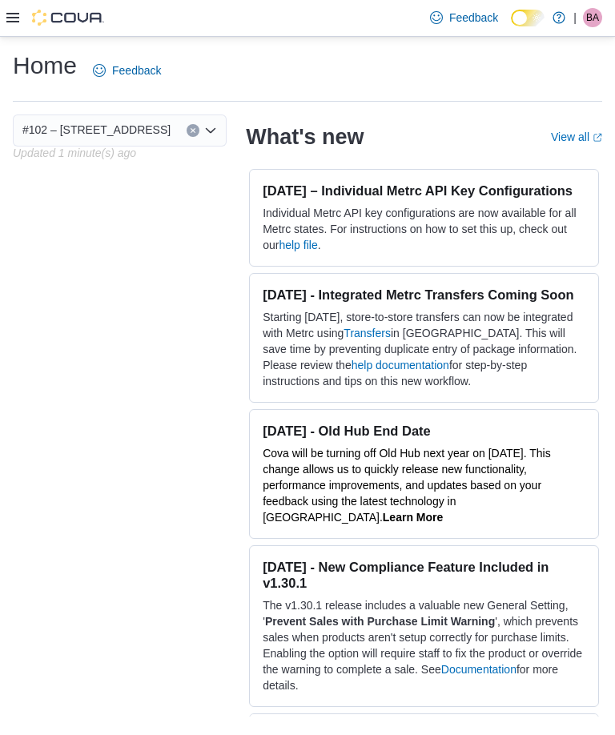
click at [18, 13] on div at bounding box center [55, 18] width 98 height 16
click at [7, 14] on icon at bounding box center [12, 17] width 13 height 13
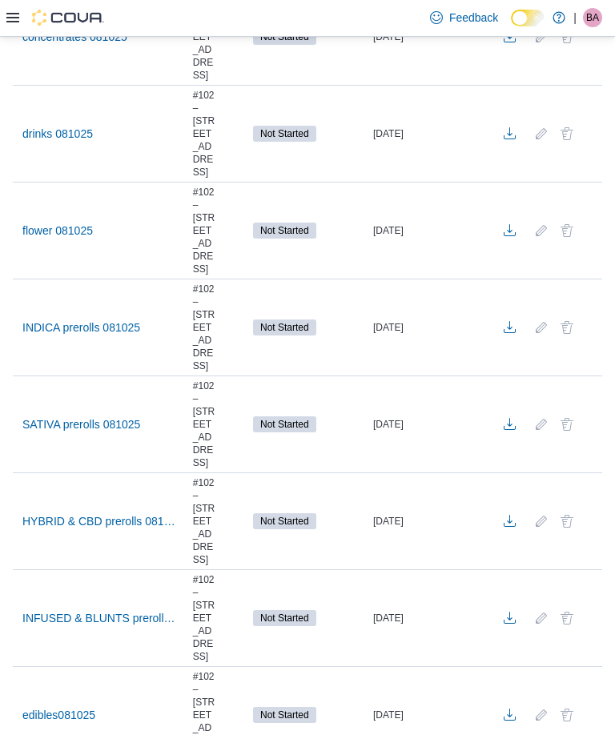
scroll to position [391, 0]
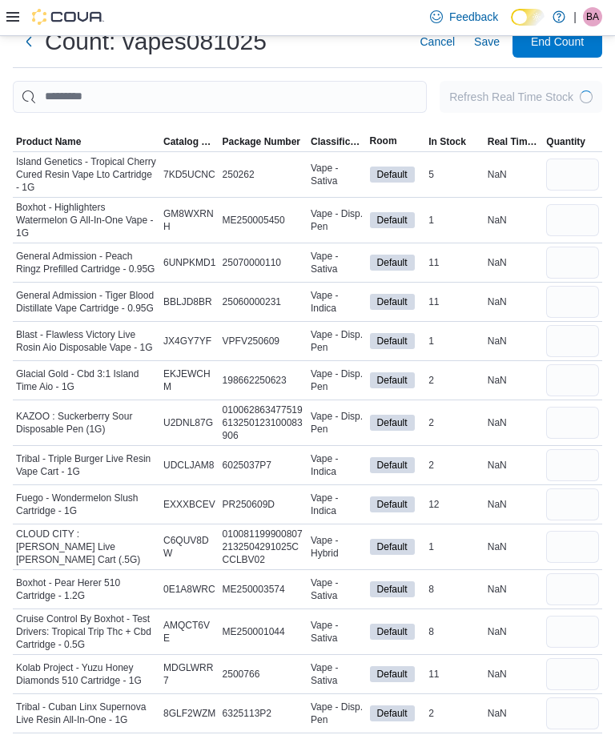
scroll to position [53, 0]
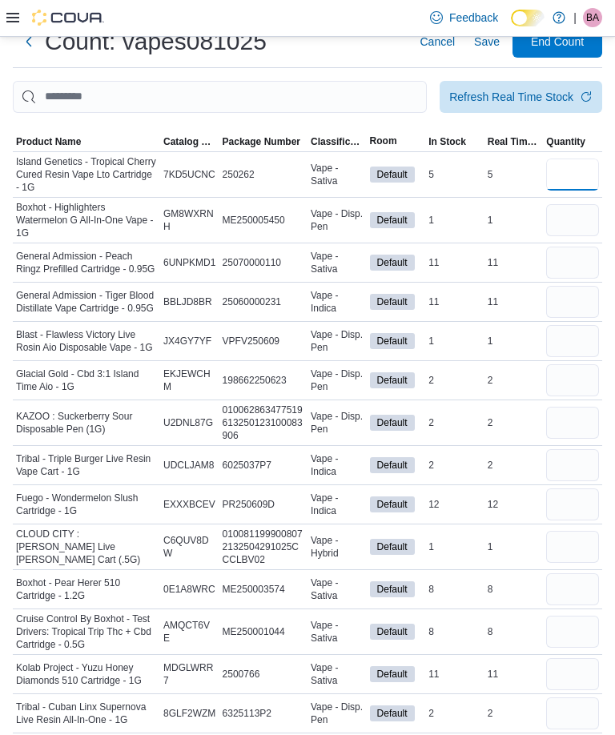
click at [581, 177] on input "number" at bounding box center [572, 175] width 53 height 32
type input "*"
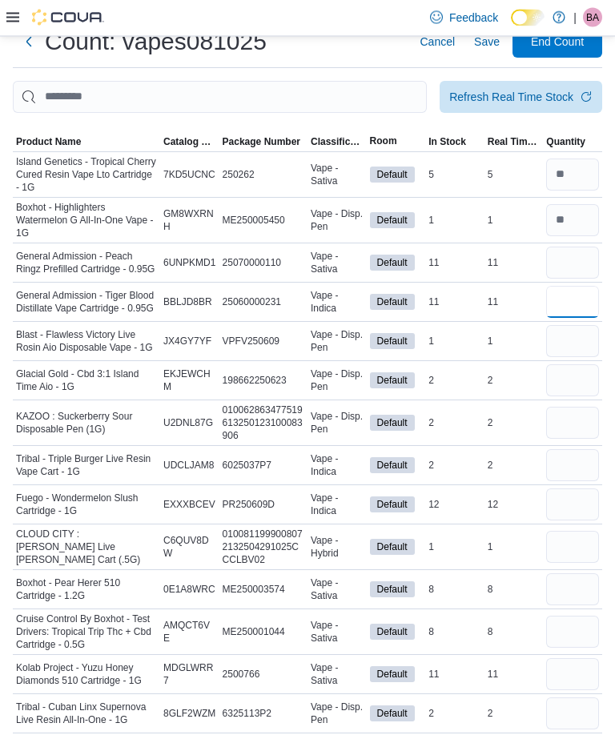
click at [572, 304] on input "number" at bounding box center [572, 303] width 53 height 32
type input "*"
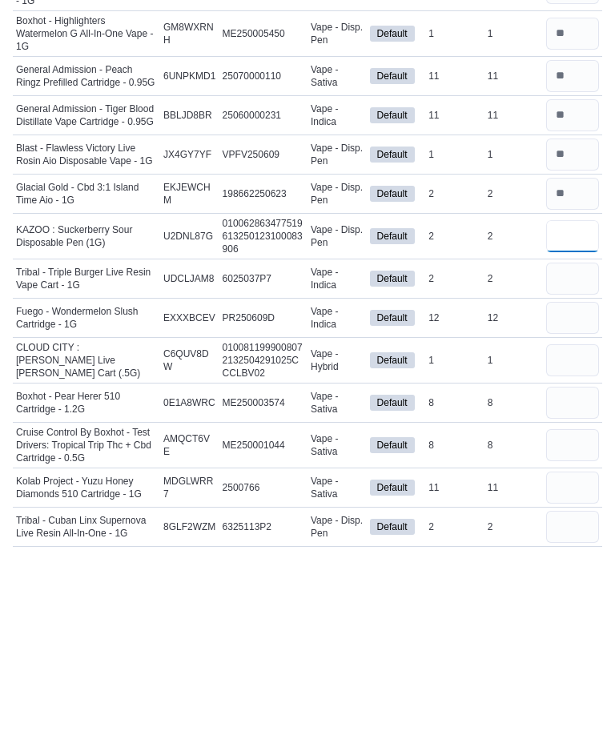
type input "*"
click at [577, 532] on input "number" at bounding box center [572, 548] width 53 height 32
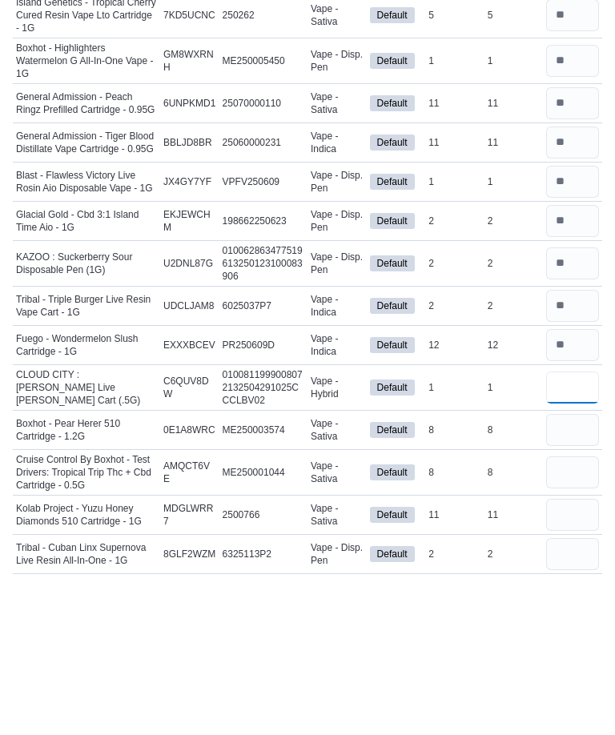
type input "*"
click at [571, 574] on input "number" at bounding box center [572, 590] width 53 height 32
type input "*"
click at [590, 617] on input "number" at bounding box center [572, 633] width 53 height 32
type input "*"
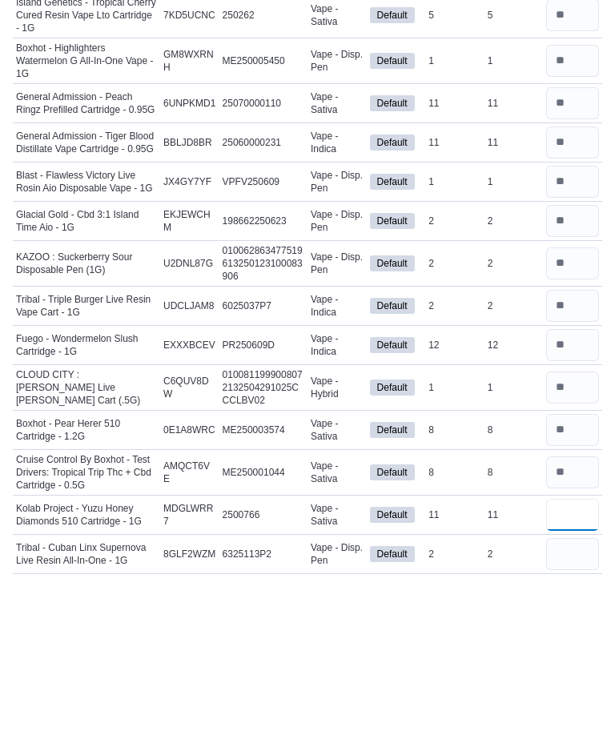
scroll to position [208, 0]
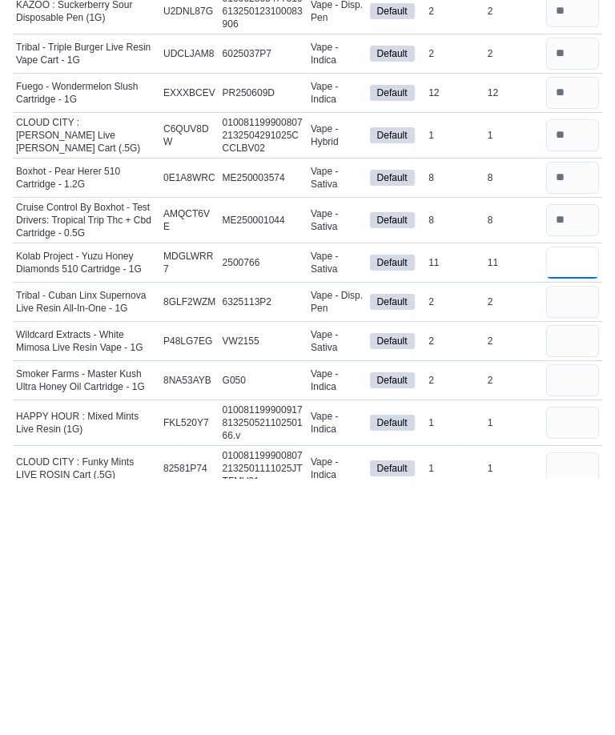
type input "*"
click at [573, 542] on input "number" at bounding box center [572, 558] width 53 height 32
type input "*"
click at [574, 581] on input "number" at bounding box center [572, 597] width 53 height 32
type input "*"
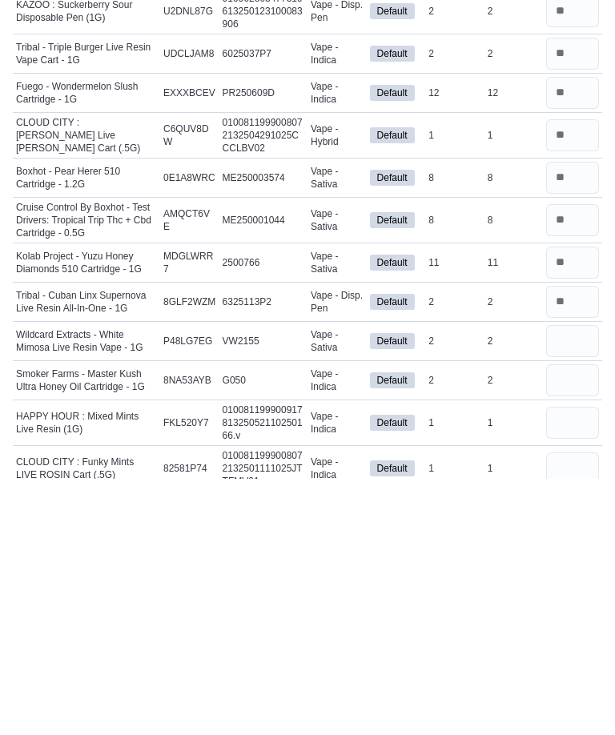
click at [566, 621] on input "number" at bounding box center [572, 637] width 53 height 32
type input "*"
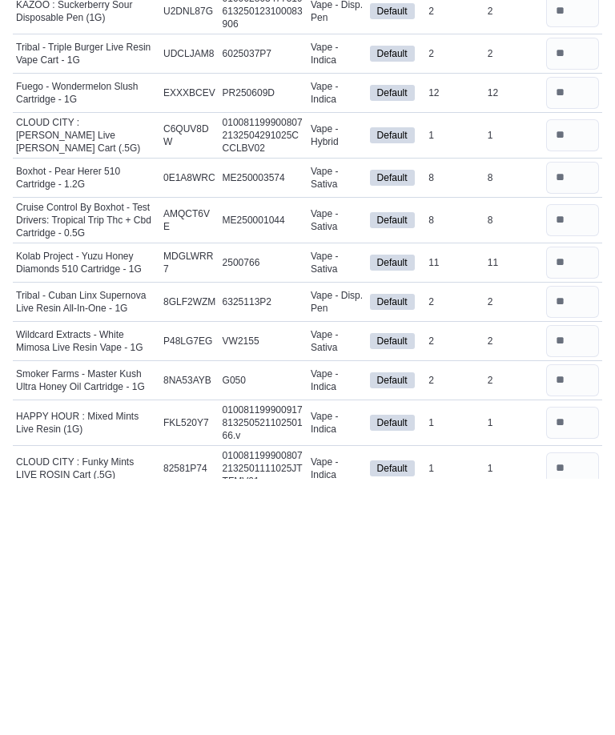
scroll to position [457, 0]
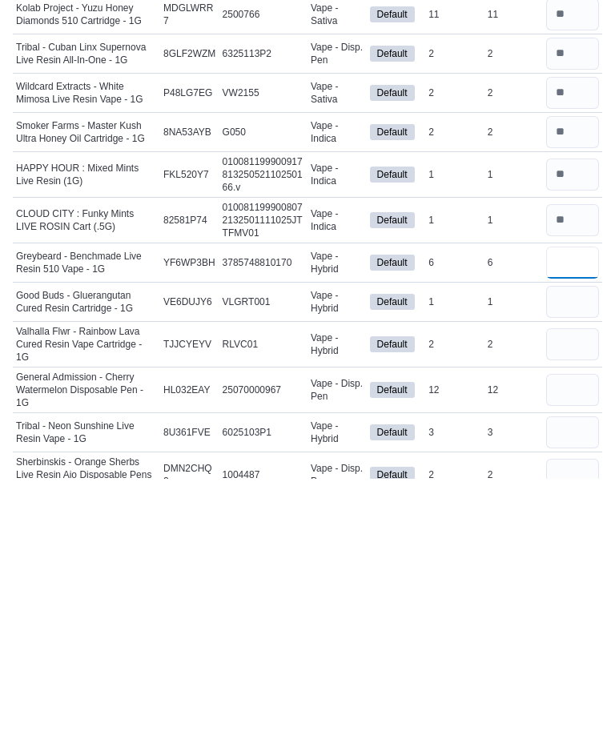
type input "*"
click at [581, 585] on input "number" at bounding box center [572, 601] width 53 height 32
type input "*"
click at [566, 630] on input "number" at bounding box center [572, 646] width 53 height 32
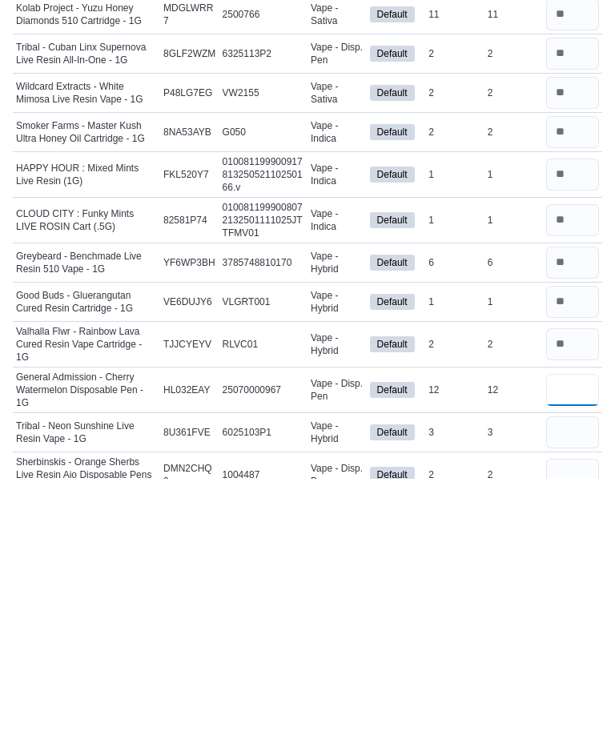
type input "*"
click at [573, 673] on input "number" at bounding box center [572, 689] width 53 height 32
type input "*"
click at [586, 715] on input "number" at bounding box center [572, 731] width 53 height 32
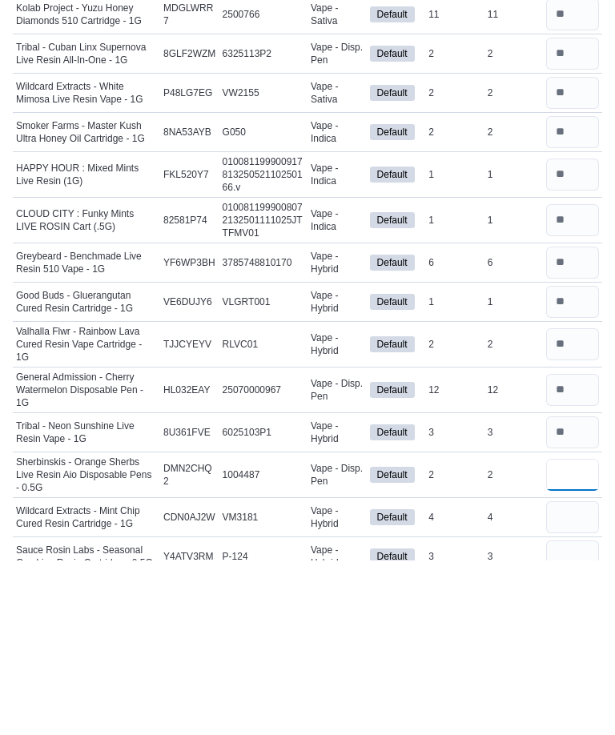
scroll to position [539, 0]
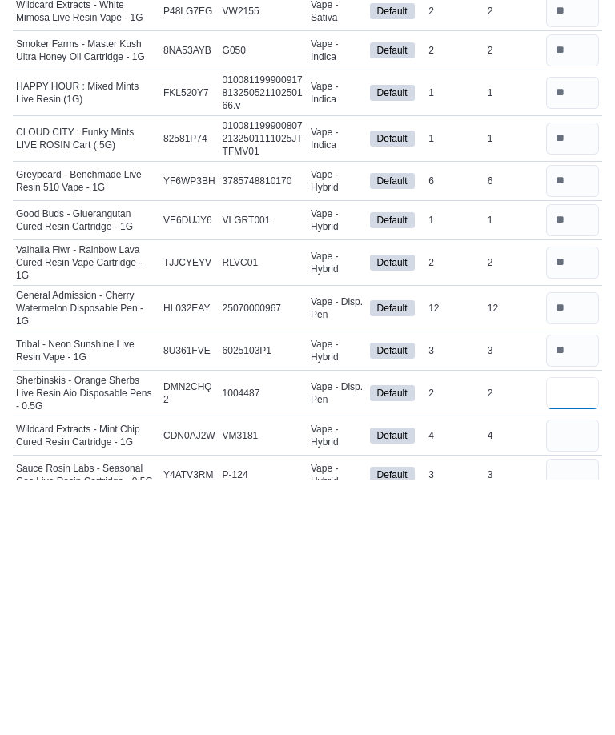
type input "*"
click at [573, 675] on input "number" at bounding box center [572, 691] width 53 height 32
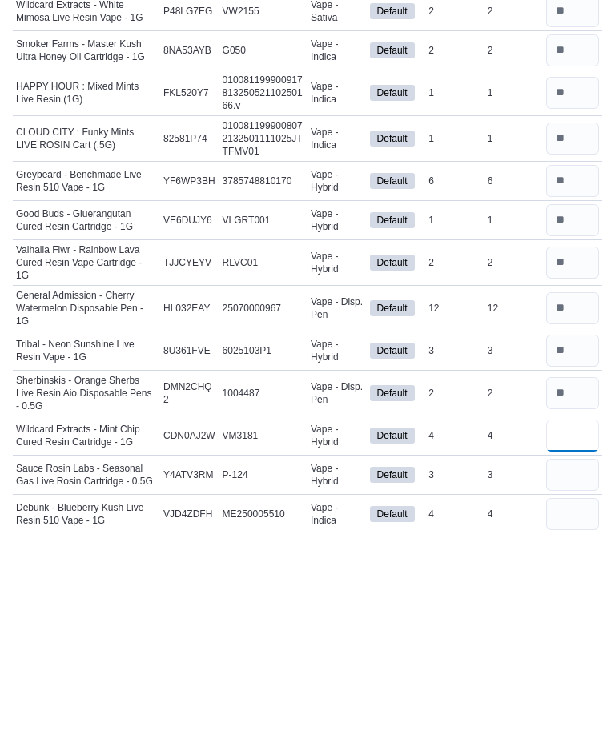
scroll to position [614, 0]
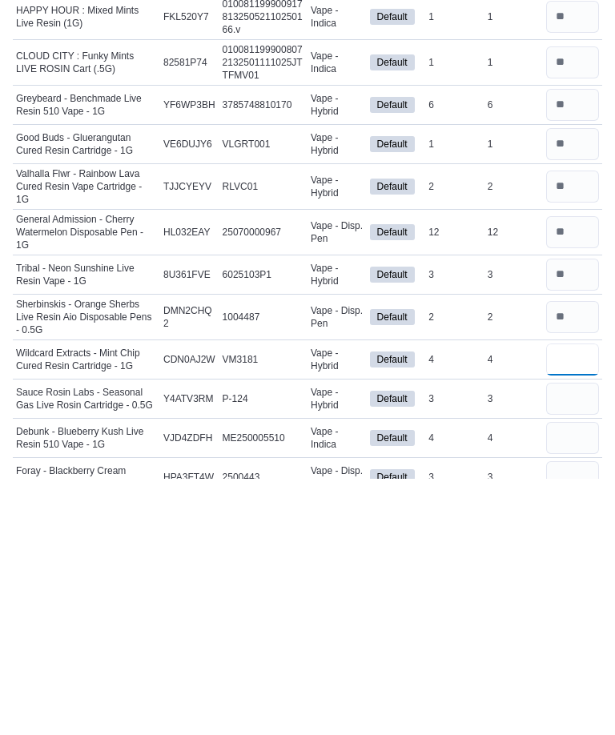
type input "*"
click at [579, 639] on input "number" at bounding box center [572, 655] width 53 height 32
type input "*"
click at [577, 678] on input "number" at bounding box center [572, 694] width 53 height 32
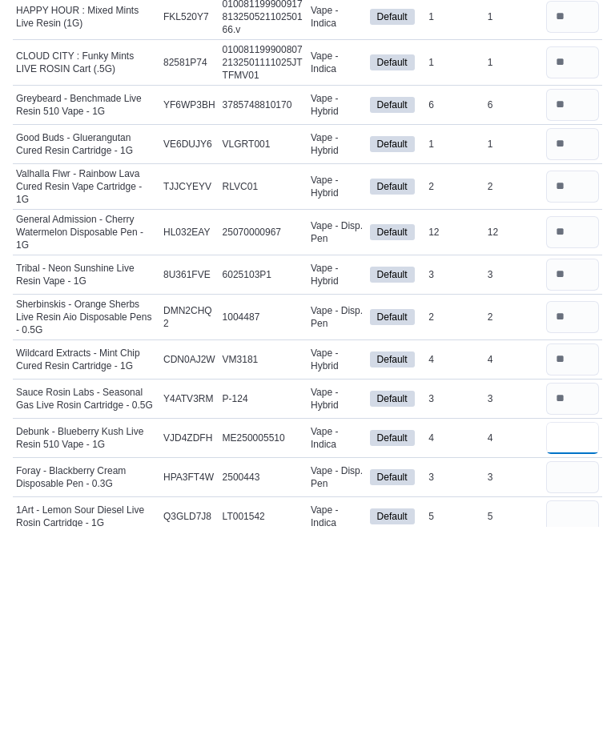
scroll to position [677, 0]
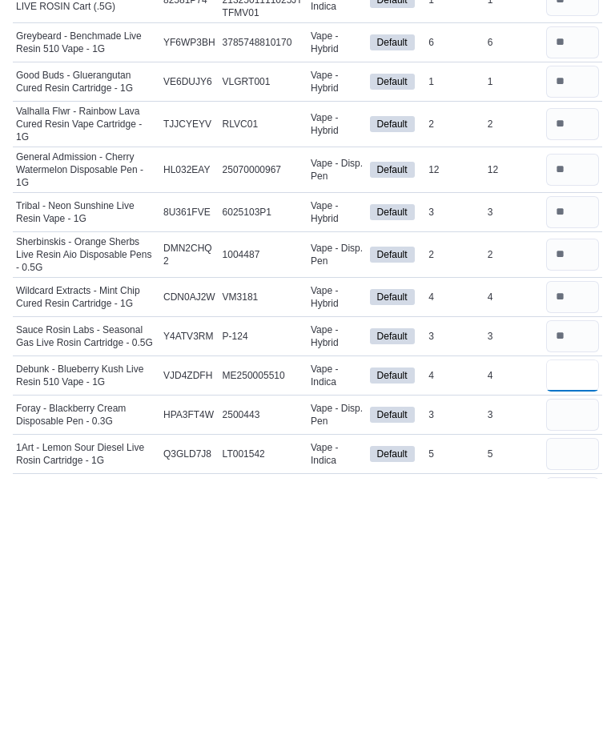
type input "*"
click at [574, 655] on input "number" at bounding box center [572, 671] width 53 height 32
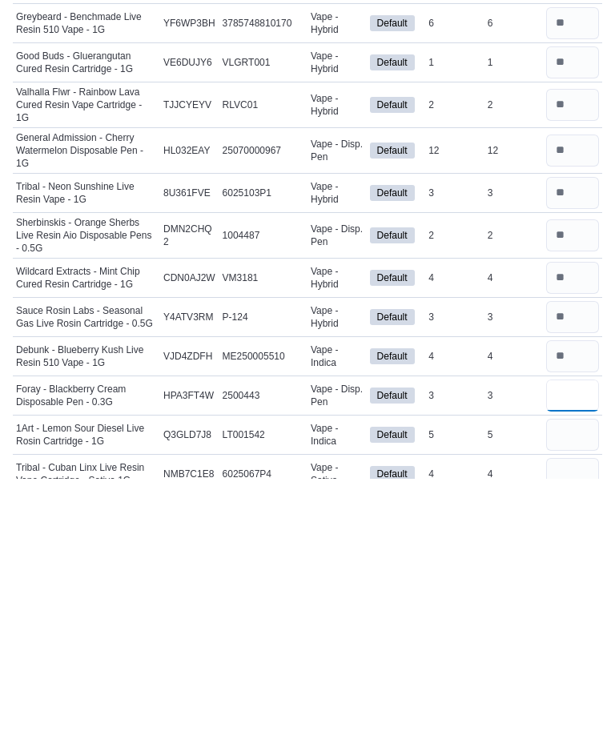
type input "*"
click at [575, 675] on input "number" at bounding box center [572, 691] width 53 height 32
type input "*"
click at [573, 714] on input "number" at bounding box center [572, 730] width 53 height 32
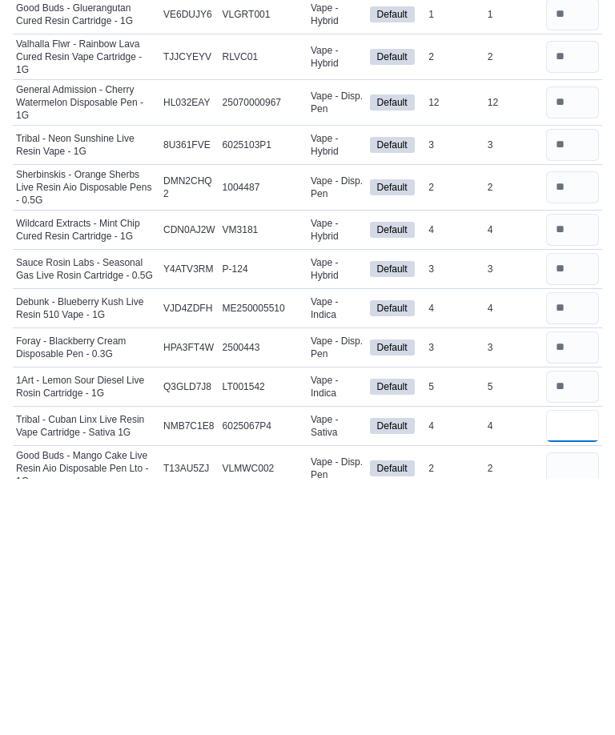
type input "*"
click at [572, 709] on input "number" at bounding box center [572, 725] width 53 height 32
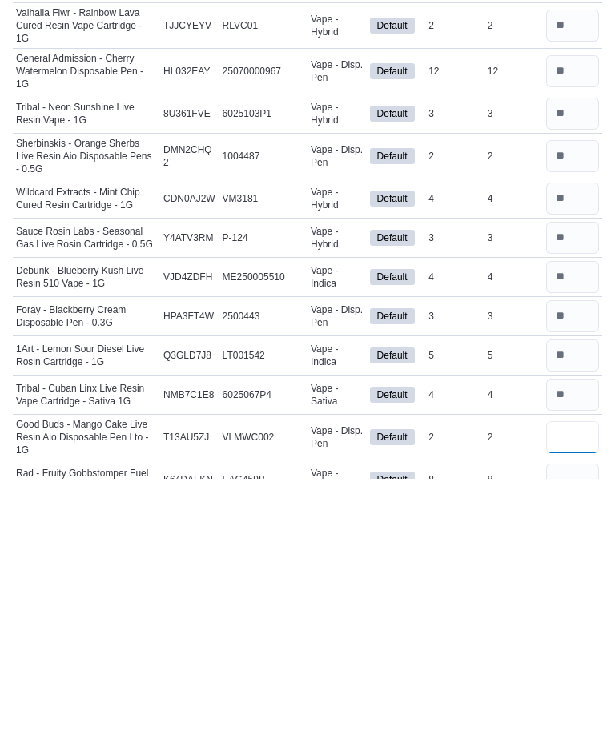
type input "*"
click at [581, 720] on input "number" at bounding box center [572, 736] width 53 height 32
click at [577, 678] on input "number" at bounding box center [572, 694] width 53 height 32
type input "*"
click at [577, 720] on input "number" at bounding box center [572, 736] width 53 height 32
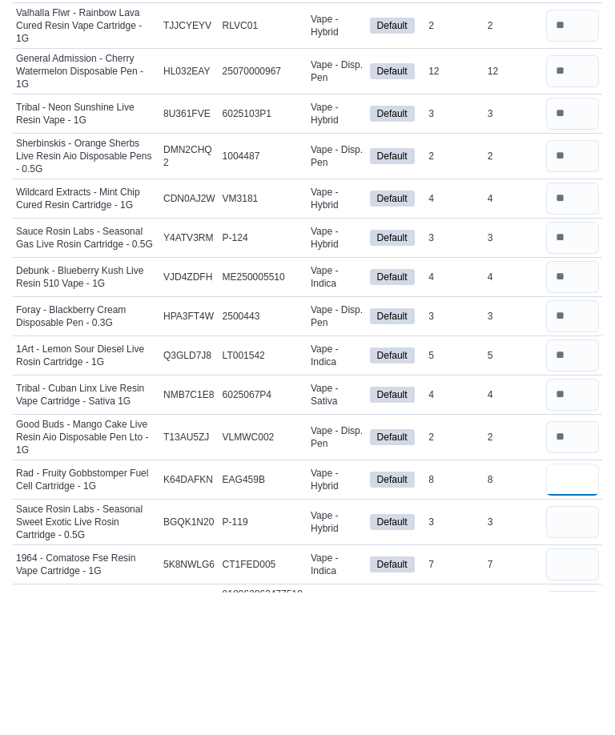
scroll to position [891, 0]
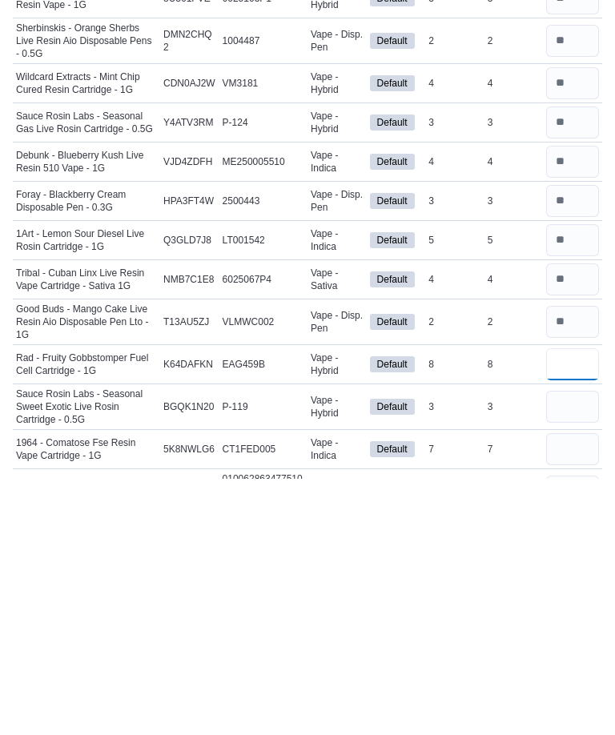
type input "*"
click at [561, 647] on input "number" at bounding box center [572, 663] width 53 height 32
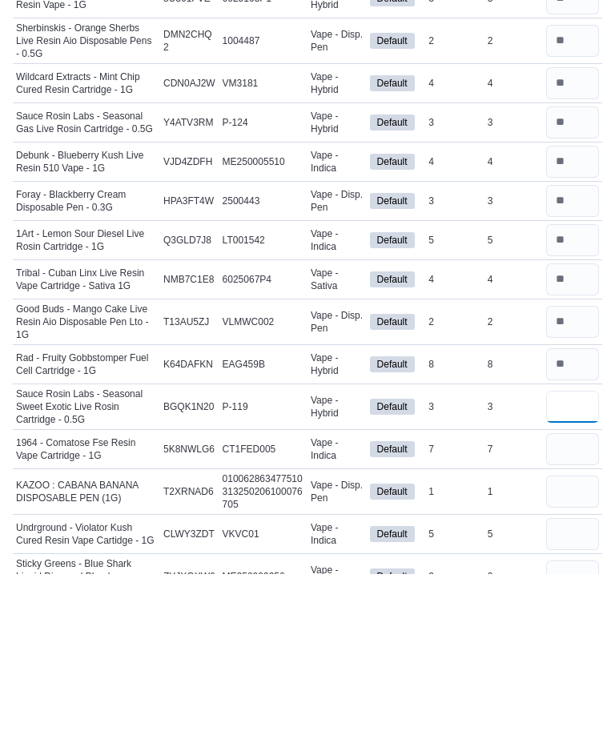
scroll to position [988, 0]
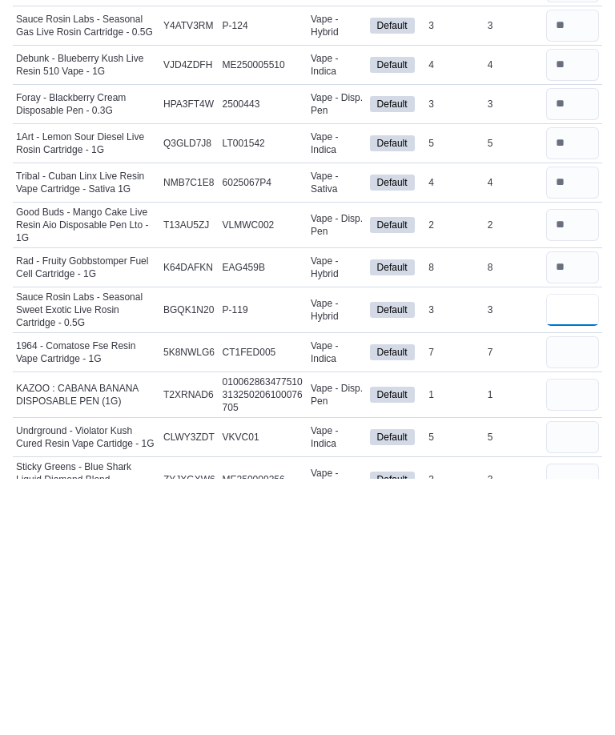
type input "*"
click at [569, 593] on input "number" at bounding box center [572, 609] width 53 height 32
type input "*"
click at [569, 635] on input "number" at bounding box center [572, 651] width 53 height 32
type input "*"
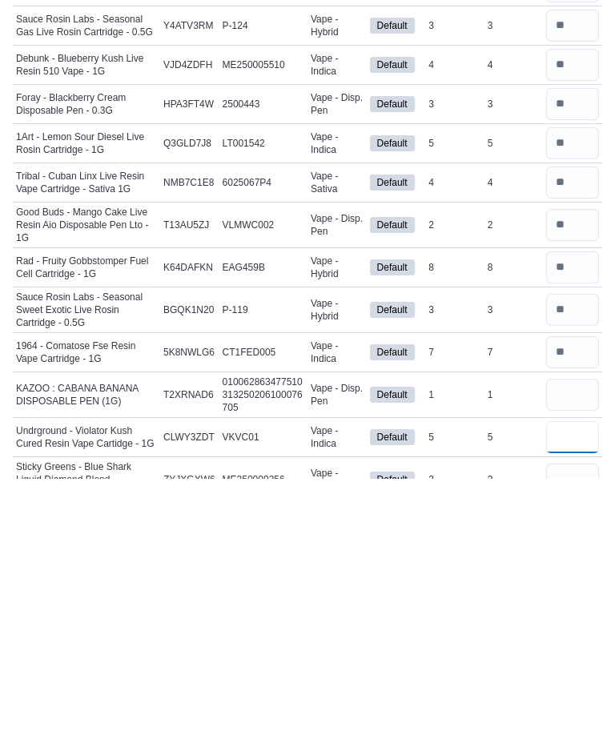
click at [574, 678] on input "number" at bounding box center [572, 694] width 53 height 32
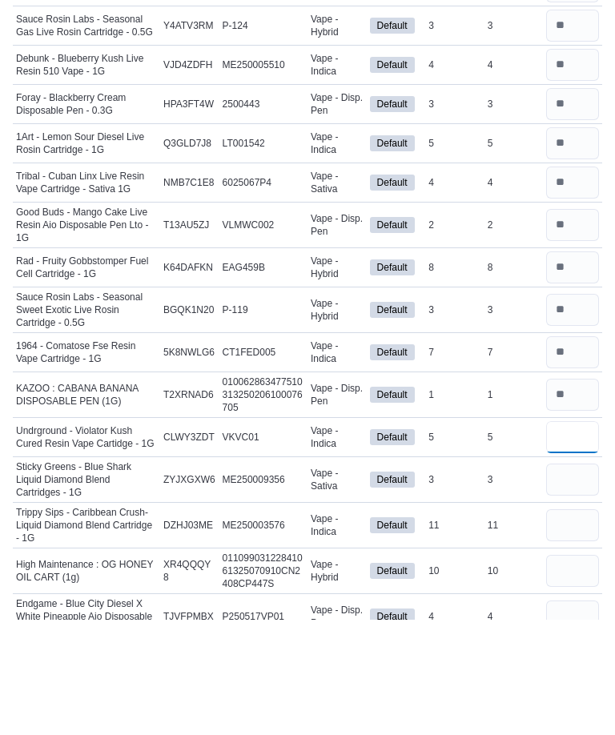
scroll to position [1138, 0]
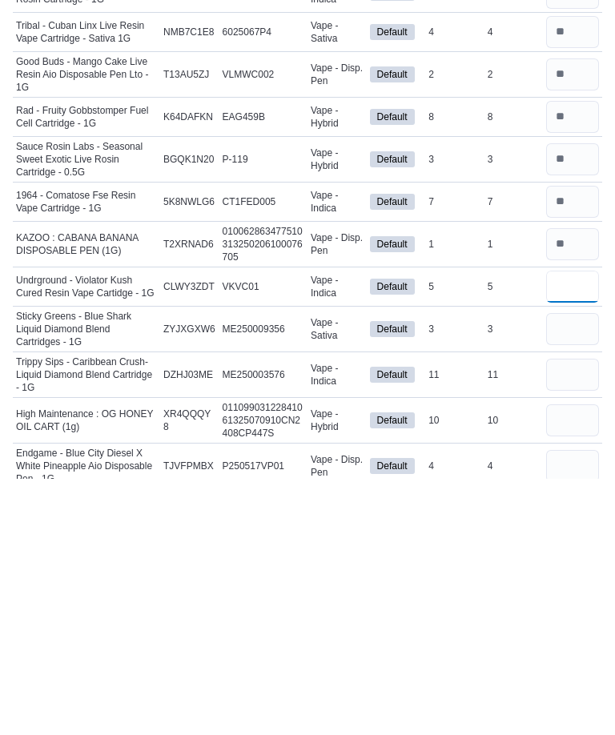
type input "*"
click at [574, 569] on input "number" at bounding box center [572, 585] width 53 height 32
type input "*"
click at [577, 615] on input "number" at bounding box center [572, 631] width 53 height 32
type input "*"
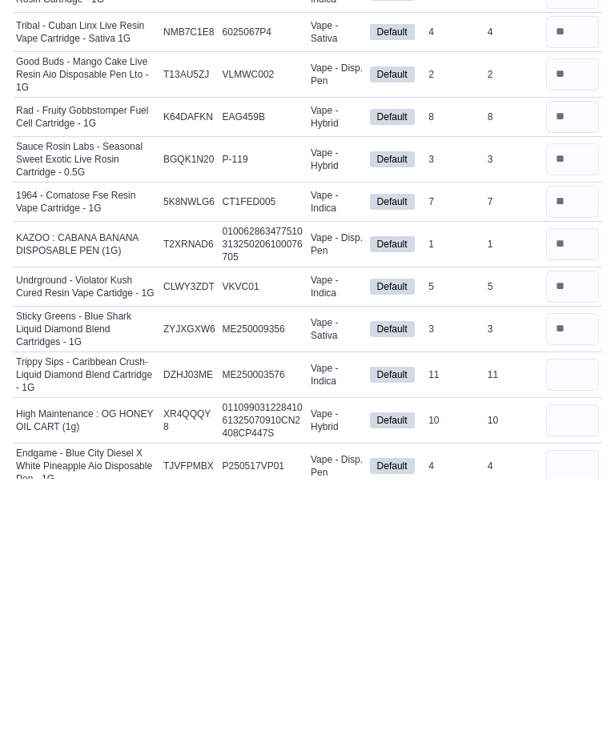
click at [577, 661] on input "number" at bounding box center [572, 677] width 53 height 32
type input "*"
click at [563, 706] on input "number" at bounding box center [572, 722] width 53 height 32
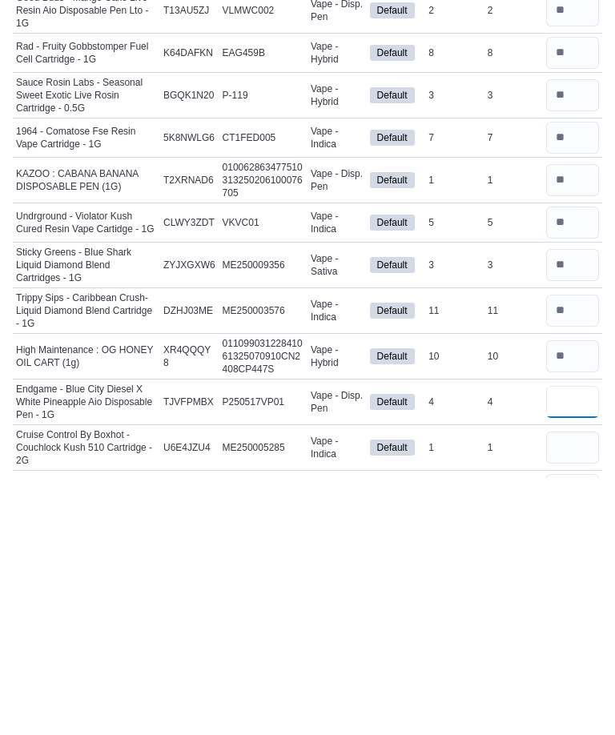
type input "*"
click at [588, 688] on input "number" at bounding box center [572, 704] width 53 height 32
type input "*"
click at [574, 730] on input "number" at bounding box center [572, 746] width 53 height 32
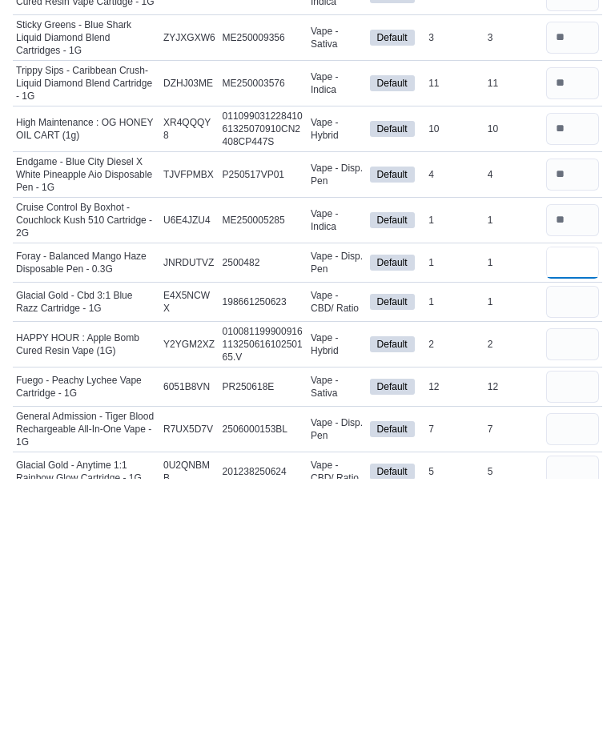
type input "*"
click at [573, 542] on input "number" at bounding box center [572, 558] width 53 height 32
type input "*"
click at [586, 585] on input "number" at bounding box center [572, 601] width 53 height 32
type input "*"
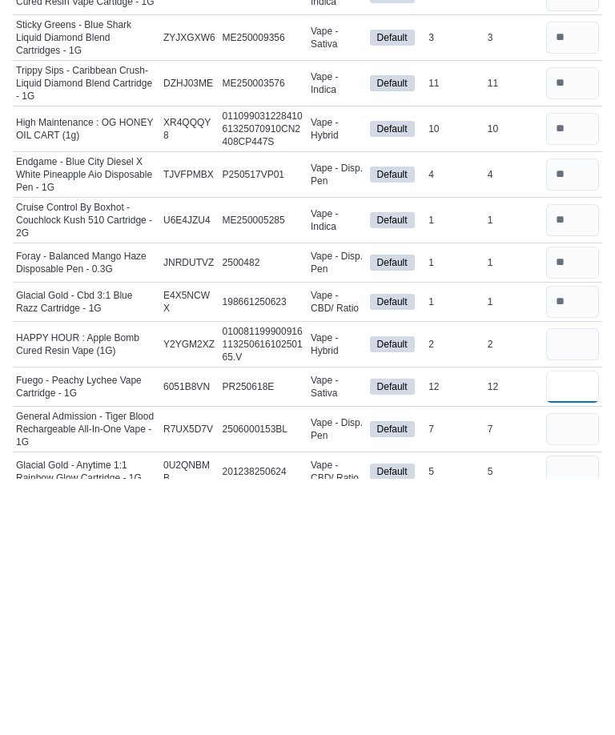
click at [575, 627] on input "number" at bounding box center [572, 643] width 53 height 32
type input "*"
click at [578, 670] on input "number" at bounding box center [572, 686] width 53 height 32
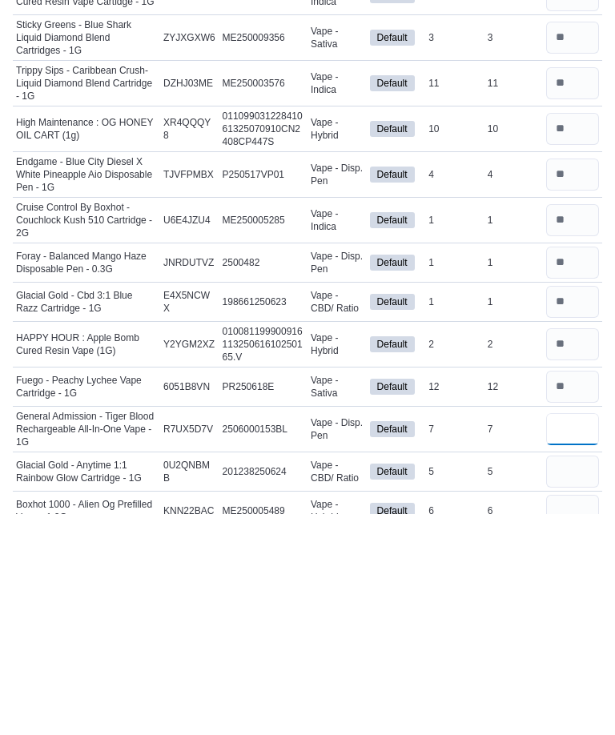
scroll to position [1490, 0]
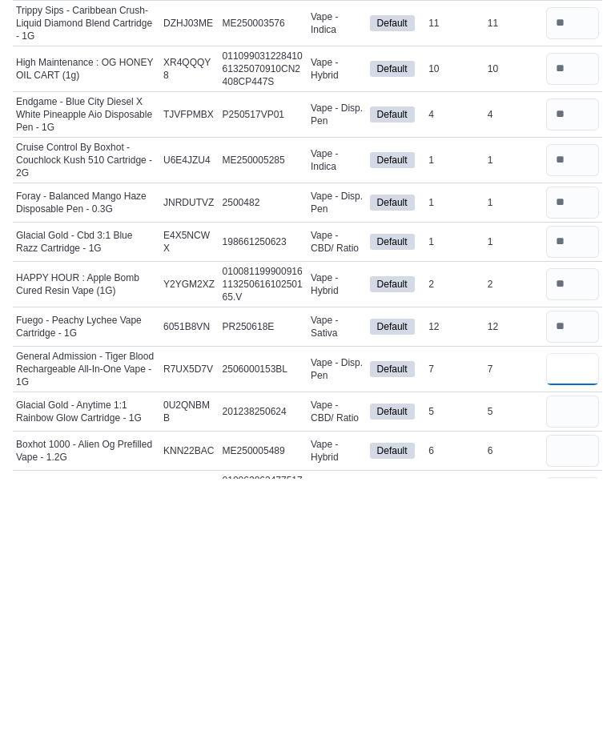
type input "*"
click at [572, 652] on input "number" at bounding box center [572, 668] width 53 height 32
type input "*"
click at [560, 691] on input "number" at bounding box center [572, 707] width 53 height 32
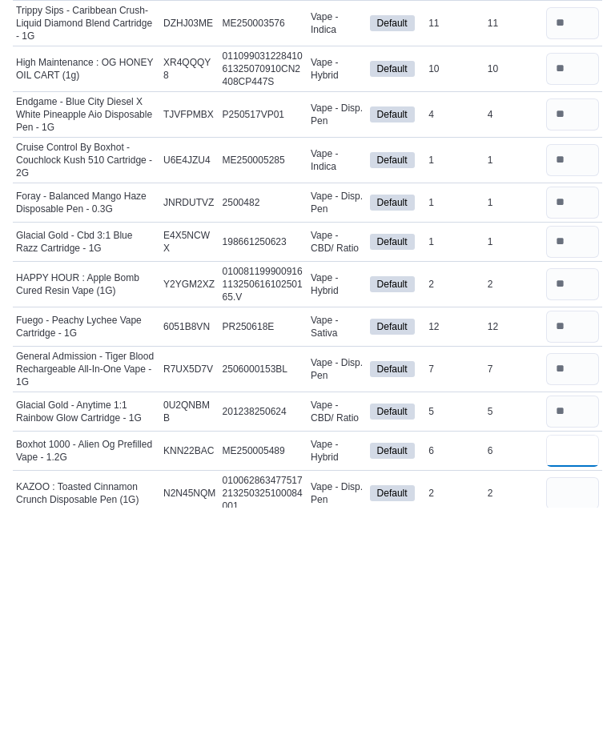
scroll to position [1539, 0]
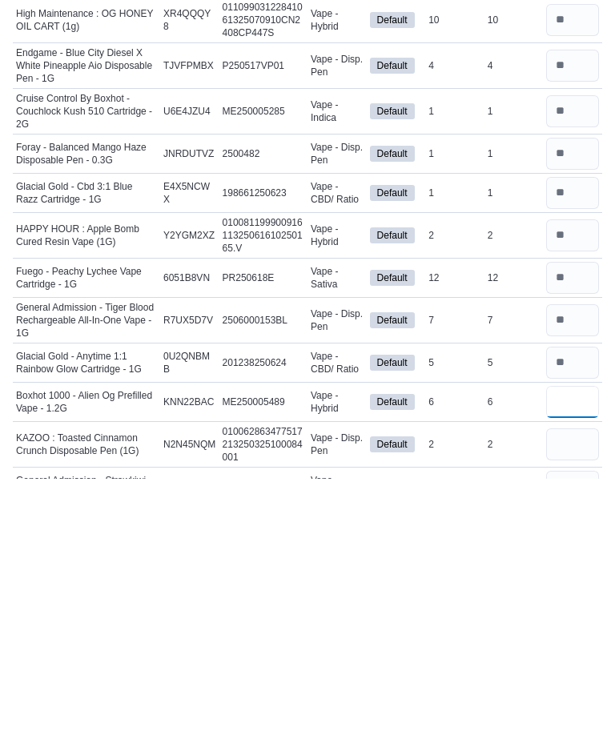
type input "*"
click at [574, 685] on input "number" at bounding box center [572, 701] width 53 height 32
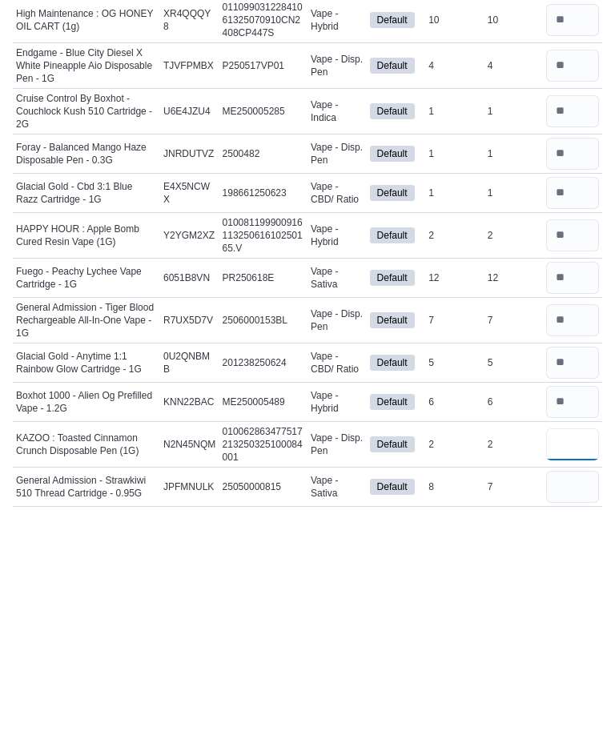
scroll to position [1575, 0]
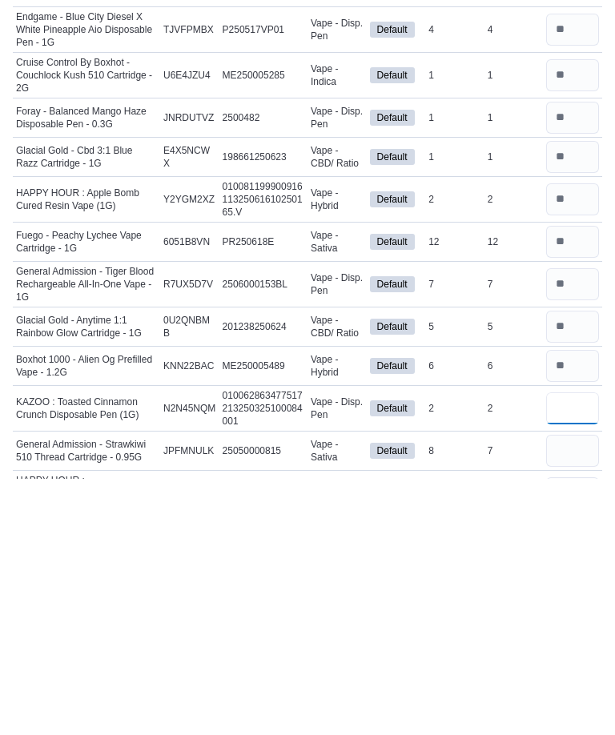
type input "*"
click at [585, 691] on input "number" at bounding box center [572, 707] width 53 height 32
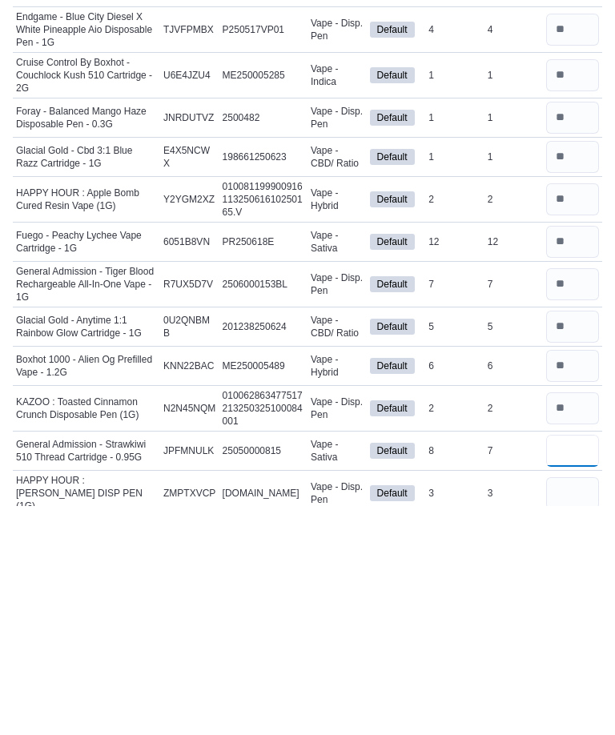
scroll to position [1605, 0]
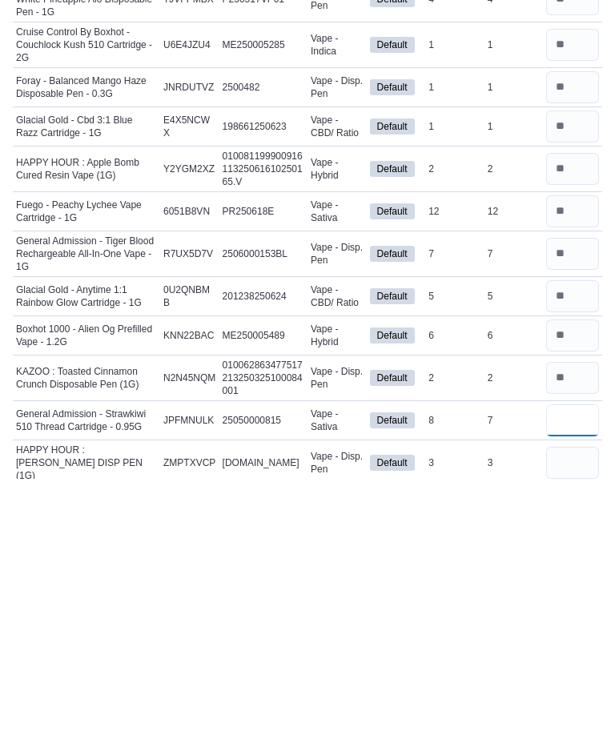
type input "*"
click at [584, 703] on input "number" at bounding box center [572, 719] width 53 height 32
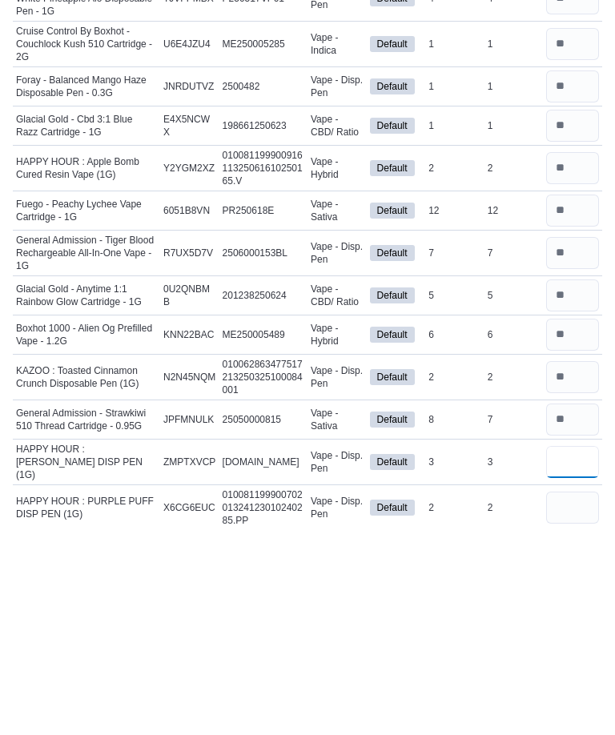
scroll to position [1660, 0]
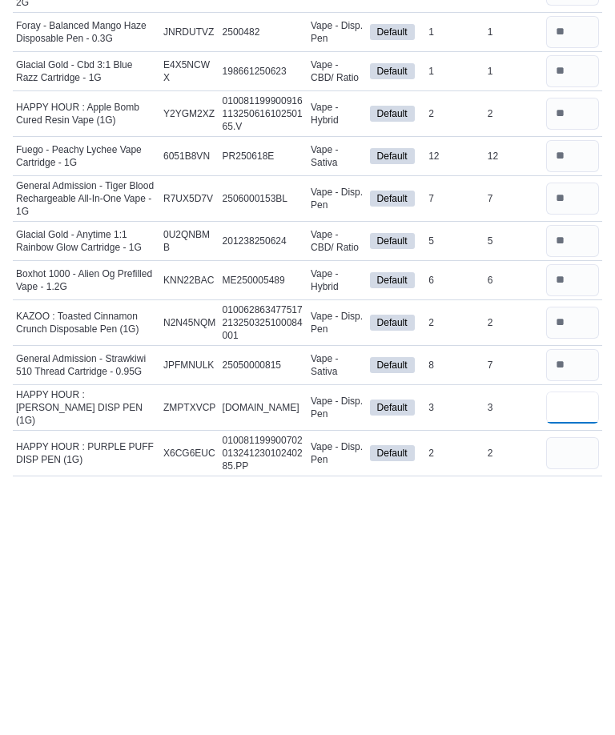
type input "*"
click at [569, 694] on input "number" at bounding box center [572, 710] width 53 height 32
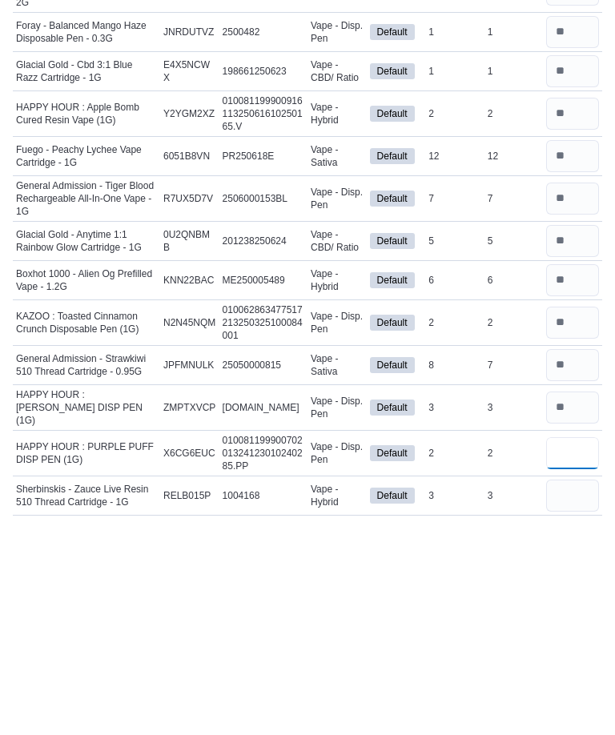
scroll to position [1702, 0]
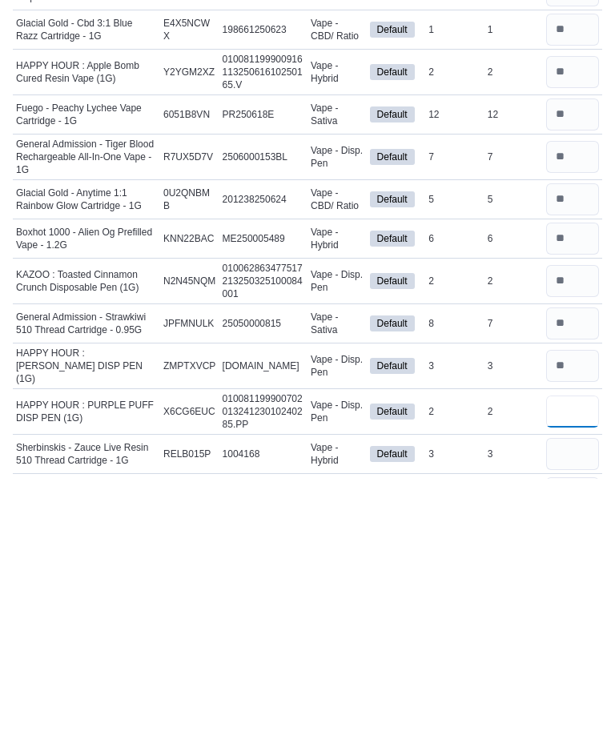
type input "*"
click at [574, 694] on input "number" at bounding box center [572, 710] width 53 height 32
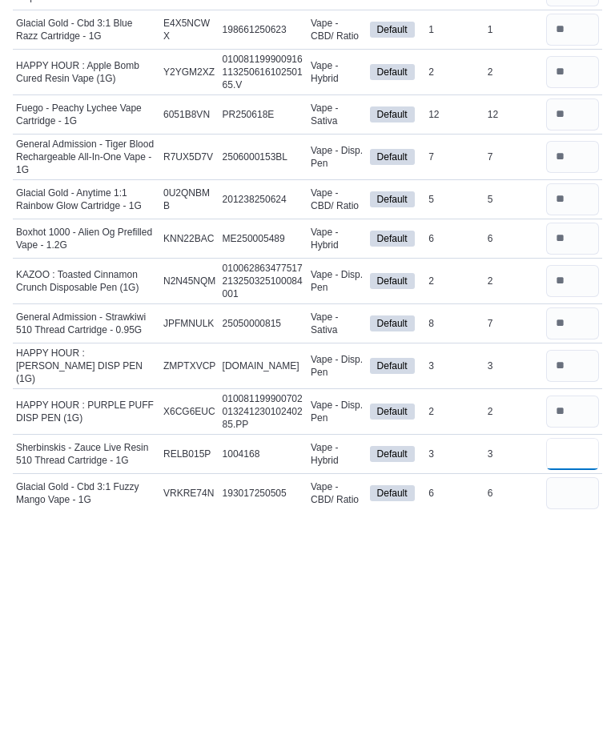
scroll to position [1744, 0]
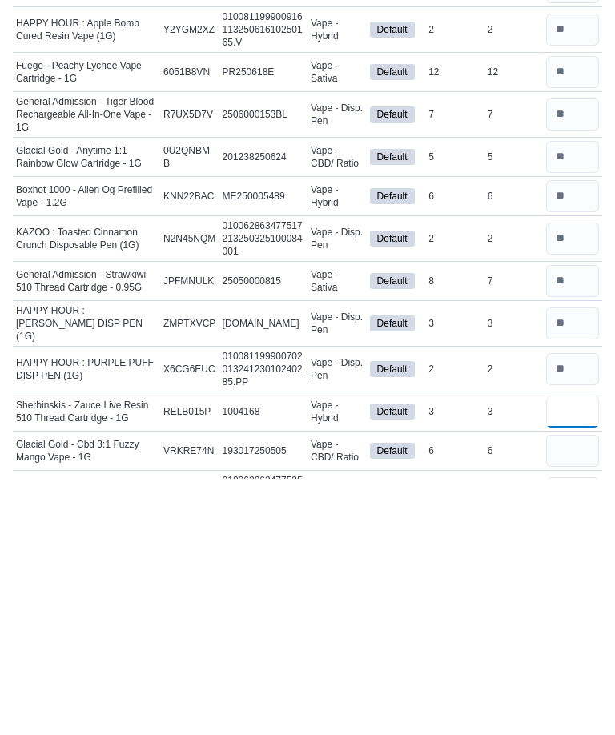
type input "*"
click at [572, 691] on input "number" at bounding box center [572, 707] width 53 height 32
type input "*"
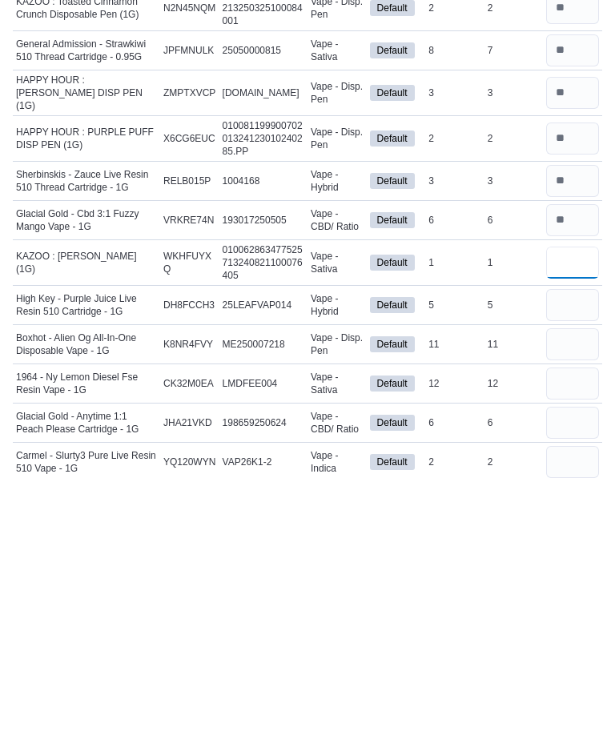
type input "*"
click at [561, 545] on input "number" at bounding box center [572, 561] width 53 height 32
type input "*"
click at [571, 585] on input "number" at bounding box center [572, 601] width 53 height 32
type input "*"
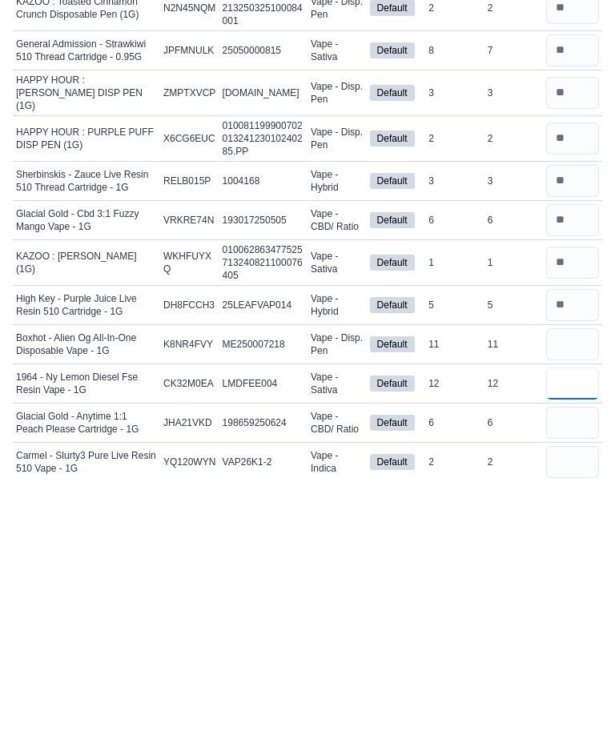
click at [573, 624] on input "number" at bounding box center [572, 640] width 53 height 32
type input "*"
click at [595, 663] on input "number" at bounding box center [572, 679] width 53 height 32
type input "*"
click at [581, 702] on input "number" at bounding box center [572, 718] width 53 height 32
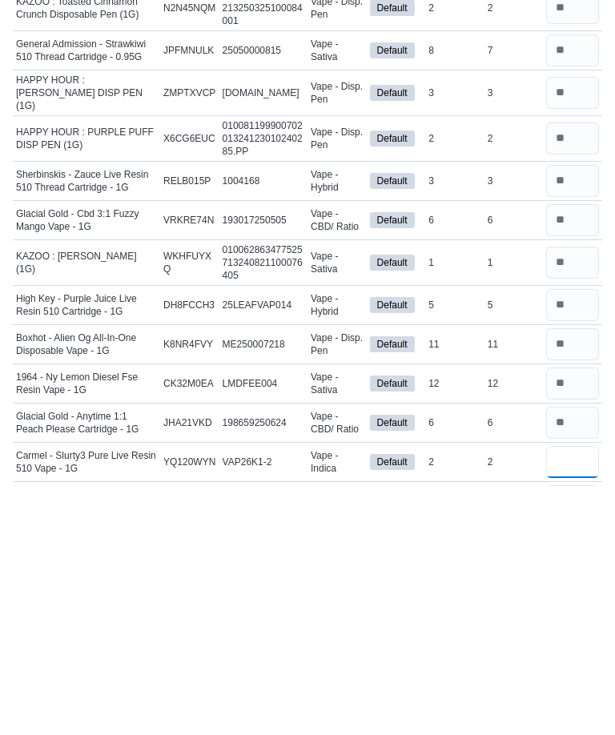
scroll to position [1999, 0]
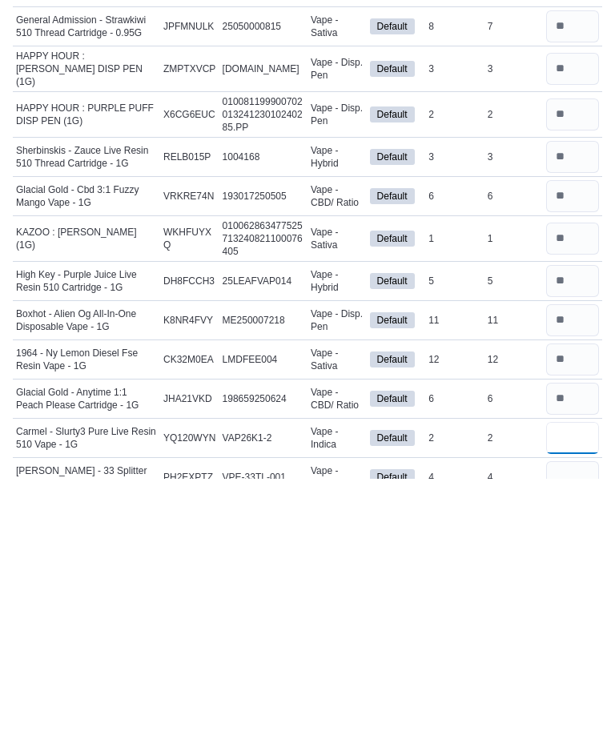
type input "*"
click at [568, 718] on input "number" at bounding box center [572, 734] width 53 height 32
type input "*"
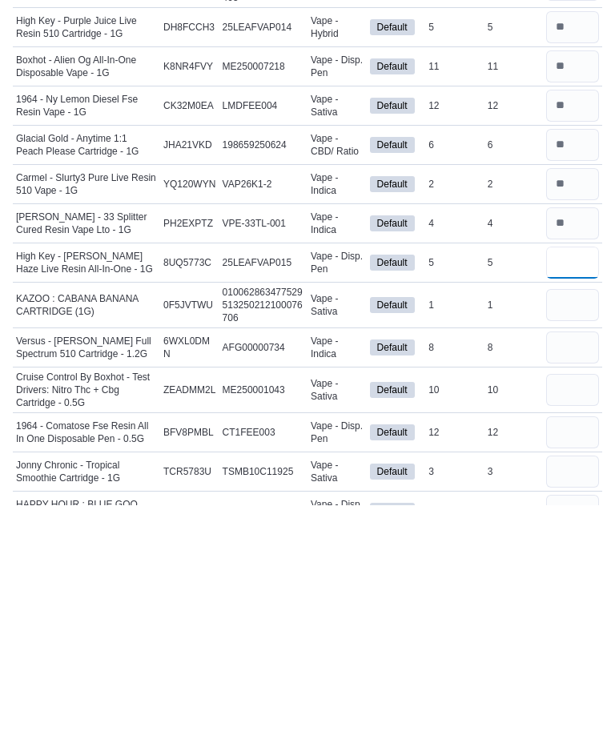
type input "*"
click at [569, 562] on input "number" at bounding box center [572, 578] width 53 height 32
type input "*"
click at [561, 605] on input "number" at bounding box center [572, 621] width 53 height 32
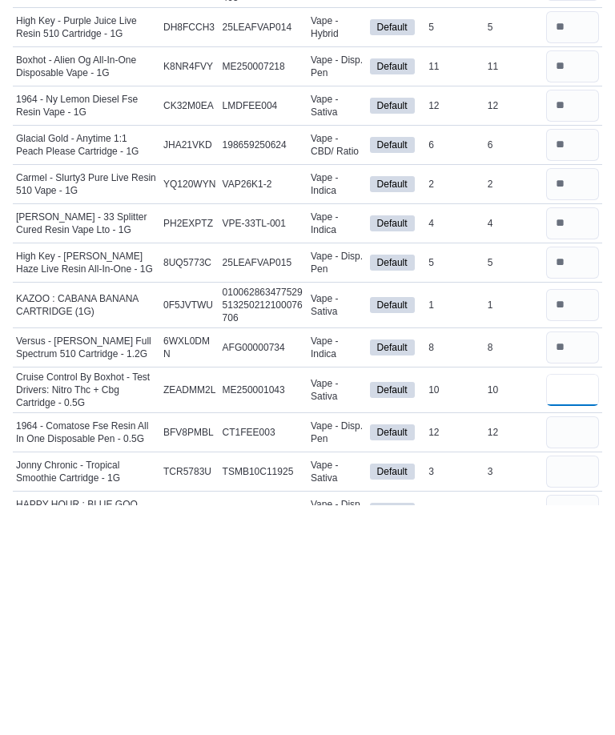
type input "*"
click at [575, 647] on input "number" at bounding box center [572, 663] width 53 height 32
type input "*"
click at [573, 686] on input "number" at bounding box center [572, 702] width 53 height 32
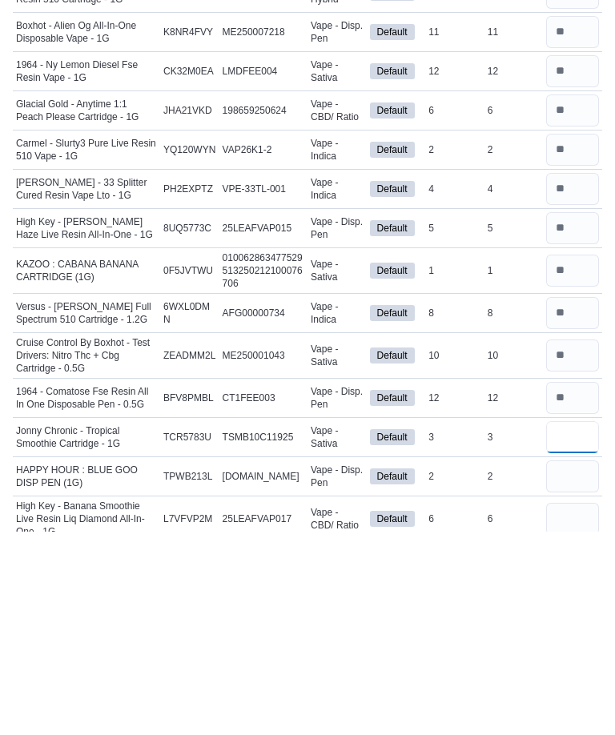
type input "*"
click at [569, 665] on input "number" at bounding box center [572, 681] width 53 height 32
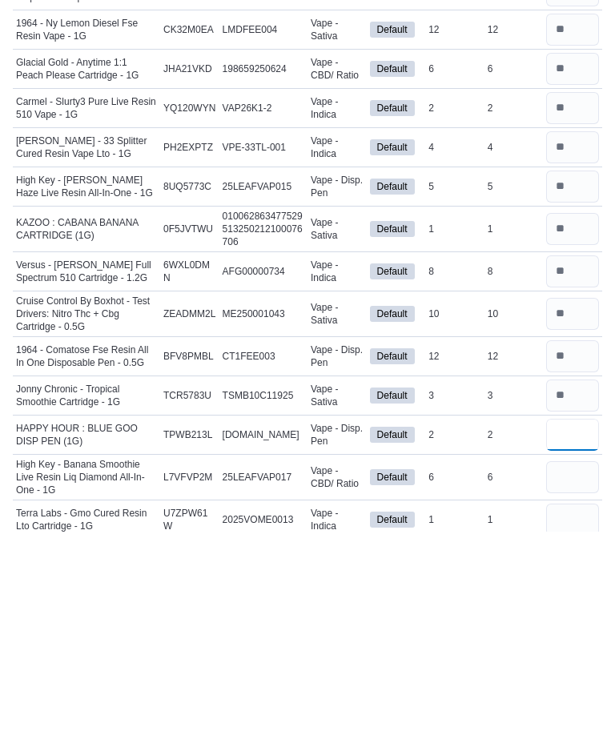
type input "*"
click at [569, 665] on input "number" at bounding box center [572, 681] width 53 height 32
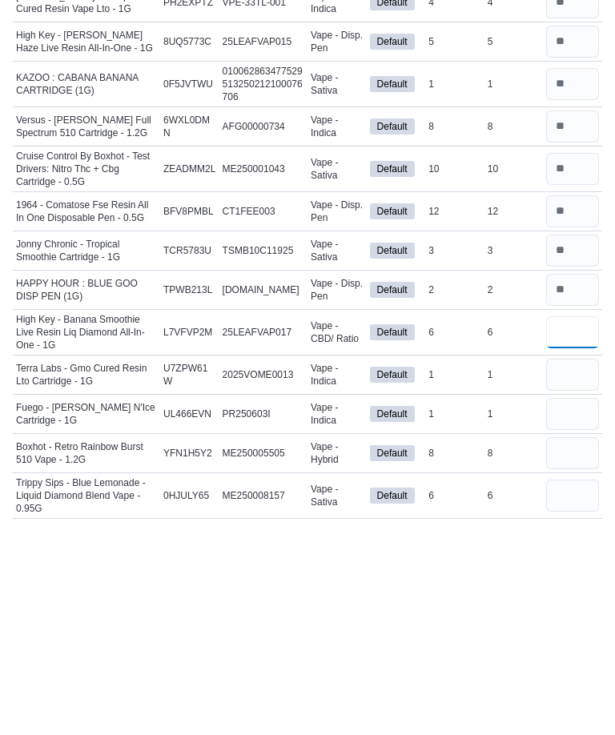
scroll to position [2536, 0]
type input "*"
click at [577, 562] on input "number" at bounding box center [572, 578] width 53 height 32
type input "*"
click at [573, 601] on input "number" at bounding box center [572, 617] width 53 height 32
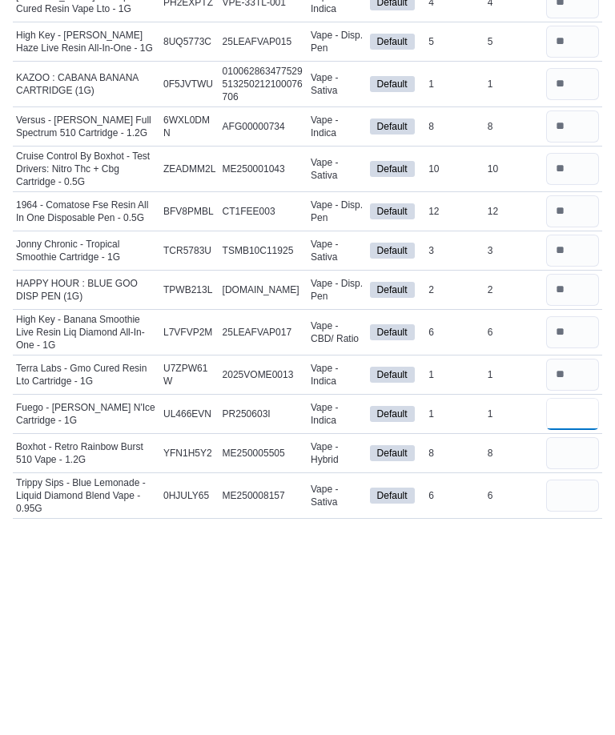
type input "*"
click at [578, 641] on input "number" at bounding box center [572, 657] width 53 height 32
type input "*"
click at [579, 683] on input "number" at bounding box center [572, 699] width 53 height 32
type input "*"
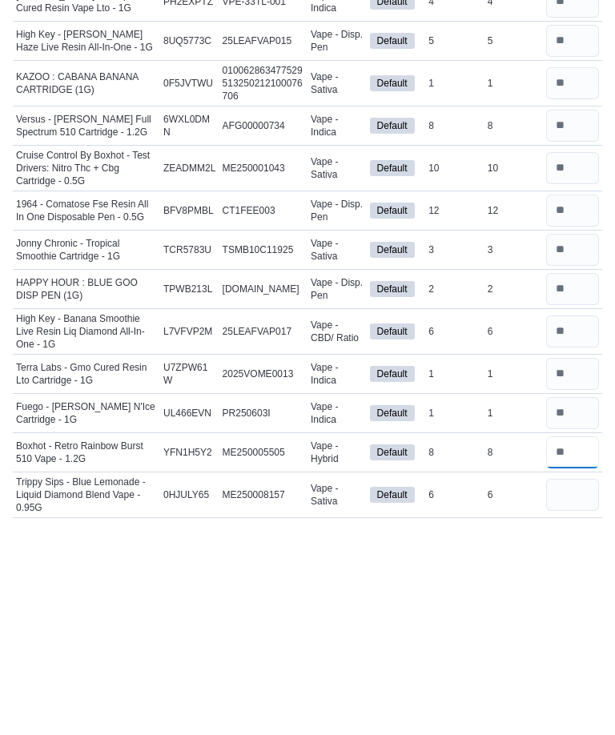
click at [579, 641] on input "number" at bounding box center [572, 657] width 53 height 32
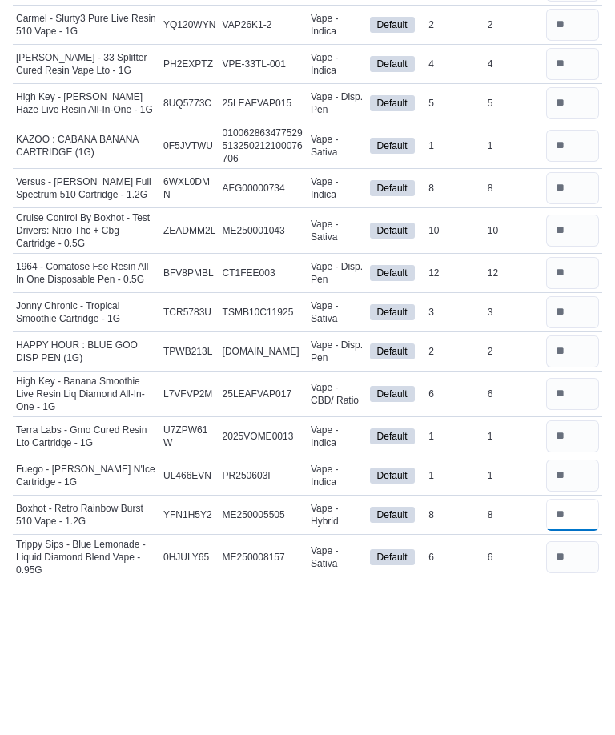
type input "*"
click at [564, 399] on input "number" at bounding box center [572, 415] width 53 height 32
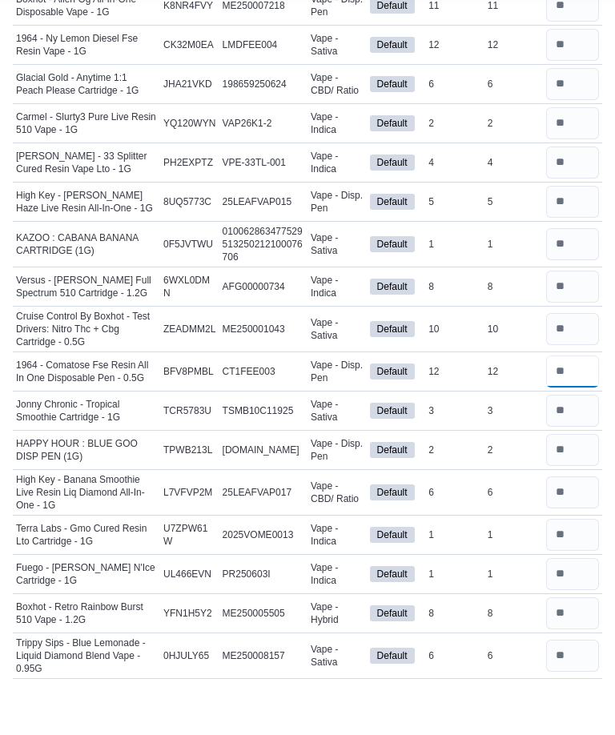
type input "**"
click at [561, 356] on input "number" at bounding box center [572, 372] width 53 height 32
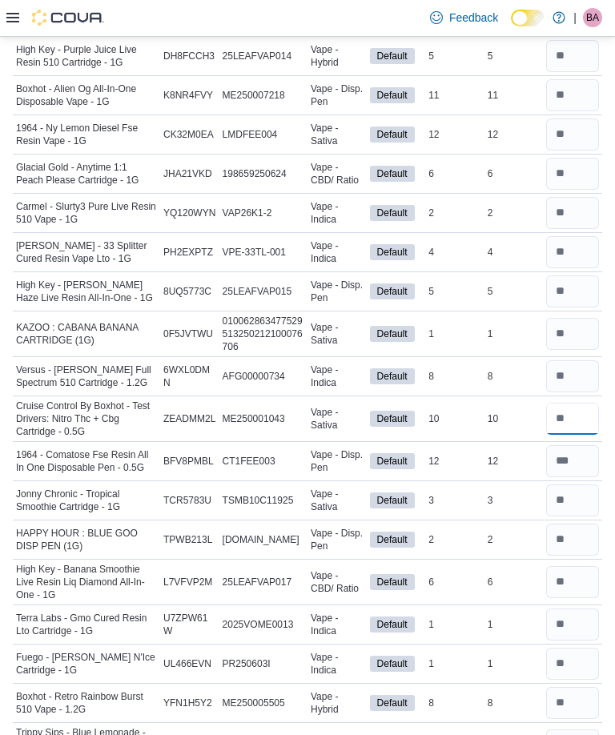
type input "**"
click at [560, 348] on input "number" at bounding box center [572, 334] width 53 height 32
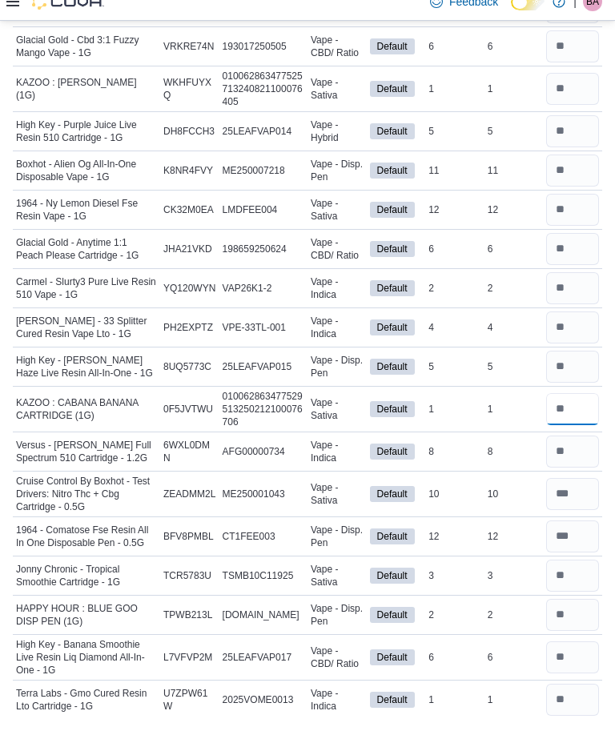
scroll to position [2371, 0]
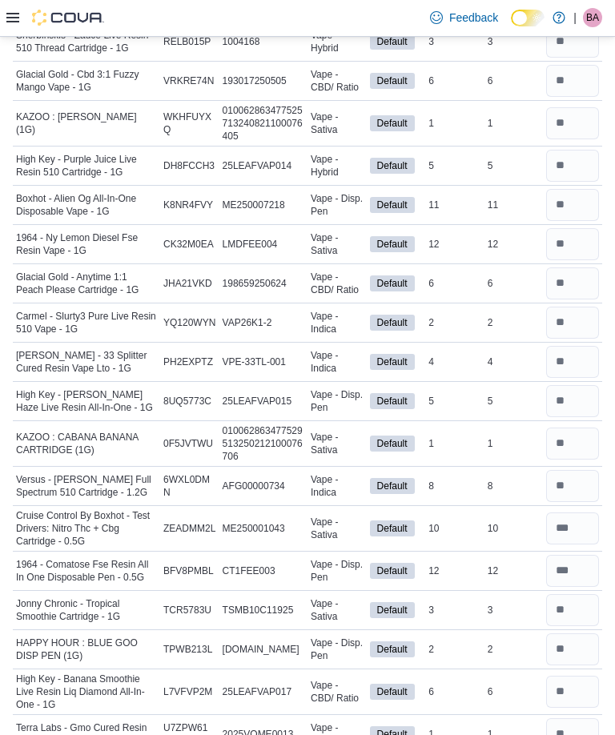
click at [570, 231] on input "number" at bounding box center [572, 244] width 53 height 32
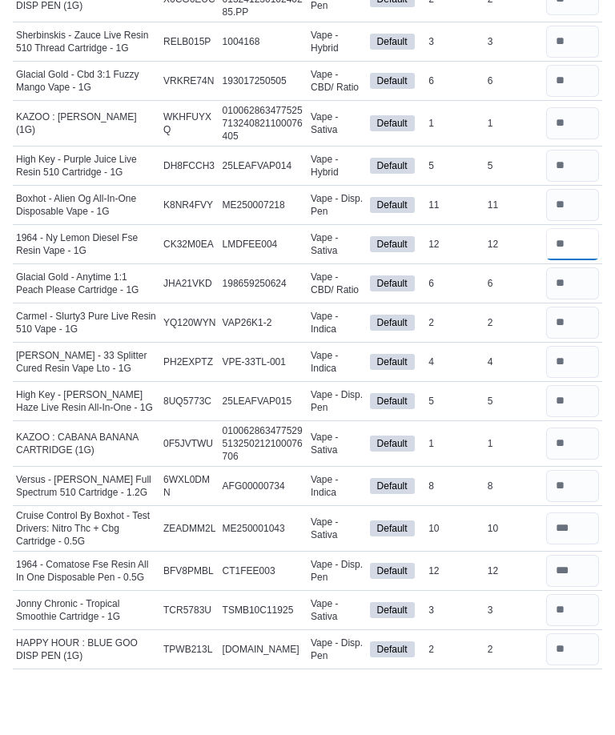
scroll to position [2271, 0]
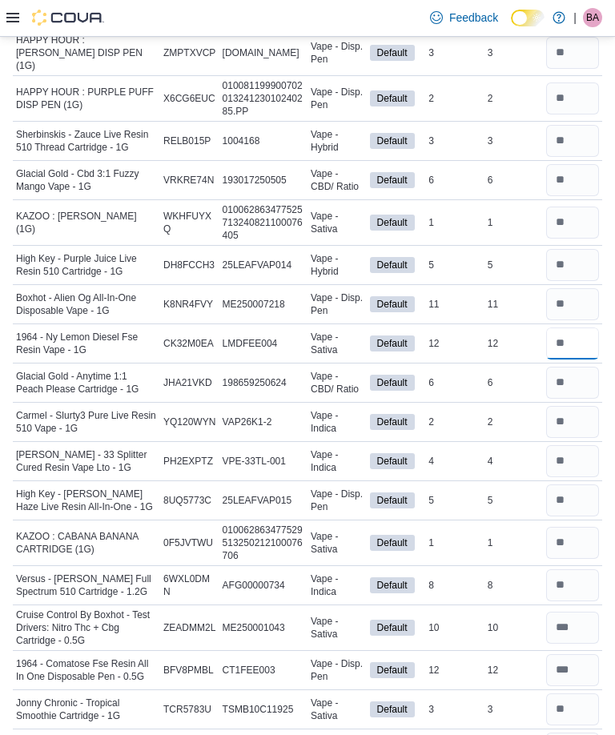
type input "**"
click at [557, 304] on input "number" at bounding box center [572, 304] width 53 height 32
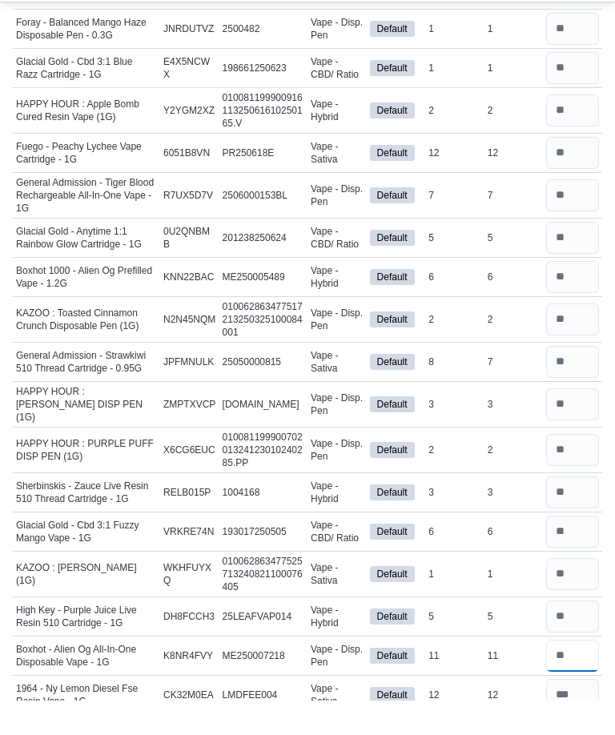
scroll to position [1884, 0]
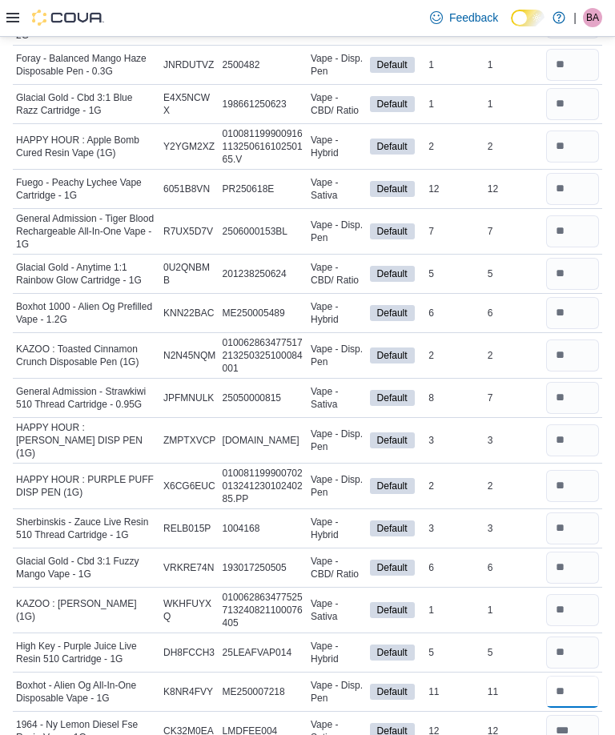
type input "**"
click at [572, 225] on input "number" at bounding box center [572, 231] width 53 height 32
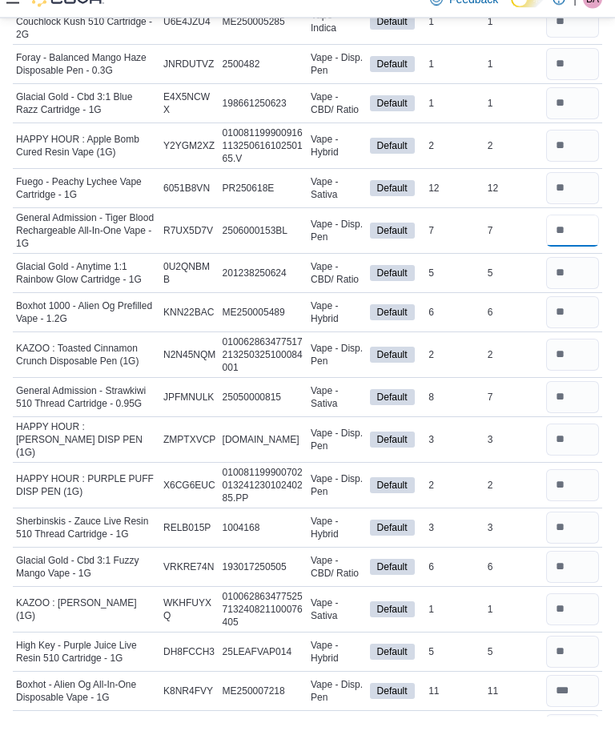
scroll to position [1865, 0]
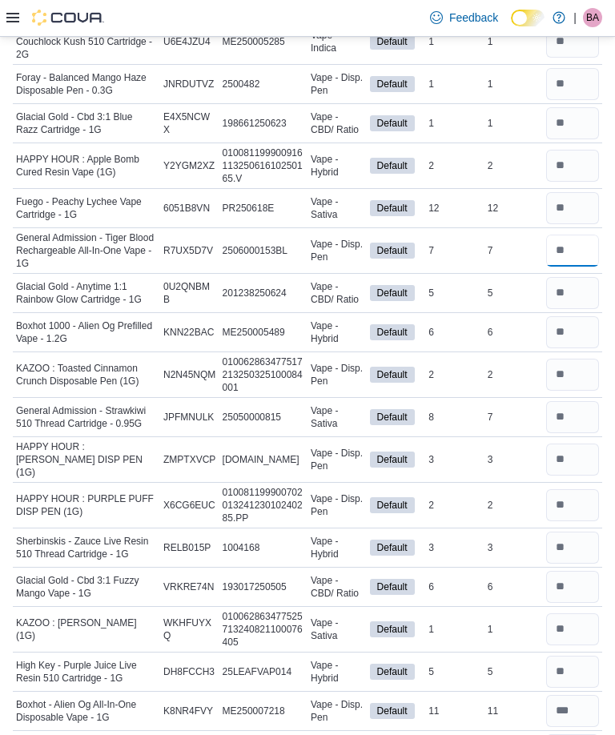
type input "*"
click at [569, 201] on input "number" at bounding box center [572, 208] width 53 height 32
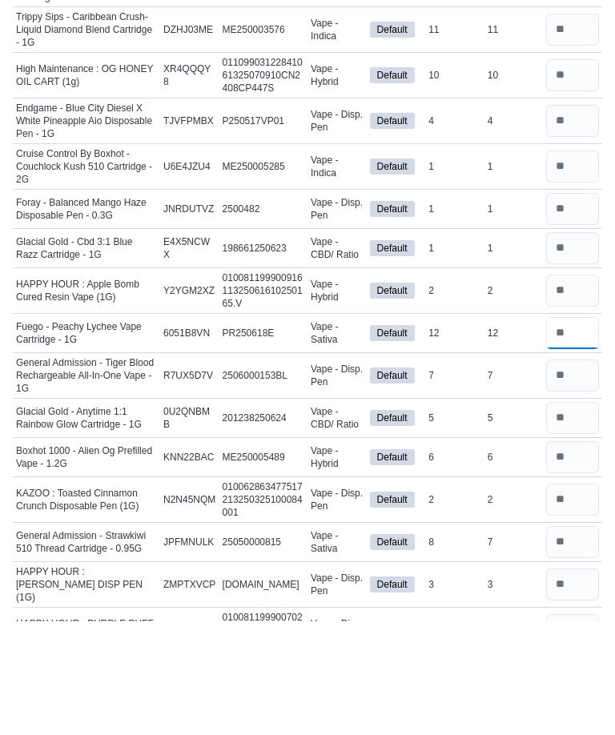
scroll to position [1625, 0]
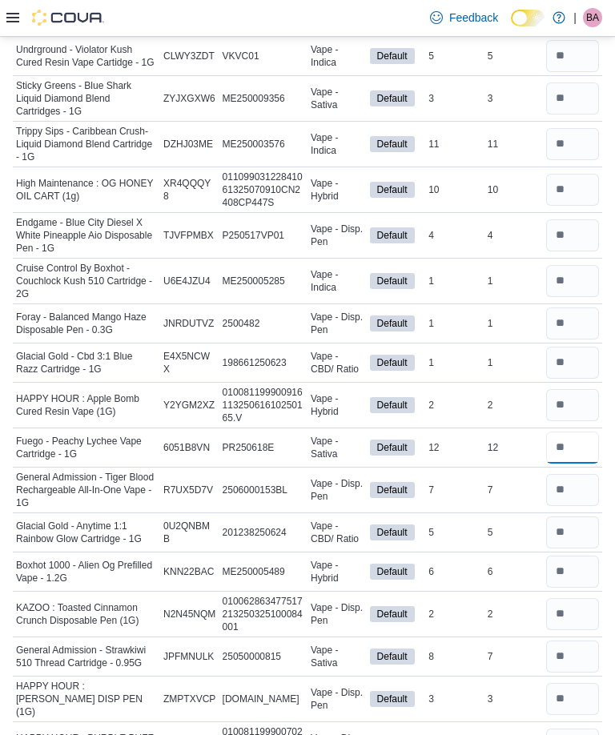
type input "**"
click at [581, 185] on input "number" at bounding box center [572, 190] width 53 height 32
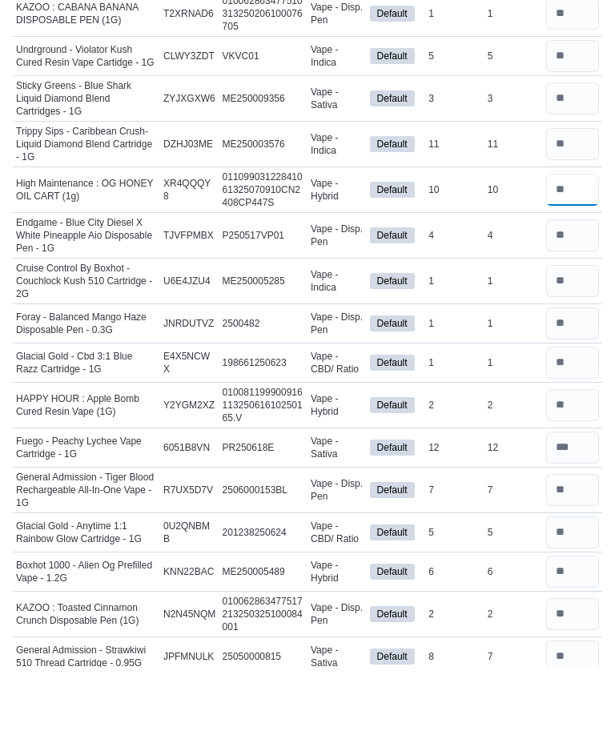
scroll to position [1531, 0]
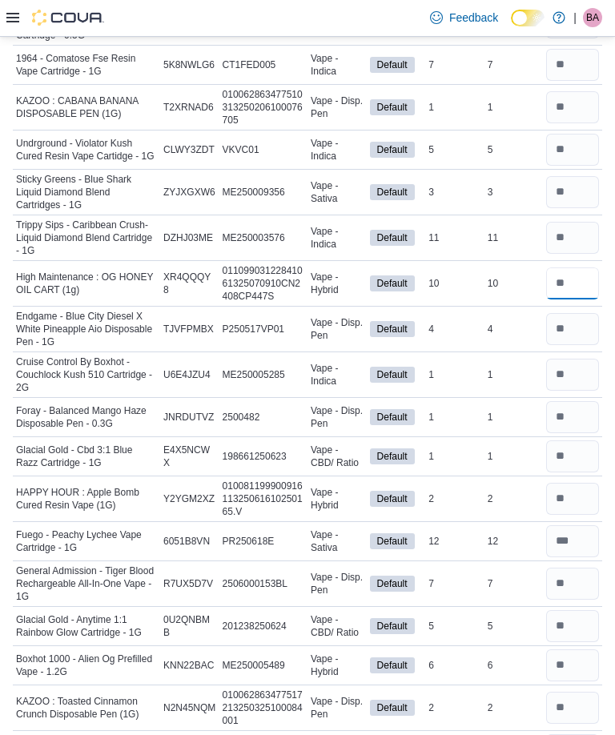
type input "**"
click at [565, 230] on input "number" at bounding box center [572, 238] width 53 height 32
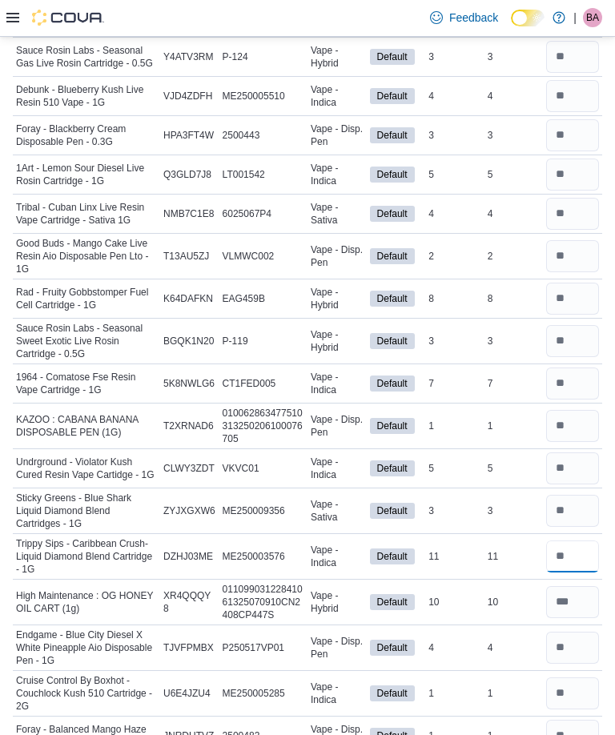
scroll to position [1152, 0]
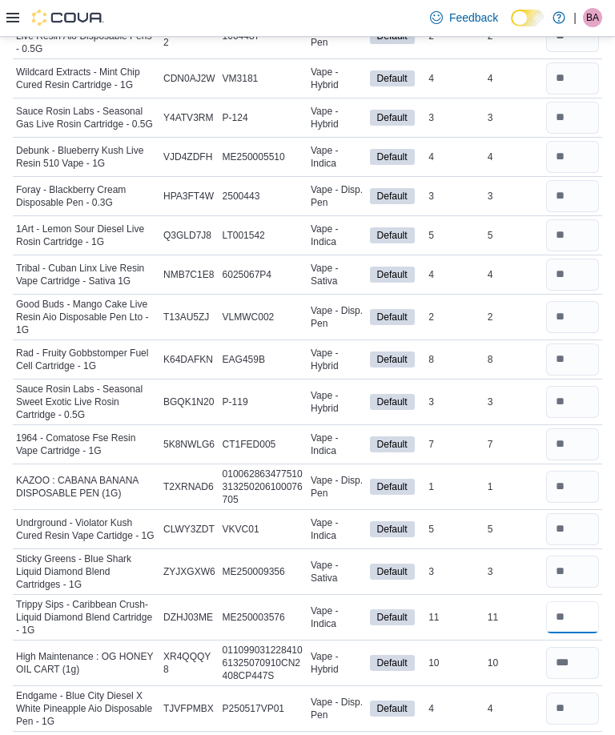
type input "**"
click at [569, 227] on input "number" at bounding box center [572, 235] width 53 height 32
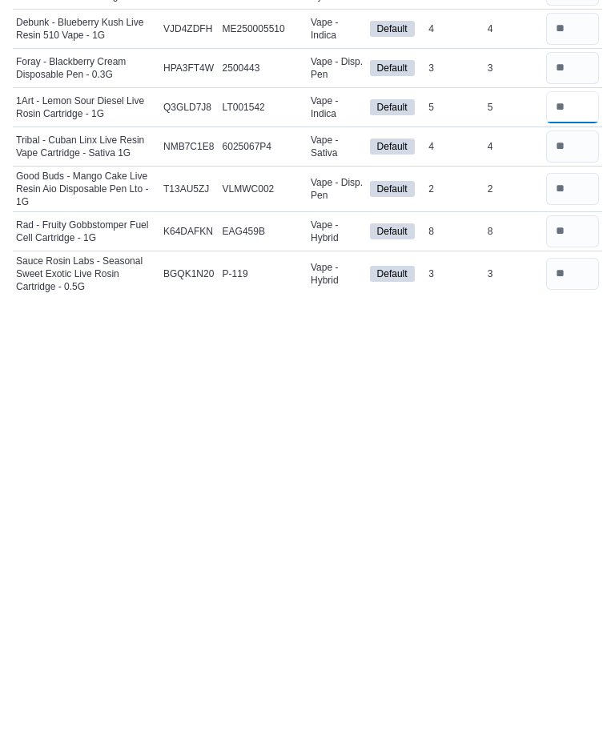
scroll to position [826, 0]
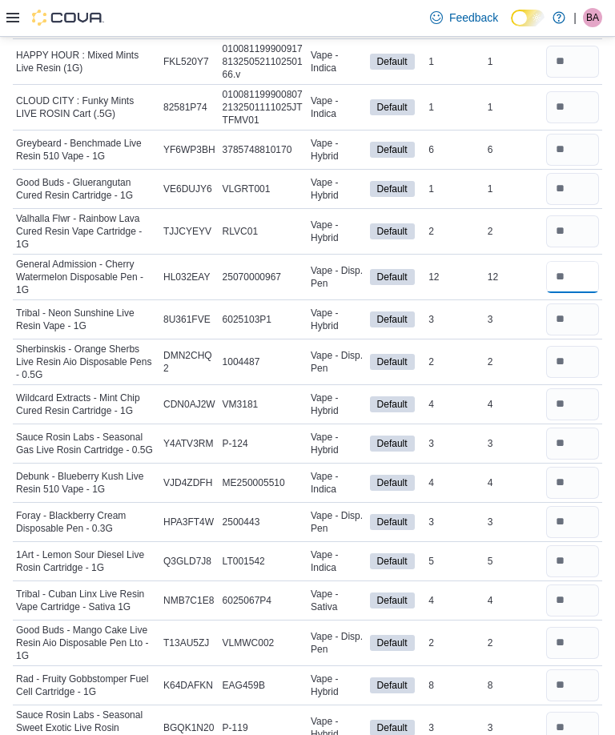
click at [564, 272] on input "number" at bounding box center [572, 277] width 53 height 32
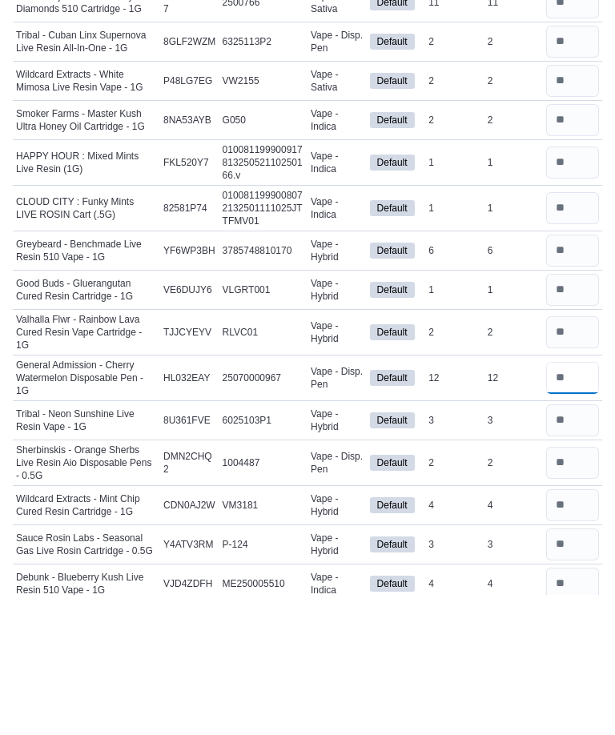
scroll to position [582, 0]
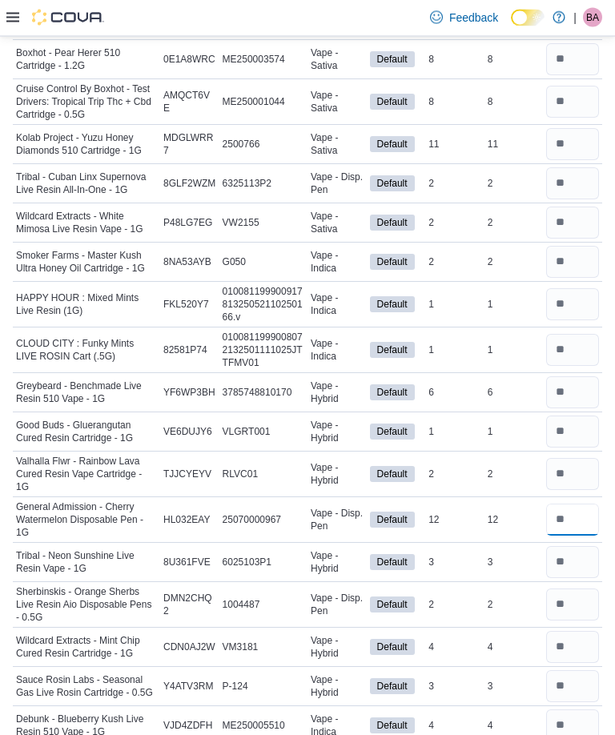
type input "**"
click at [566, 152] on input "number" at bounding box center [572, 145] width 53 height 32
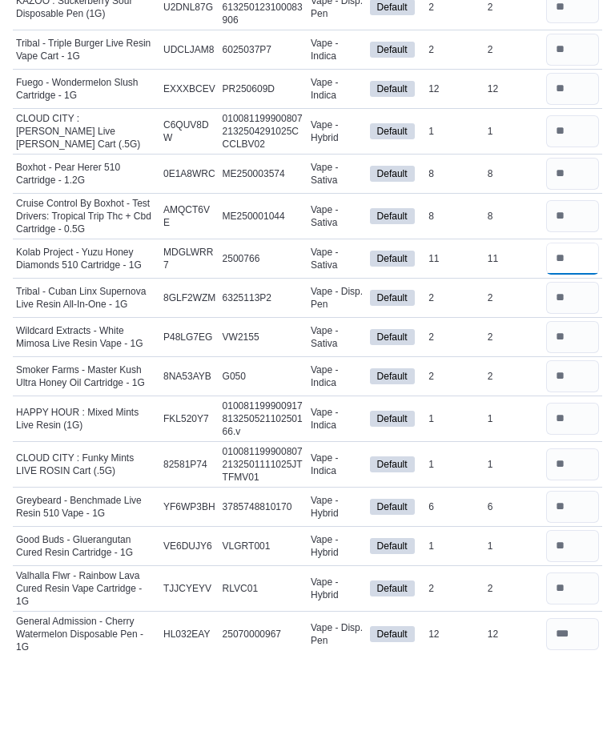
scroll to position [382, 0]
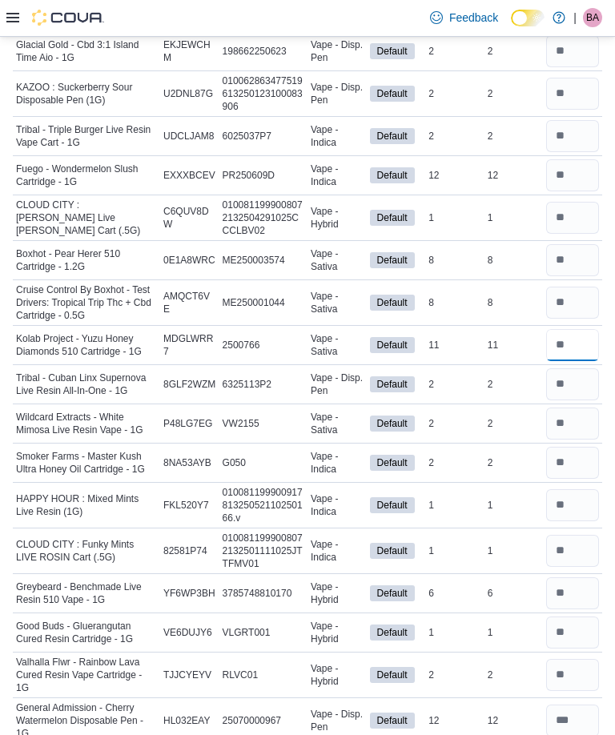
type input "**"
click at [564, 168] on input "number" at bounding box center [572, 175] width 53 height 32
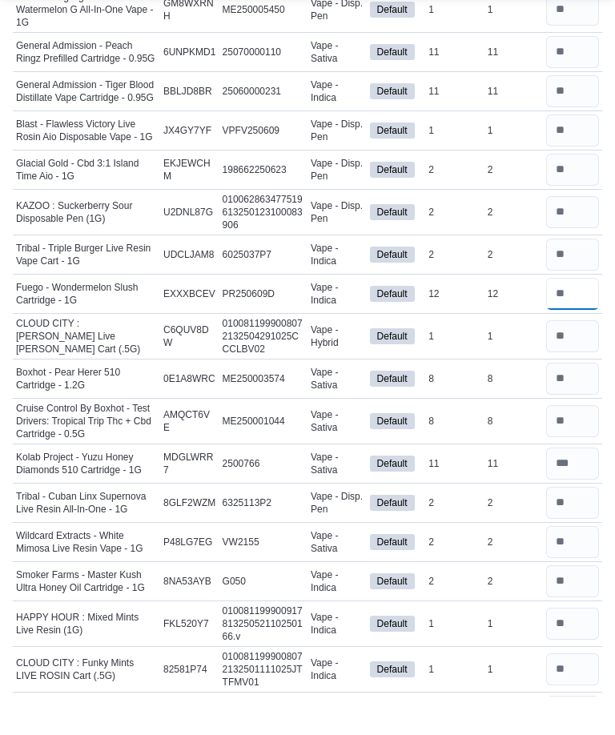
scroll to position [188, 0]
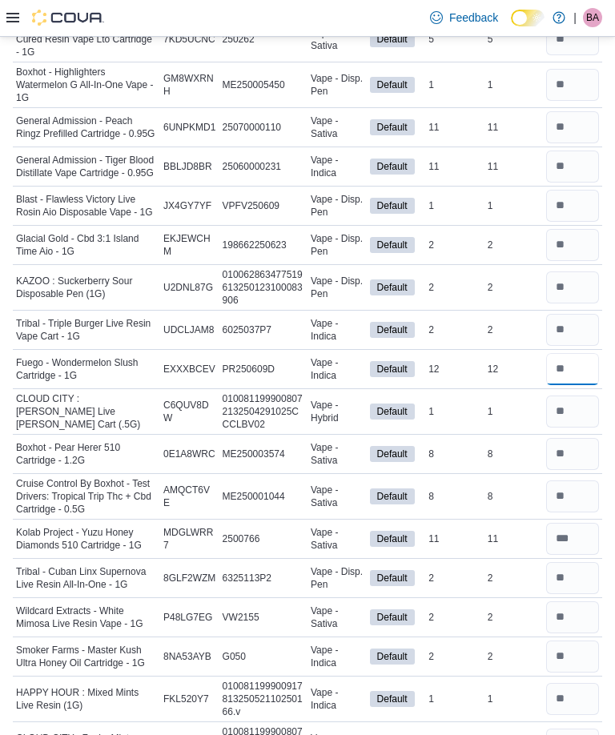
type input "**"
click at [577, 162] on input "number" at bounding box center [572, 167] width 53 height 32
type input "**"
click at [571, 127] on input "number" at bounding box center [572, 127] width 53 height 32
type input "*"
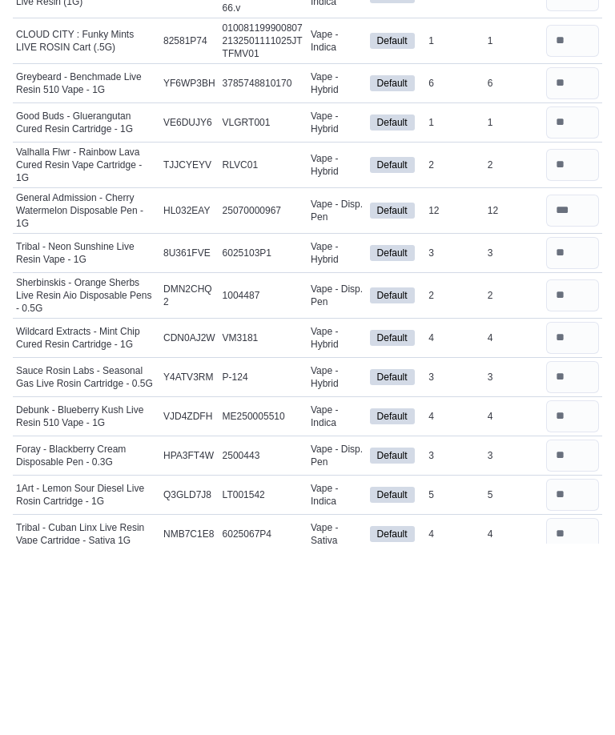
scroll to position [703, 0]
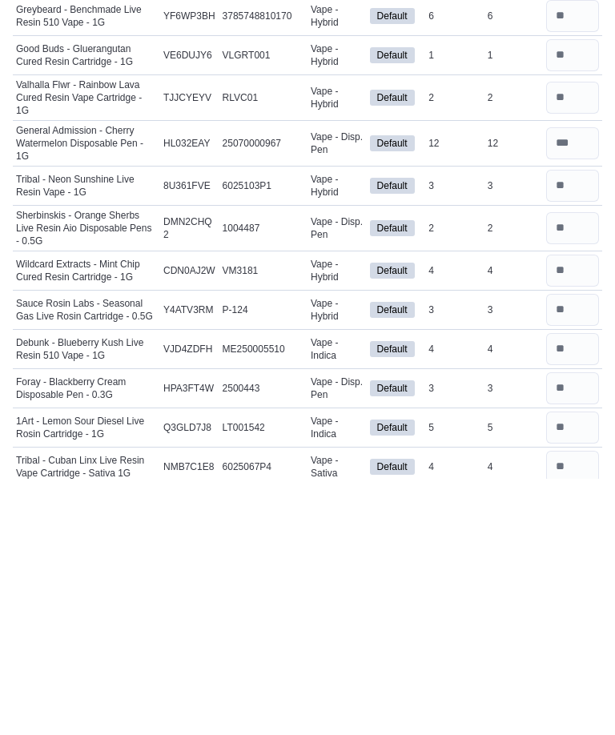
type input "**"
click at [564, 668] on input "number" at bounding box center [572, 684] width 53 height 32
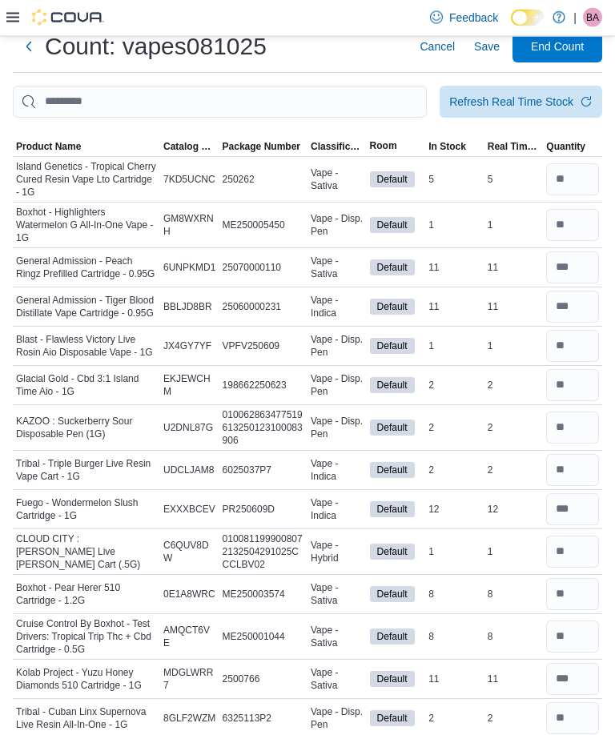
scroll to position [0, 0]
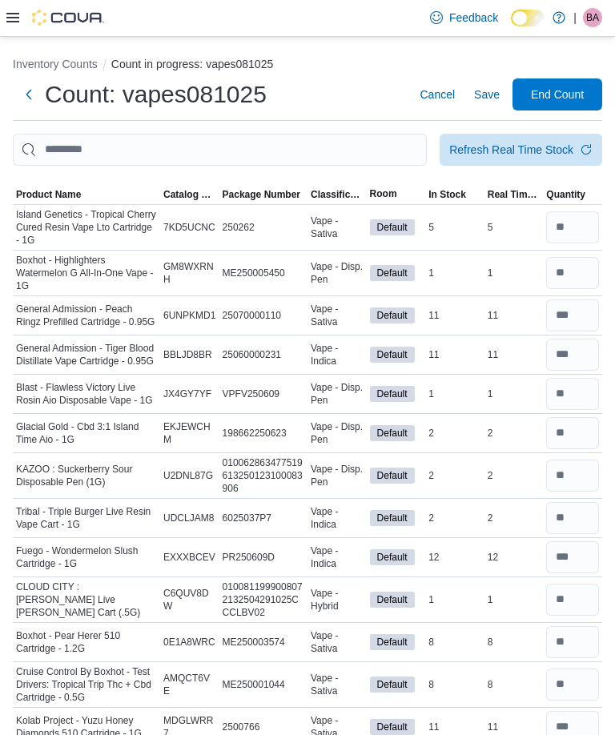
click at [493, 91] on span "Save" at bounding box center [487, 94] width 26 height 16
click at [564, 98] on span "End Count" at bounding box center [557, 94] width 53 height 16
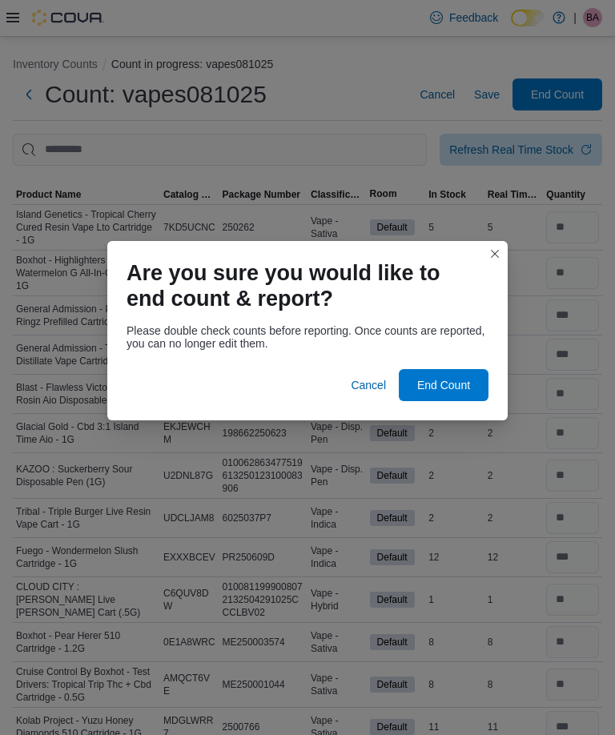
click at [459, 386] on span "End Count" at bounding box center [443, 385] width 53 height 16
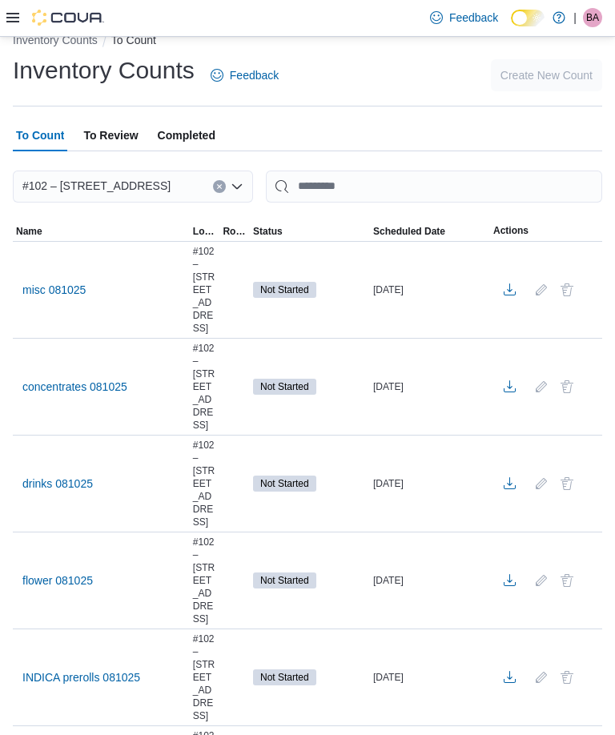
scroll to position [23, 0]
click at [85, 573] on span "flower 081025" at bounding box center [57, 581] width 70 height 16
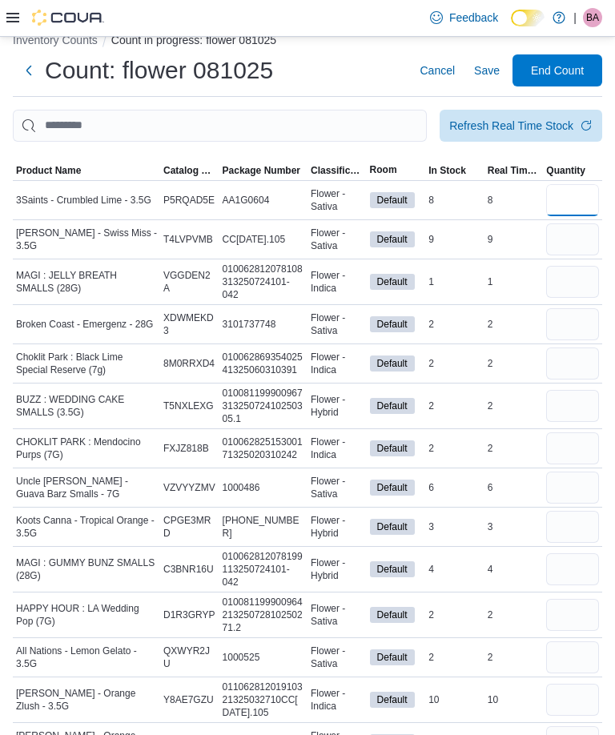
click at [562, 203] on input "number" at bounding box center [572, 200] width 53 height 32
type input "*"
click at [567, 243] on input "number" at bounding box center [572, 240] width 53 height 32
type input "*"
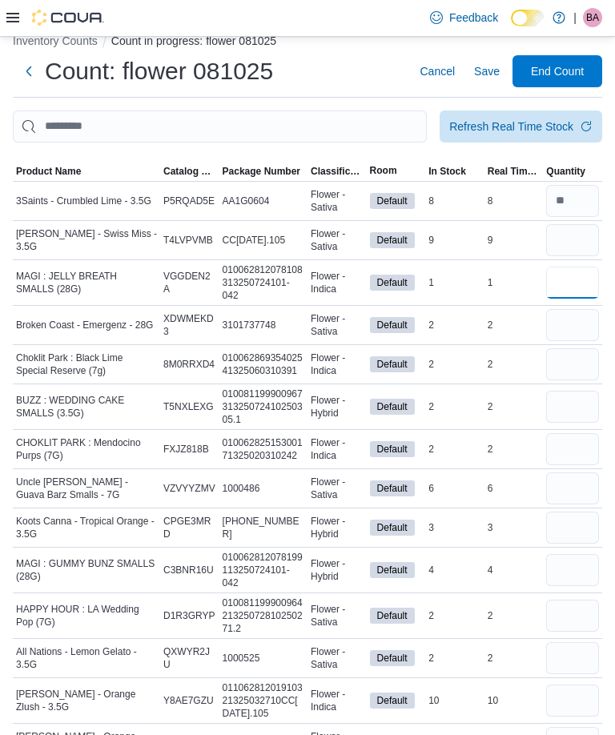
click at [573, 283] on input "number" at bounding box center [572, 283] width 53 height 32
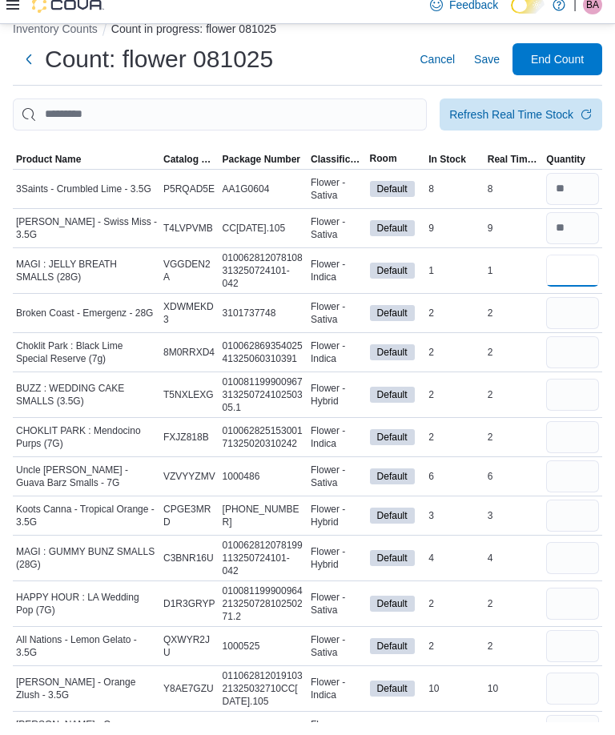
type input "*"
click at [568, 318] on input "number" at bounding box center [572, 326] width 53 height 32
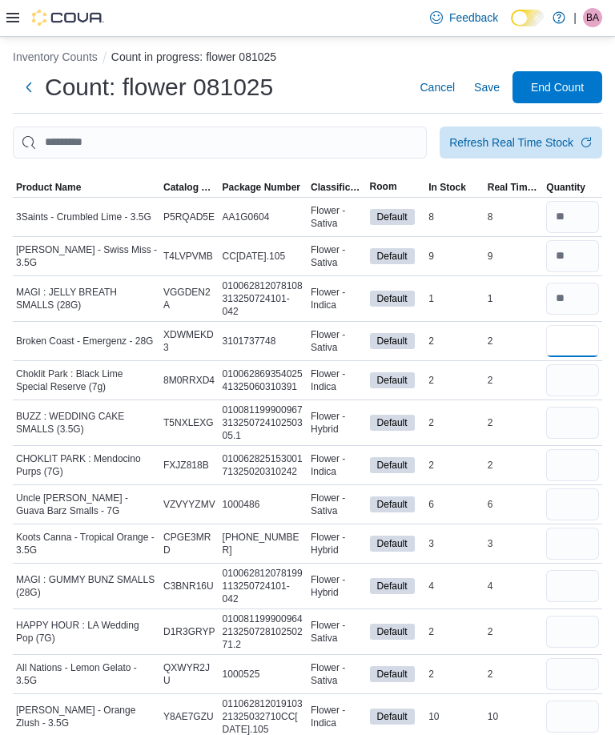
type input "*"
click at [566, 419] on input "number" at bounding box center [572, 423] width 53 height 32
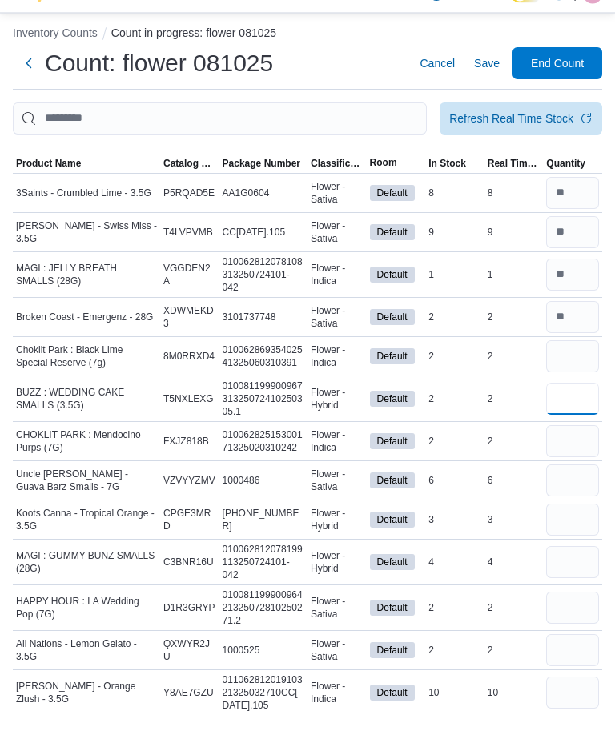
type input "*"
click at [564, 449] on input "number" at bounding box center [572, 465] width 53 height 32
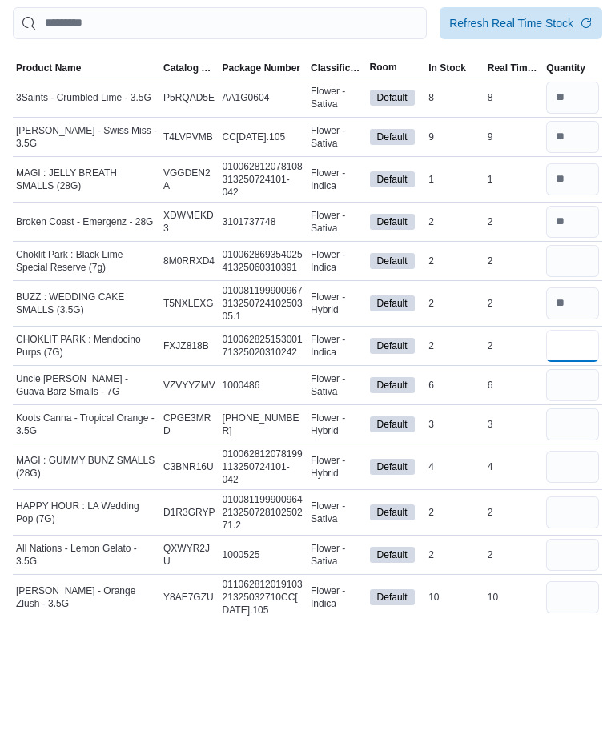
type input "*"
click at [570, 528] on input "number" at bounding box center [572, 544] width 53 height 32
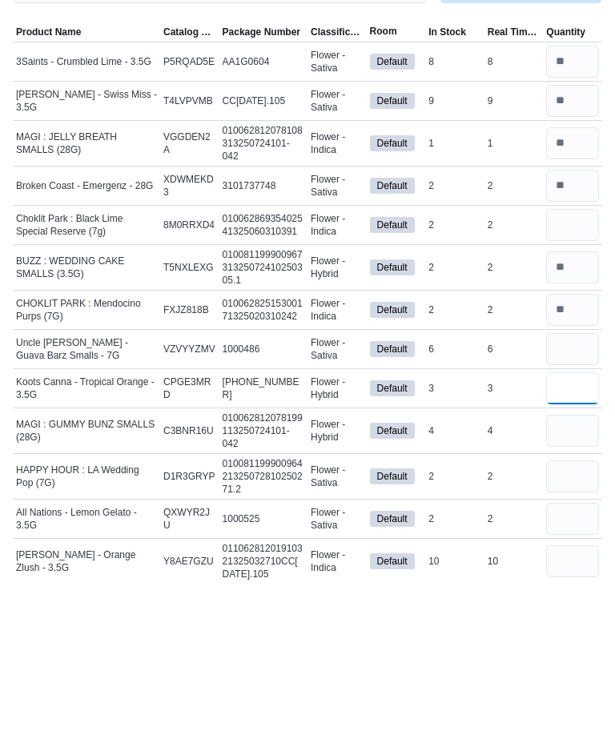
type input "*"
click at [562, 570] on input "number" at bounding box center [572, 586] width 53 height 32
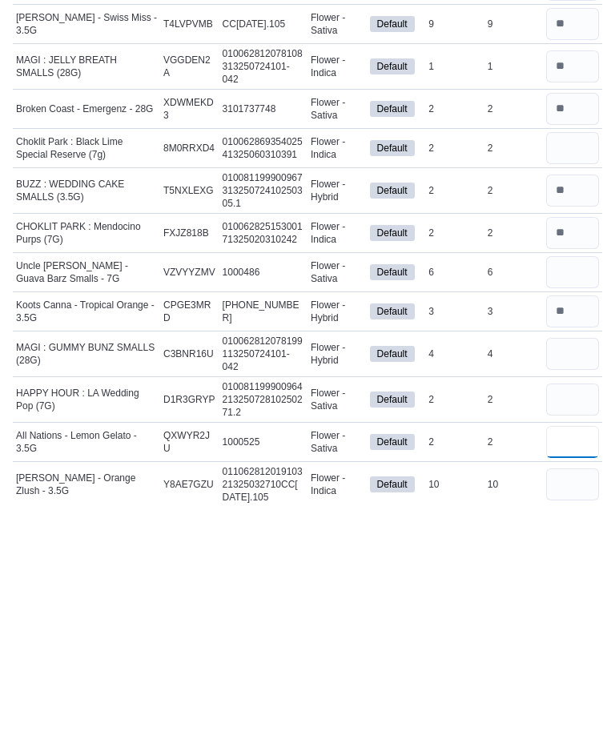
click at [565, 658] on input "number" at bounding box center [572, 674] width 53 height 32
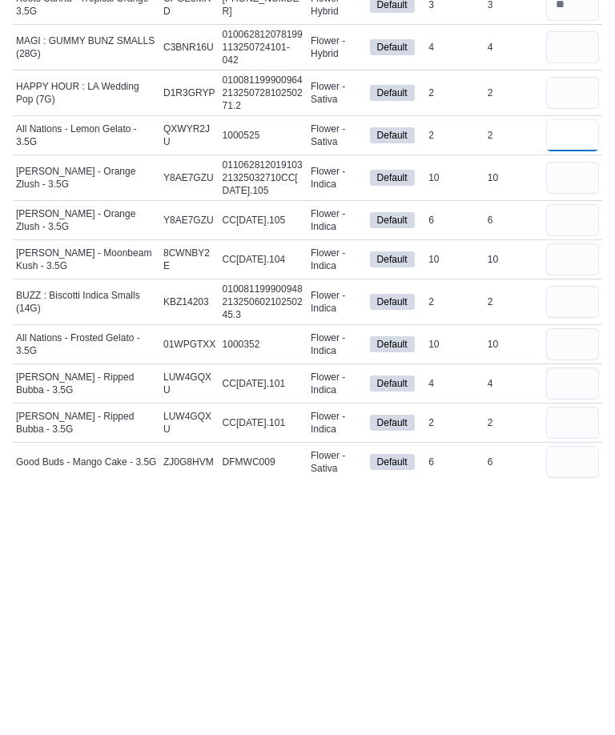
scroll to position [312, 0]
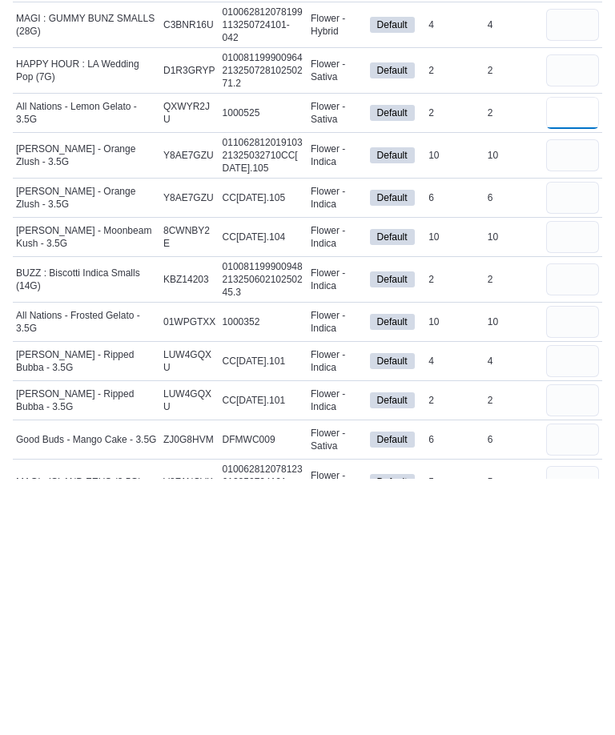
type input "*"
click at [561, 680] on input "number" at bounding box center [572, 696] width 53 height 32
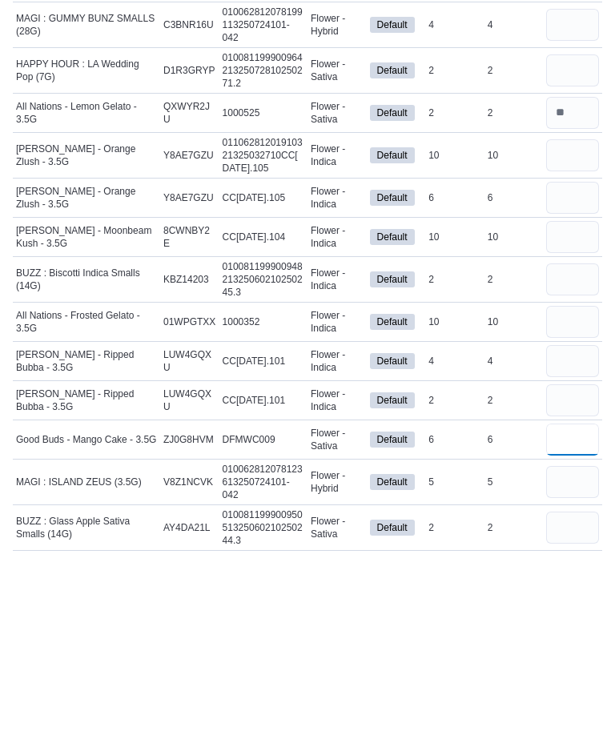
scroll to position [391, 0]
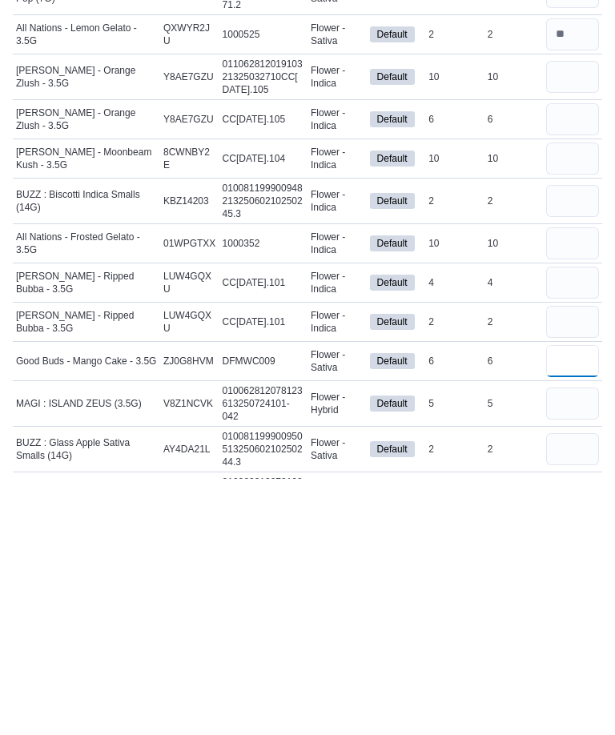
type input "*"
click at [565, 644] on input "number" at bounding box center [572, 660] width 53 height 32
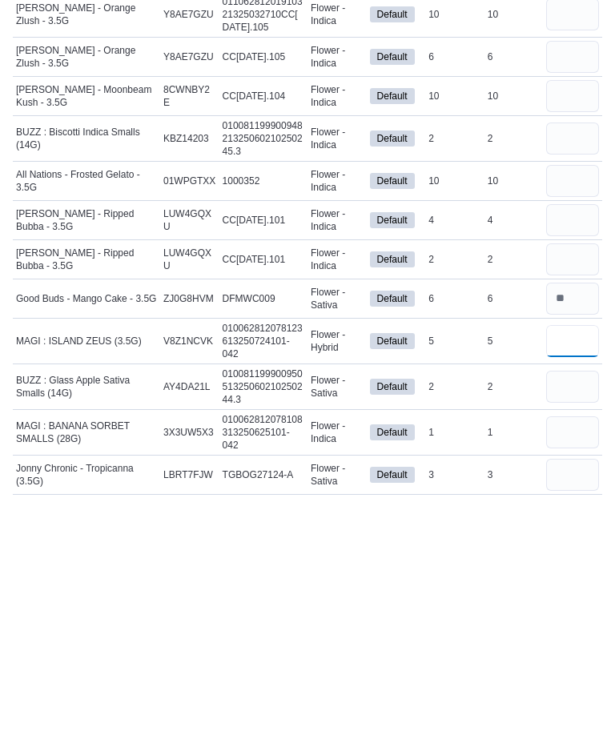
scroll to position [478, 0]
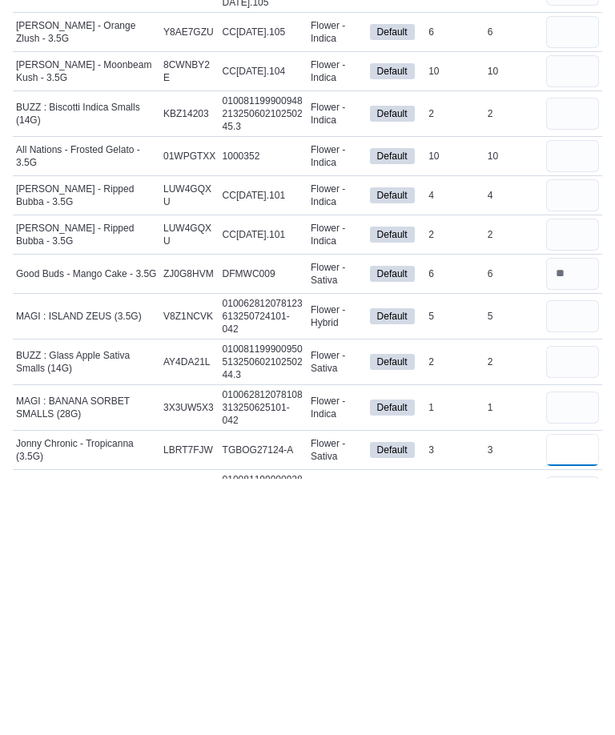
click at [573, 690] on input "number" at bounding box center [572, 706] width 53 height 32
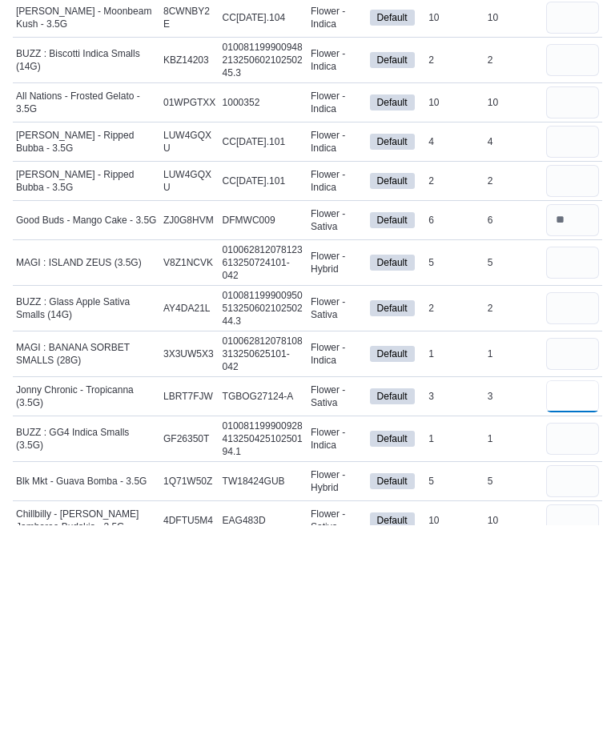
scroll to position [579, 0]
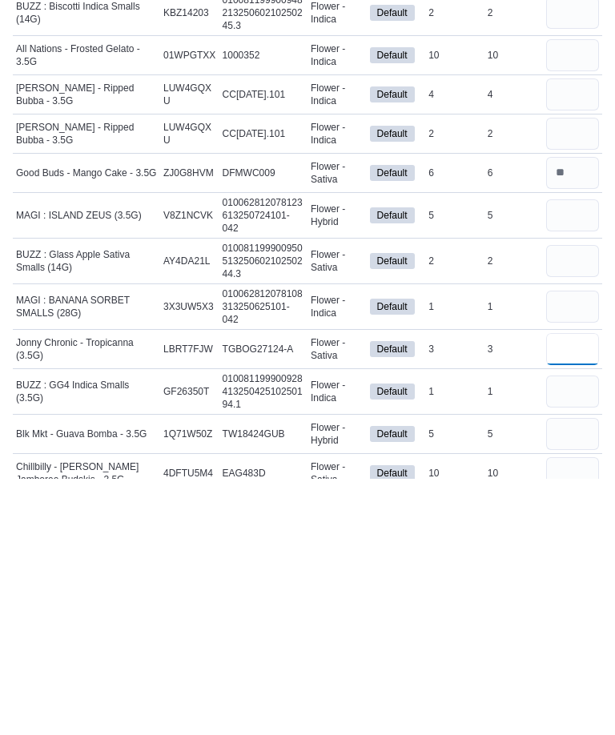
type input "*"
click at [554, 674] on input "number" at bounding box center [572, 690] width 53 height 32
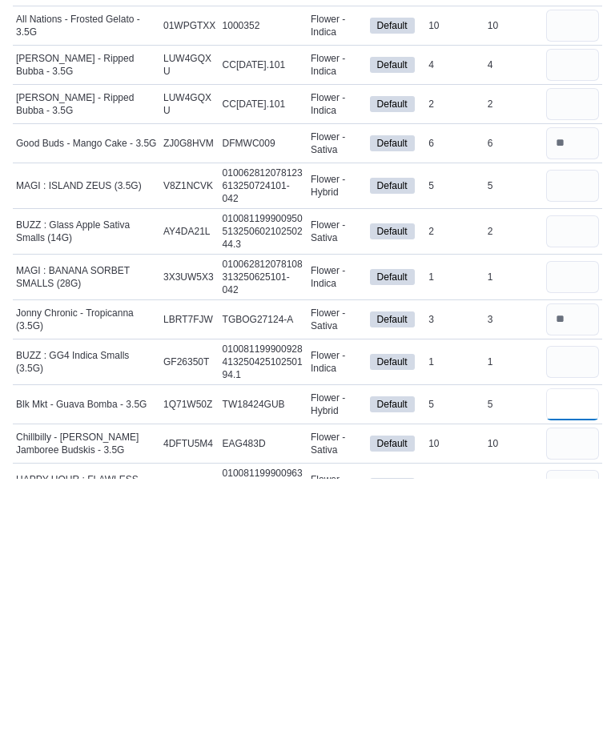
type input "*"
click at [565, 684] on input "number" at bounding box center [572, 700] width 53 height 32
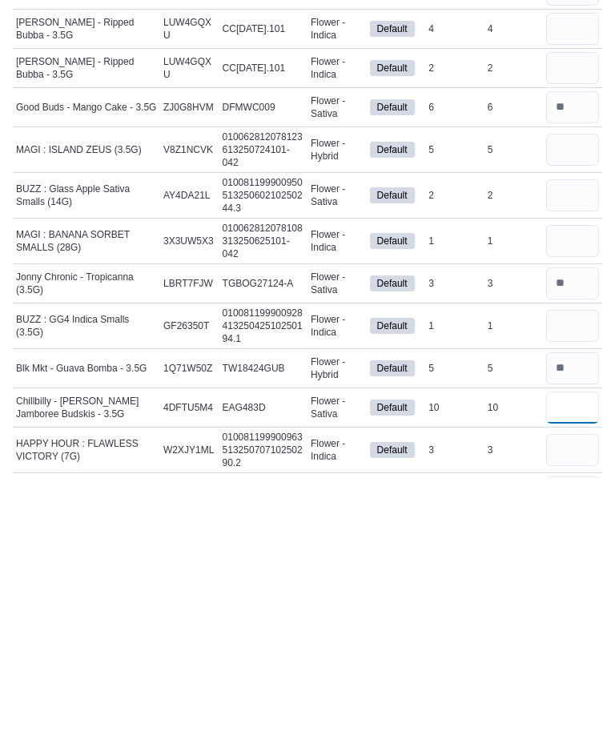
type input "*"
click at [562, 690] on input "number" at bounding box center [572, 706] width 53 height 32
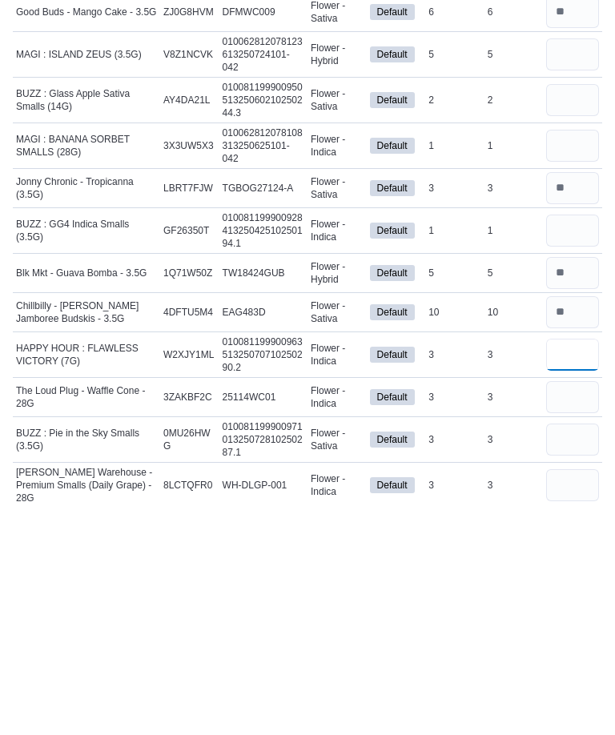
scroll to position [766, 0]
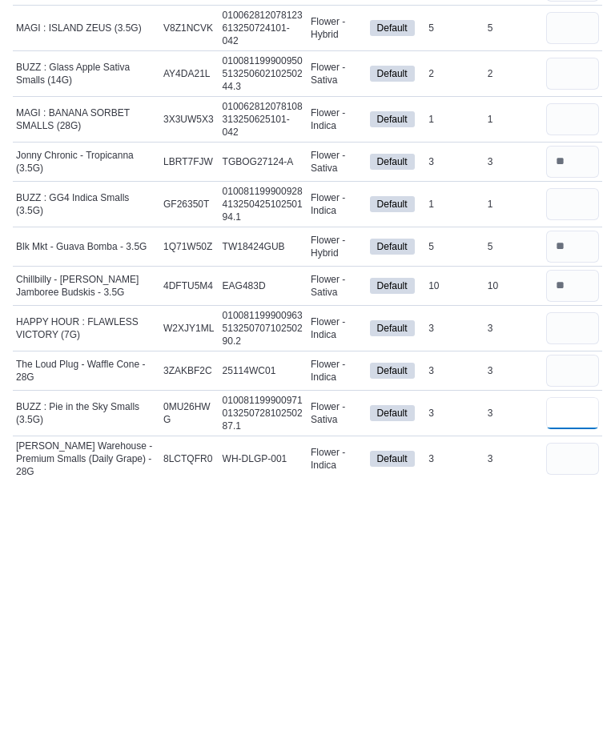
click at [566, 654] on input "number" at bounding box center [572, 670] width 53 height 32
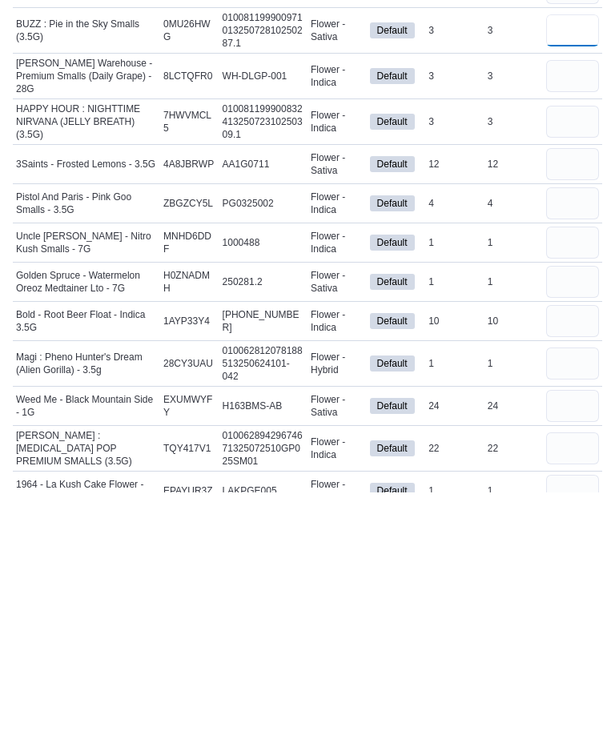
scroll to position [1164, 0]
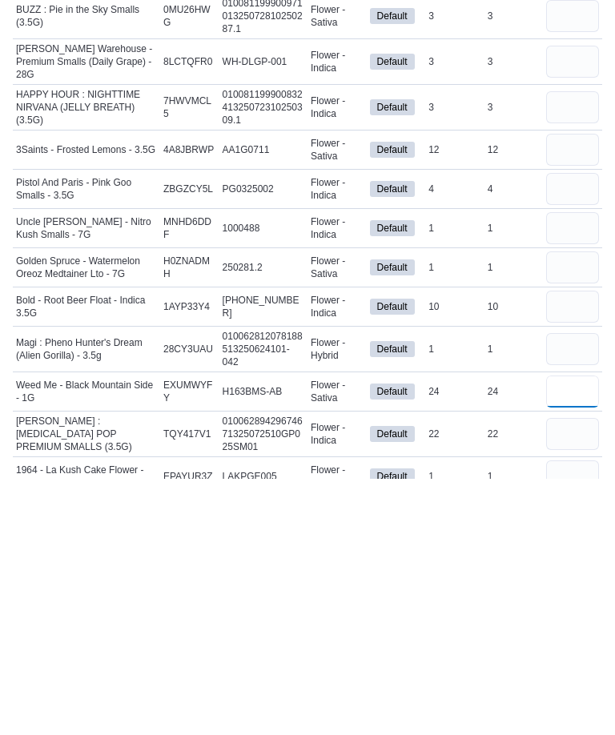
click at [558, 632] on input "number" at bounding box center [572, 648] width 53 height 32
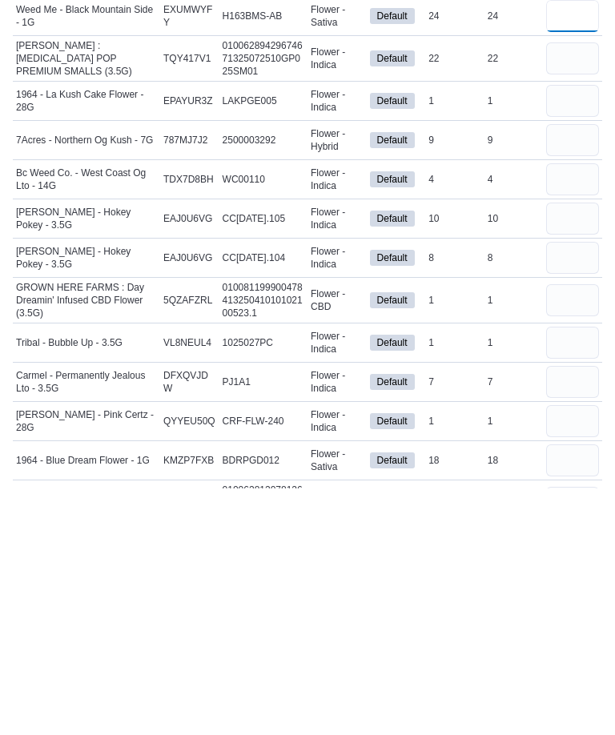
scroll to position [1595, 0]
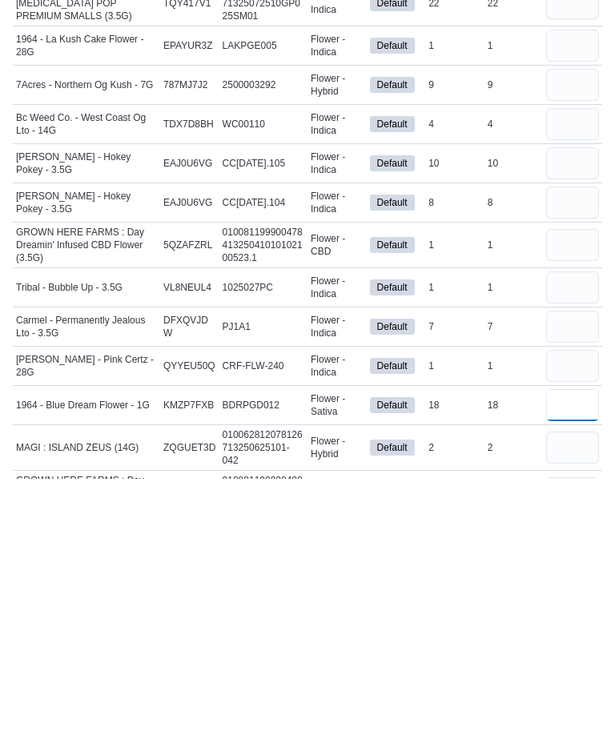
click at [558, 646] on input "number" at bounding box center [572, 662] width 53 height 32
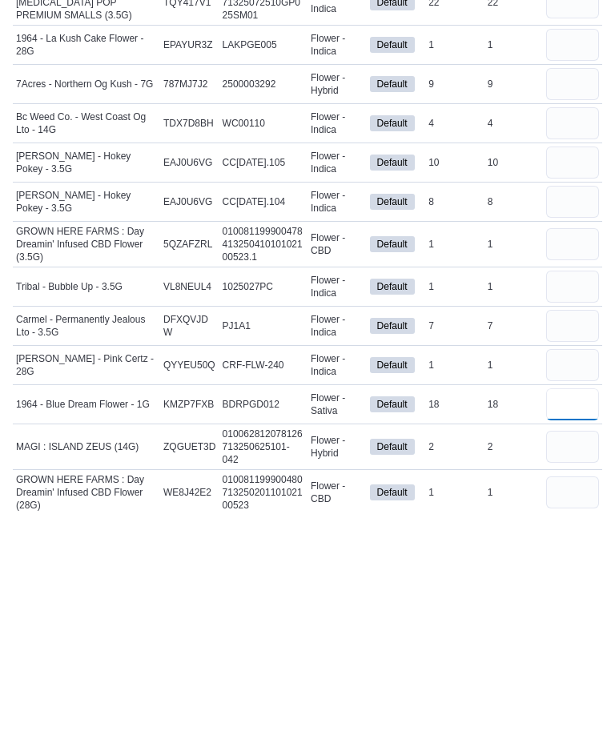
scroll to position [1632, 0]
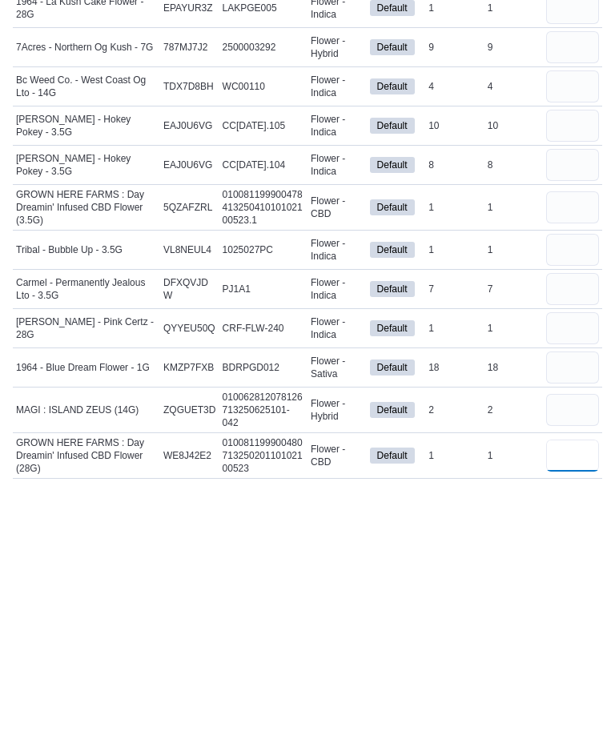
click at [572, 696] on input "number" at bounding box center [572, 712] width 53 height 32
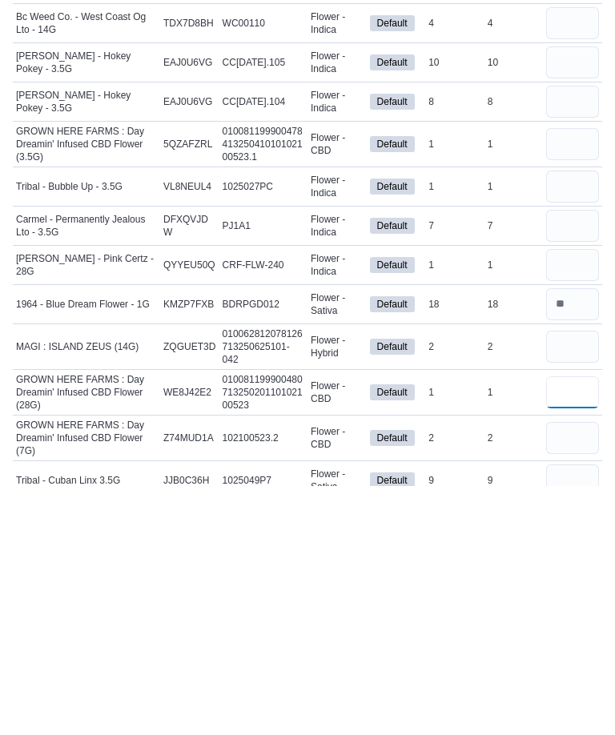
scroll to position [1722, 0]
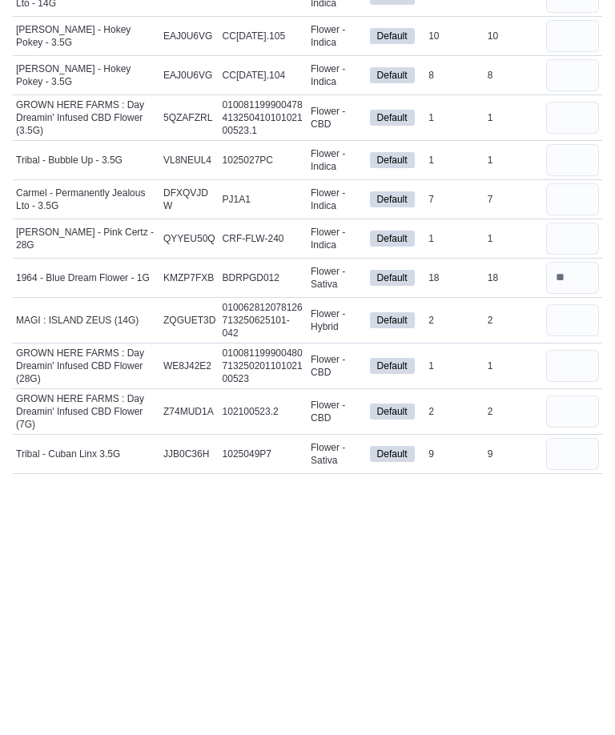
click at [565, 694] on input "number" at bounding box center [572, 710] width 53 height 32
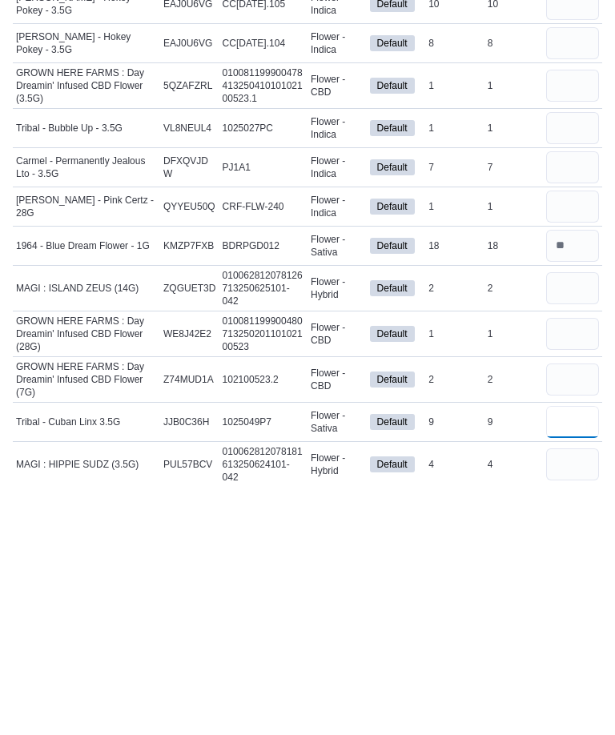
scroll to position [1772, 0]
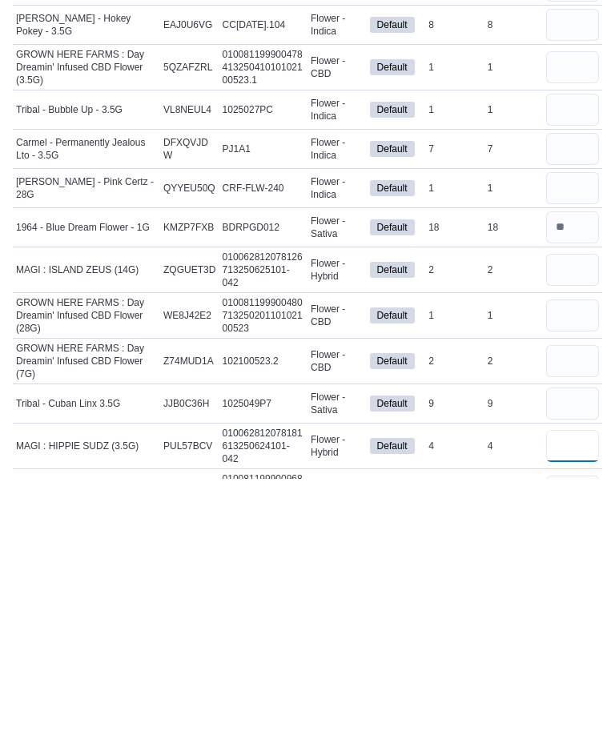
click at [572, 686] on input "number" at bounding box center [572, 702] width 53 height 32
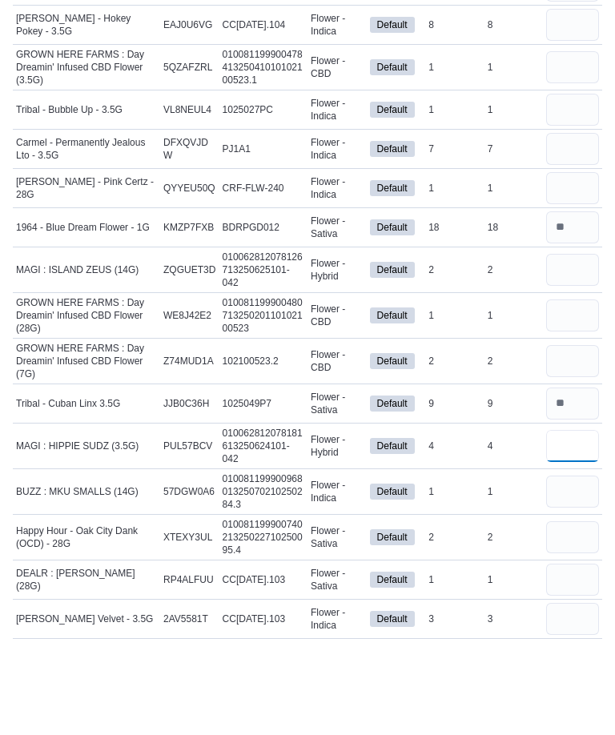
scroll to position [1935, 0]
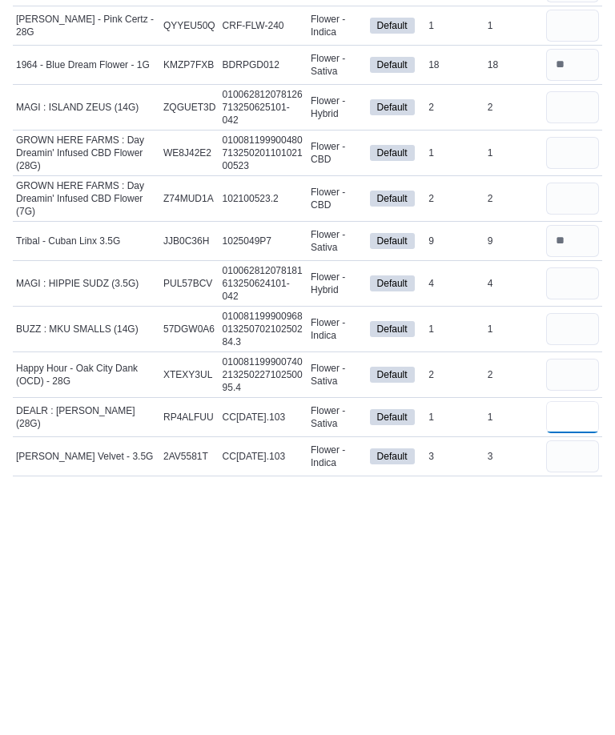
click at [576, 658] on input "number" at bounding box center [572, 674] width 53 height 32
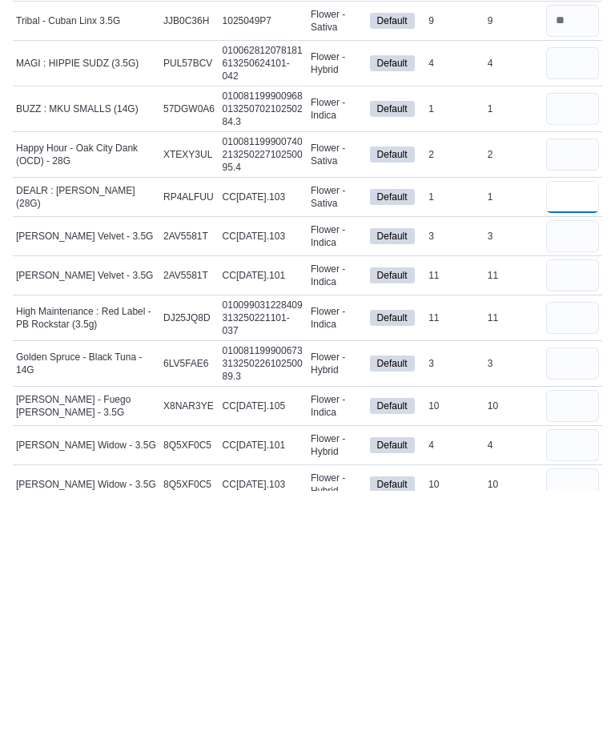
scroll to position [2189, 0]
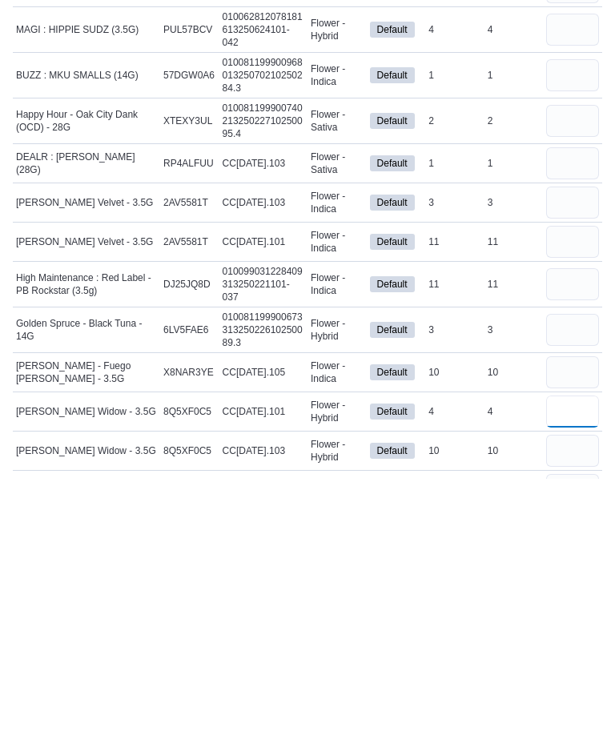
click at [572, 652] on input "number" at bounding box center [572, 668] width 53 height 32
click at [573, 691] on input "number" at bounding box center [572, 707] width 53 height 32
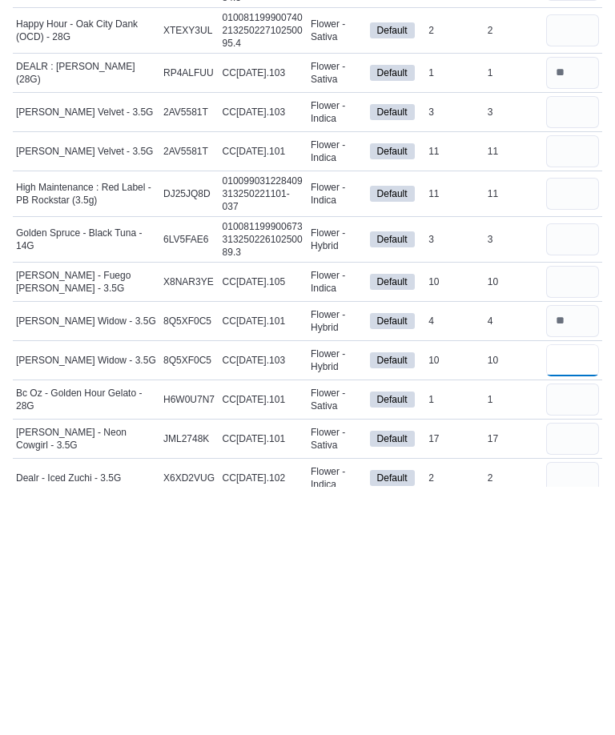
scroll to position [2289, 0]
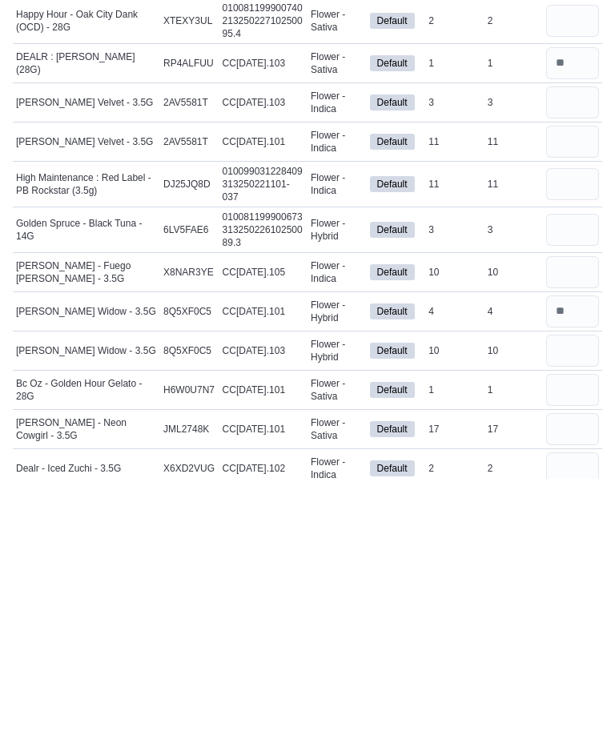
click at [563, 670] on input "number" at bounding box center [572, 686] width 53 height 32
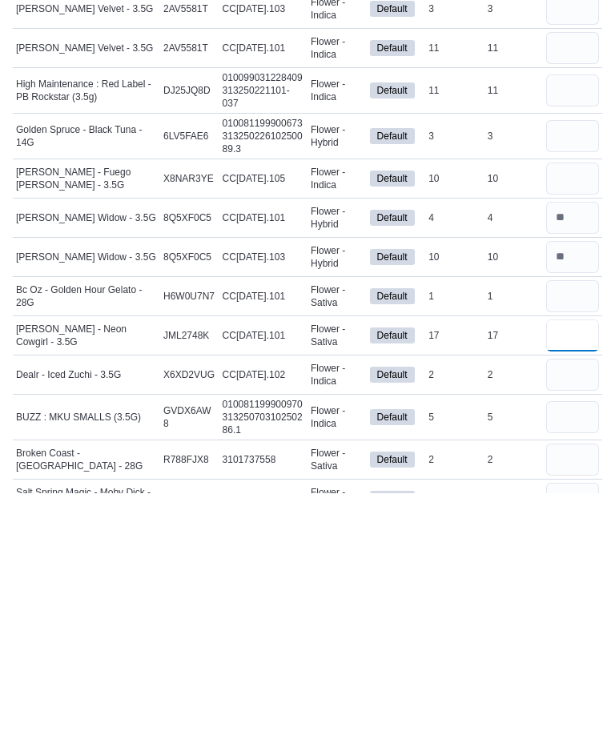
scroll to position [2398, 0]
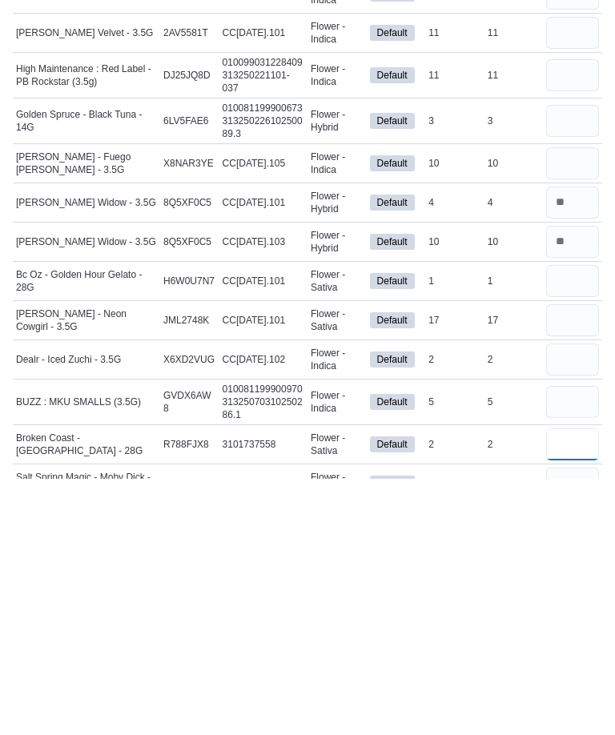
click at [566, 685] on input "number" at bounding box center [572, 701] width 53 height 32
click at [576, 724] on input "number" at bounding box center [572, 740] width 53 height 32
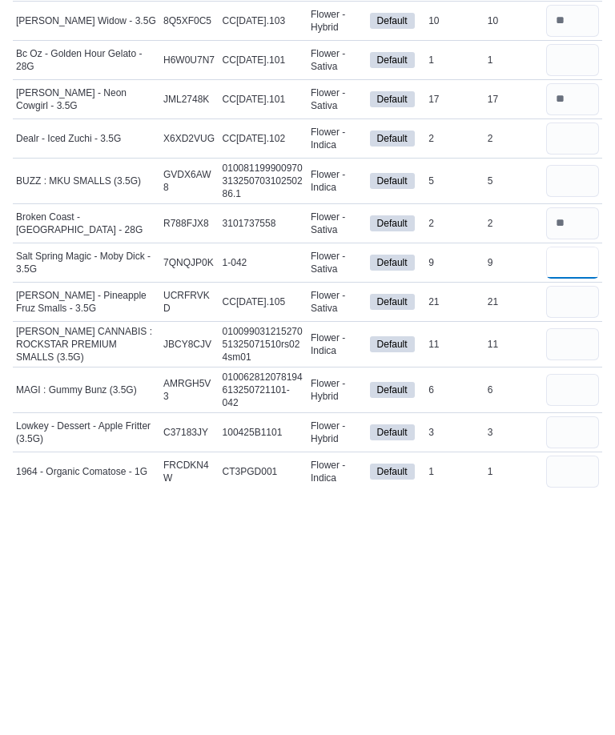
scroll to position [2644, 0]
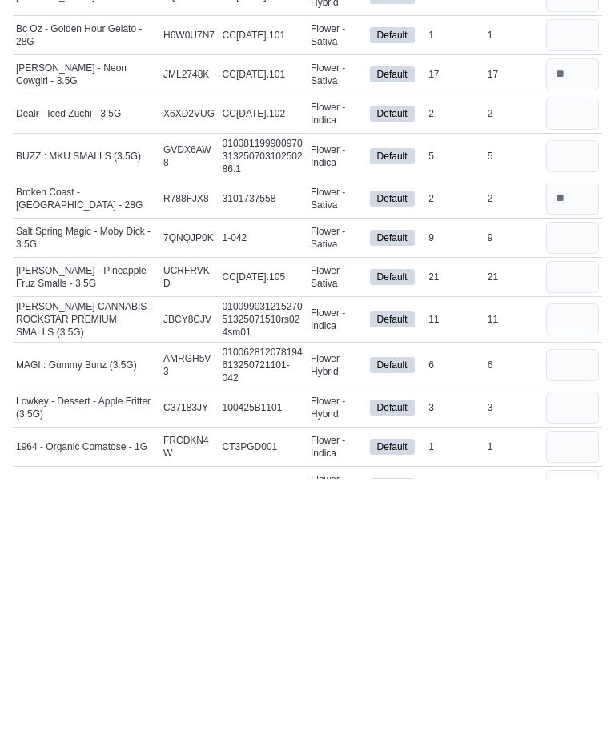
click at [568, 517] on input "number" at bounding box center [572, 533] width 53 height 32
click at [560, 560] on input "number" at bounding box center [572, 576] width 53 height 32
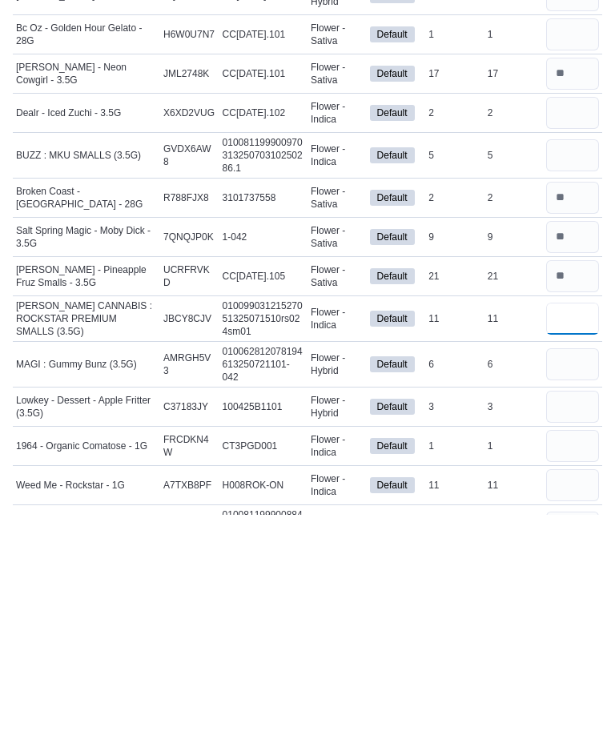
scroll to position [2682, 0]
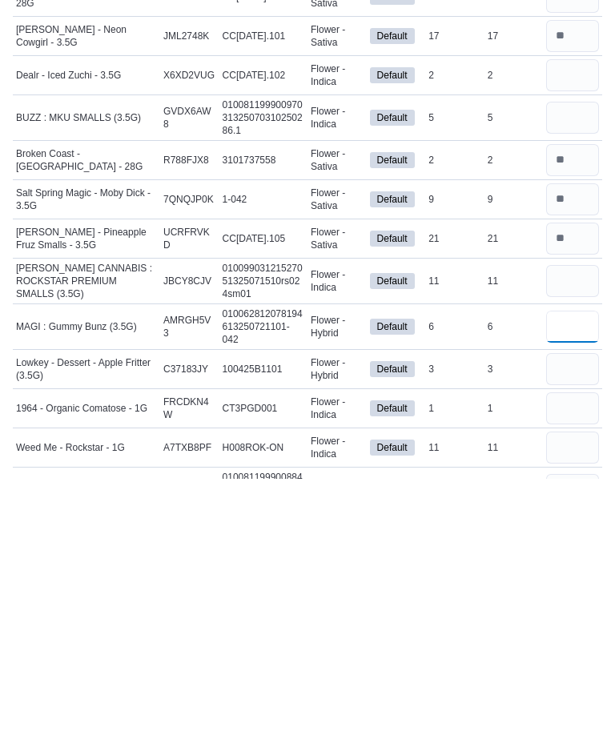
click at [577, 567] on input "number" at bounding box center [572, 583] width 53 height 32
click at [571, 609] on input "number" at bounding box center [572, 625] width 53 height 32
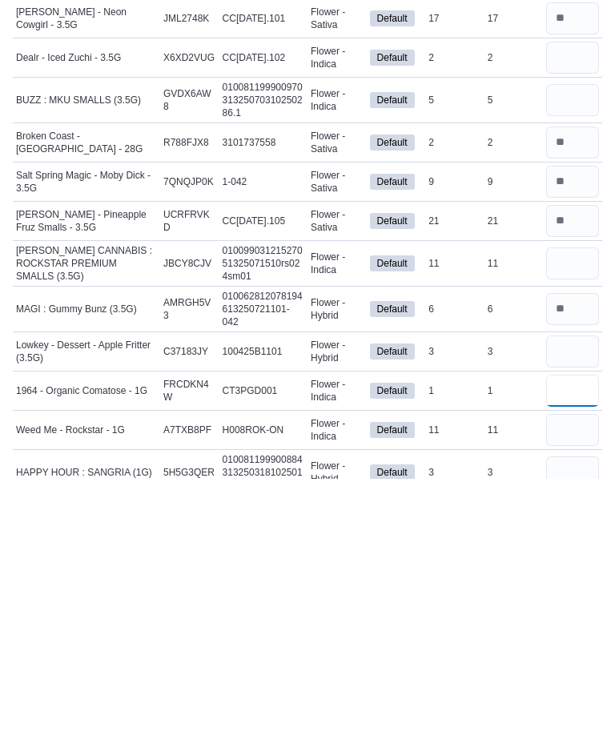
click at [573, 631] on input "number" at bounding box center [572, 647] width 53 height 32
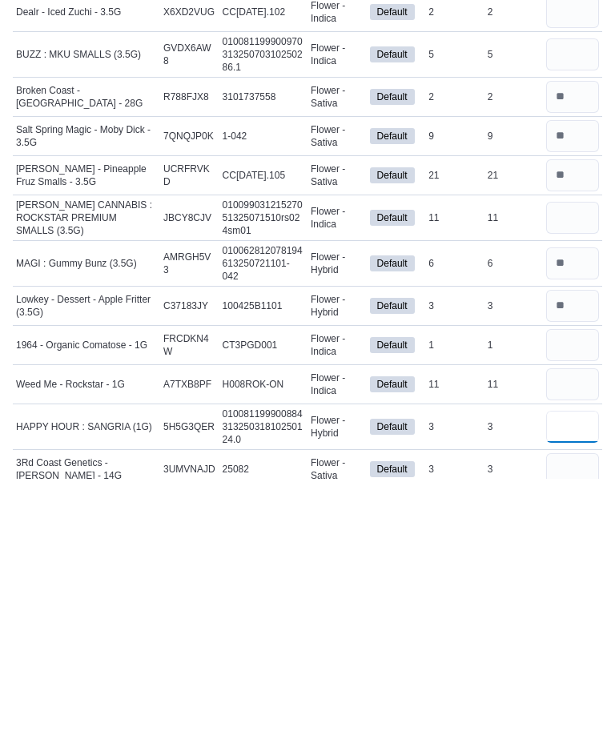
click at [574, 667] on input "number" at bounding box center [572, 683] width 53 height 32
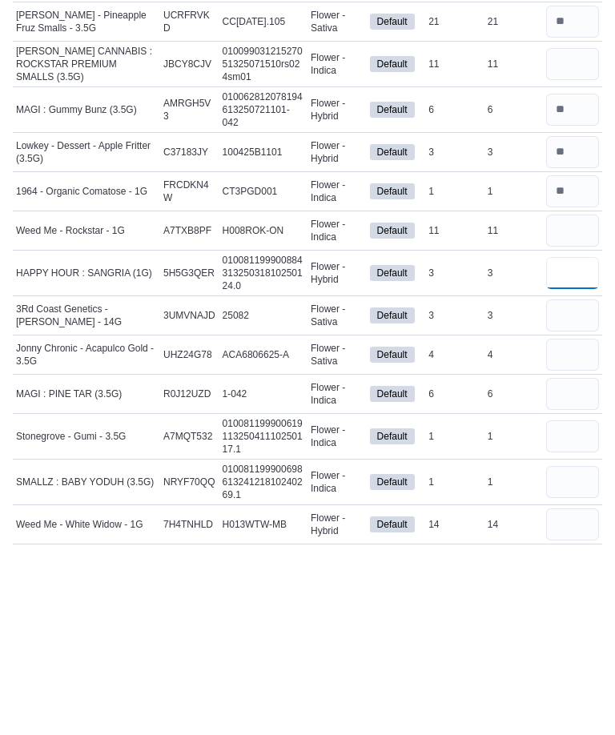
scroll to position [2971, 0]
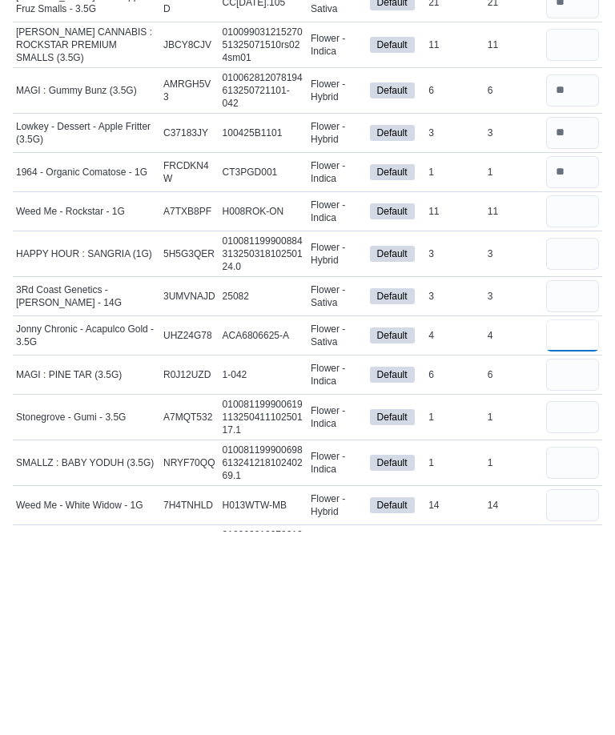
click at [565, 524] on input "number" at bounding box center [572, 540] width 53 height 32
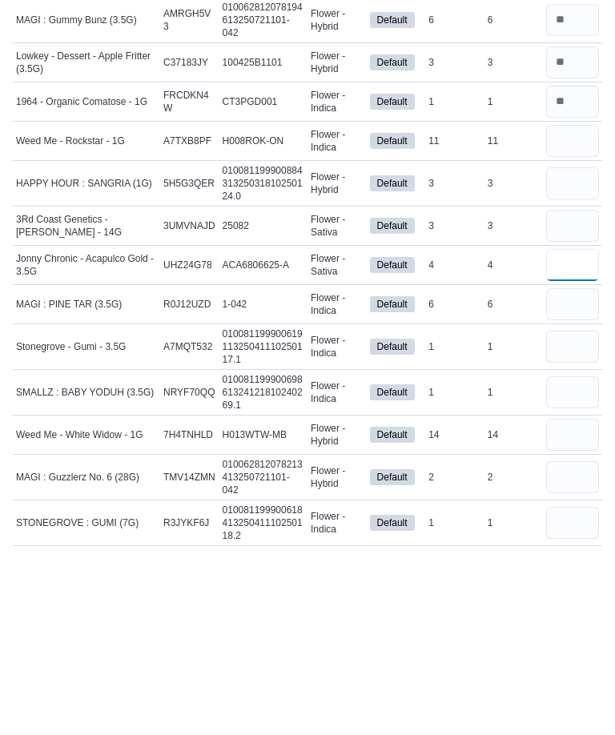
scroll to position [3067, 0]
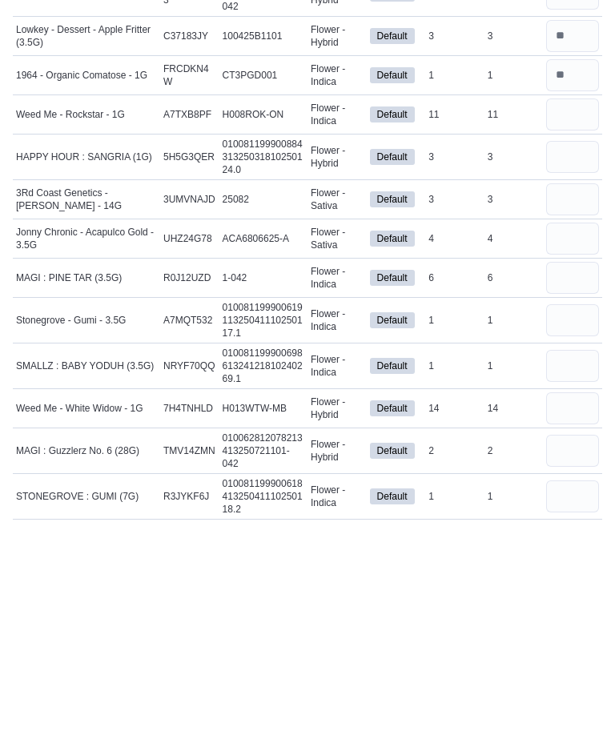
click at [562, 597] on input "number" at bounding box center [572, 613] width 53 height 32
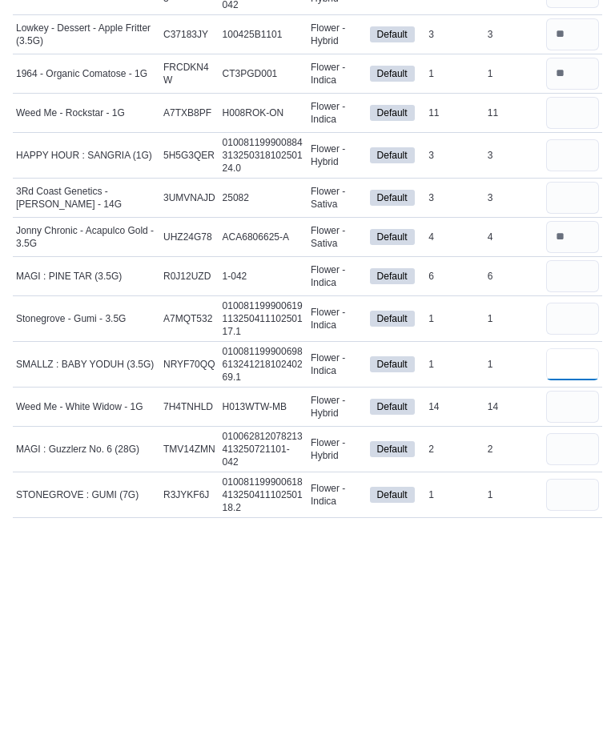
click at [577, 553] on input "number" at bounding box center [572, 569] width 53 height 32
click at [564, 507] on input "number" at bounding box center [572, 523] width 53 height 32
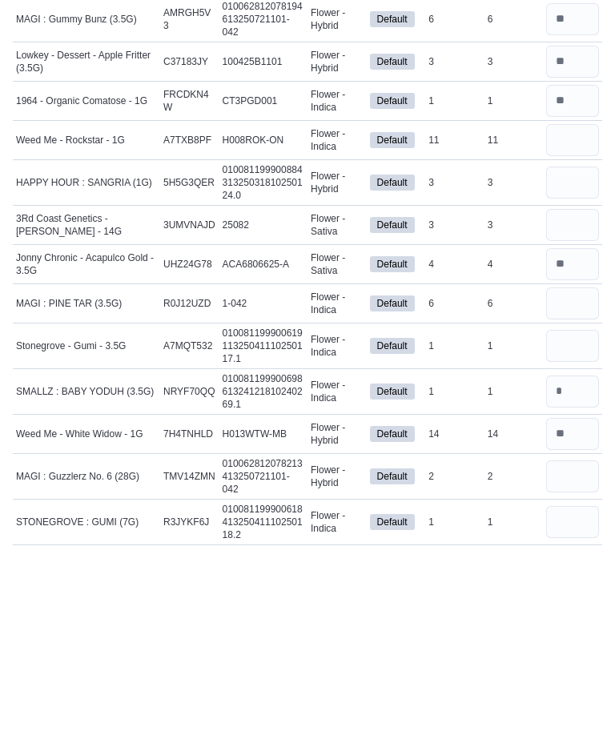
click at [577, 465] on input "number" at bounding box center [572, 481] width 53 height 32
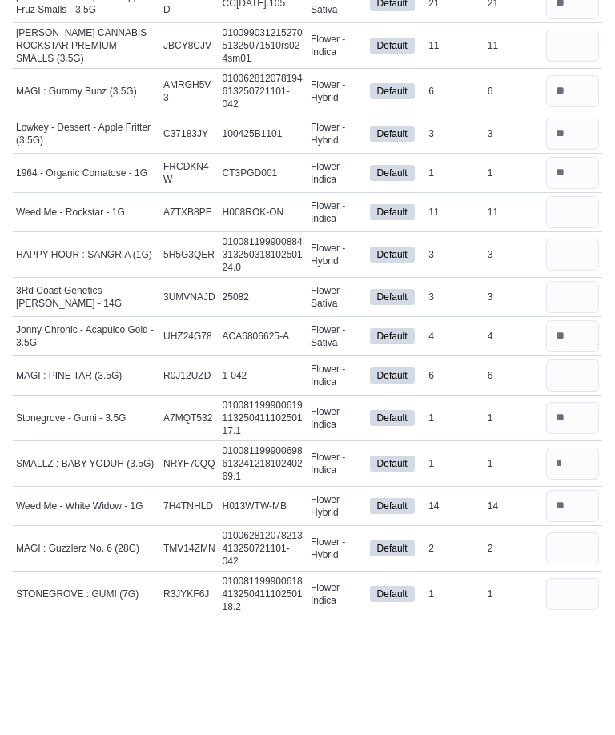
click at [572, 386] on input "number" at bounding box center [572, 402] width 53 height 32
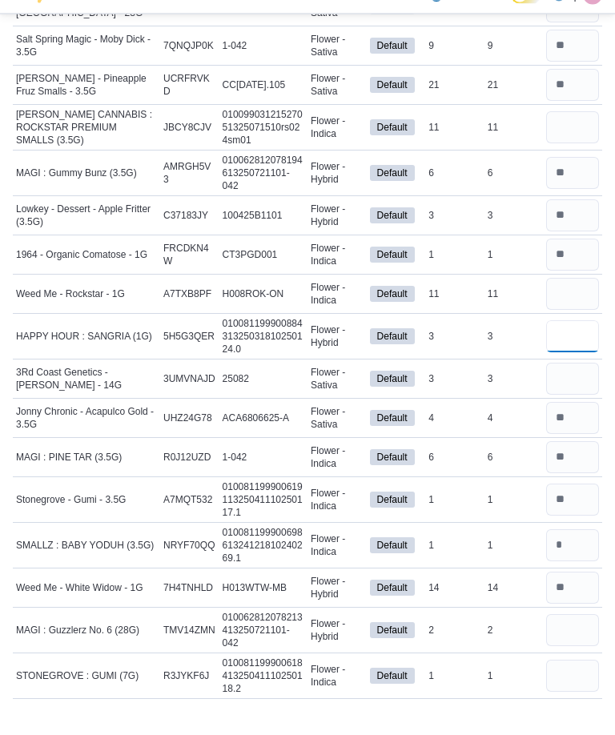
click at [573, 344] on input "number" at bounding box center [572, 360] width 53 height 32
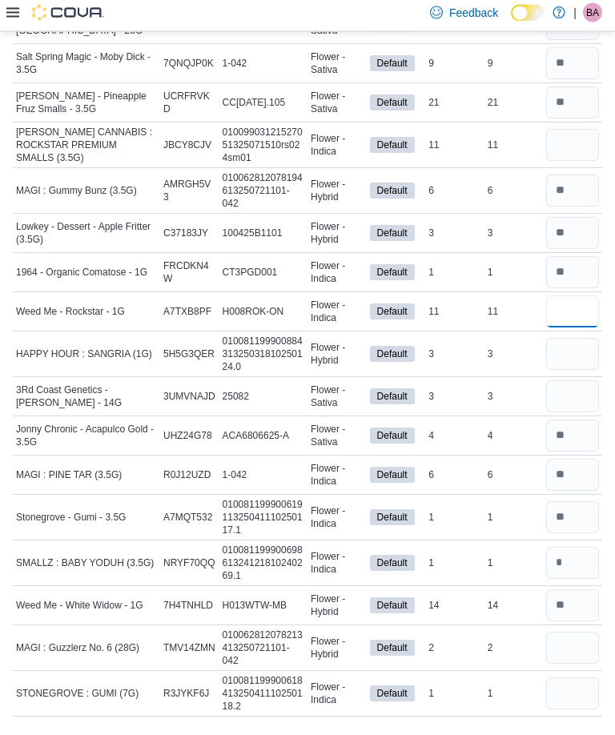
click at [583, 310] on input "number" at bounding box center [572, 317] width 53 height 32
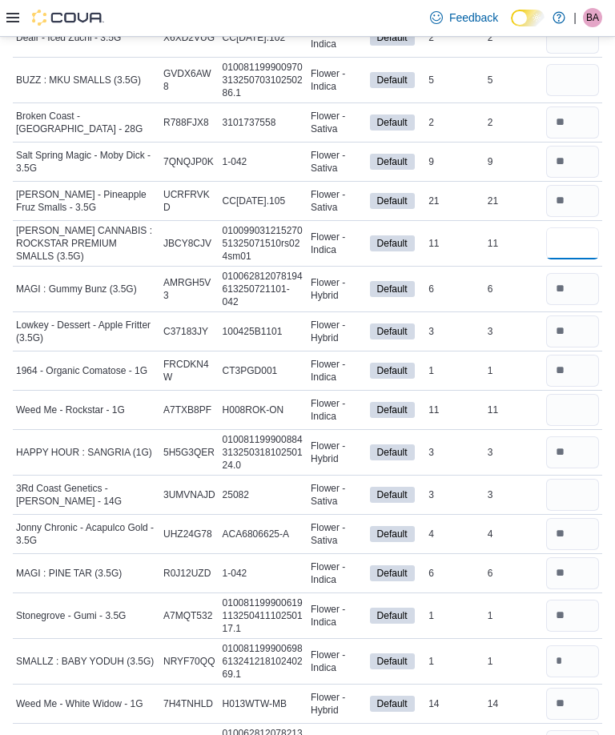
click at [569, 247] on input "number" at bounding box center [572, 243] width 53 height 32
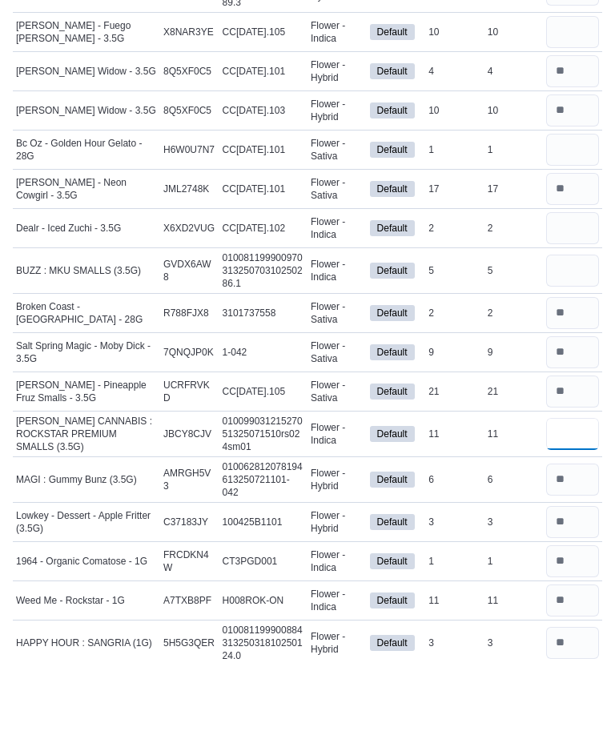
scroll to position [2713, 0]
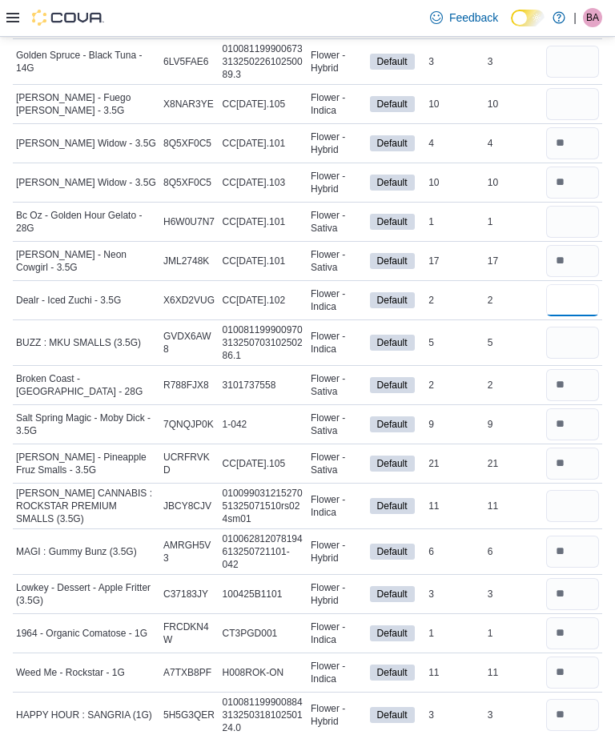
click at [567, 316] on input "number" at bounding box center [572, 300] width 53 height 32
click at [570, 348] on input "number" at bounding box center [572, 343] width 53 height 32
click at [579, 307] on input "number" at bounding box center [572, 300] width 53 height 32
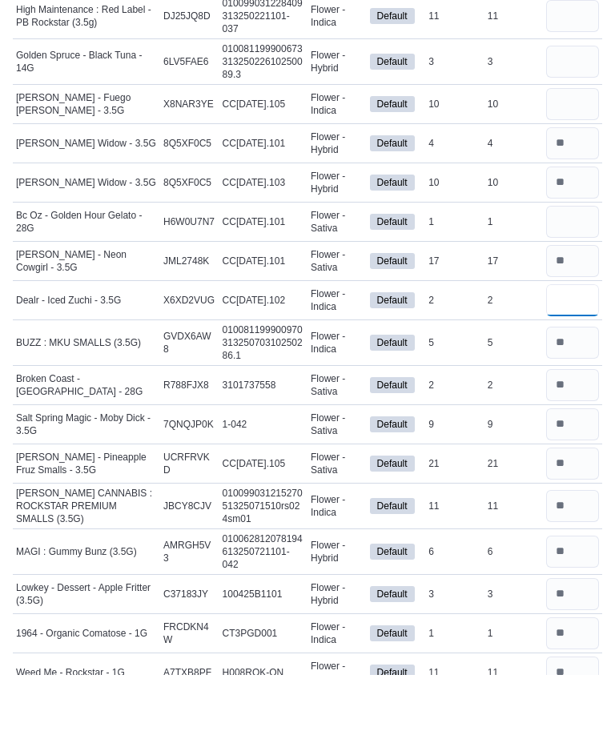
scroll to position [2650, 0]
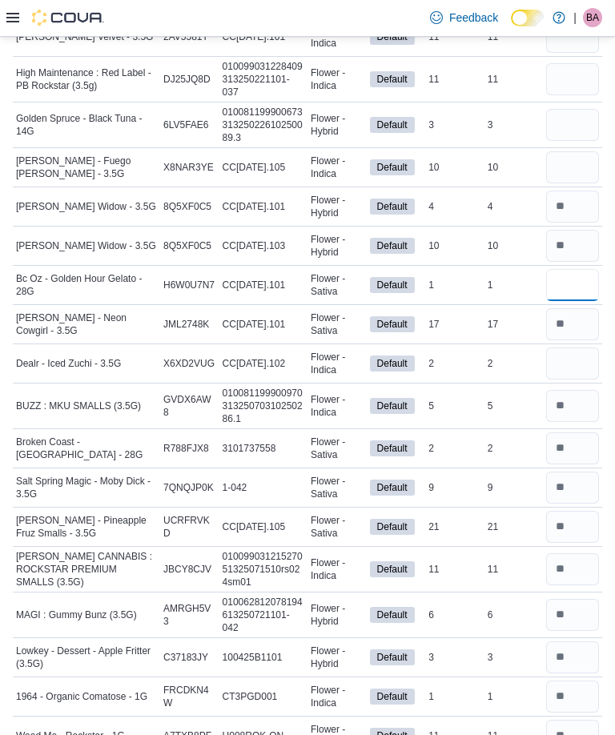
click at [573, 292] on input "number" at bounding box center [572, 285] width 53 height 32
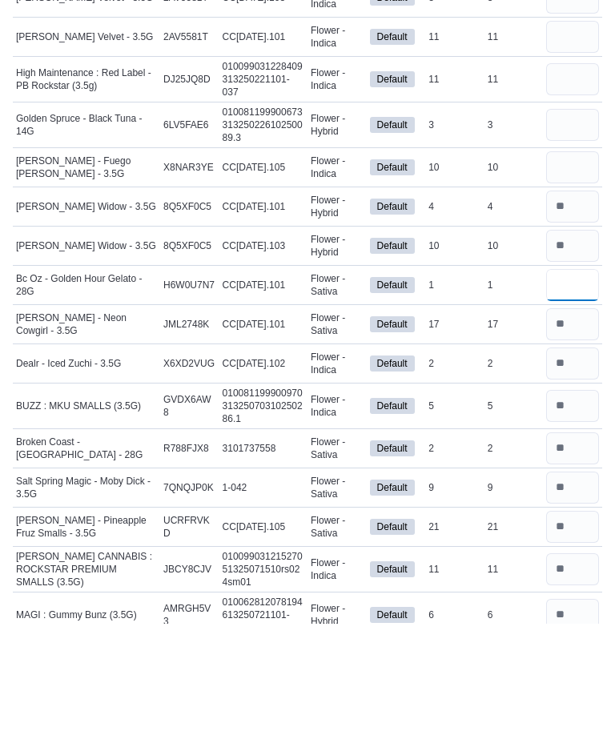
scroll to position [2534, 0]
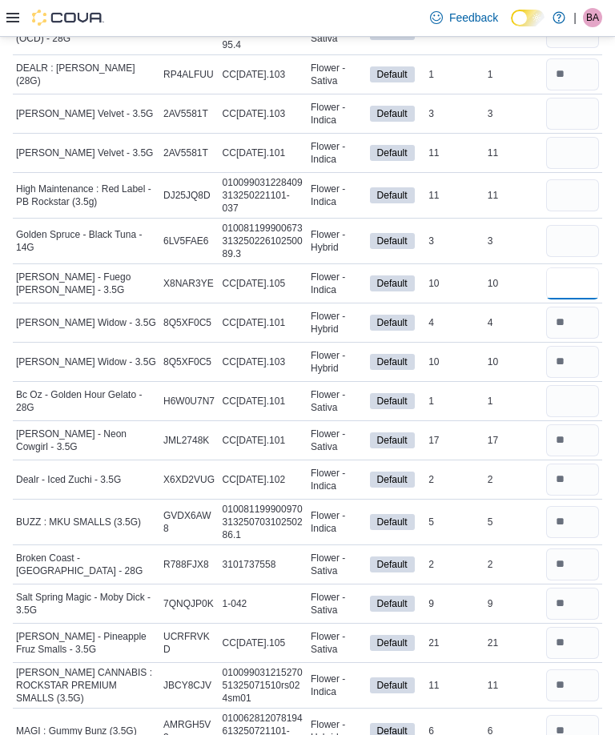
click at [577, 278] on input "number" at bounding box center [572, 284] width 53 height 32
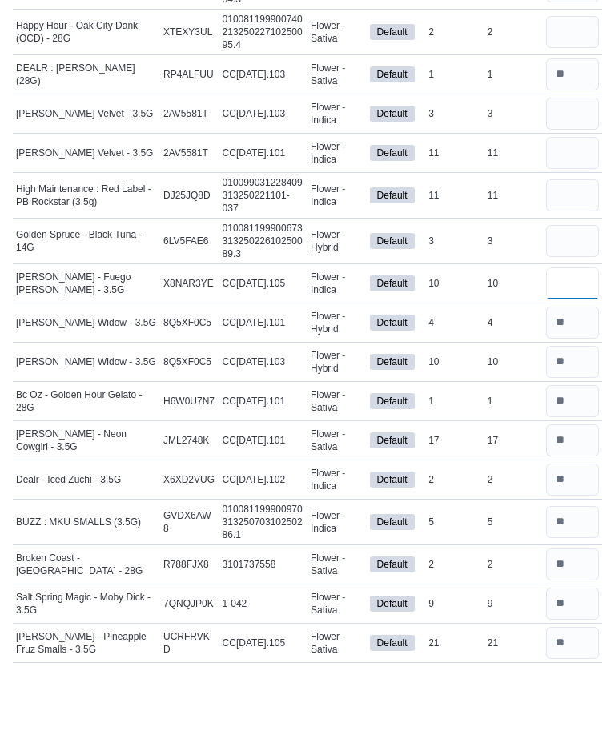
scroll to position [2460, 0]
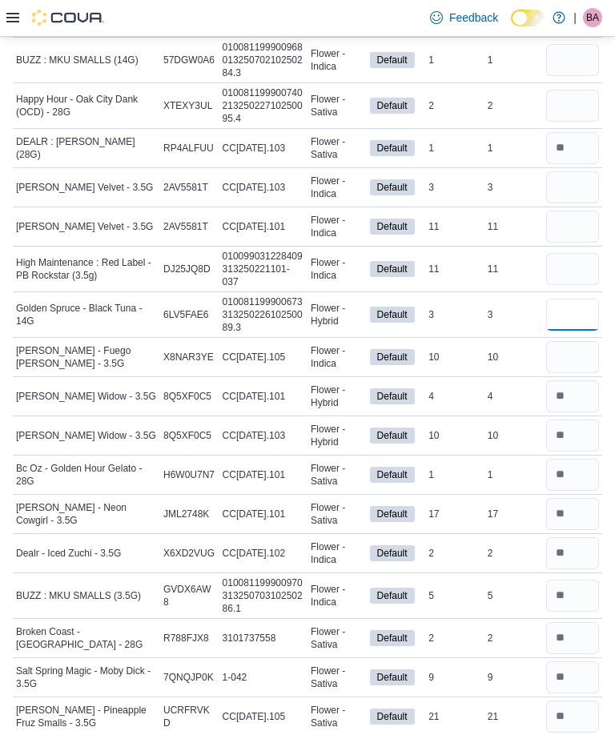
click at [569, 316] on input "number" at bounding box center [572, 315] width 53 height 32
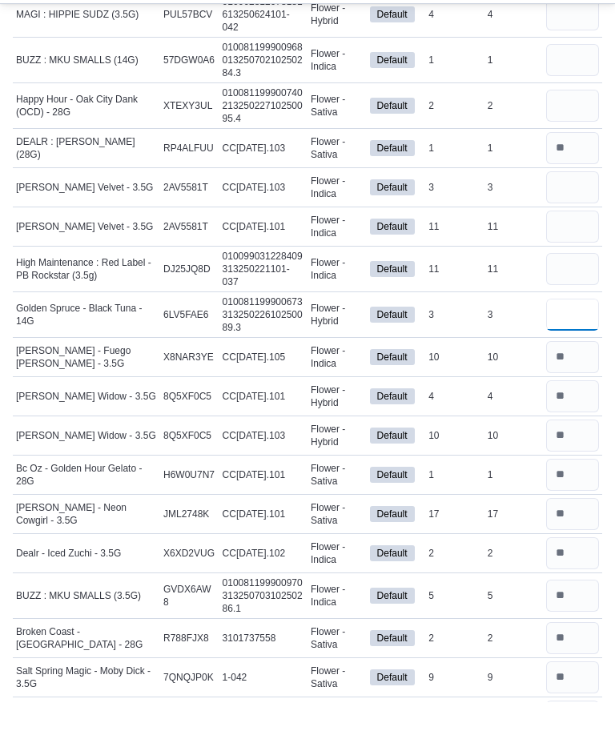
scroll to position [2396, 0]
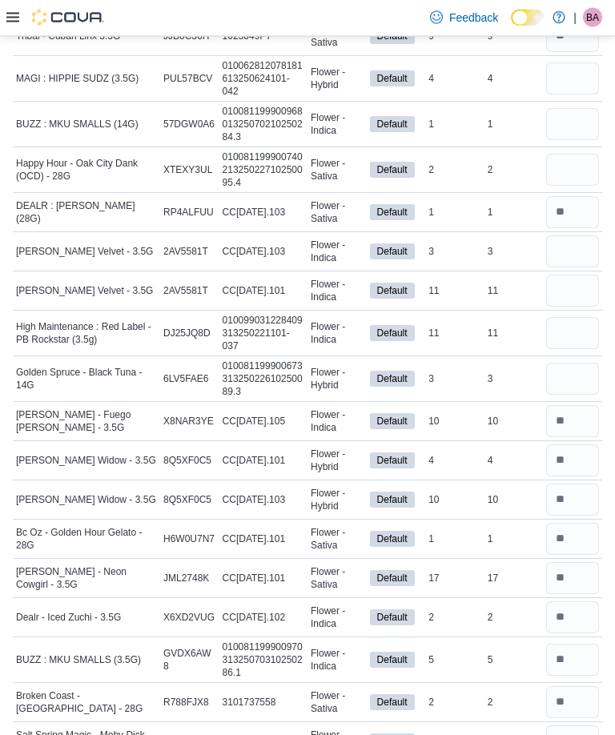
click at [591, 320] on input "number" at bounding box center [572, 334] width 53 height 32
click at [568, 302] on input "number" at bounding box center [572, 292] width 53 height 32
click at [570, 252] on input "number" at bounding box center [572, 252] width 53 height 32
click at [569, 300] on input "number" at bounding box center [572, 292] width 53 height 32
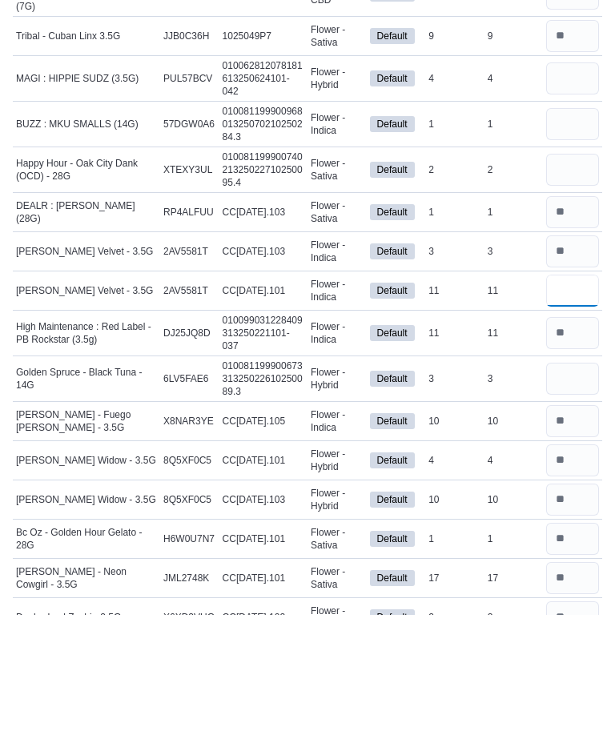
scroll to position [2273, 0]
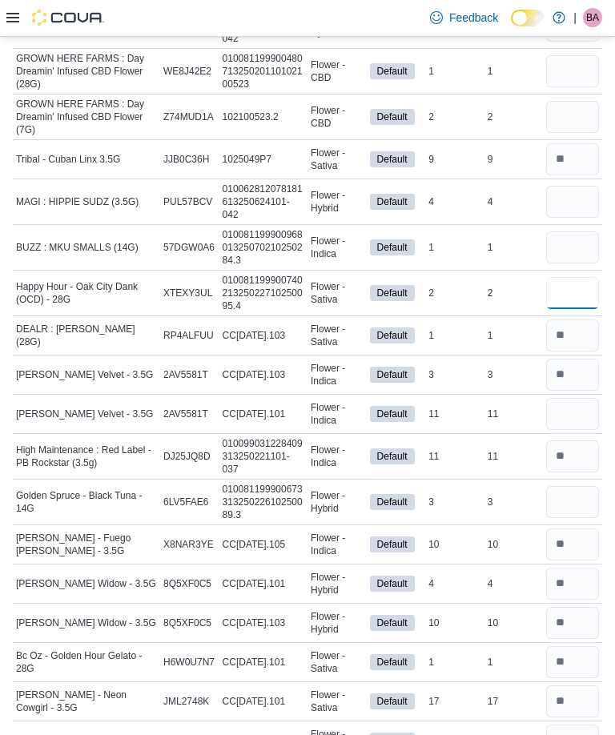
click at [574, 296] on input "number" at bounding box center [572, 293] width 53 height 32
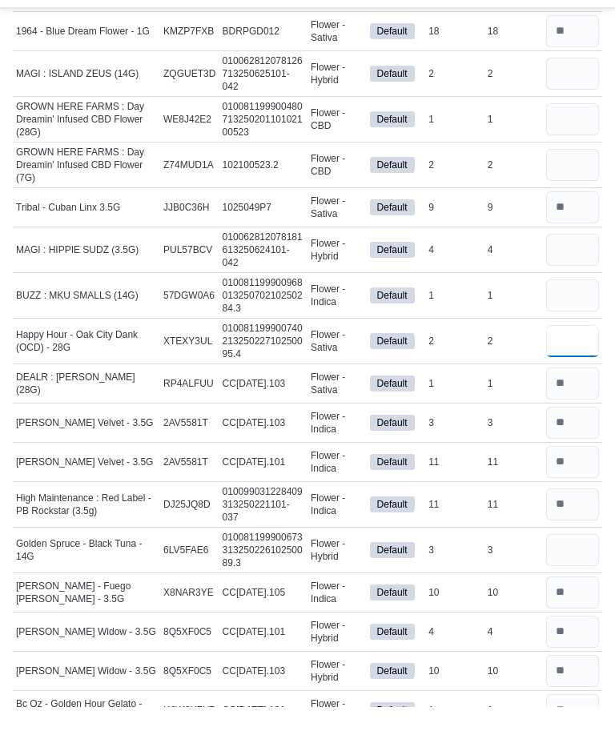
scroll to position [2189, 0]
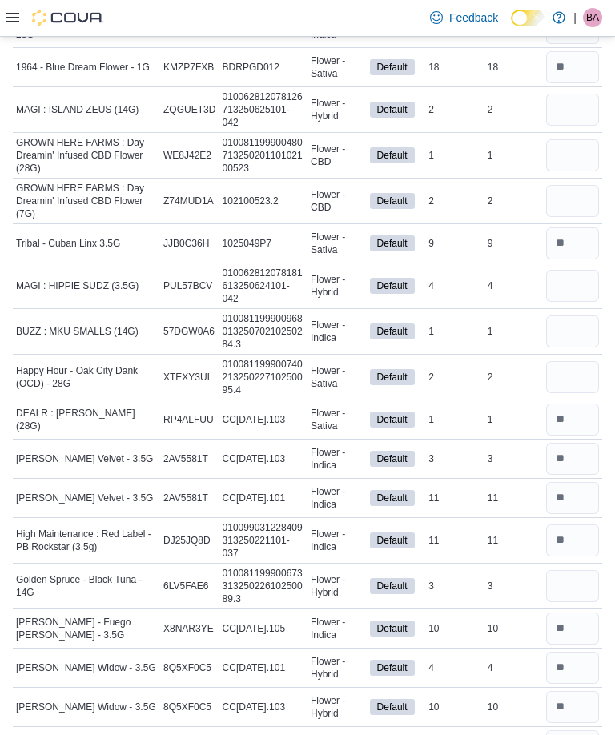
click at [577, 295] on input "number" at bounding box center [572, 286] width 53 height 32
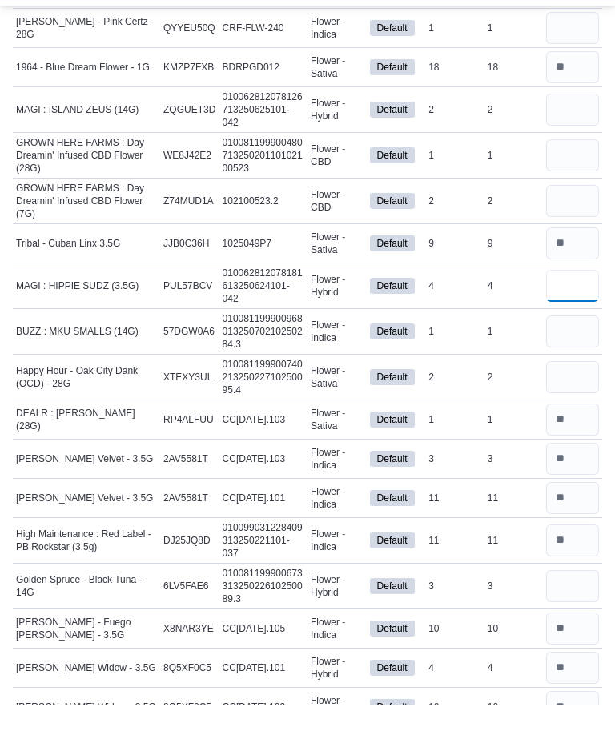
scroll to position [2150, 0]
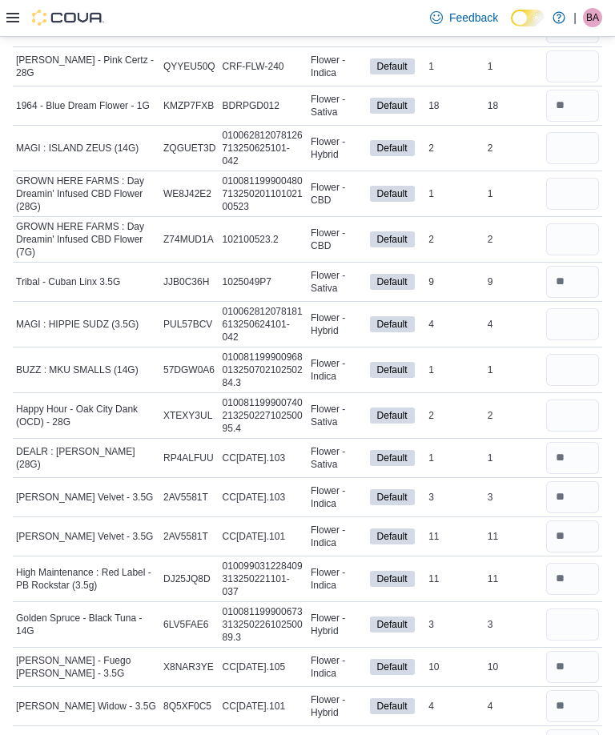
click at [576, 243] on input "number" at bounding box center [572, 239] width 53 height 32
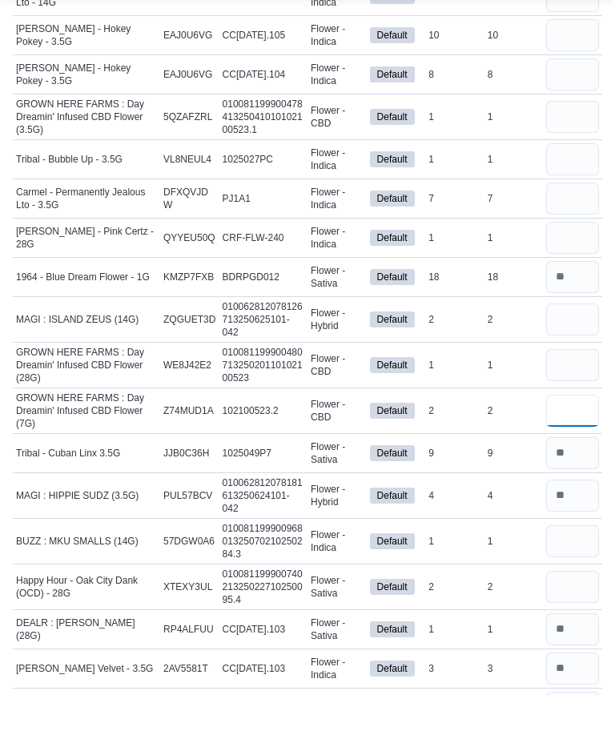
scroll to position [1935, 0]
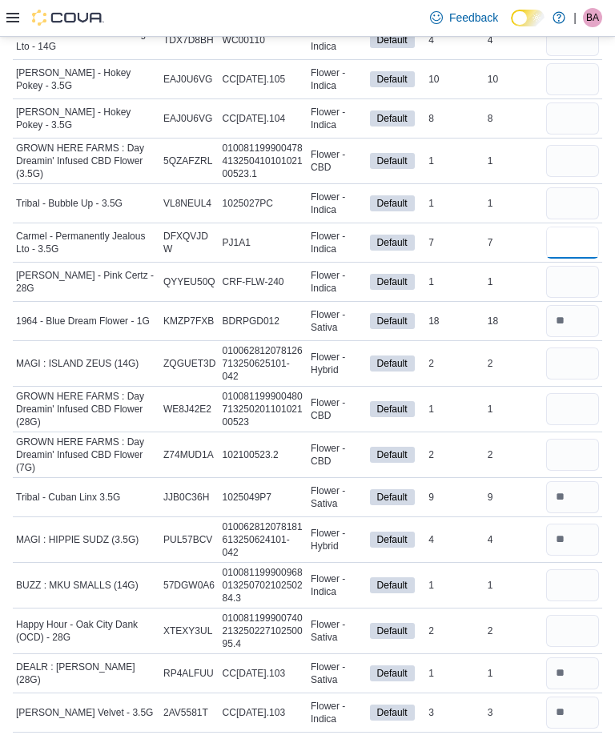
click at [572, 255] on input "number" at bounding box center [572, 243] width 53 height 32
click at [581, 197] on input "number" at bounding box center [572, 203] width 53 height 32
click at [572, 160] on input "number" at bounding box center [572, 161] width 53 height 32
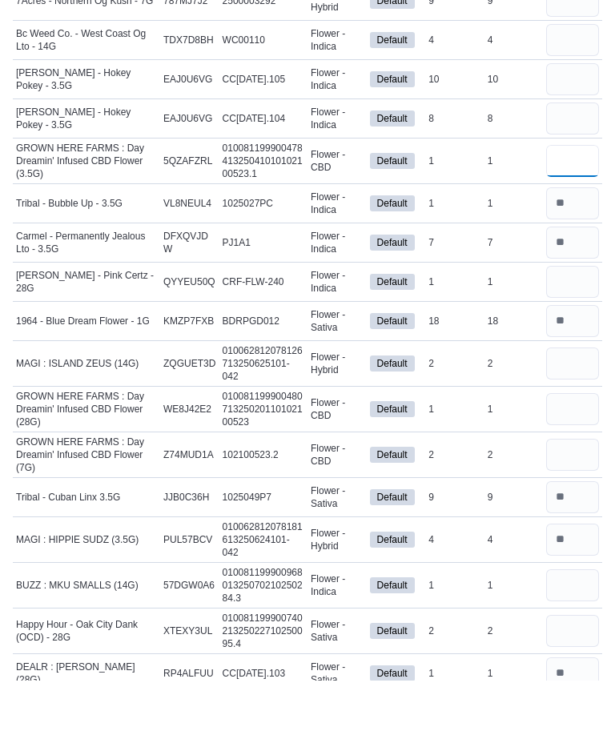
scroll to position [1879, 0]
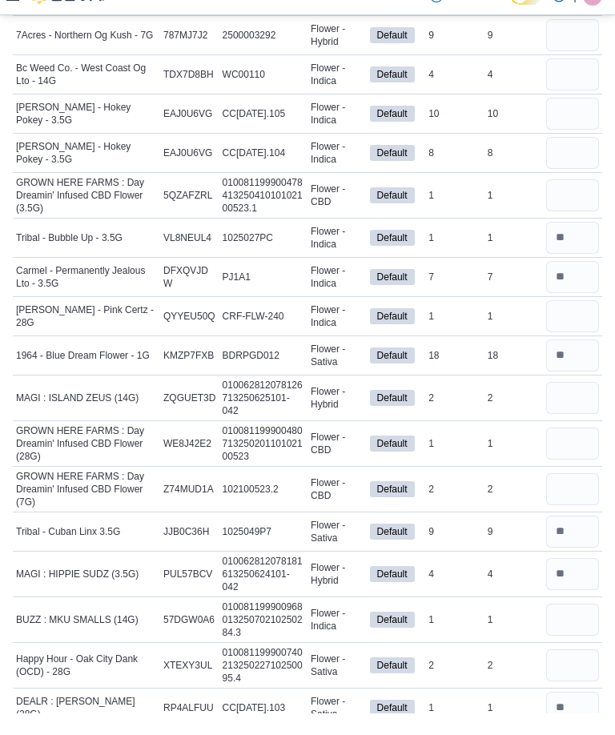
click at [570, 449] on input "number" at bounding box center [572, 465] width 53 height 32
click at [575, 449] on input "*" at bounding box center [572, 465] width 53 height 32
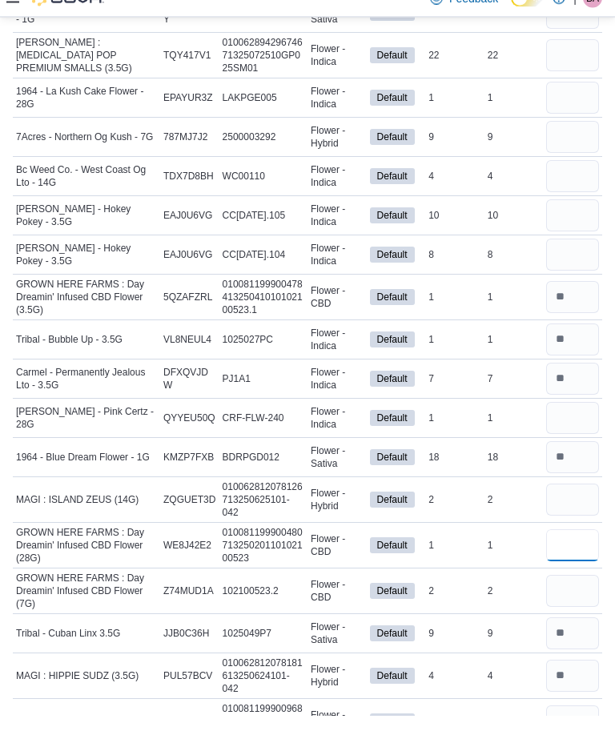
scroll to position [1770, 0]
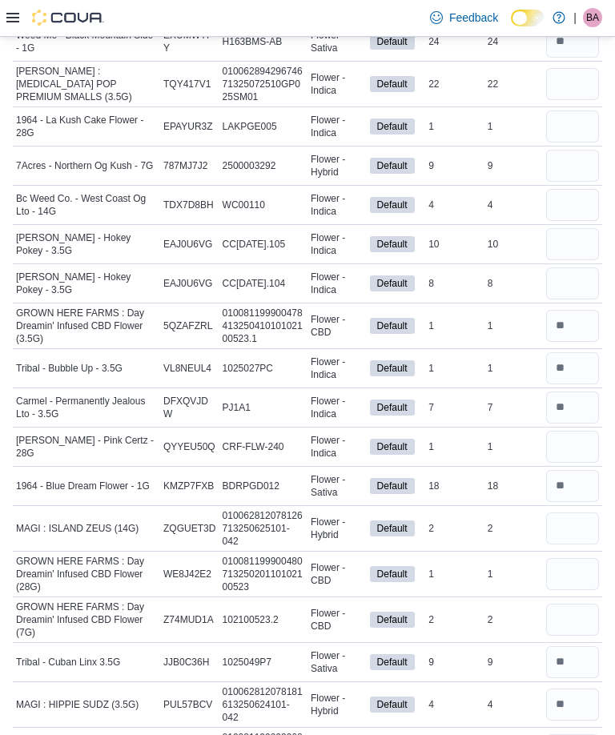
click at [565, 283] on input "number" at bounding box center [572, 284] width 53 height 32
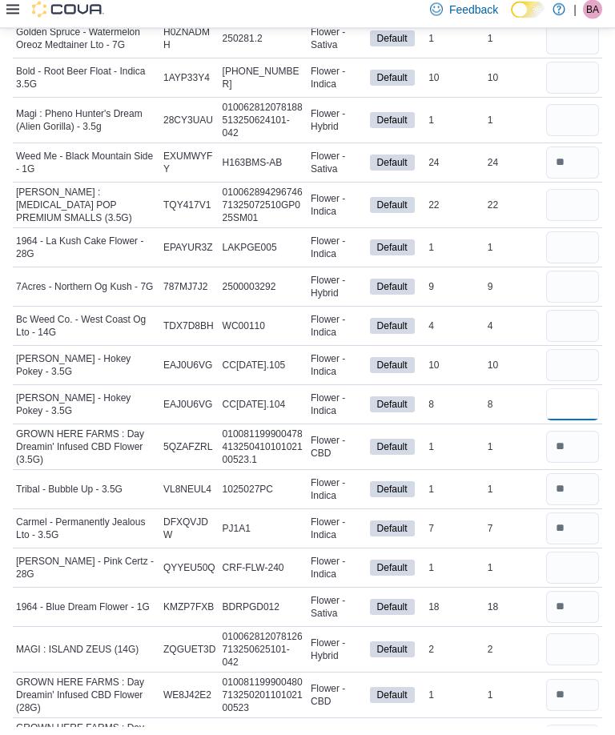
scroll to position [1638, 0]
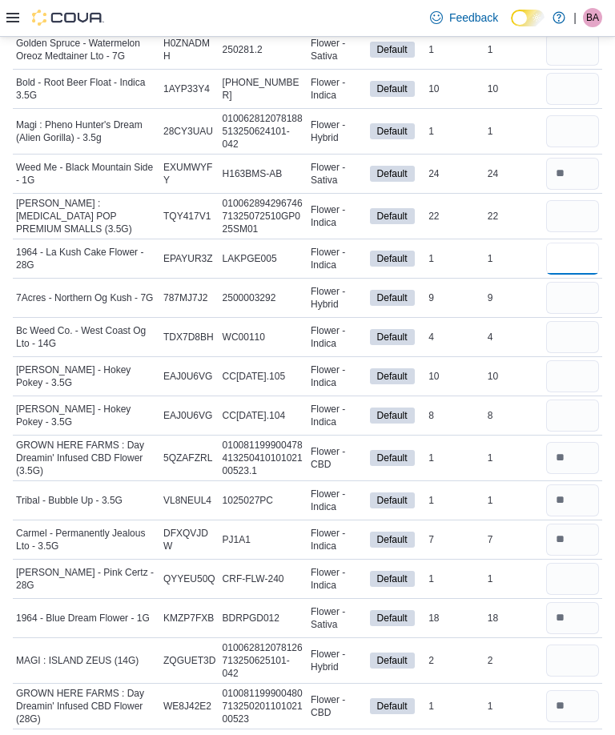
click at [582, 259] on input "number" at bounding box center [572, 259] width 53 height 32
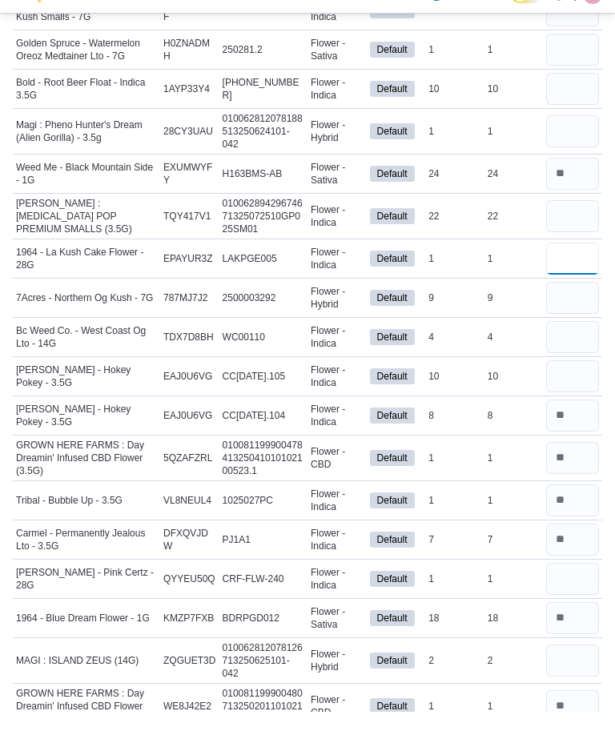
scroll to position [1594, 0]
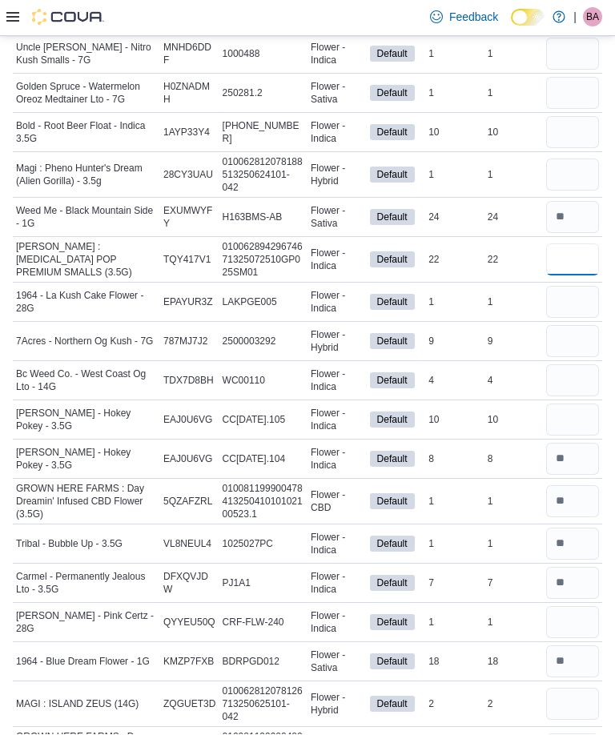
click at [562, 266] on input "number" at bounding box center [572, 260] width 53 height 32
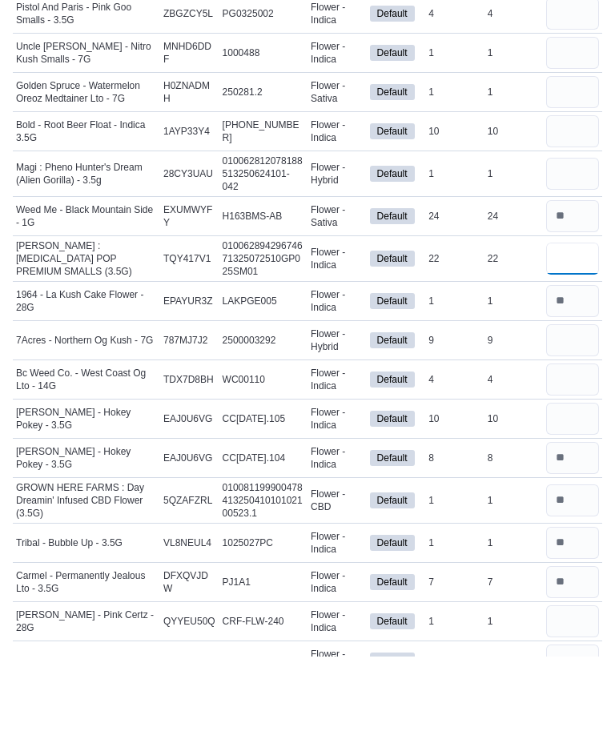
scroll to position [1508, 0]
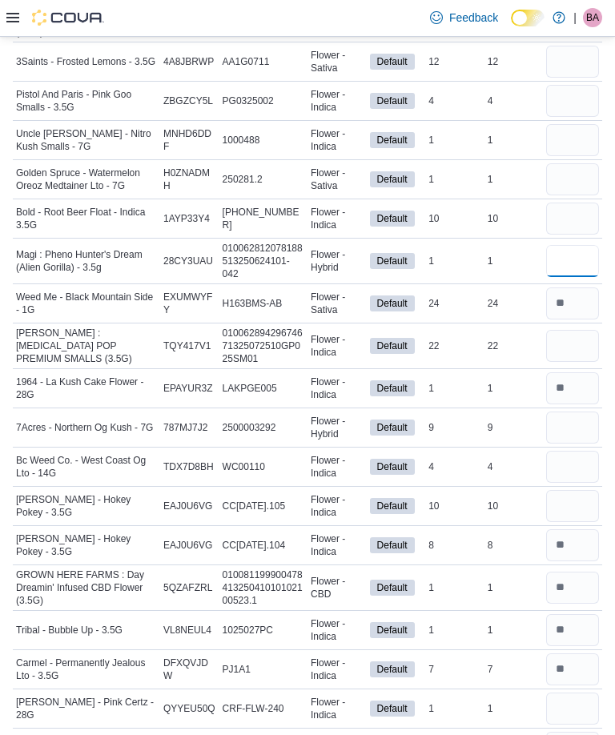
click at [576, 264] on input "number" at bounding box center [572, 261] width 53 height 32
click at [577, 222] on input "number" at bounding box center [572, 219] width 53 height 32
click at [561, 180] on input "number" at bounding box center [572, 179] width 53 height 32
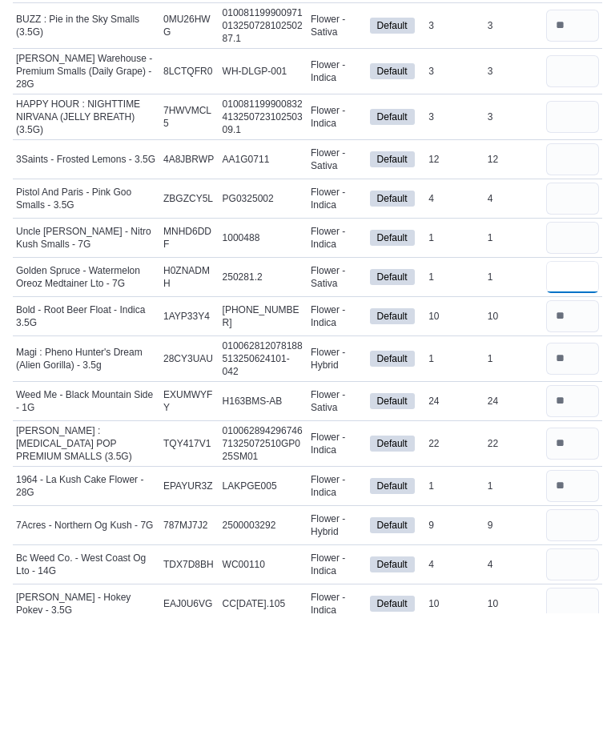
scroll to position [1277, 0]
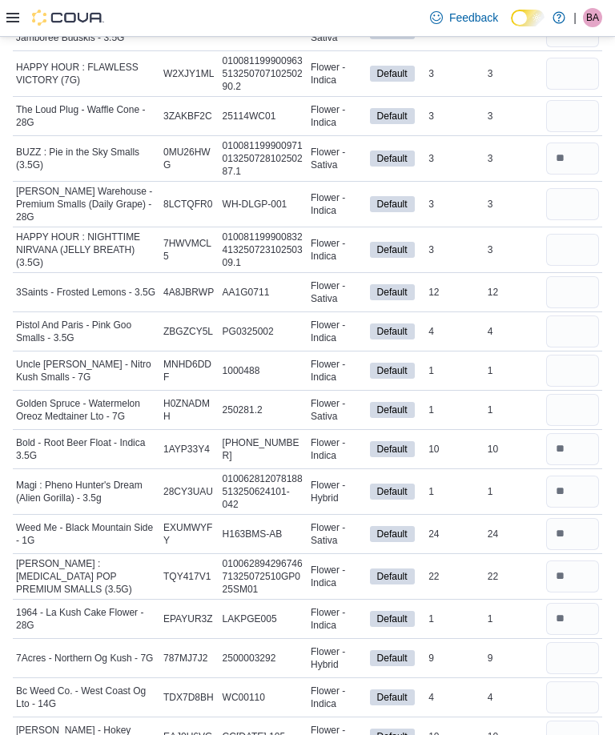
click at [577, 364] on input "number" at bounding box center [572, 371] width 53 height 32
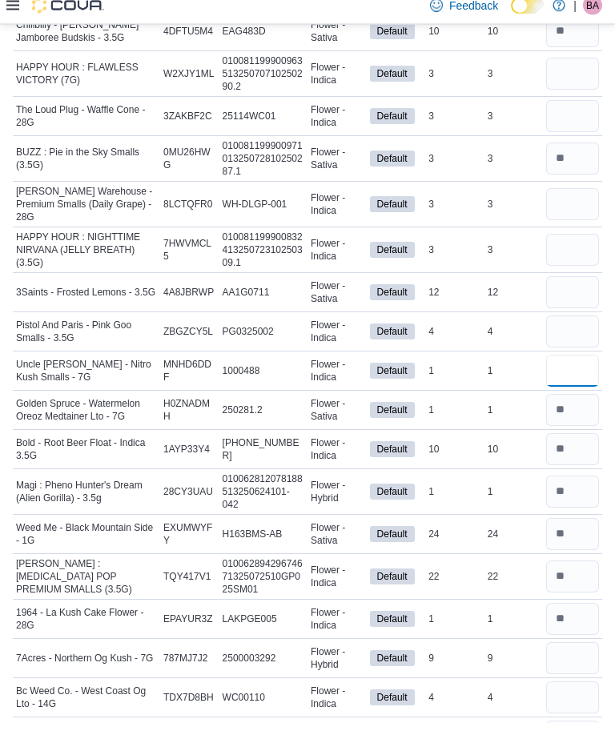
scroll to position [1229, 0]
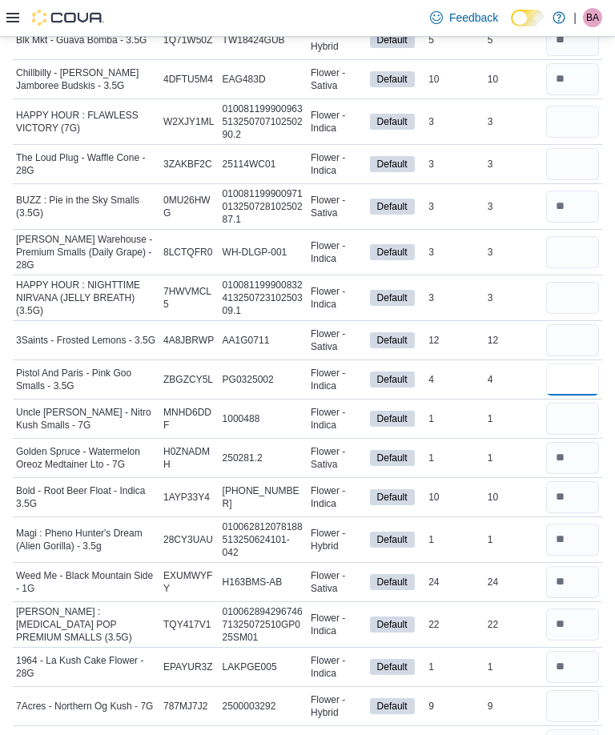
click at [574, 387] on input "number" at bounding box center [572, 380] width 53 height 32
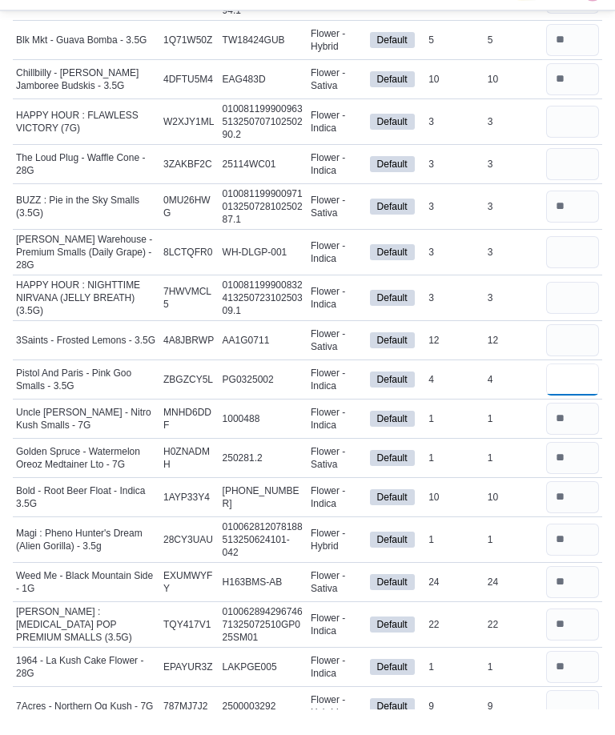
scroll to position [1187, 0]
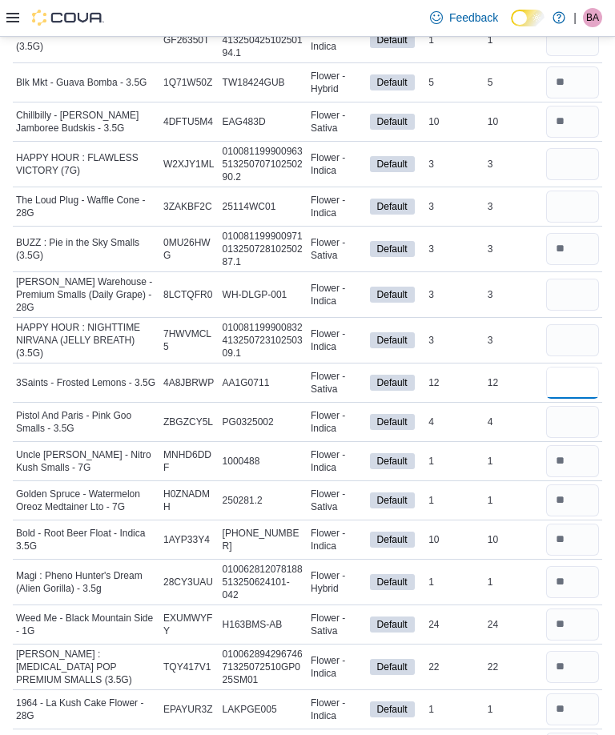
click at [576, 392] on input "number" at bounding box center [572, 383] width 53 height 32
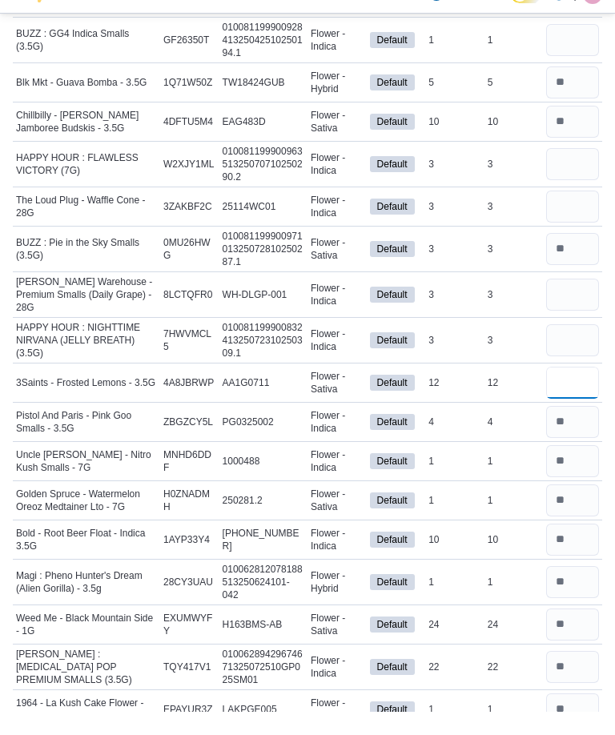
scroll to position [1162, 0]
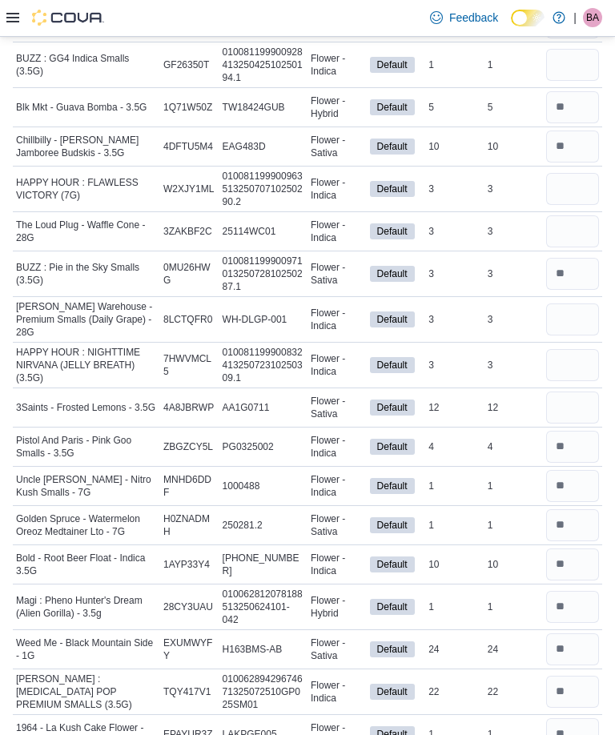
click at [565, 364] on input "number" at bounding box center [572, 365] width 53 height 32
click at [558, 320] on input "number" at bounding box center [572, 320] width 53 height 32
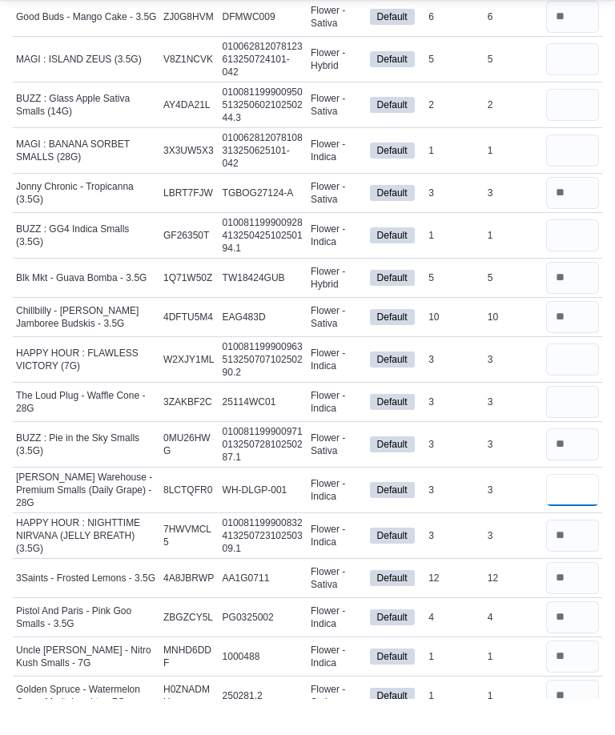
scroll to position [954, 0]
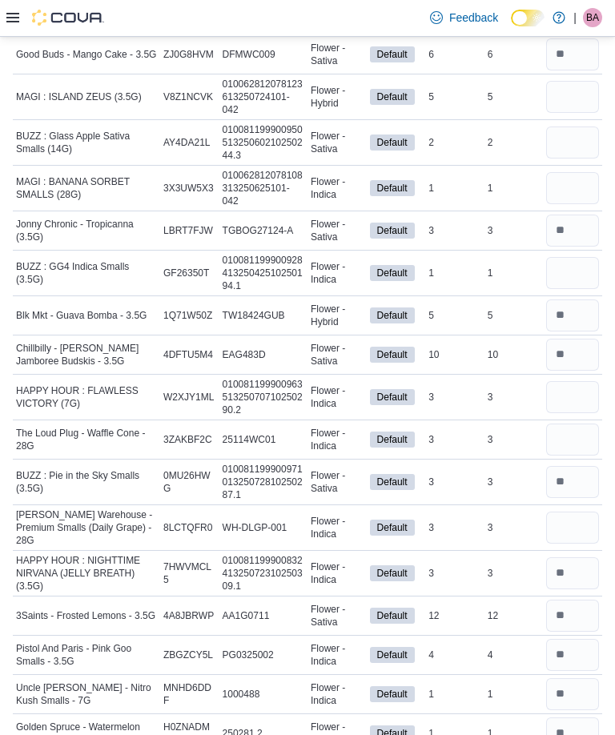
click at [572, 274] on input "number" at bounding box center [572, 273] width 53 height 32
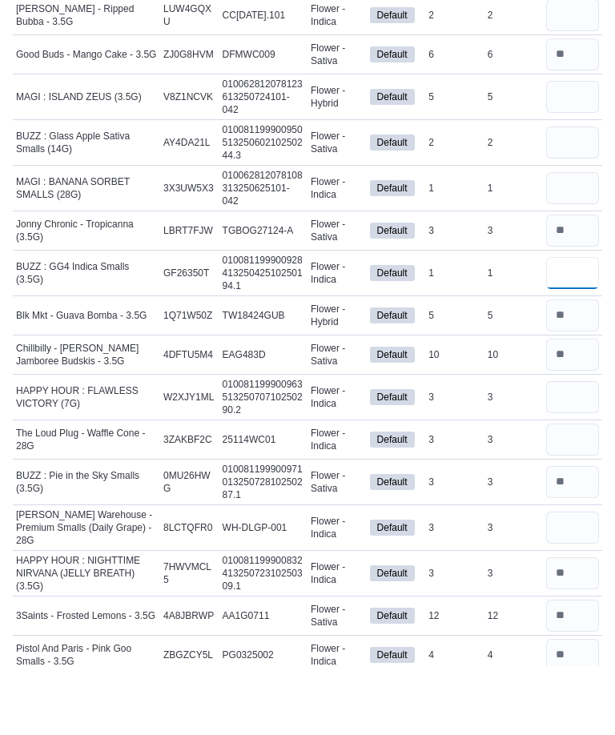
scroll to position [883, 0]
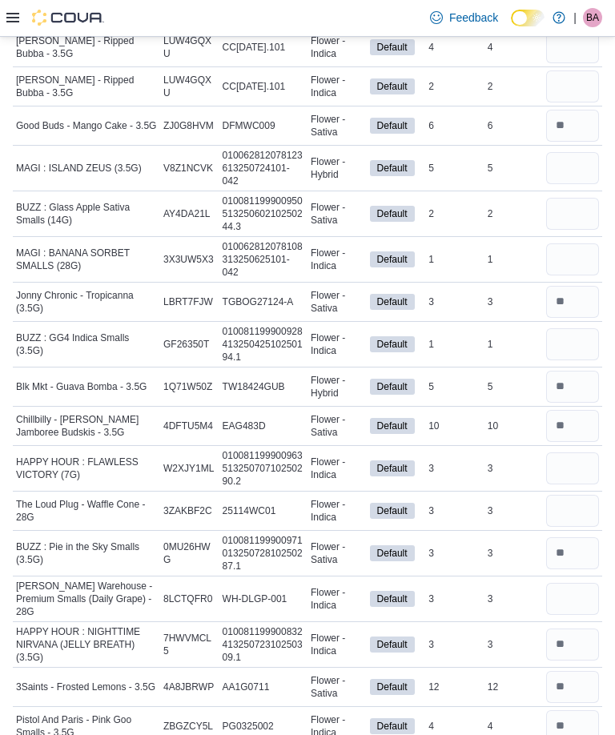
click at [573, 265] on input "number" at bounding box center [572, 259] width 53 height 32
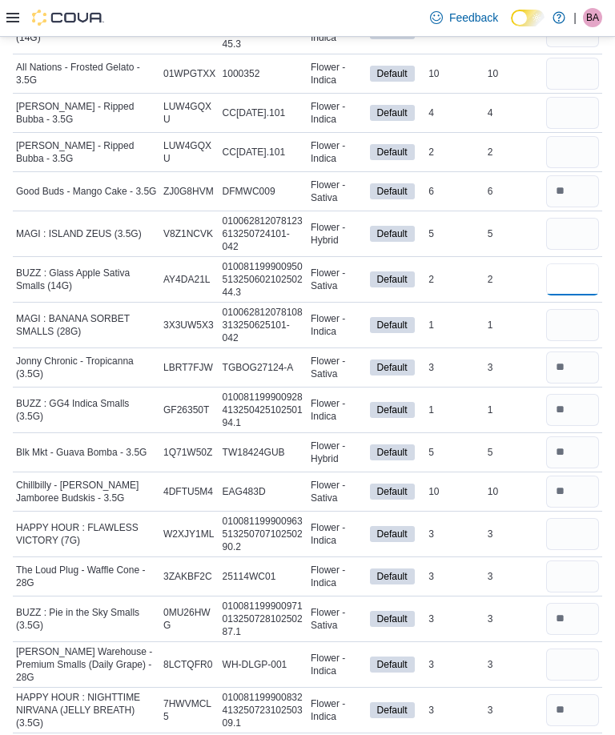
click at [570, 279] on input "number" at bounding box center [572, 279] width 53 height 32
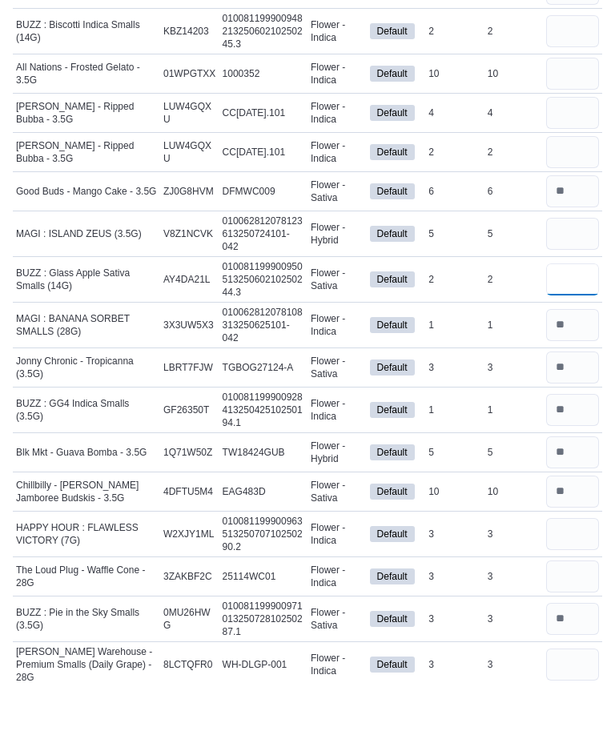
scroll to position [762, 0]
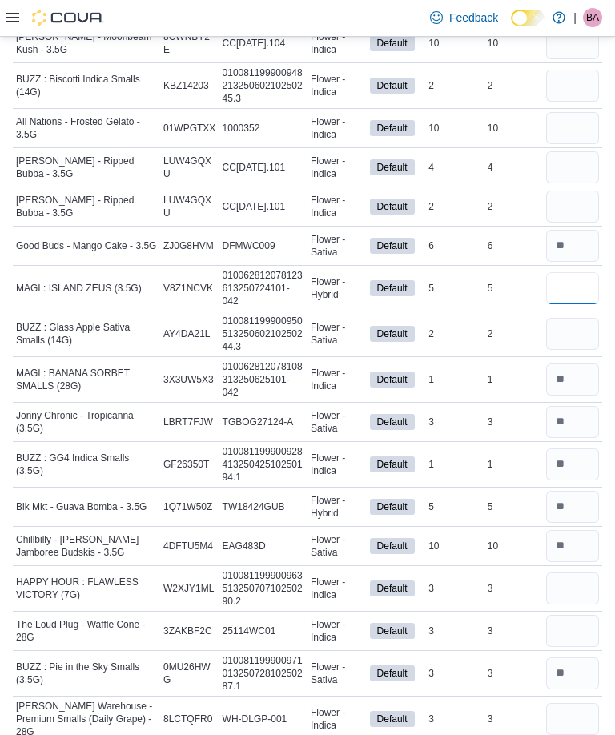
click at [572, 292] on input "number" at bounding box center [572, 288] width 53 height 32
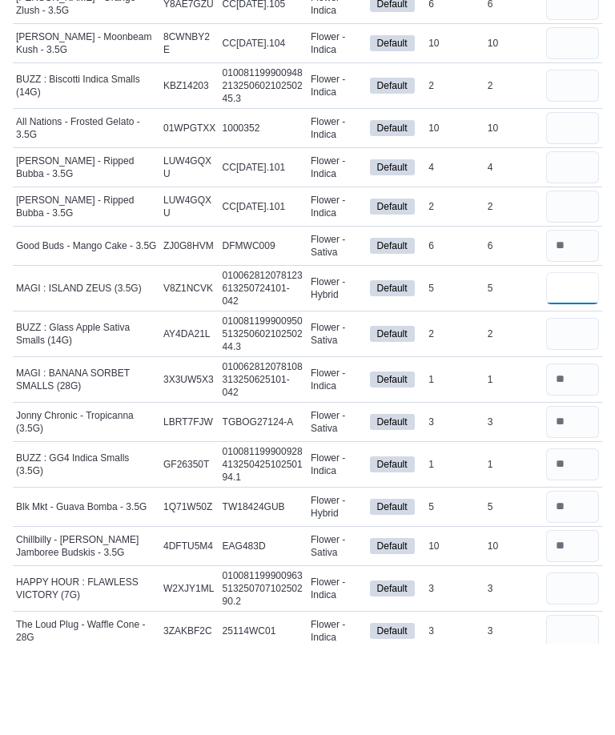
scroll to position [670, 0]
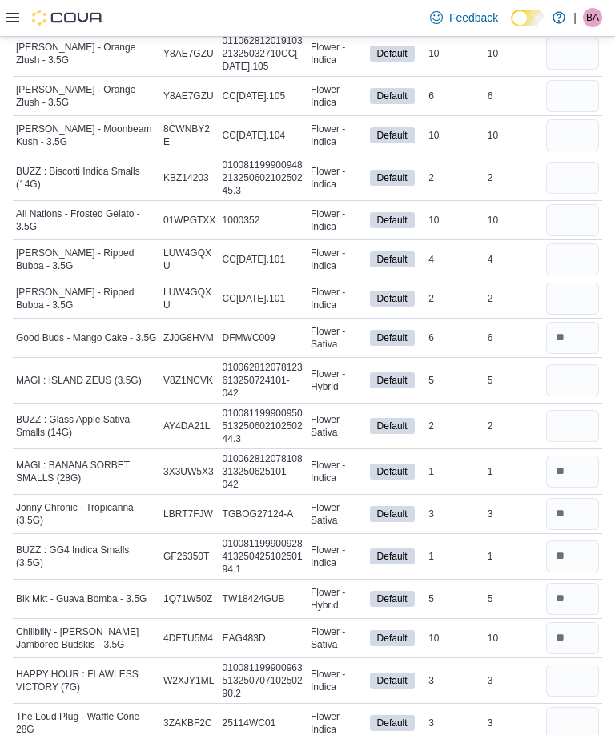
click at [573, 293] on input "number" at bounding box center [572, 299] width 53 height 32
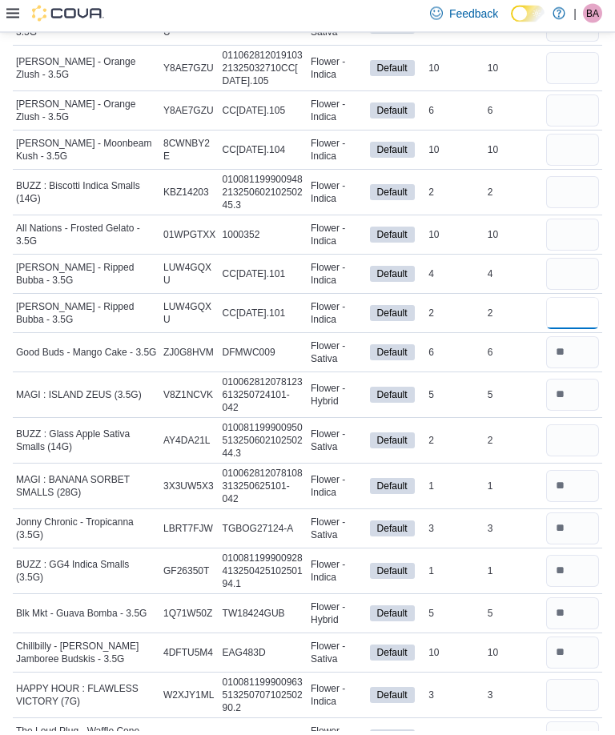
scroll to position [643, 0]
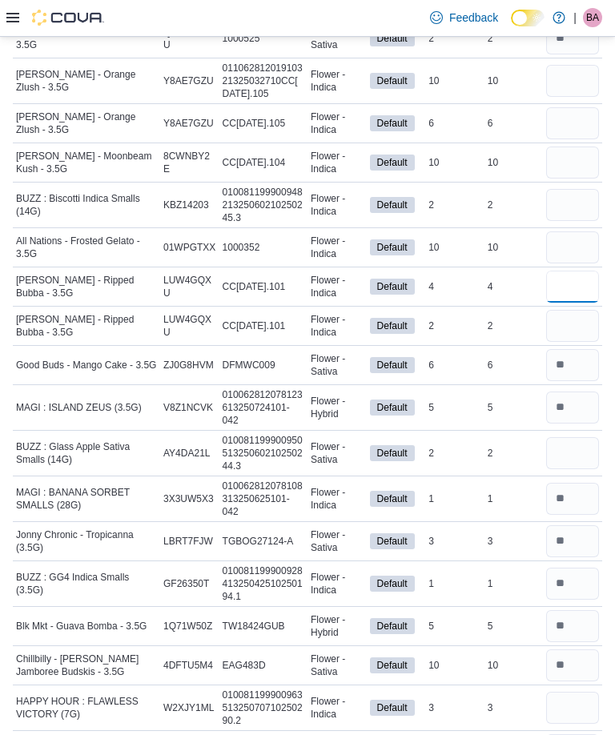
click at [576, 288] on input "number" at bounding box center [572, 287] width 53 height 32
click at [591, 321] on input "number" at bounding box center [572, 326] width 53 height 32
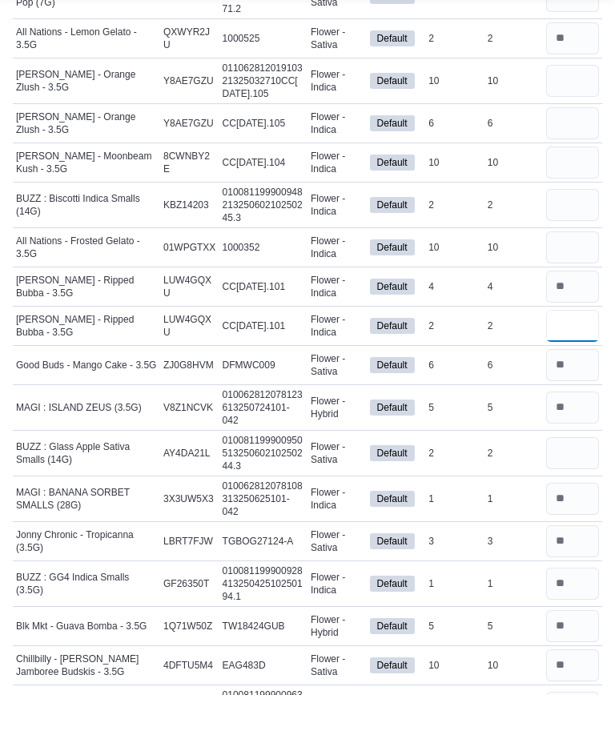
scroll to position [599, 0]
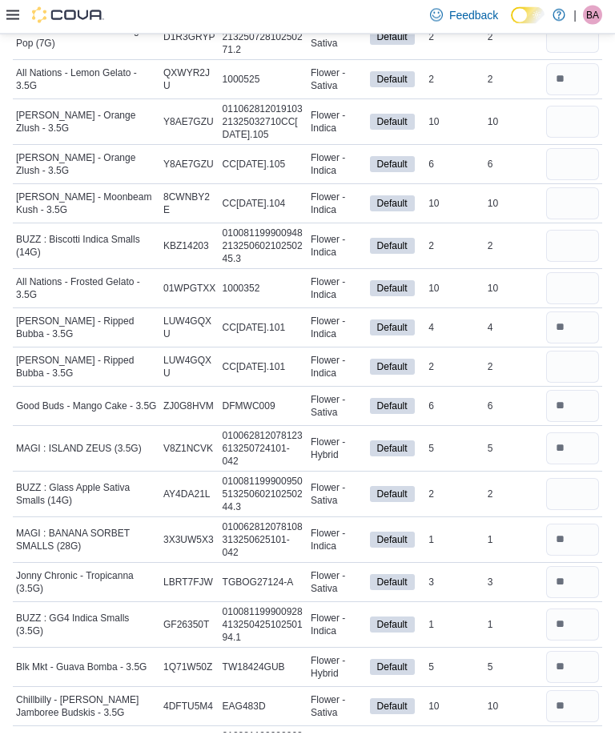
click at [579, 276] on input "number" at bounding box center [572, 292] width 53 height 32
click at [580, 246] on input "number" at bounding box center [572, 249] width 53 height 32
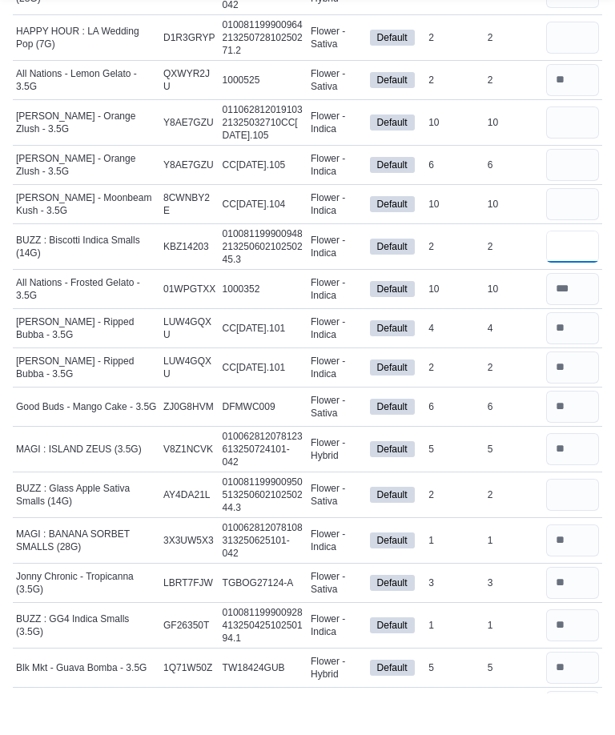
scroll to position [542, 0]
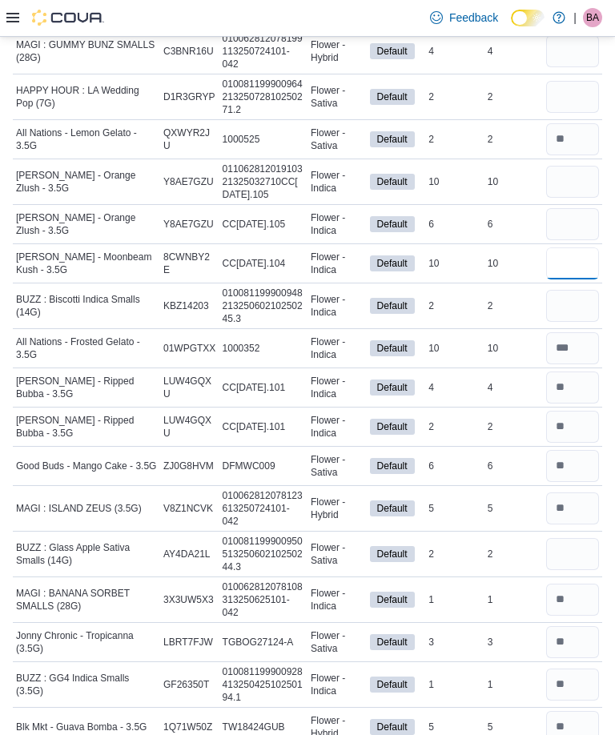
click at [583, 253] on input "number" at bounding box center [572, 263] width 53 height 32
click at [574, 227] on input "number" at bounding box center [572, 224] width 53 height 32
click at [579, 187] on input "number" at bounding box center [572, 182] width 53 height 32
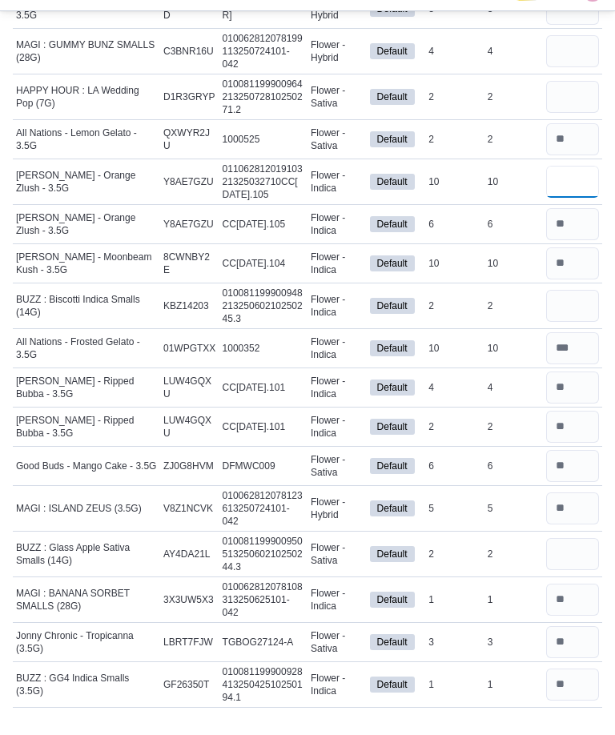
scroll to position [477, 0]
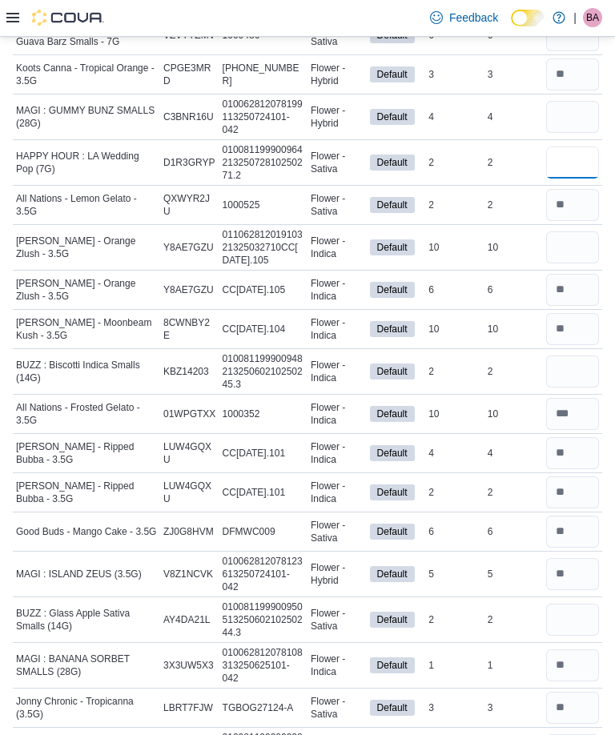
click at [565, 166] on input "number" at bounding box center [572, 163] width 53 height 32
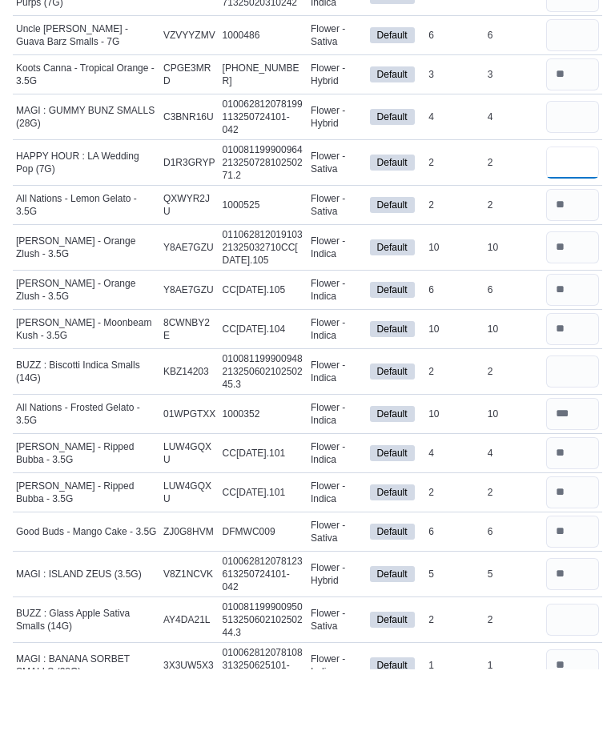
scroll to position [405, 0]
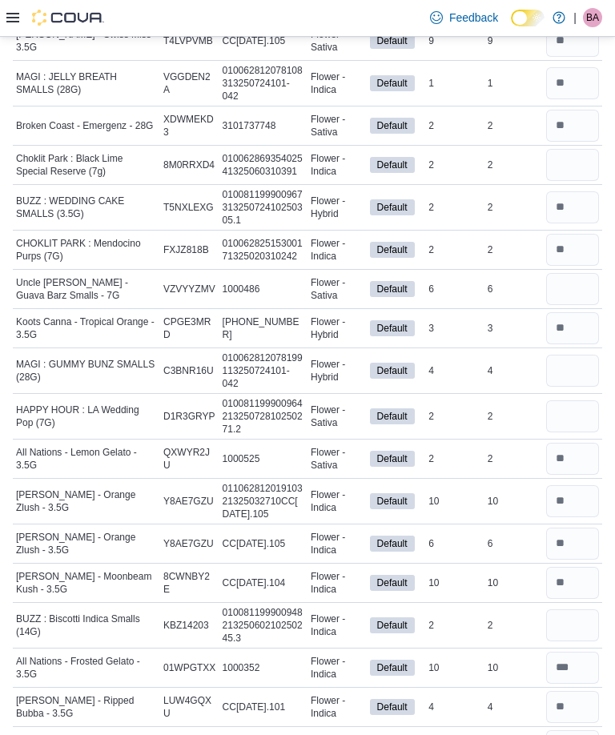
click at [580, 152] on input "number" at bounding box center [572, 165] width 53 height 32
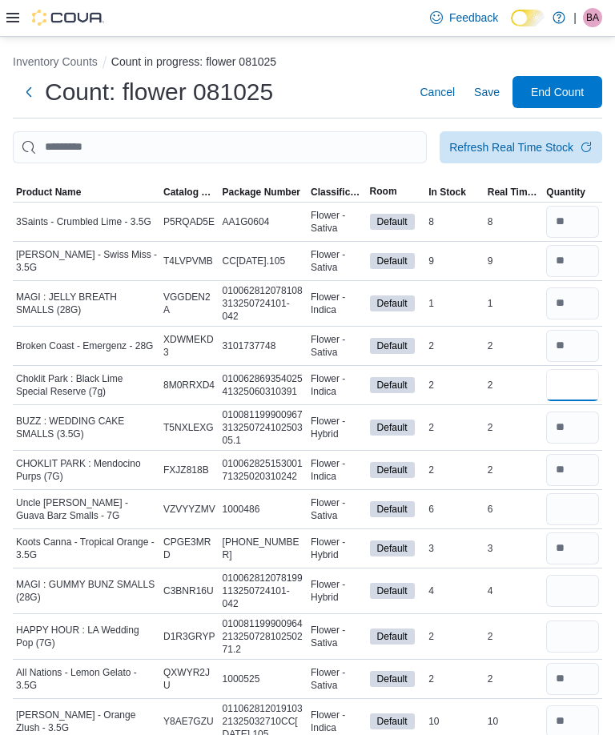
scroll to position [2, 0]
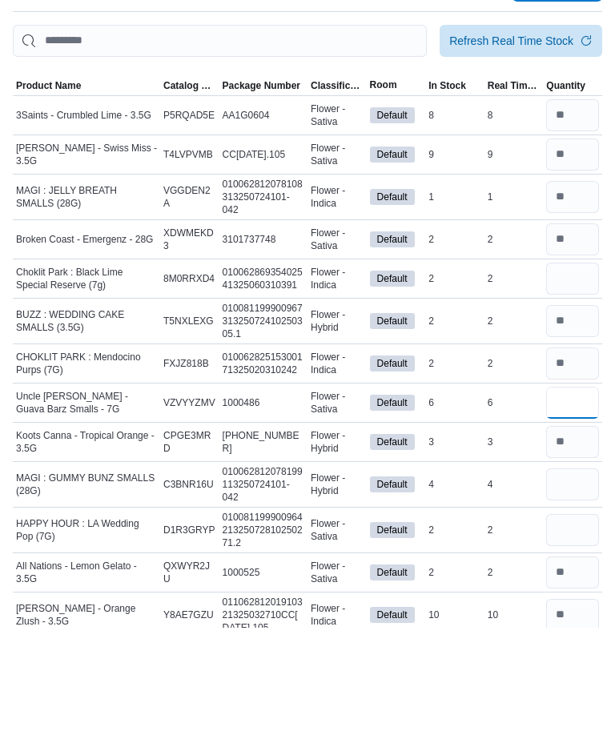
click at [567, 494] on input "number" at bounding box center [572, 510] width 53 height 32
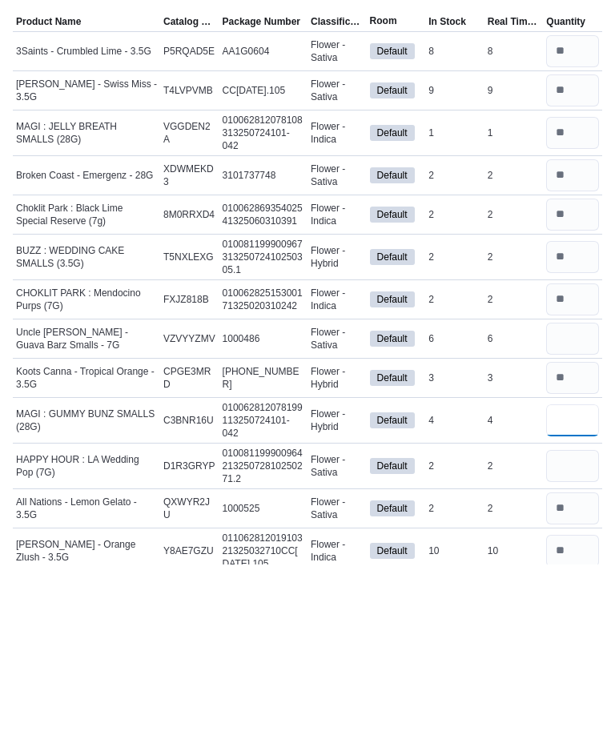
click at [569, 576] on input "number" at bounding box center [572, 592] width 53 height 32
click at [577, 622] on input "number" at bounding box center [572, 638] width 53 height 32
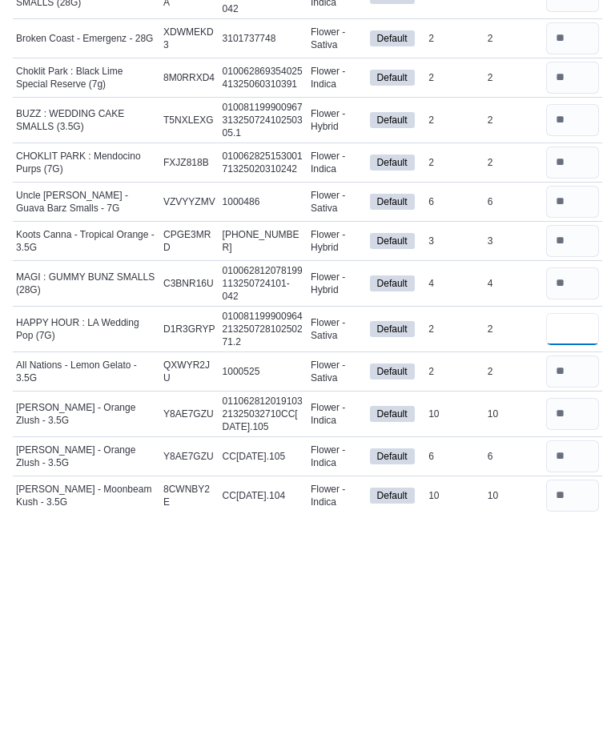
scroll to position [97, 0]
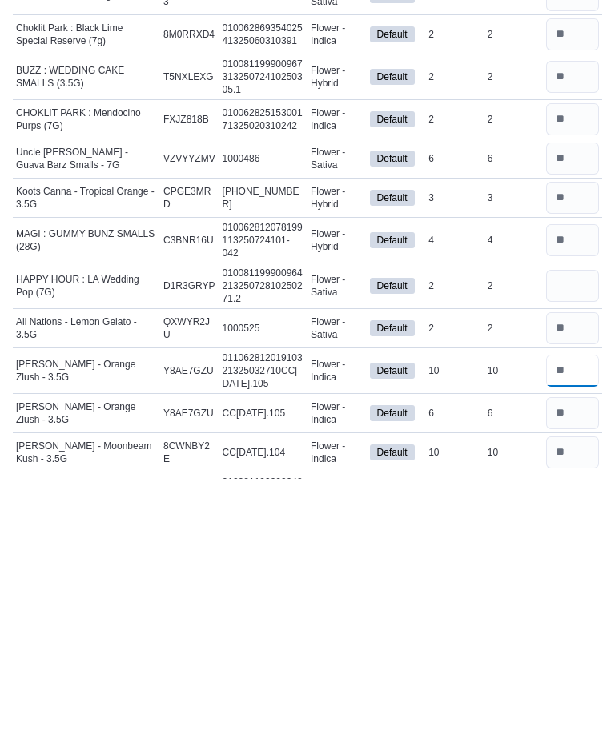
click at [567, 611] on input "number" at bounding box center [572, 627] width 53 height 32
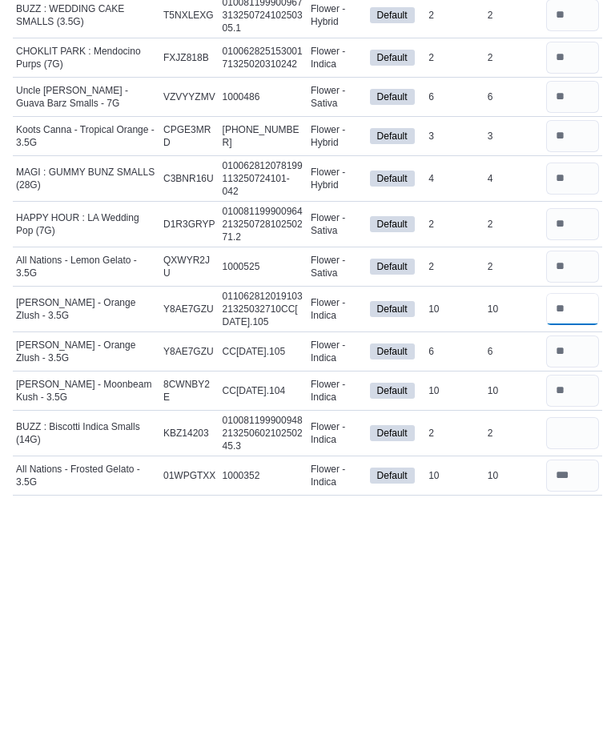
scroll to position [179, 0]
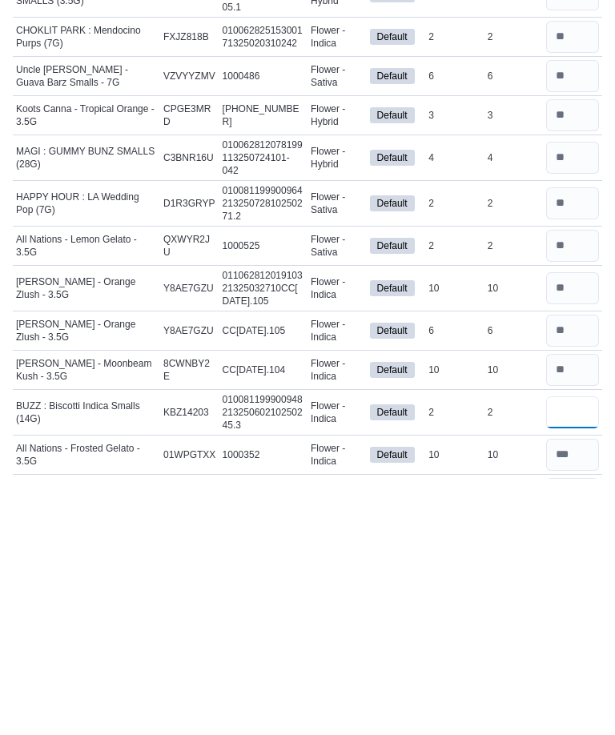
click at [567, 653] on input "number" at bounding box center [572, 669] width 53 height 32
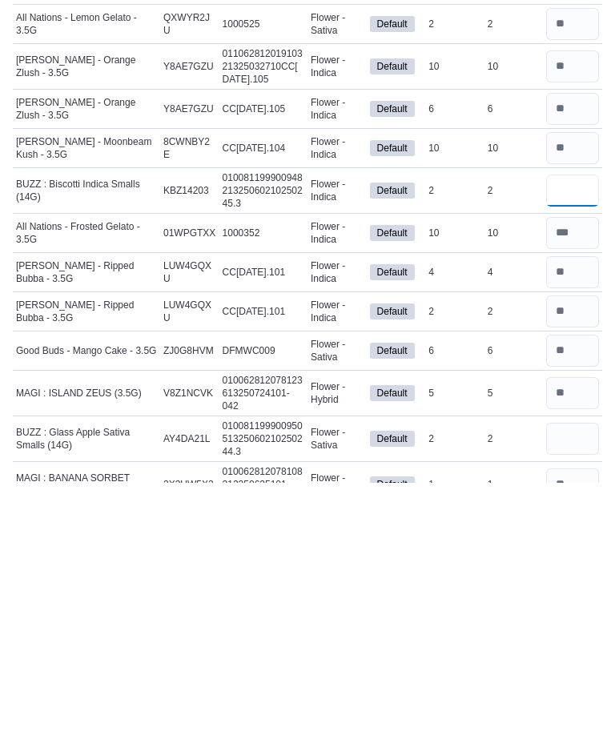
scroll to position [423, 0]
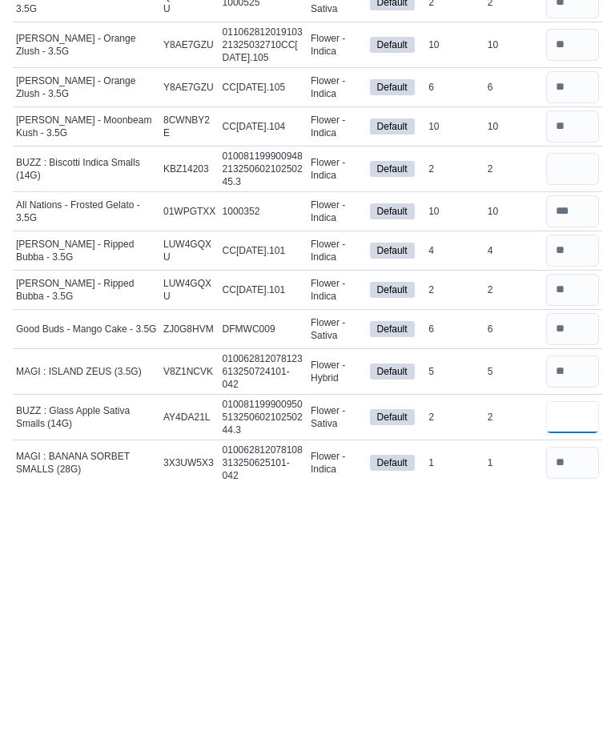
click at [573, 658] on input "number" at bounding box center [572, 674] width 53 height 32
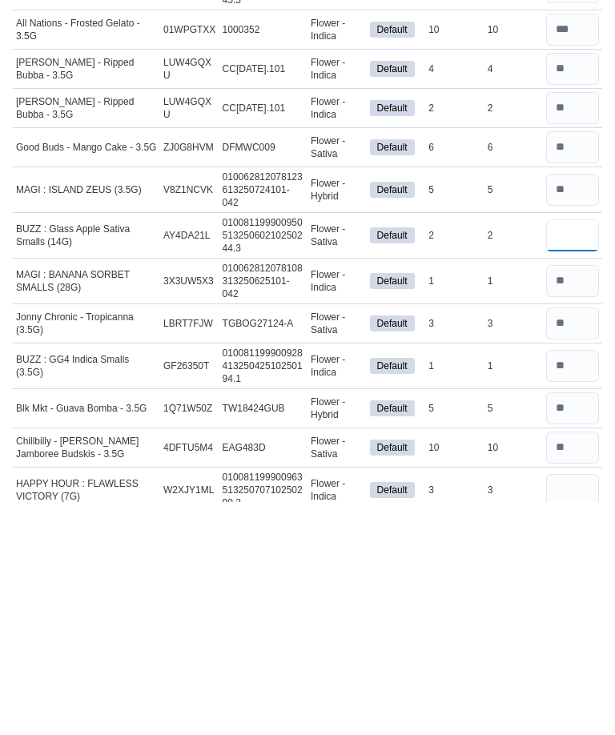
scroll to position [630, 0]
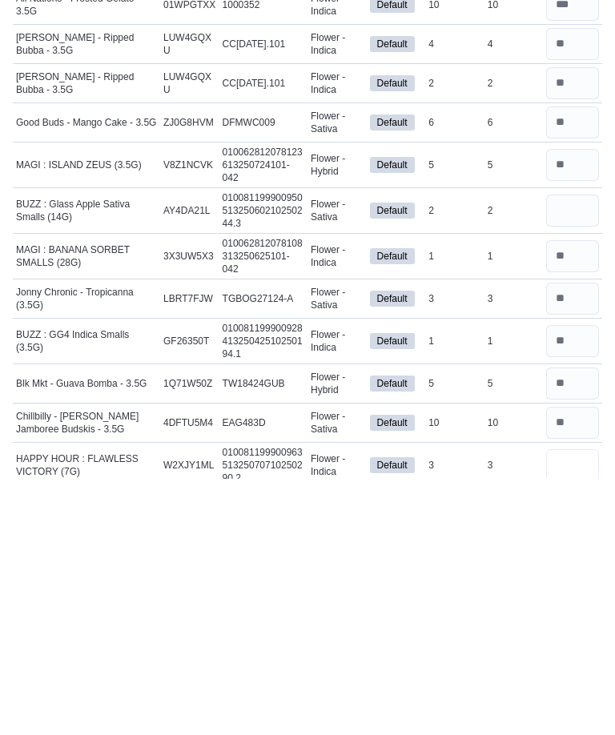
click at [562, 706] on input "number" at bounding box center [572, 722] width 53 height 32
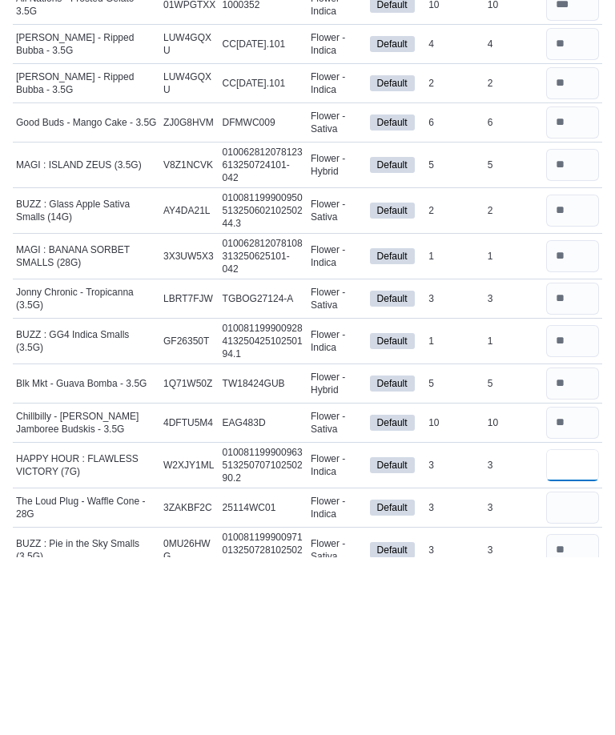
scroll to position [711, 0]
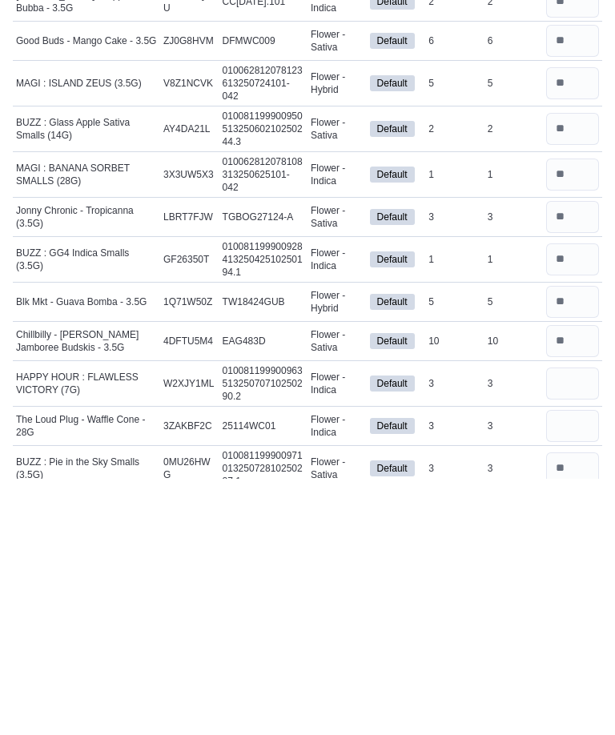
click at [567, 666] on input "number" at bounding box center [572, 682] width 53 height 32
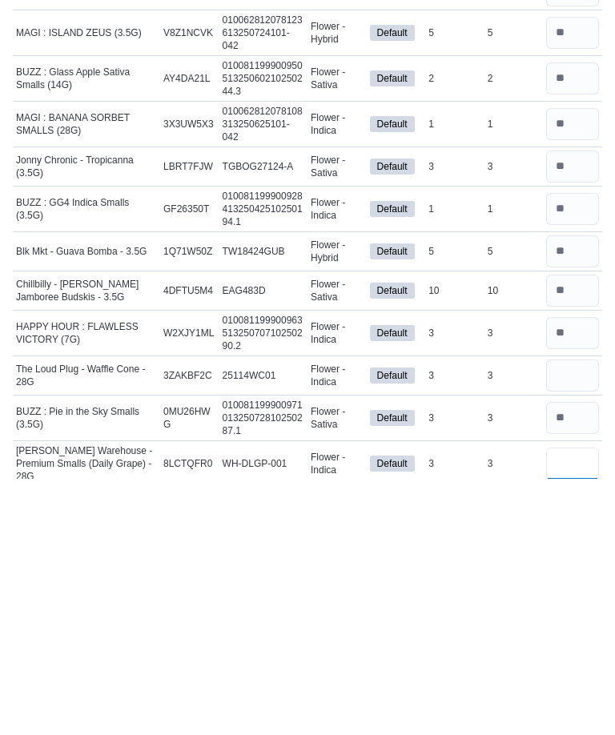
click at [572, 704] on input "number" at bounding box center [572, 720] width 53 height 32
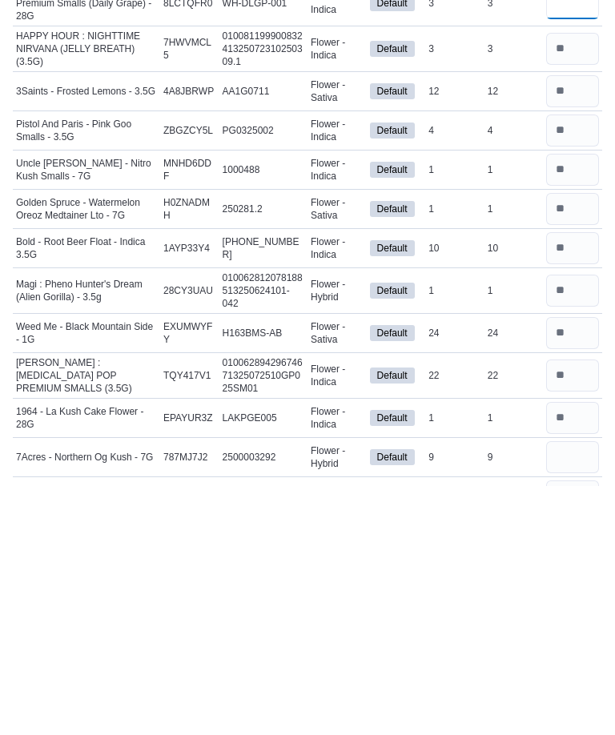
scroll to position [1230, 0]
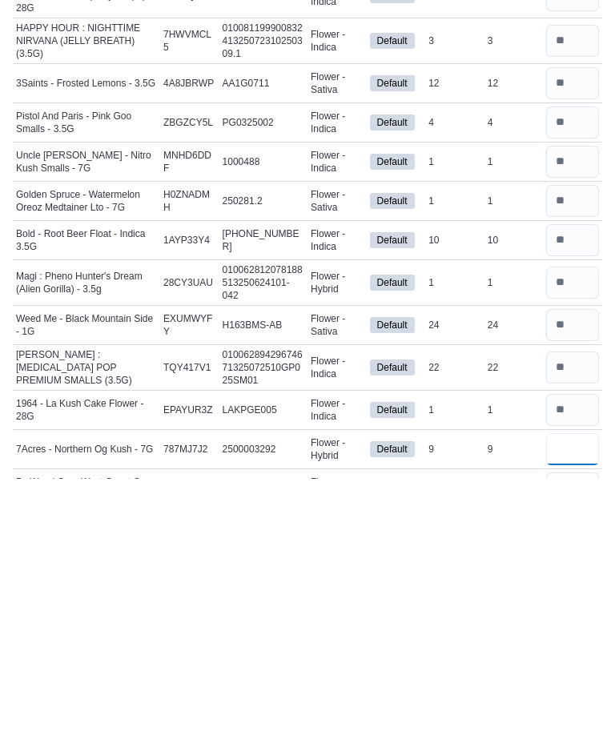
click at [578, 690] on input "number" at bounding box center [572, 706] width 53 height 32
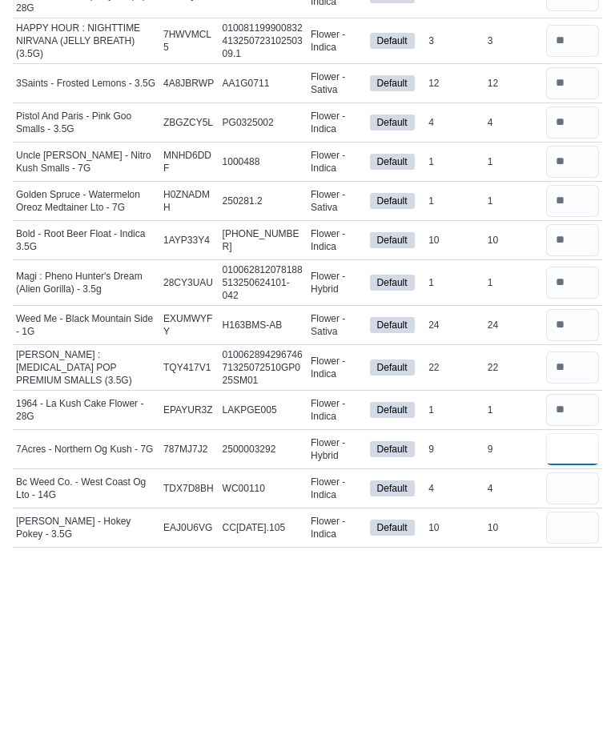
scroll to position [1303, 0]
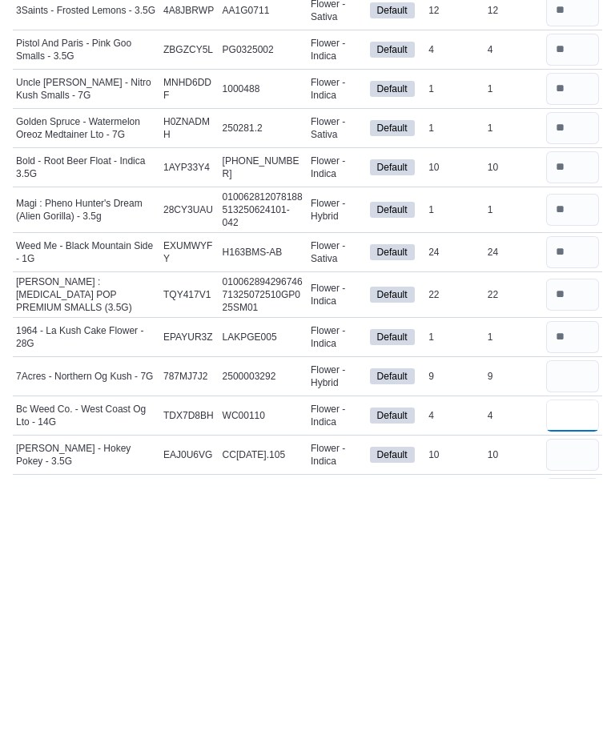
click at [579, 656] on input "number" at bounding box center [572, 672] width 53 height 32
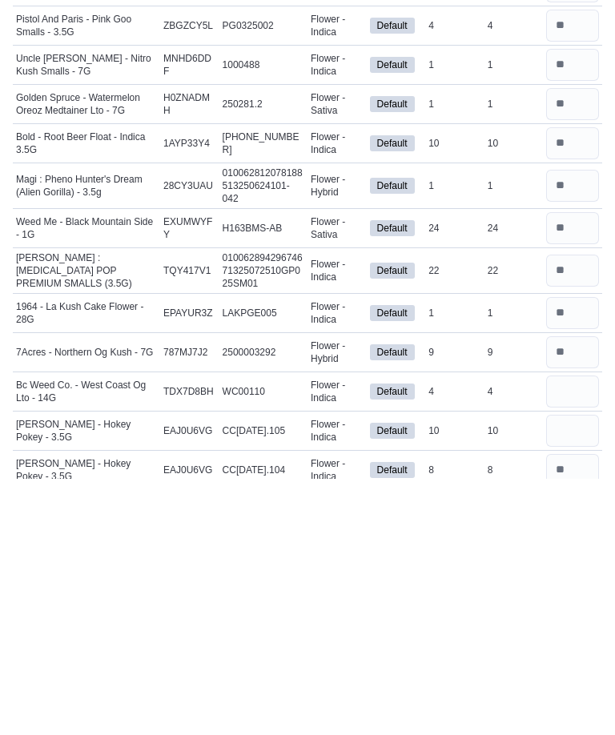
click at [581, 671] on input "number" at bounding box center [572, 687] width 53 height 32
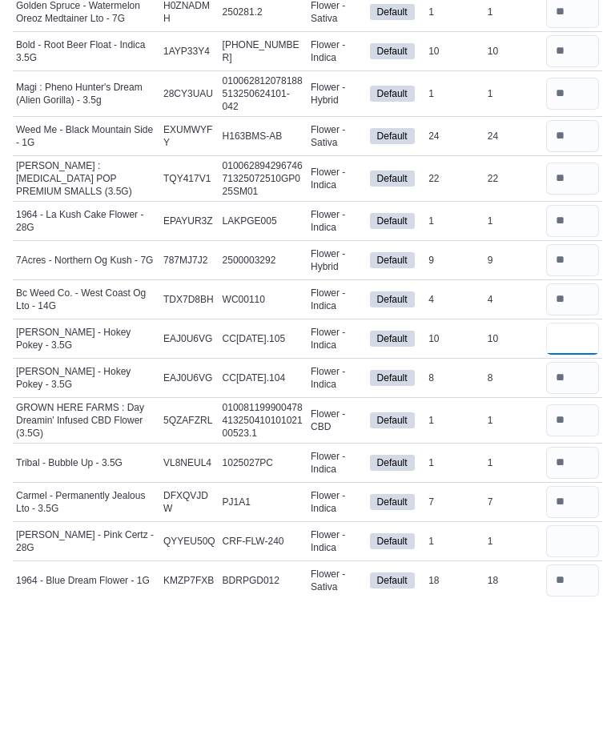
scroll to position [1547, 0]
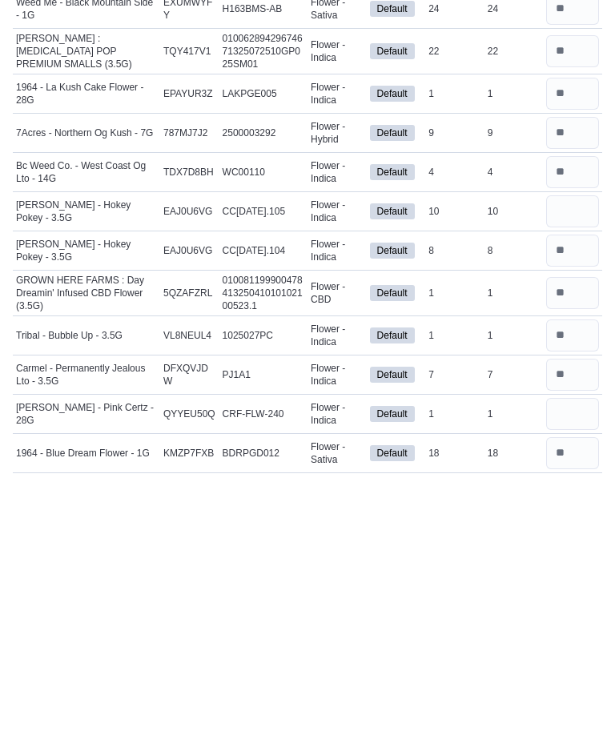
click at [574, 654] on input "number" at bounding box center [572, 670] width 53 height 32
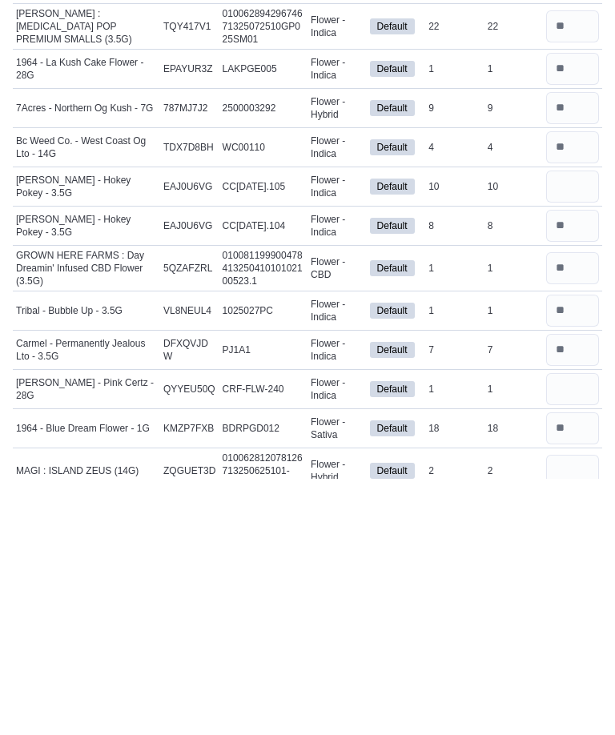
click at [569, 711] on input "number" at bounding box center [572, 727] width 53 height 32
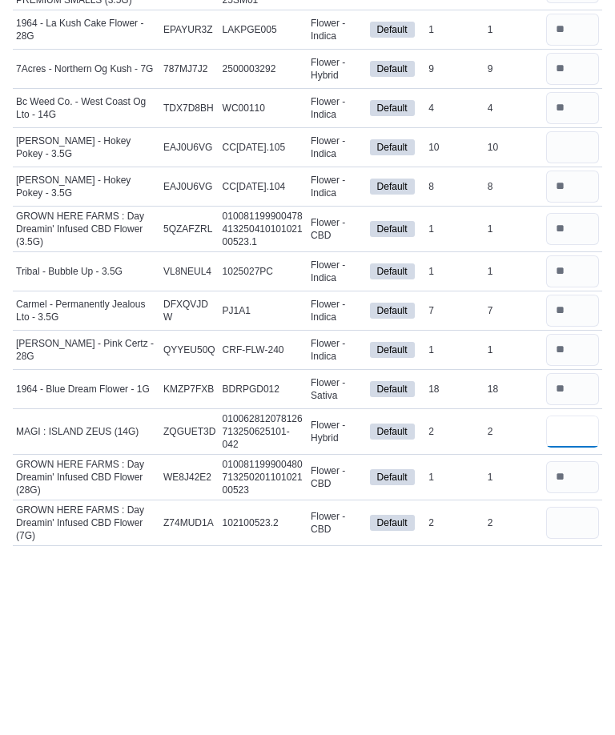
scroll to position [1717, 0]
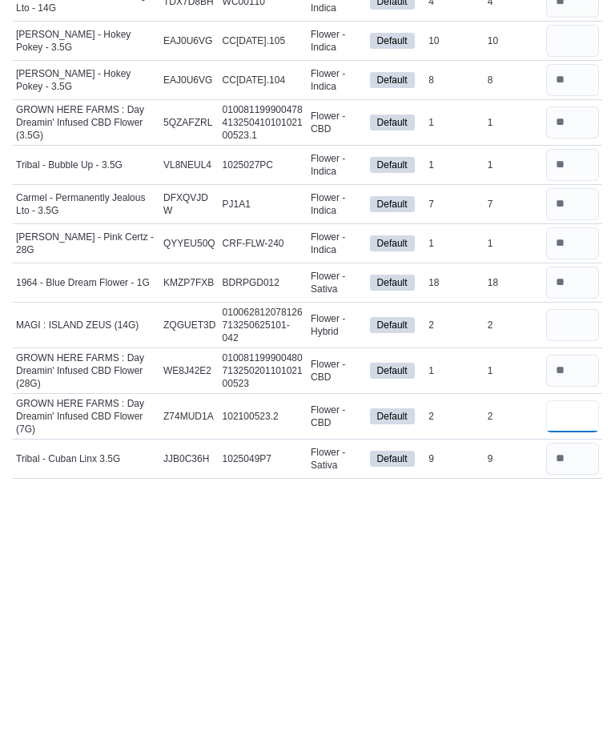
click at [569, 657] on input "number" at bounding box center [572, 673] width 53 height 32
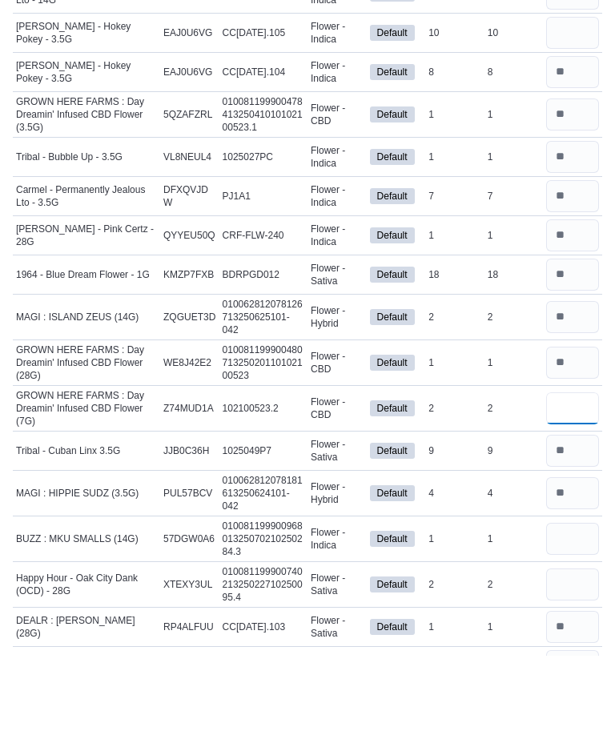
scroll to position [1909, 0]
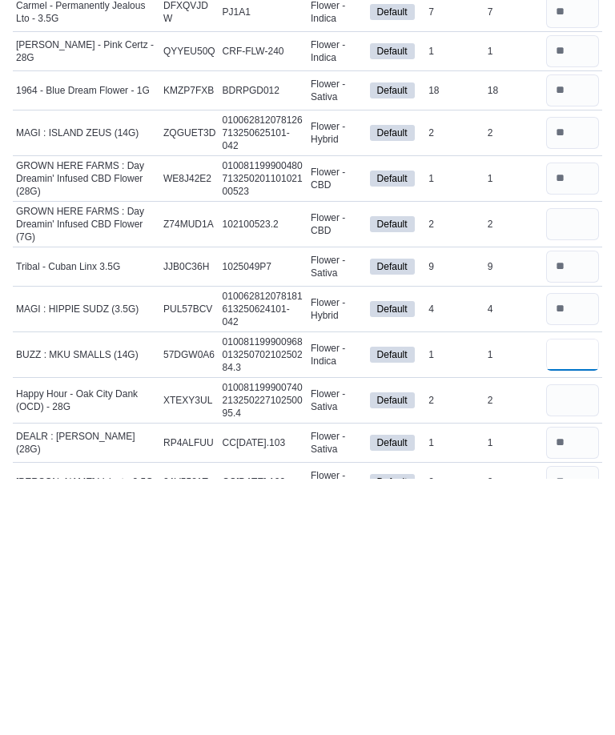
click at [582, 595] on input "number" at bounding box center [572, 611] width 53 height 32
click at [576, 641] on input "number" at bounding box center [572, 657] width 53 height 32
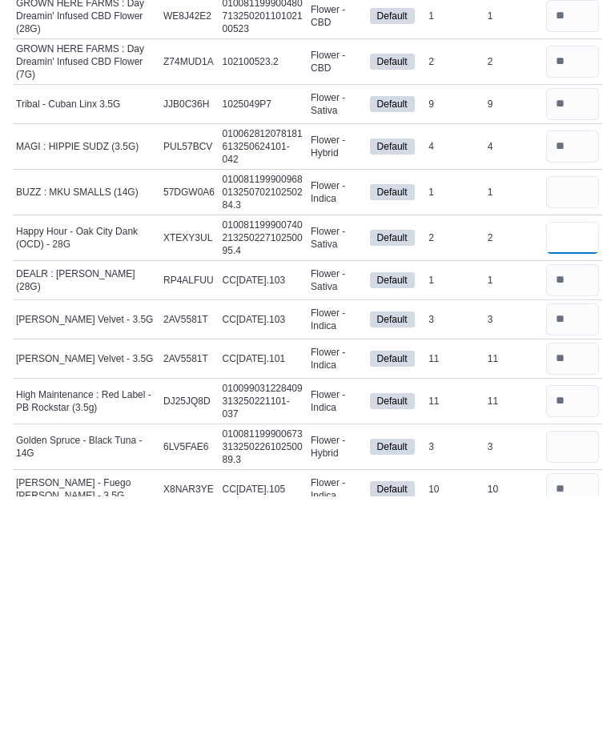
scroll to position [2097, 0]
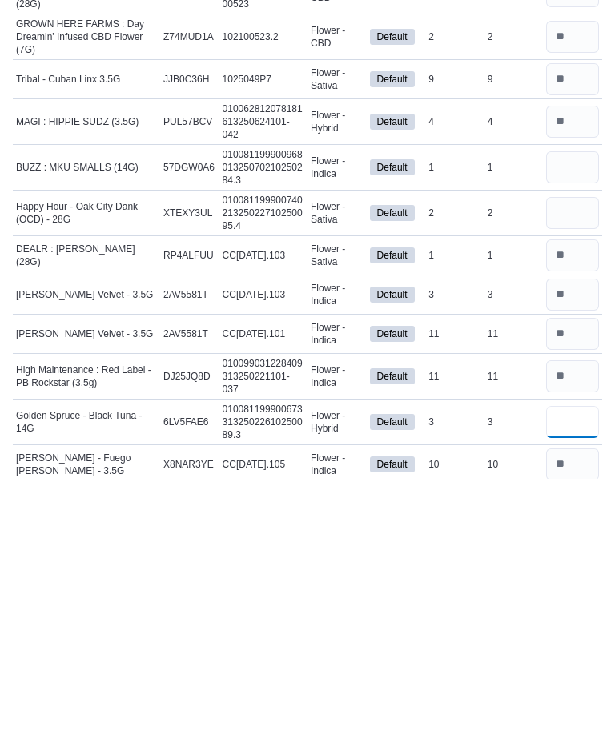
click at [569, 662] on input "number" at bounding box center [572, 678] width 53 height 32
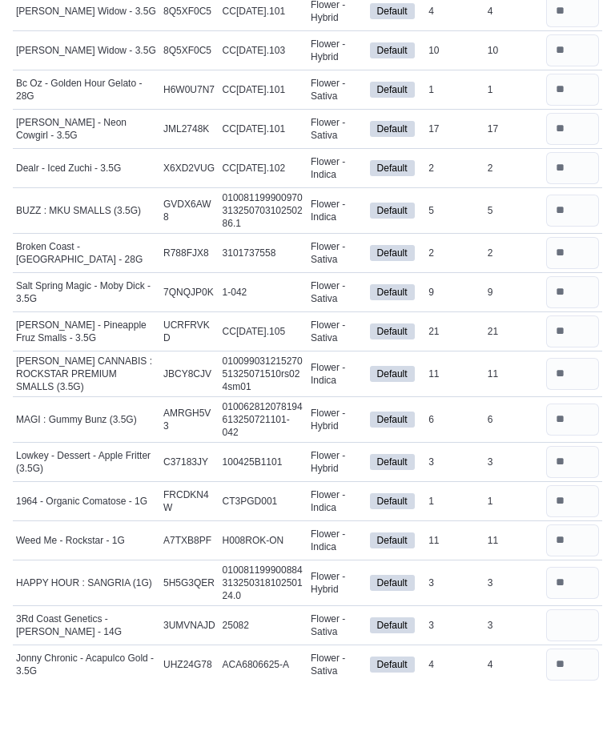
scroll to position [2798, 0]
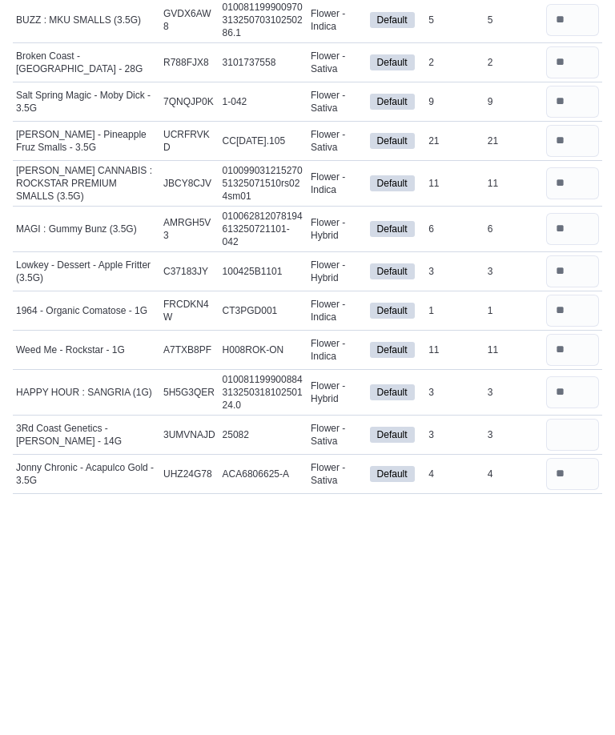
click at [562, 658] on input "number" at bounding box center [572, 674] width 53 height 32
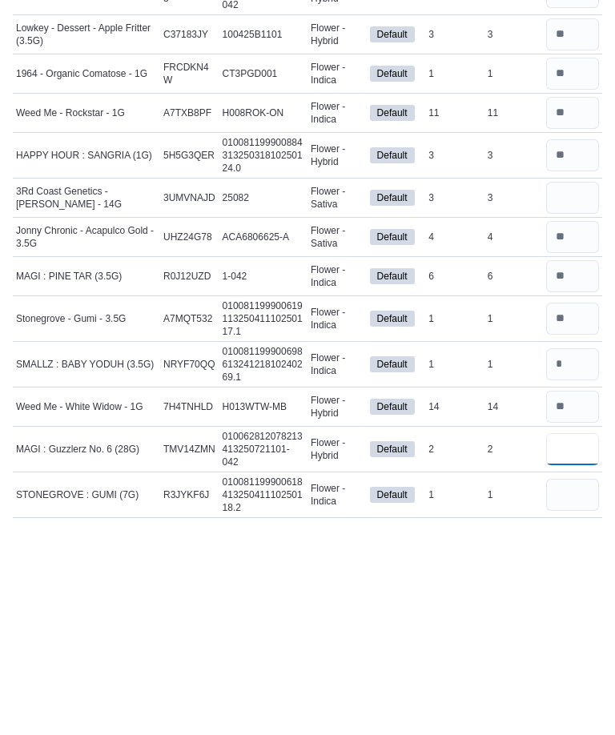
click at [569, 638] on input "number" at bounding box center [572, 654] width 53 height 32
click at [558, 683] on input "number" at bounding box center [572, 699] width 53 height 32
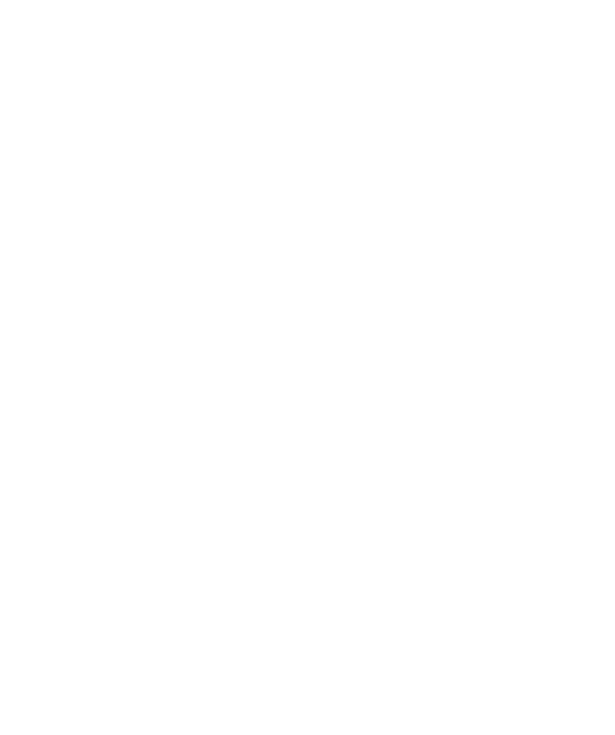
scroll to position [2209, 0]
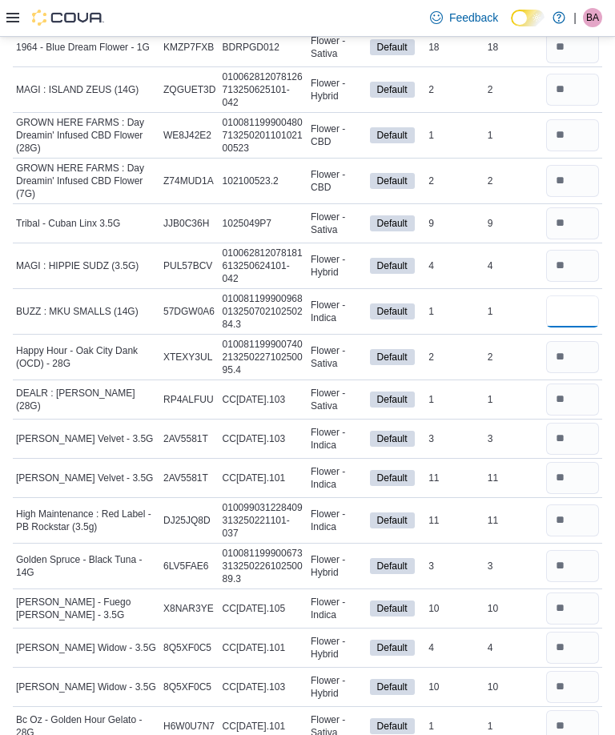
click at [577, 304] on input "number" at bounding box center [572, 312] width 53 height 32
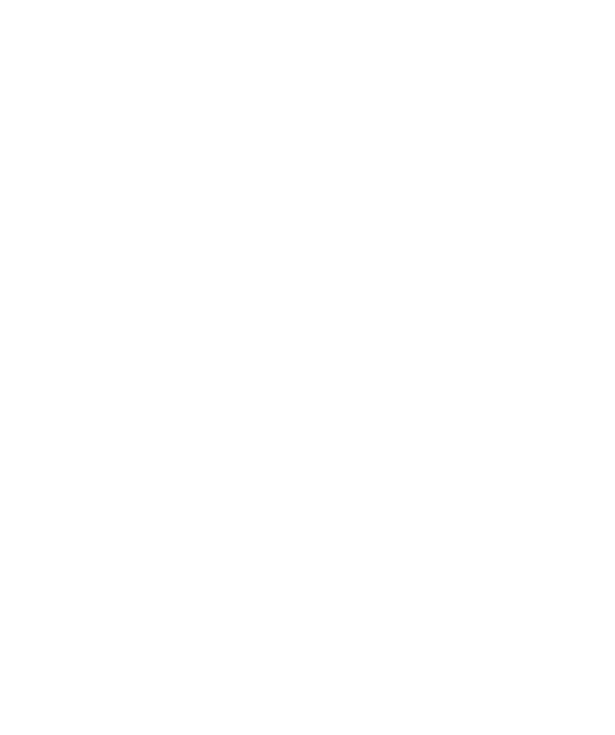
scroll to position [1359, 0]
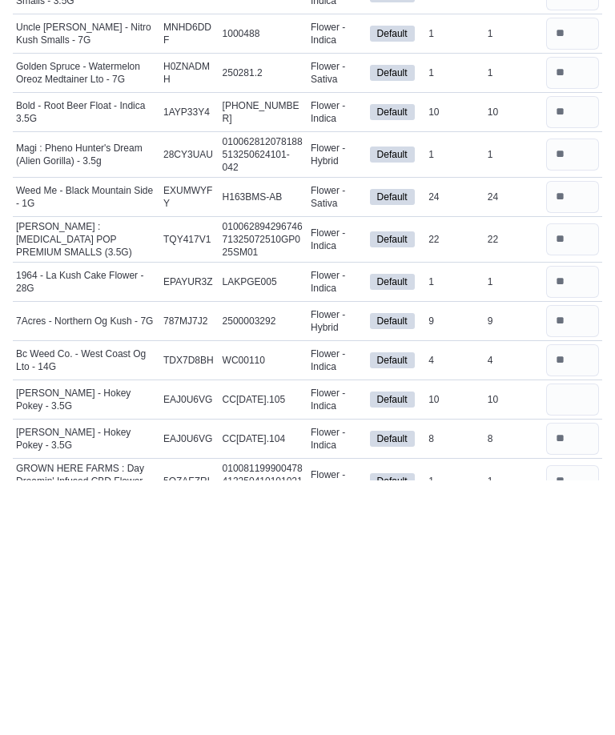
click at [573, 639] on input "number" at bounding box center [572, 655] width 53 height 32
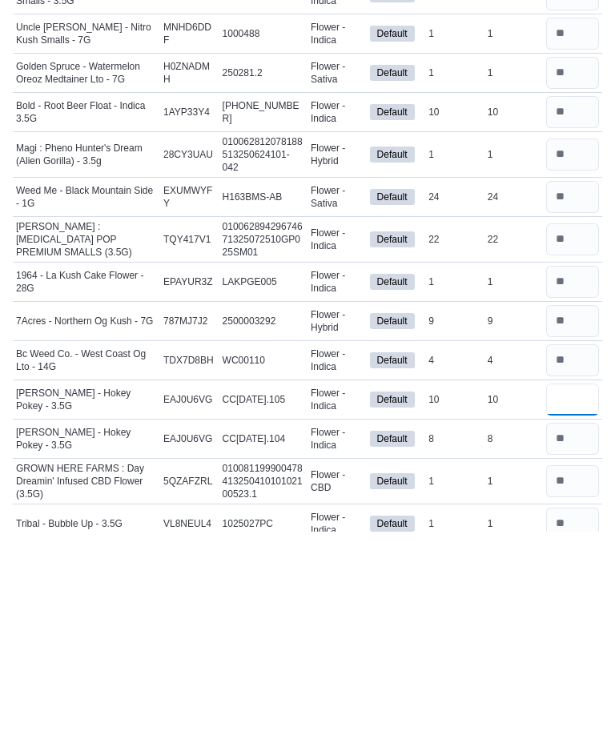
scroll to position [0, 0]
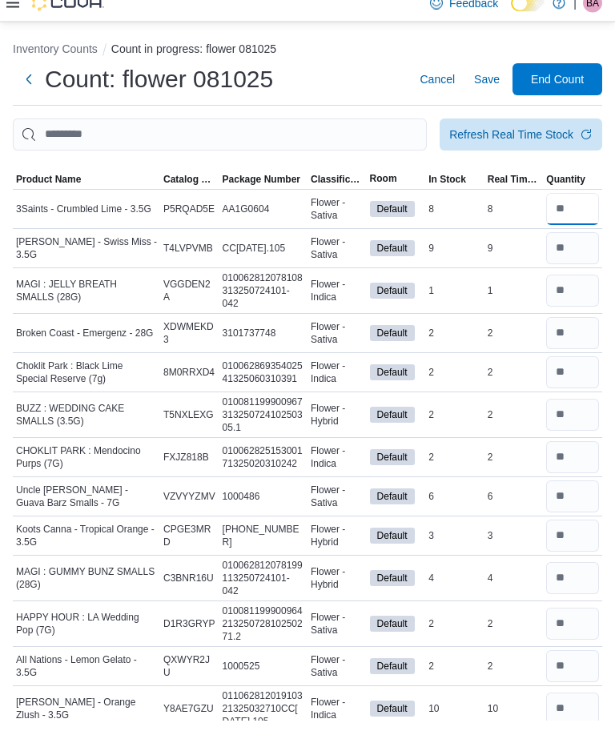
click at [573, 227] on input "number" at bounding box center [572, 224] width 53 height 32
click at [568, 247] on input "number" at bounding box center [572, 263] width 53 height 32
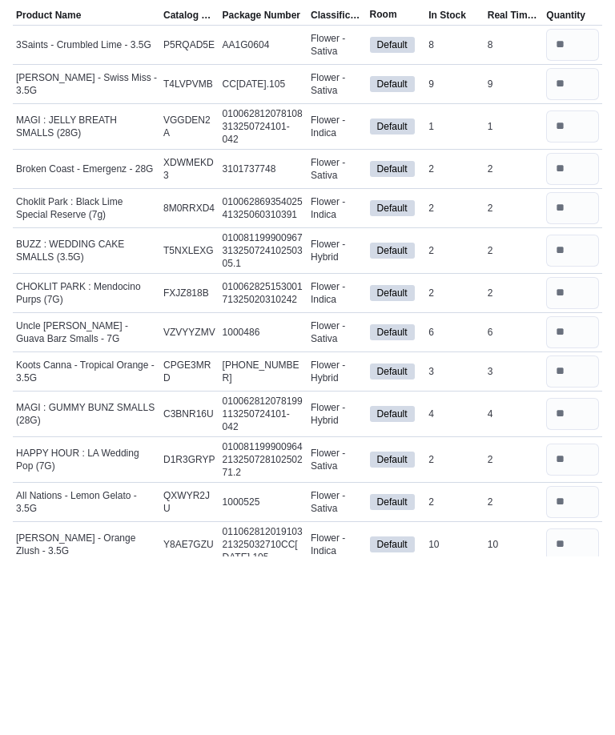
click at [573, 577] on input "number" at bounding box center [572, 593] width 53 height 32
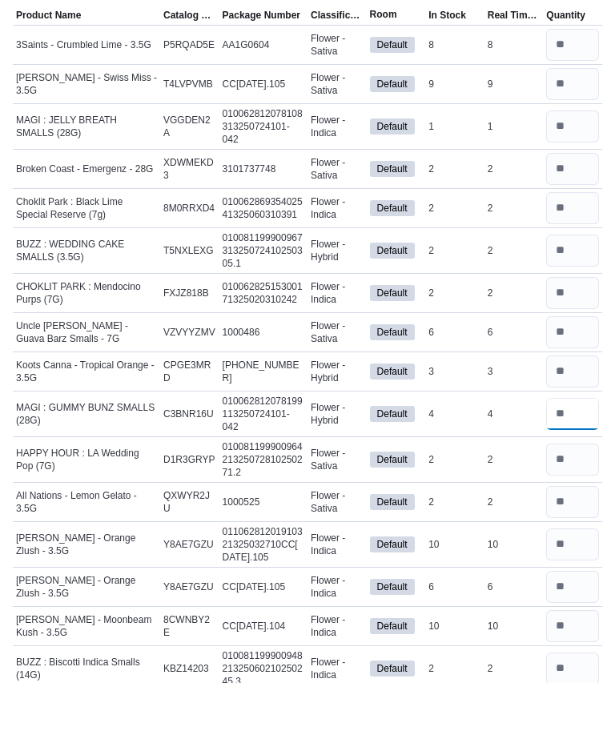
scroll to position [129, 0]
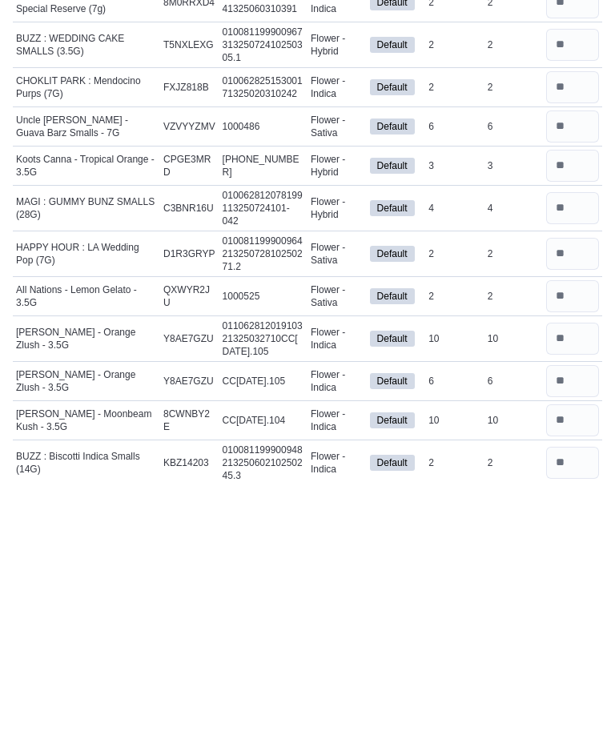
click at [572, 579] on input "number" at bounding box center [572, 595] width 53 height 32
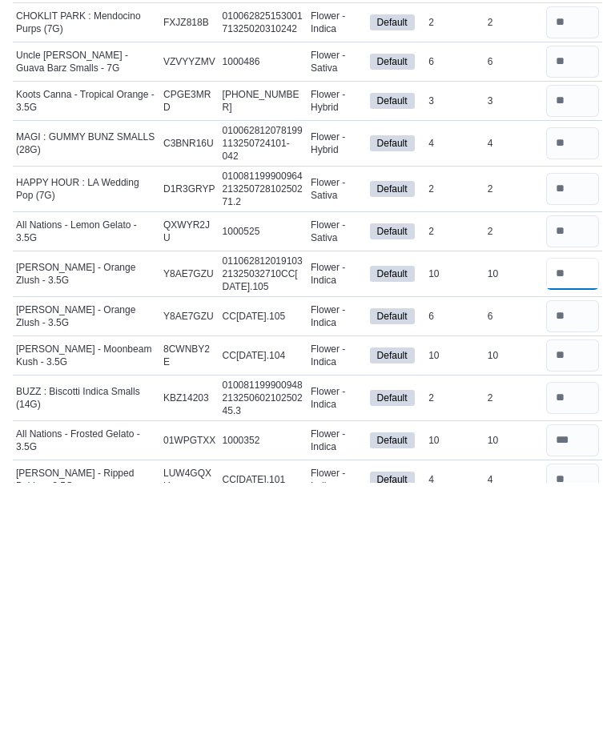
scroll to position [206, 0]
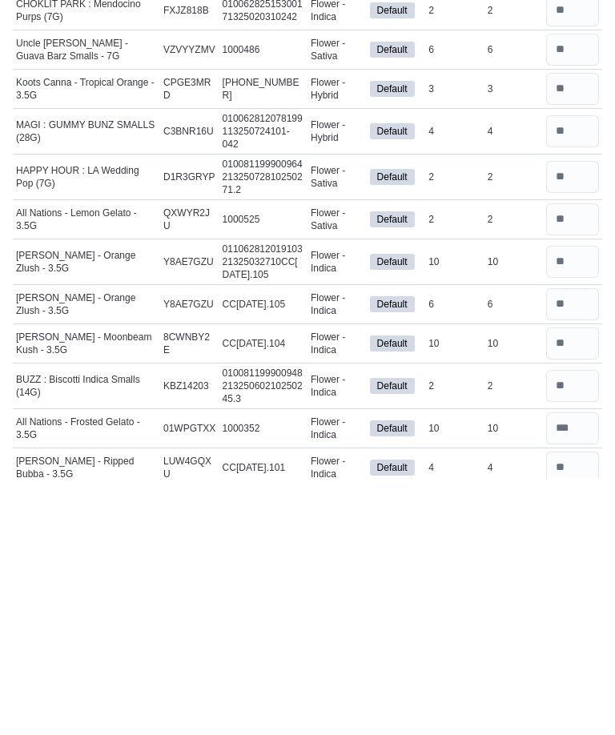
click at [575, 584] on input "number" at bounding box center [572, 600] width 53 height 32
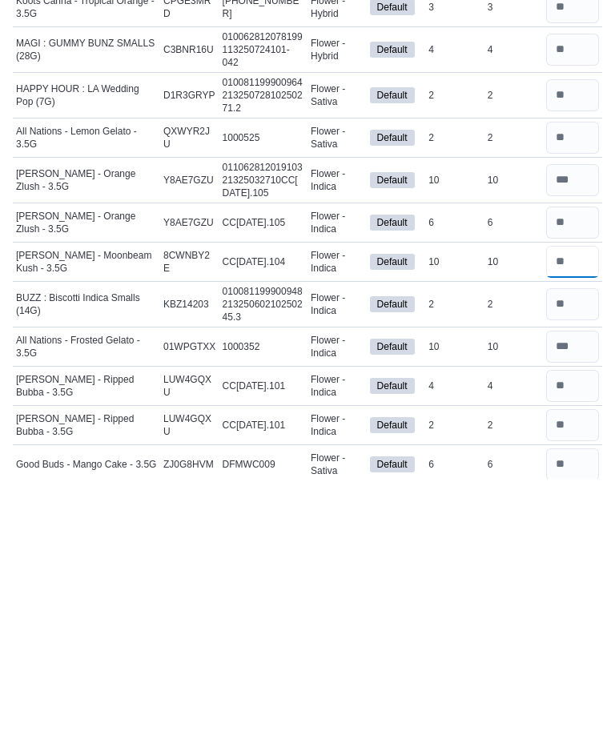
scroll to position [300, 0]
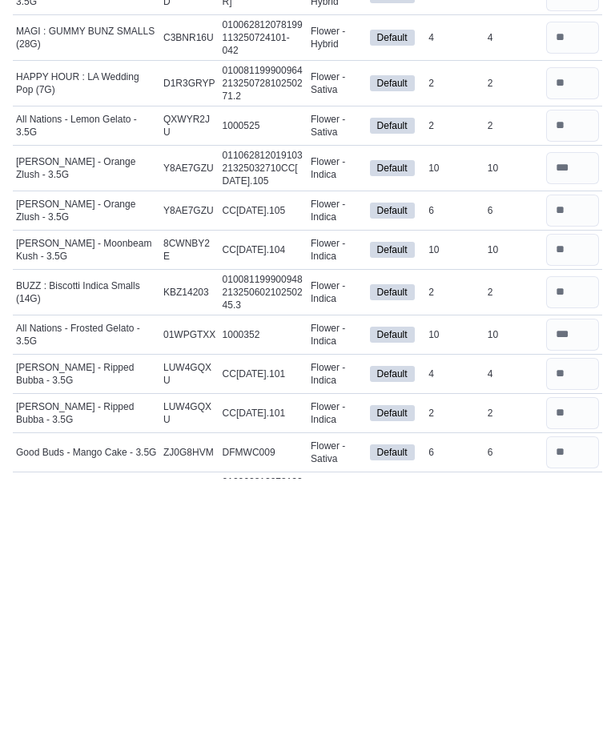
click at [577, 693] on input "number" at bounding box center [572, 709] width 53 height 32
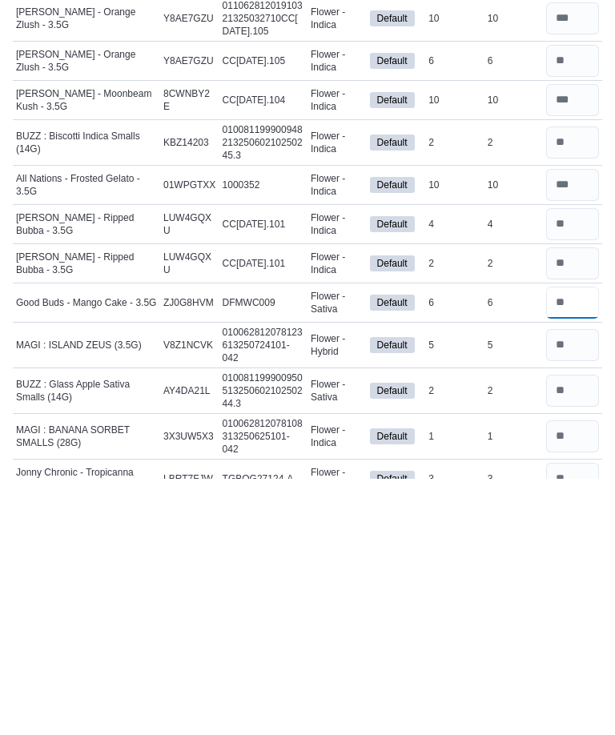
scroll to position [485, 0]
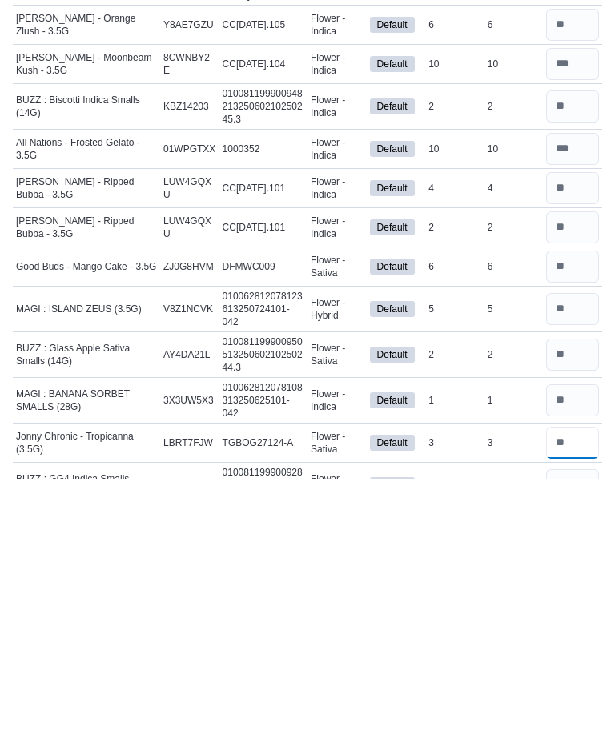
click at [571, 683] on input "number" at bounding box center [572, 699] width 53 height 32
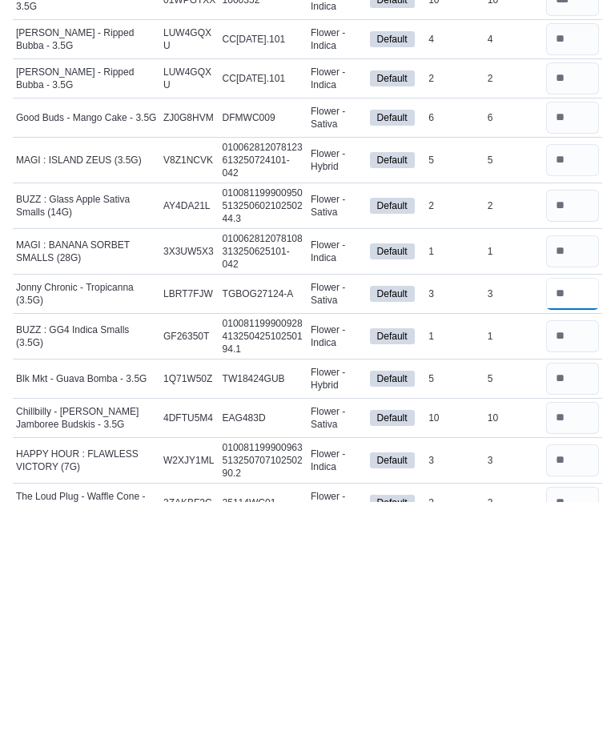
scroll to position [659, 0]
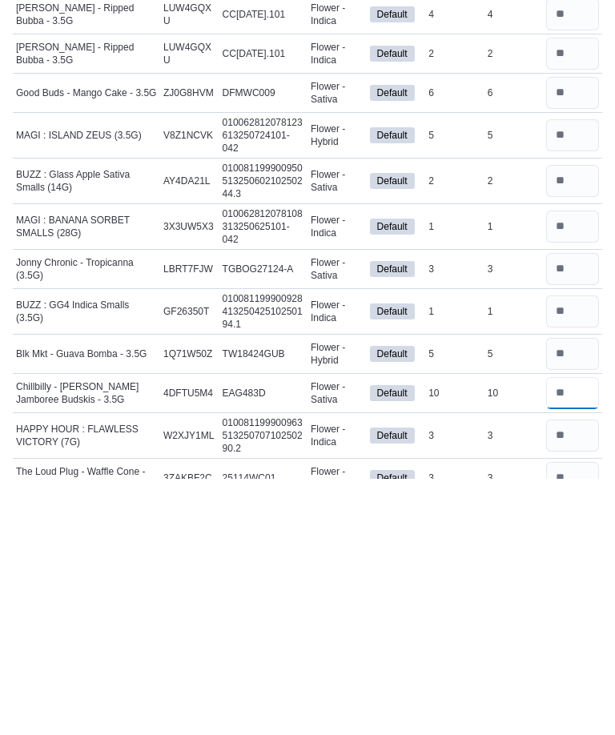
click at [567, 634] on input "number" at bounding box center [572, 650] width 53 height 32
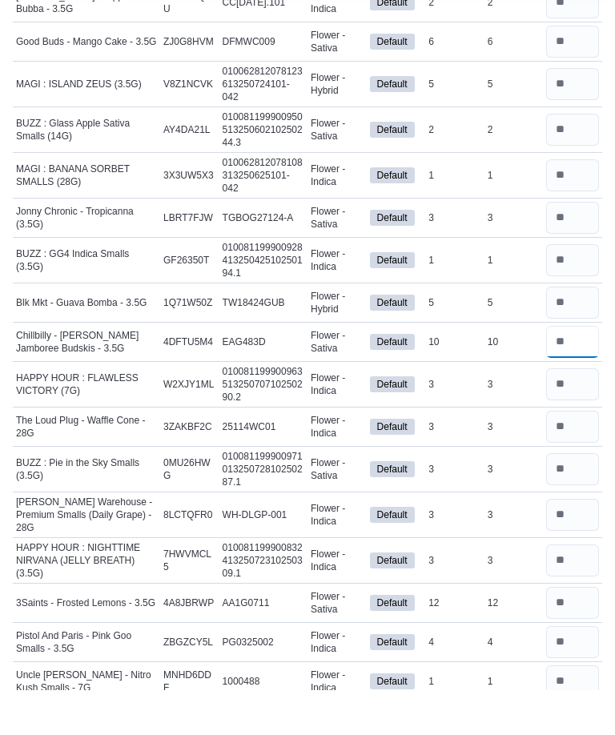
scroll to position [936, 0]
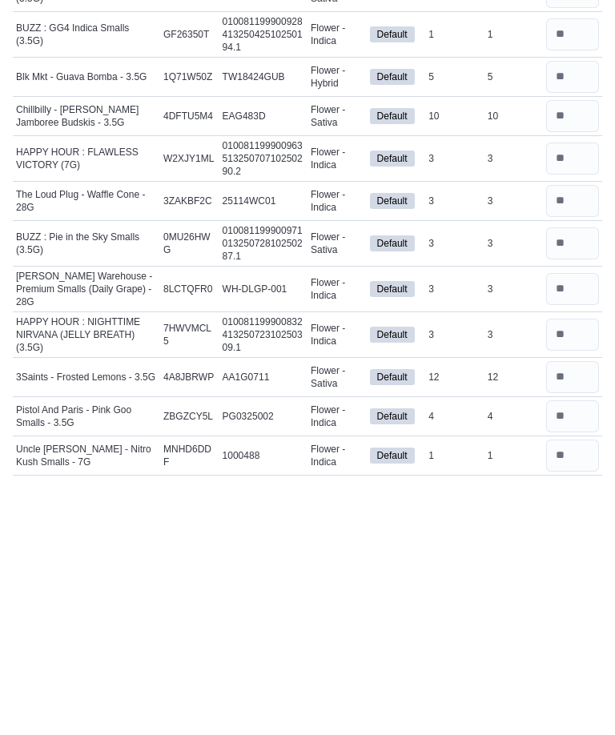
click at [572, 617] on input "number" at bounding box center [572, 633] width 53 height 32
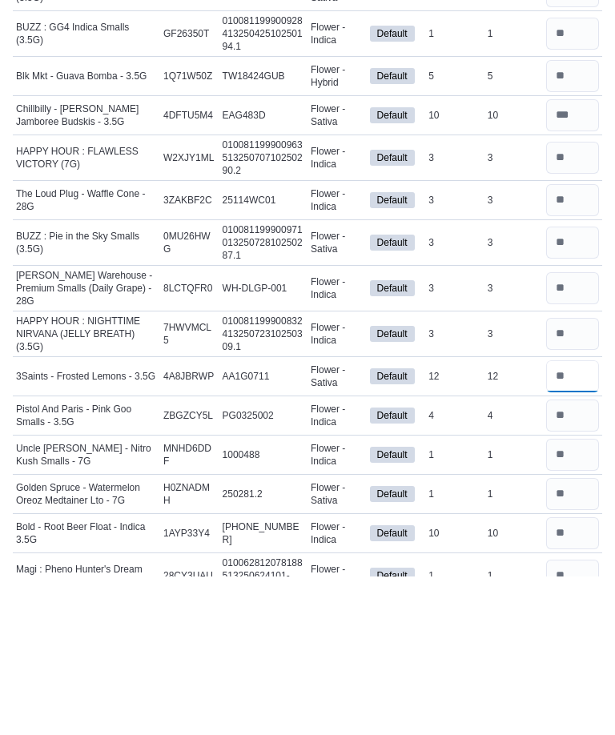
scroll to position [1037, 0]
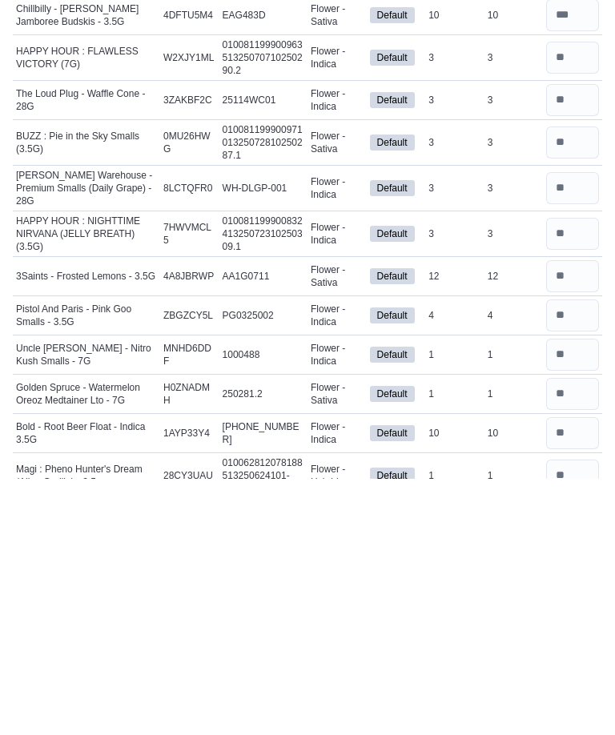
click at [576, 674] on input "number" at bounding box center [572, 690] width 53 height 32
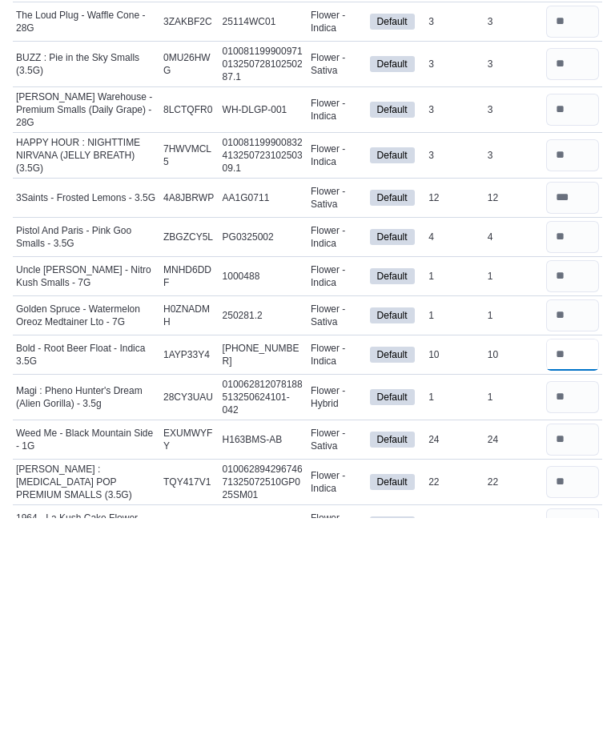
scroll to position [1157, 0]
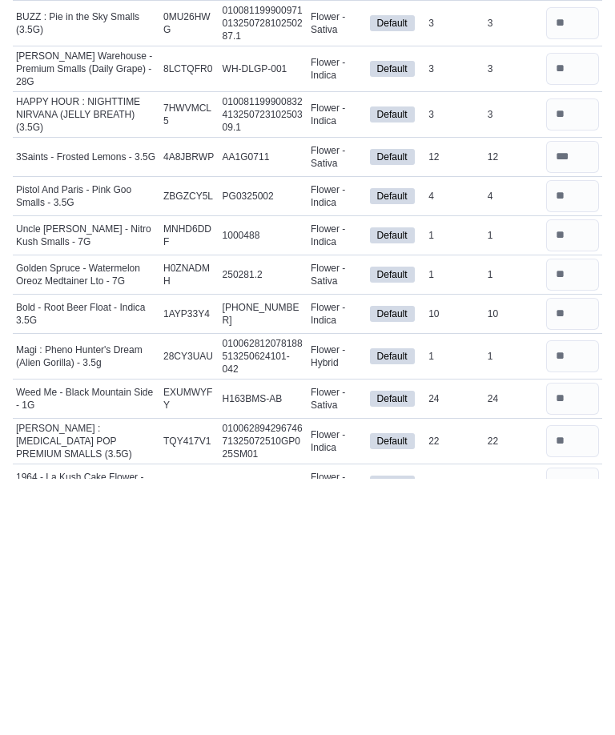
click at [571, 639] on input "number" at bounding box center [572, 655] width 53 height 32
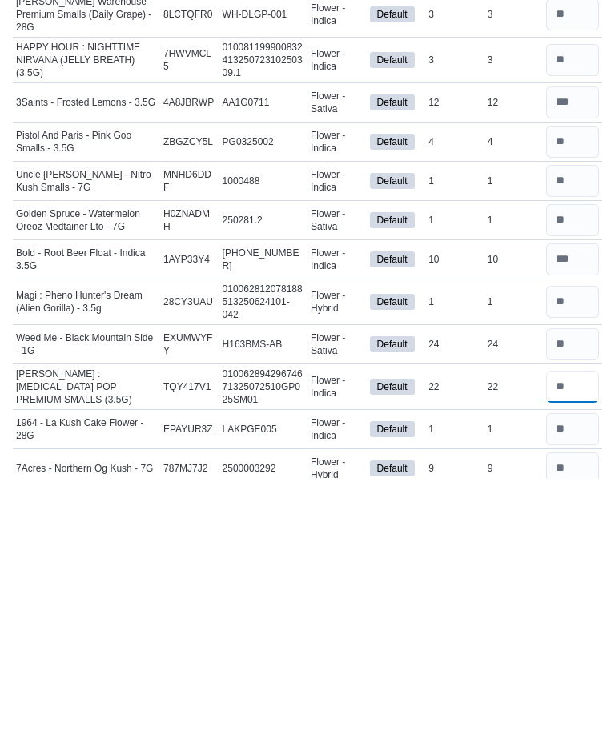
click at [585, 627] on input "number" at bounding box center [572, 643] width 53 height 32
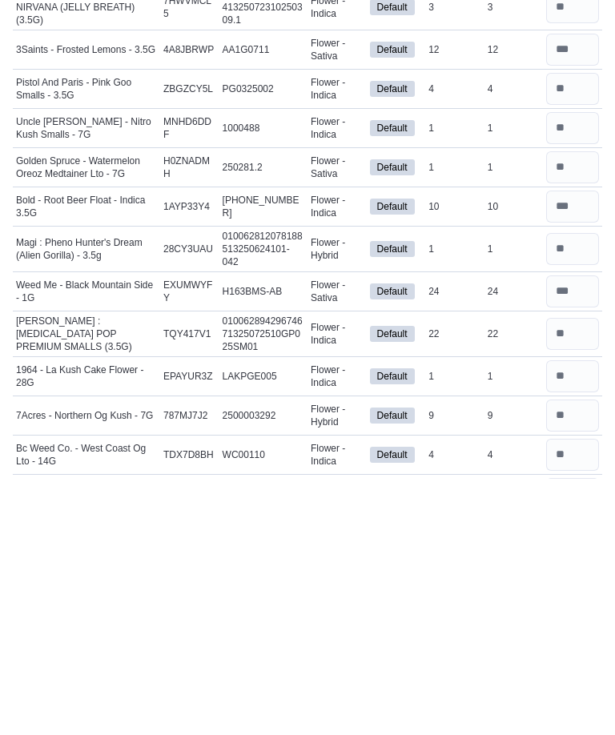
click at [571, 656] on input "number" at bounding box center [572, 672] width 53 height 32
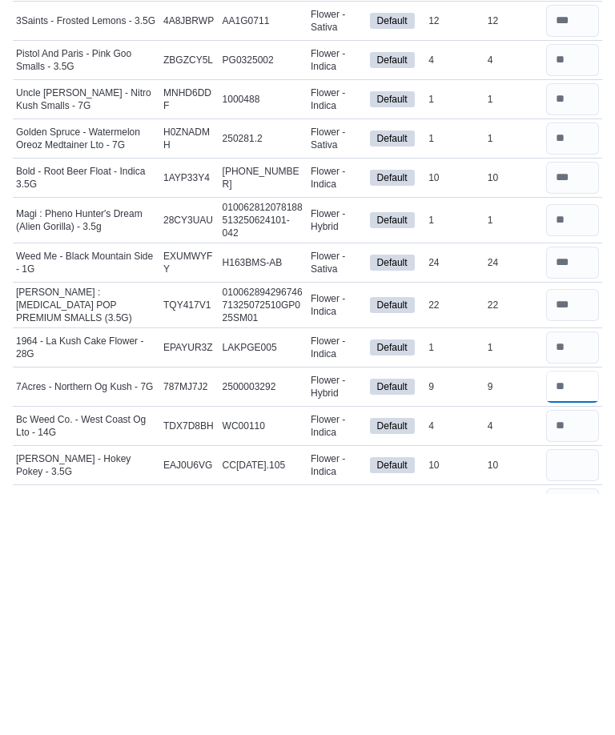
scroll to position [1316, 0]
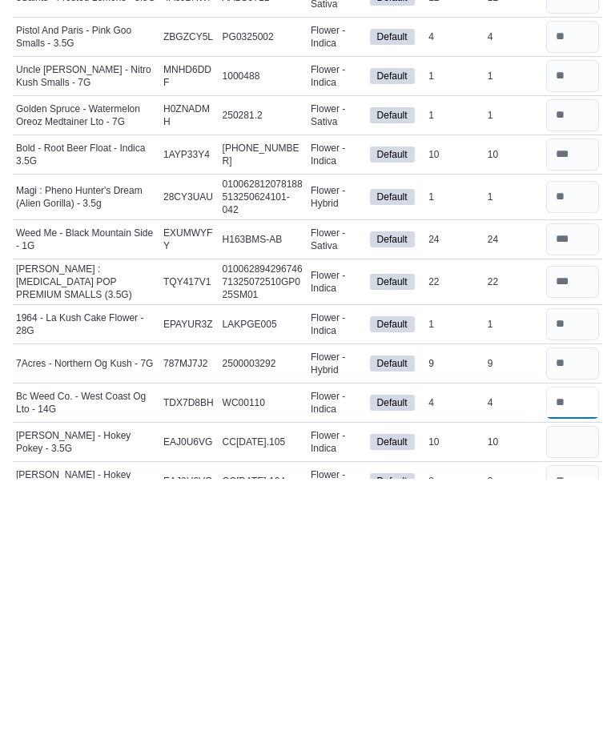
click at [567, 643] on input "number" at bounding box center [572, 659] width 53 height 32
click at [565, 682] on input "number" at bounding box center [572, 698] width 53 height 32
click at [586, 722] on input "number" at bounding box center [572, 738] width 53 height 32
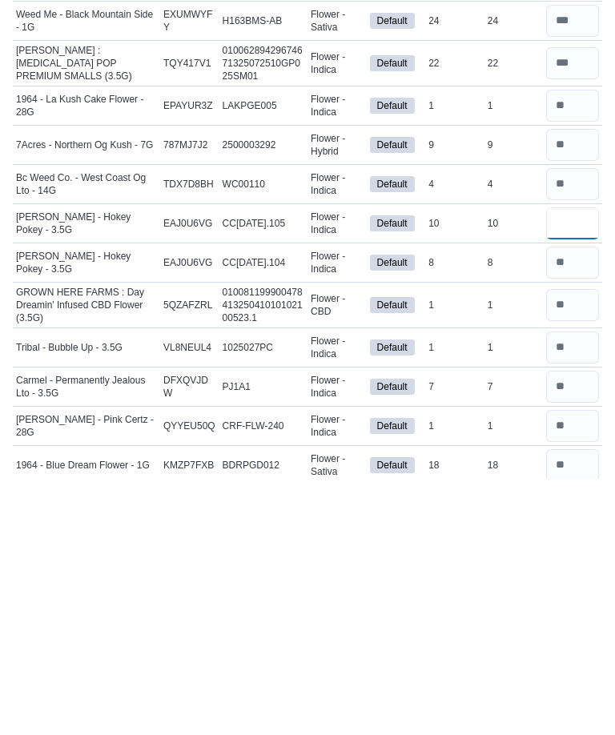
click at [571, 464] on input "number" at bounding box center [572, 480] width 53 height 32
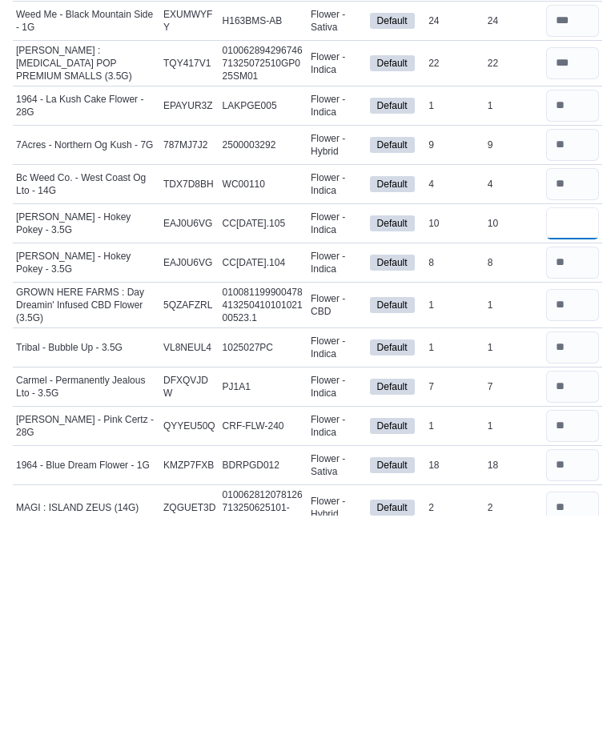
scroll to position [1582, 0]
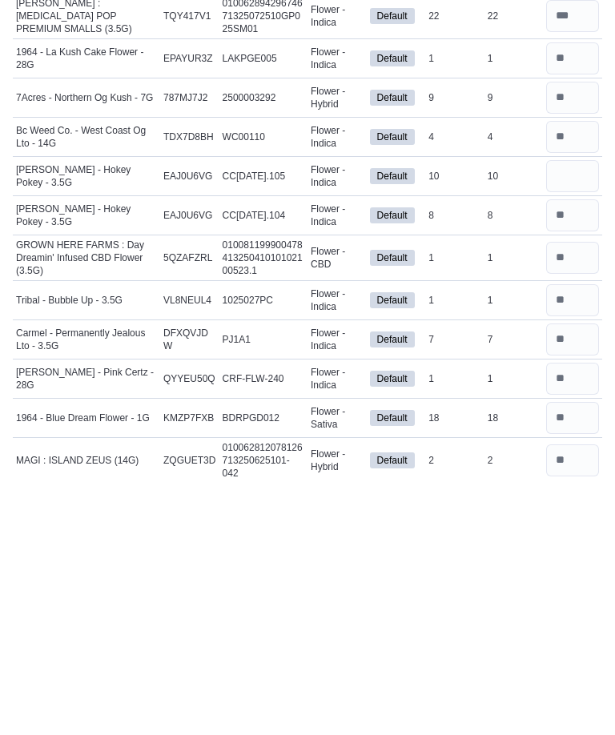
click at [575, 580] on input "number" at bounding box center [572, 596] width 53 height 32
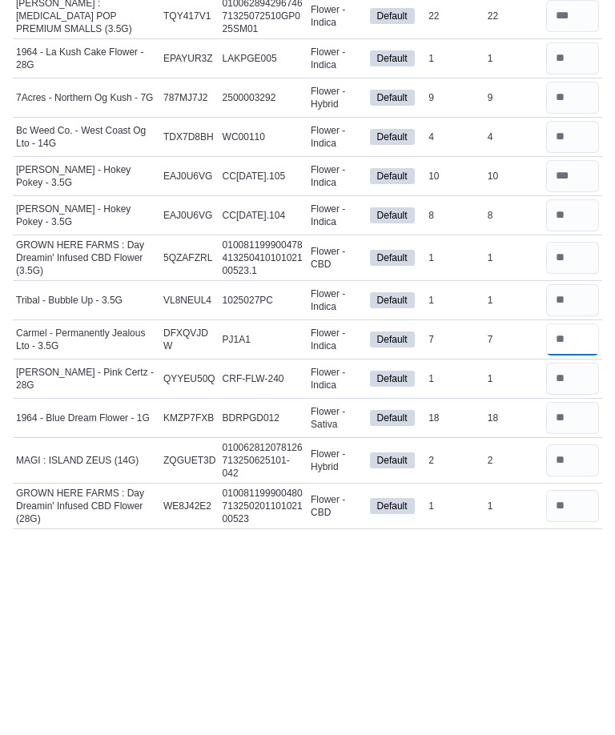
scroll to position [1635, 0]
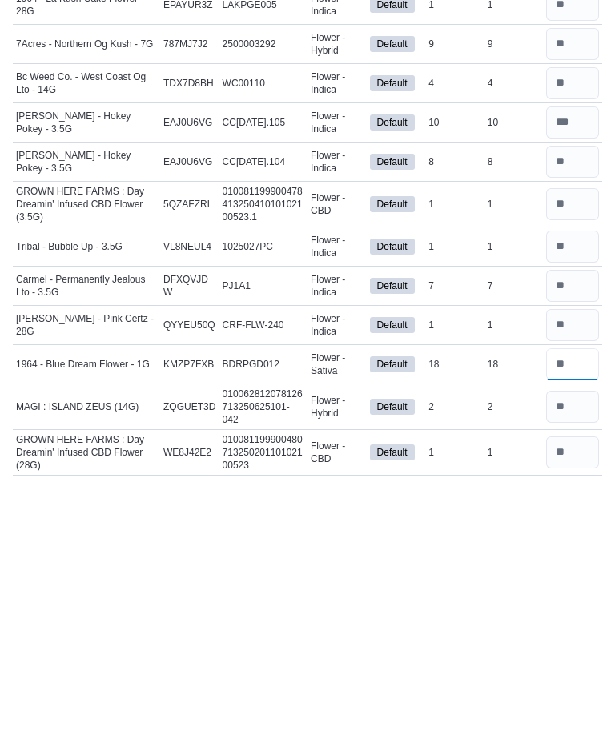
click at [585, 605] on input "number" at bounding box center [572, 621] width 53 height 32
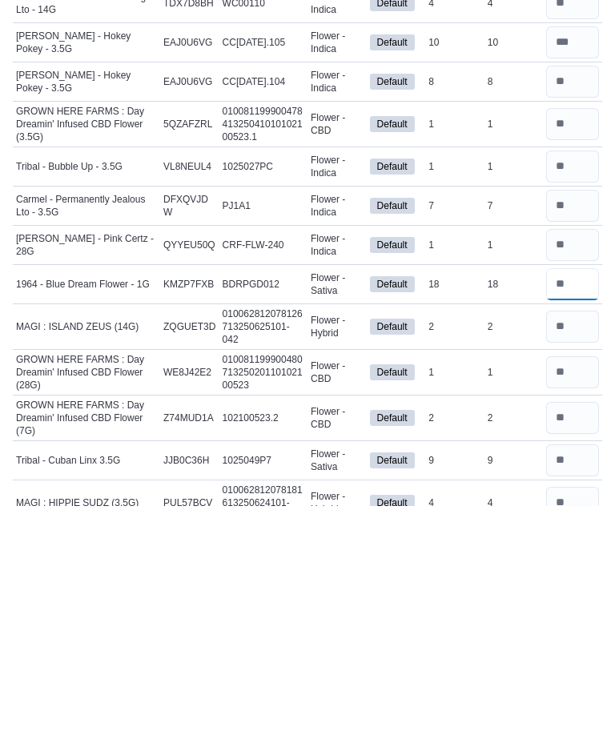
scroll to position [1764, 0]
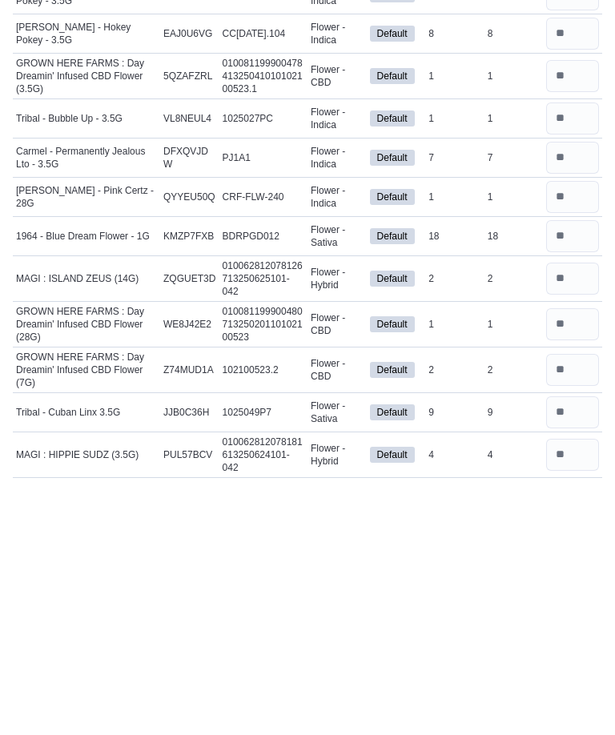
click at [572, 653] on input "number" at bounding box center [572, 669] width 53 height 32
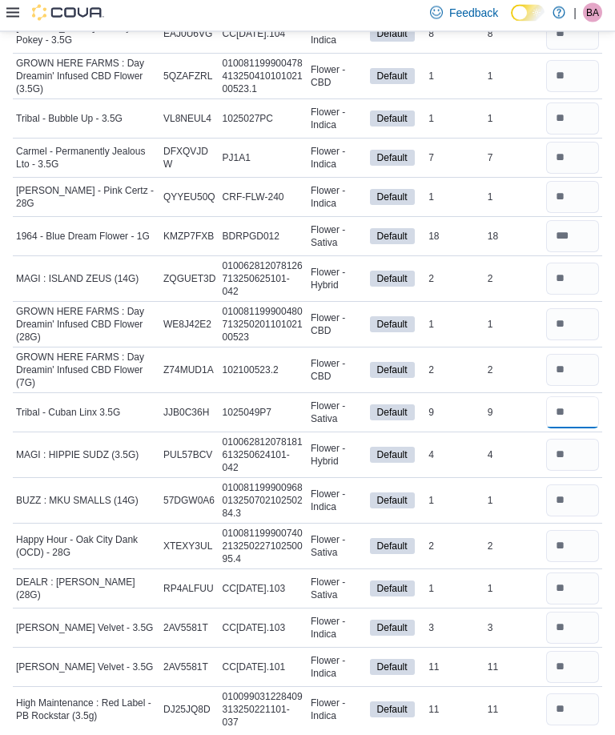
scroll to position [2015, 0]
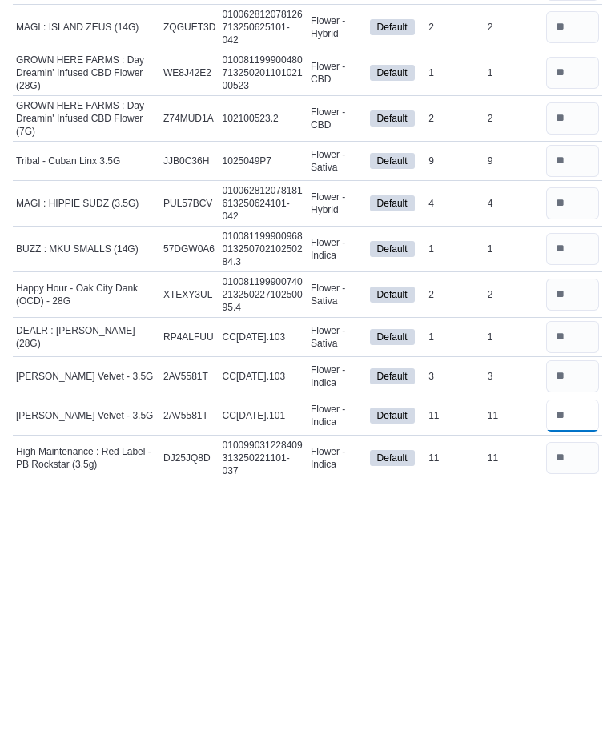
click at [573, 656] on input "number" at bounding box center [572, 672] width 53 height 32
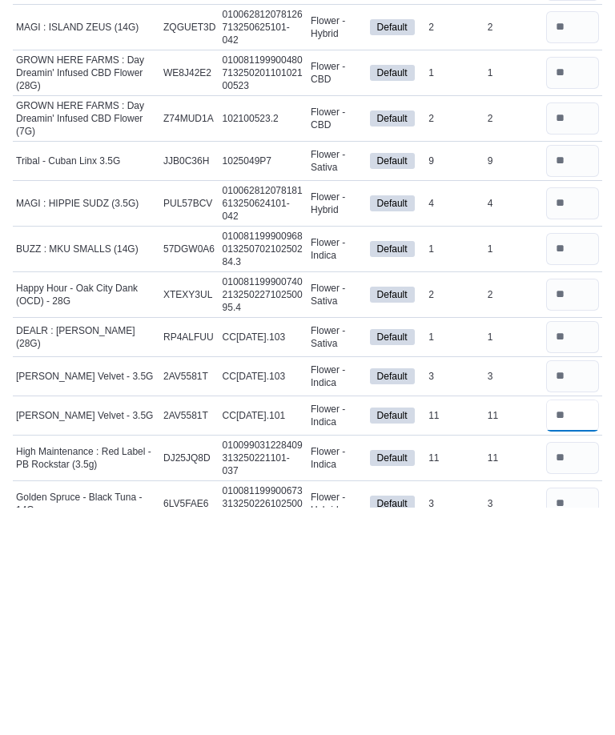
scroll to position [2048, 0]
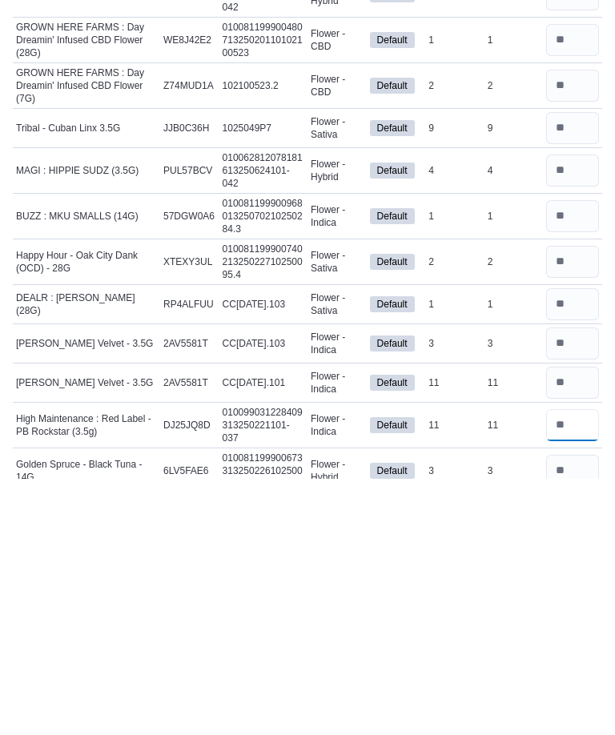
click at [569, 666] on input "number" at bounding box center [572, 682] width 53 height 32
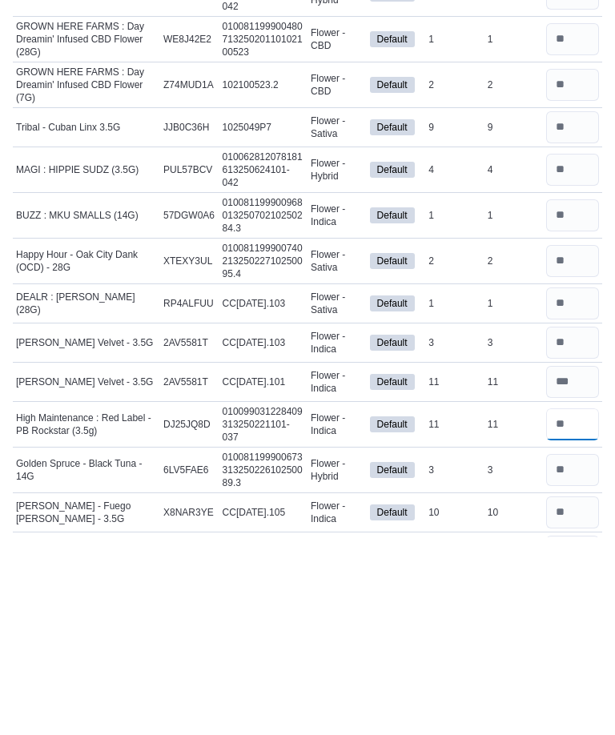
scroll to position [2120, 0]
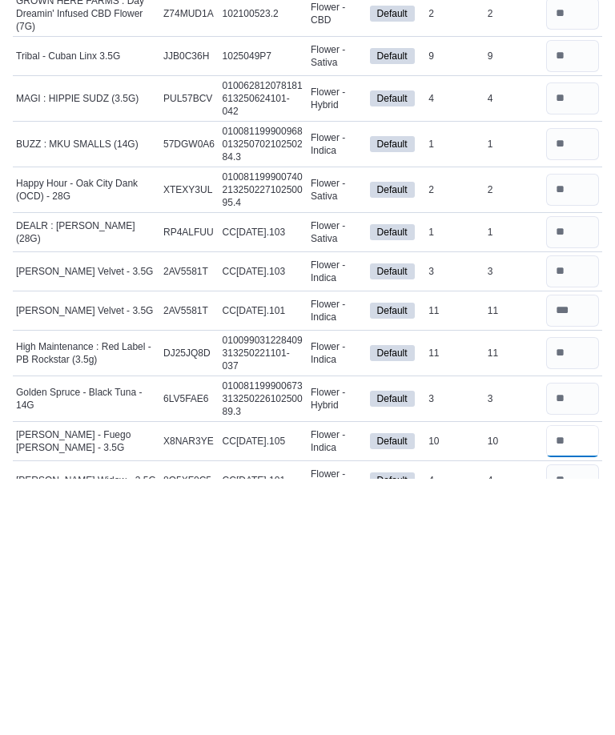
click at [569, 682] on input "number" at bounding box center [572, 698] width 53 height 32
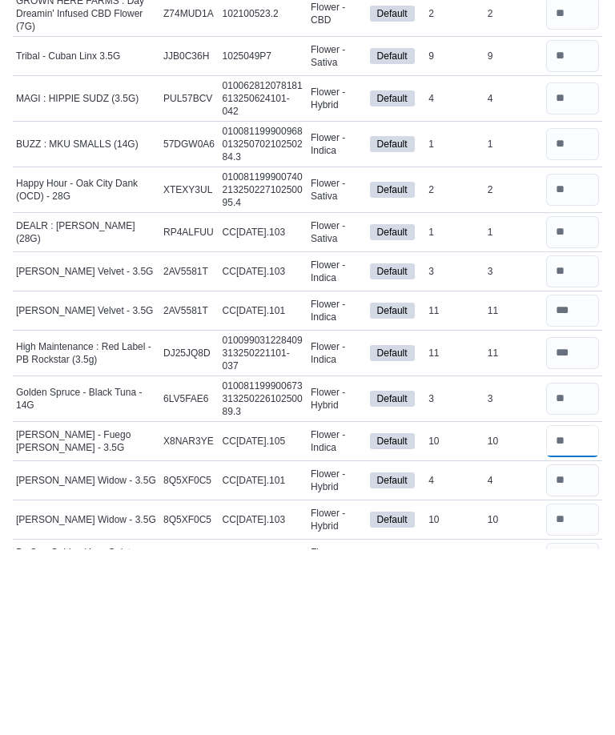
scroll to position [2193, 0]
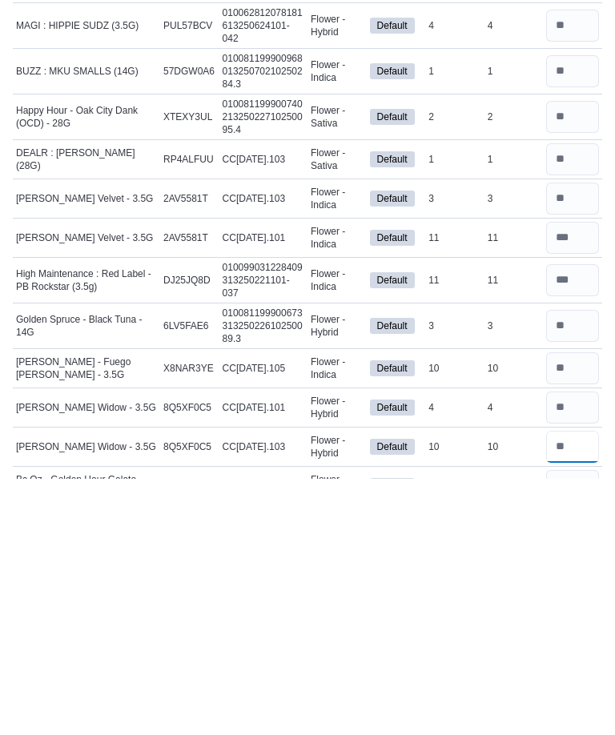
click at [575, 687] on input "number" at bounding box center [572, 703] width 53 height 32
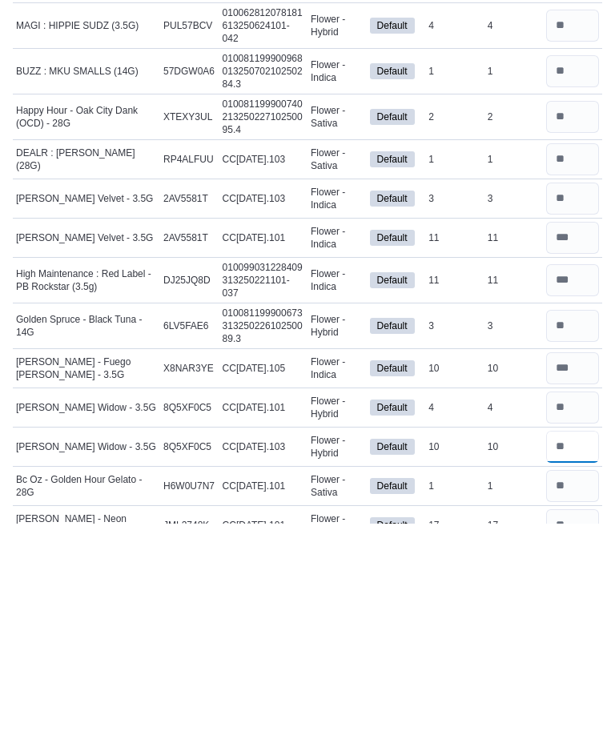
scroll to position [2266, 0]
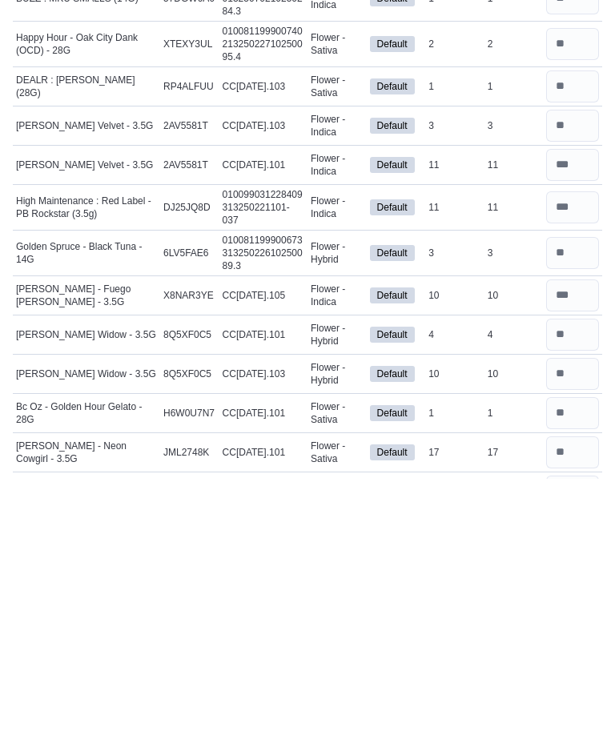
click at [575, 693] on input "number" at bounding box center [572, 709] width 53 height 32
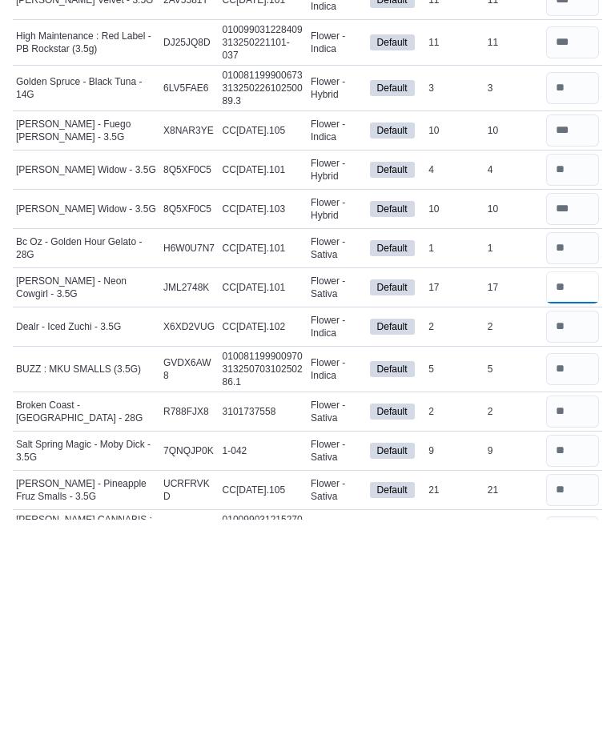
scroll to position [2472, 0]
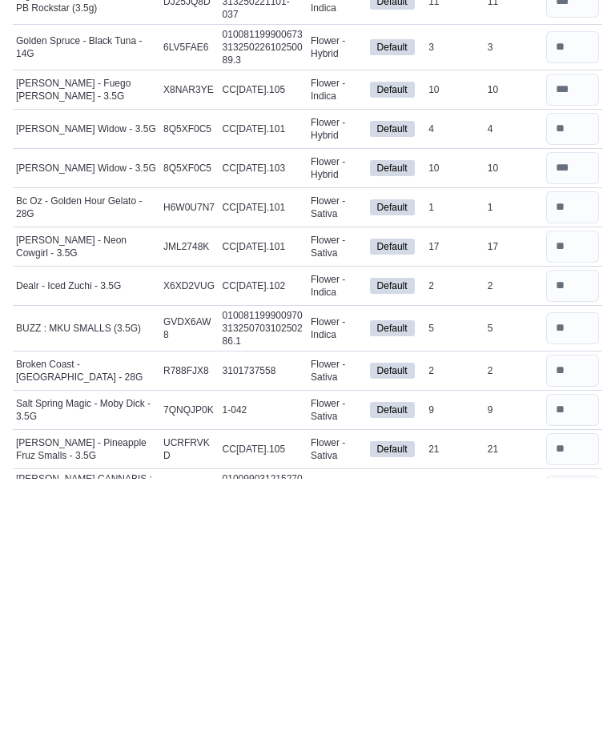
click at [575, 650] on input "number" at bounding box center [572, 666] width 53 height 32
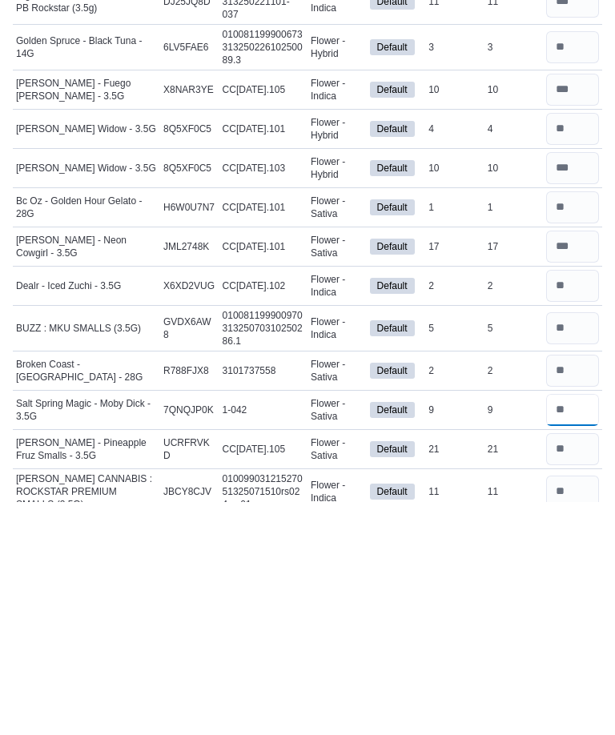
scroll to position [2497, 0]
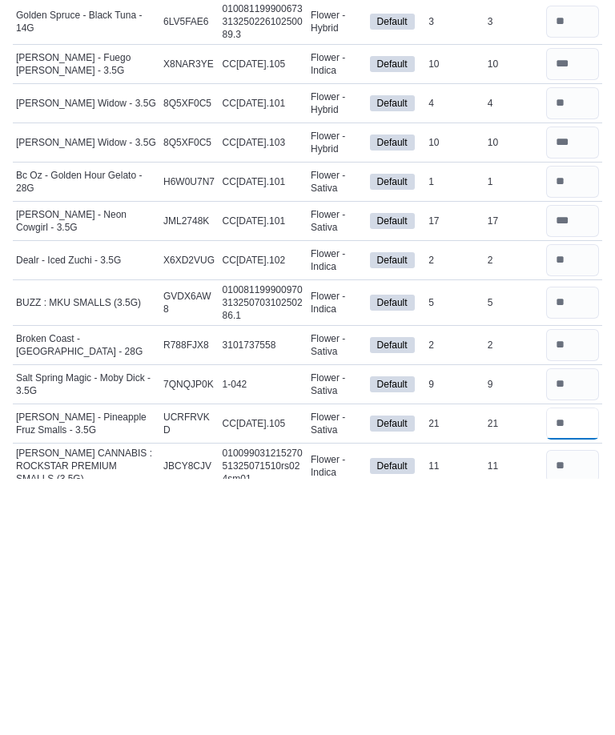
click at [565, 664] on input "number" at bounding box center [572, 680] width 53 height 32
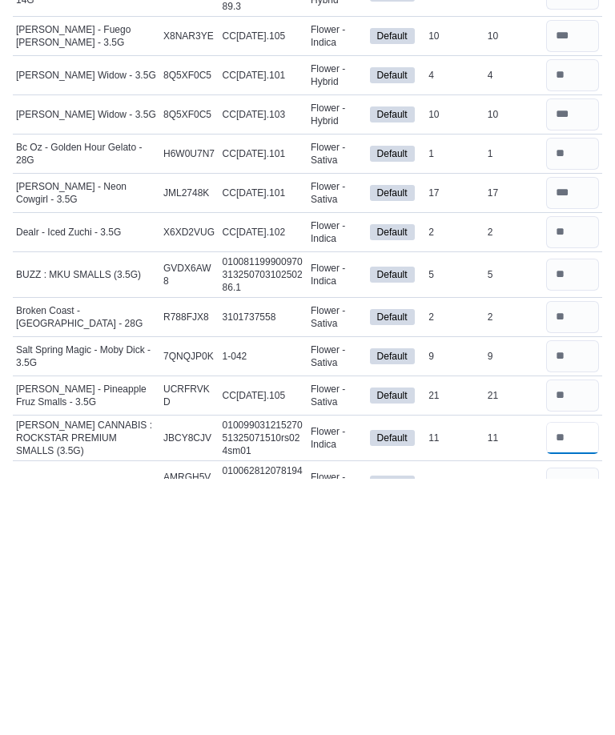
click at [570, 678] on input "number" at bounding box center [572, 694] width 53 height 32
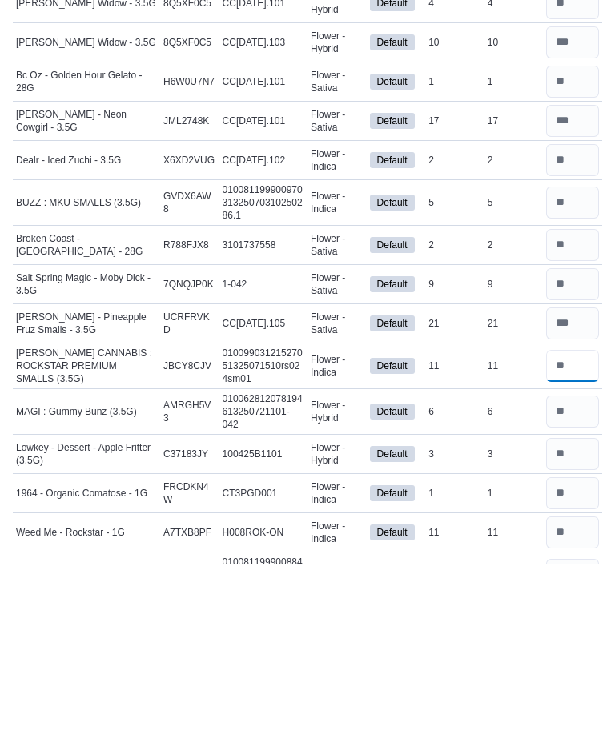
scroll to position [2706, 0]
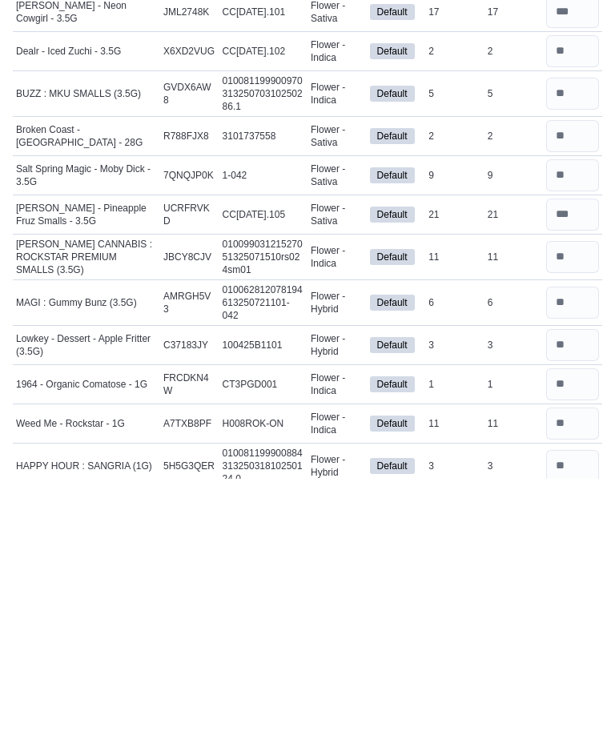
click at [576, 664] on input "number" at bounding box center [572, 680] width 53 height 32
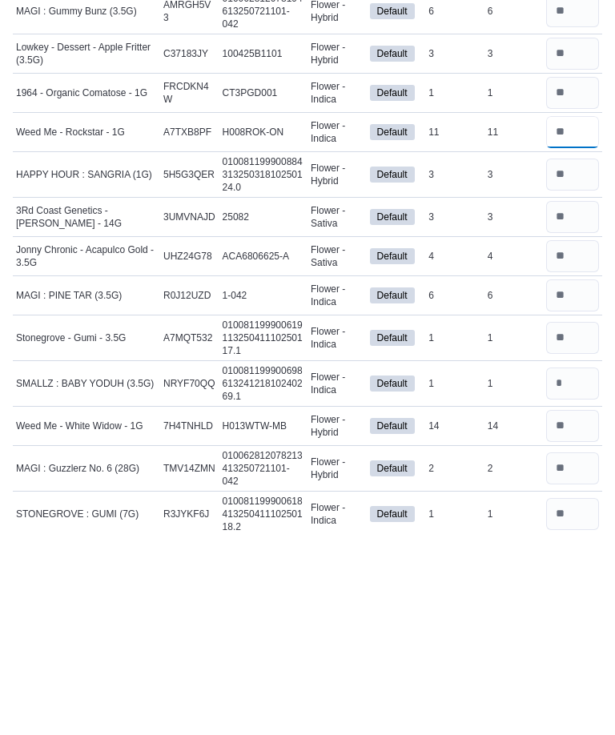
scroll to position [3071, 0]
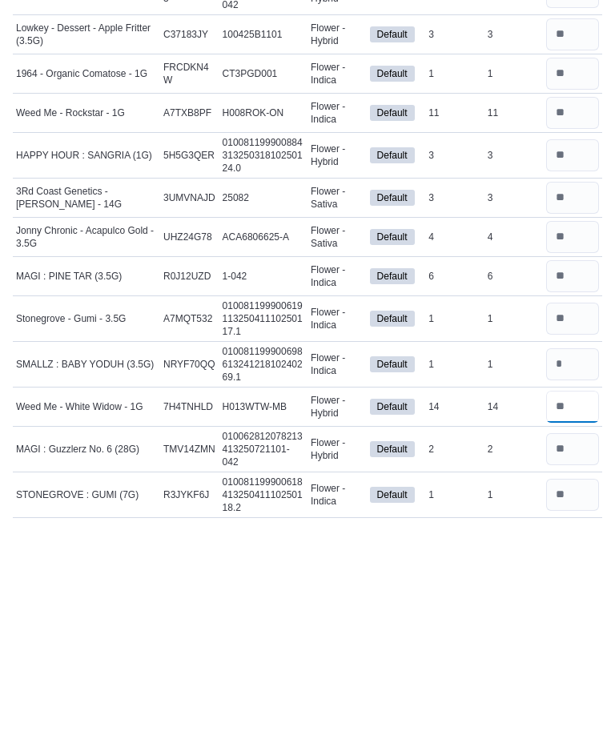
click at [576, 595] on input "number" at bounding box center [572, 611] width 53 height 32
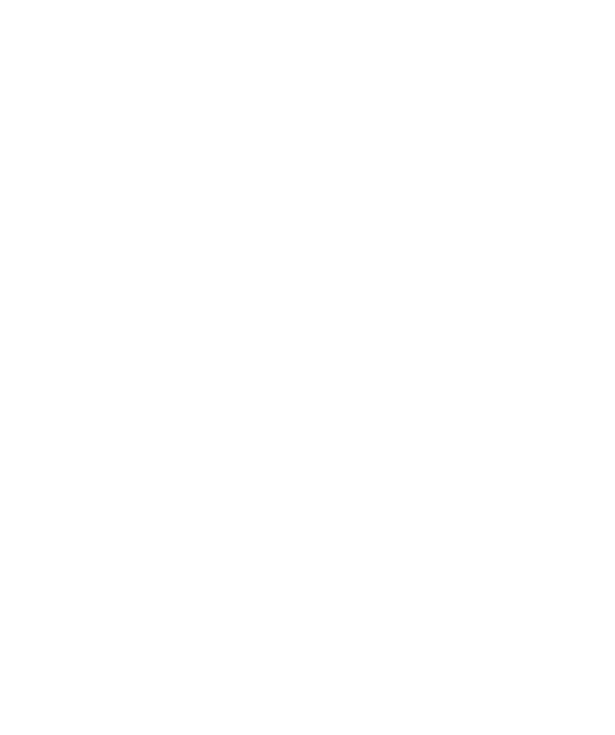
scroll to position [0, 0]
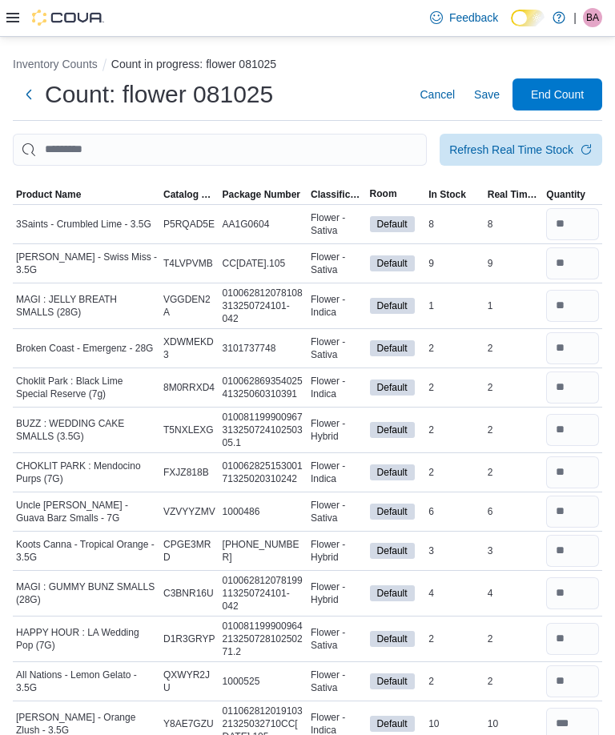
click at [489, 93] on span "Save" at bounding box center [487, 94] width 26 height 16
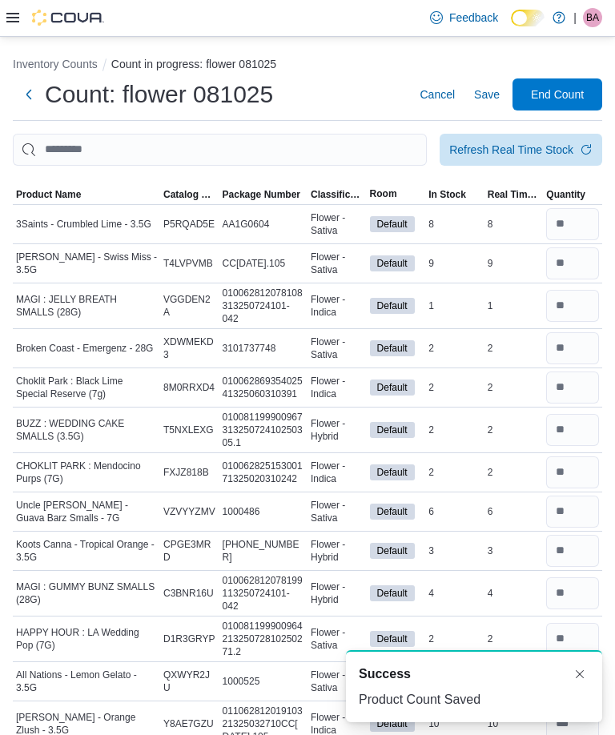
click at [561, 94] on span "End Count" at bounding box center [557, 94] width 53 height 16
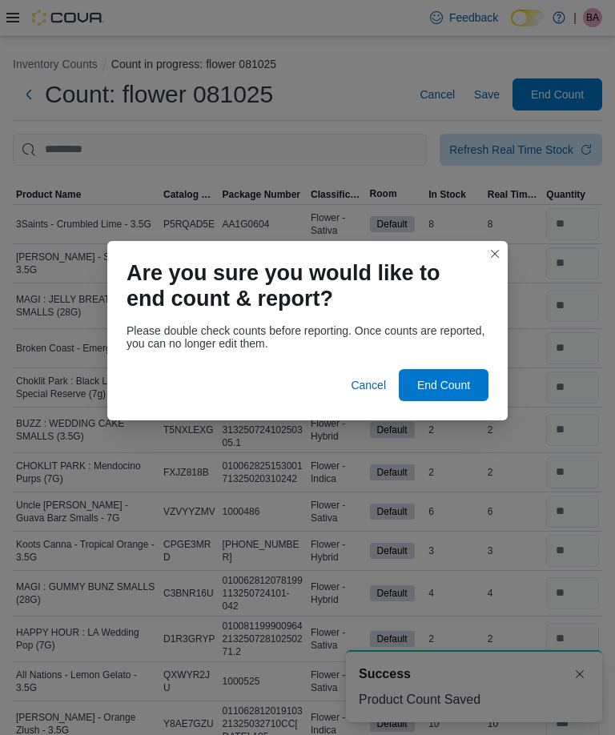
click at [450, 384] on span "End Count" at bounding box center [443, 385] width 53 height 16
click at [450, 386] on span "End Count" at bounding box center [443, 385] width 53 height 16
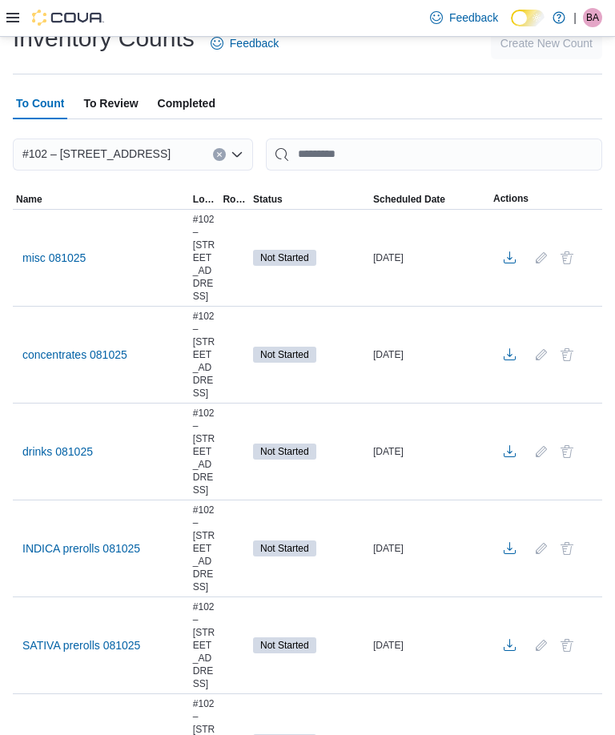
scroll to position [54, 0]
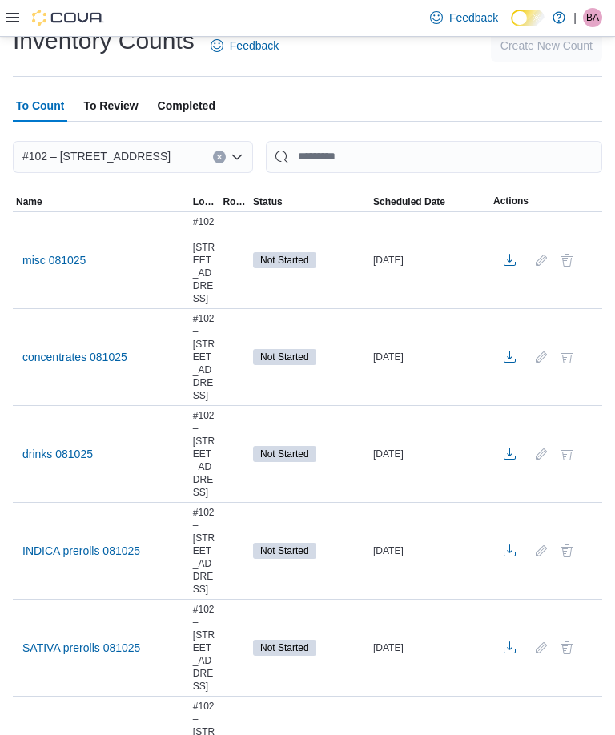
click at [79, 349] on span "concentrates 081025" at bounding box center [74, 357] width 105 height 16
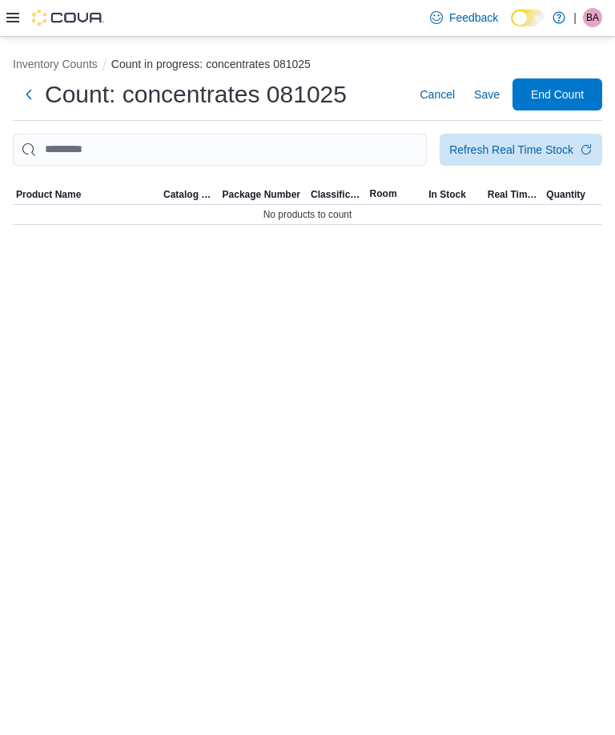
scroll to position [52, 0]
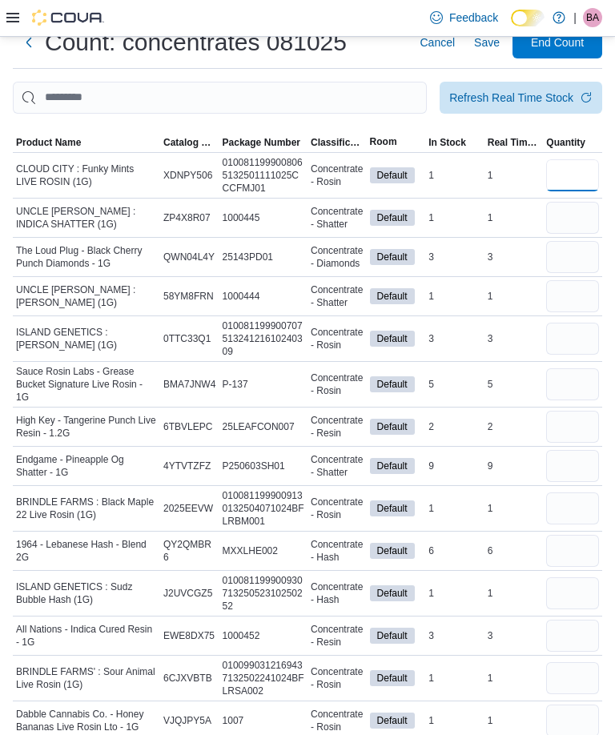
click at [577, 165] on input "number" at bounding box center [572, 175] width 53 height 32
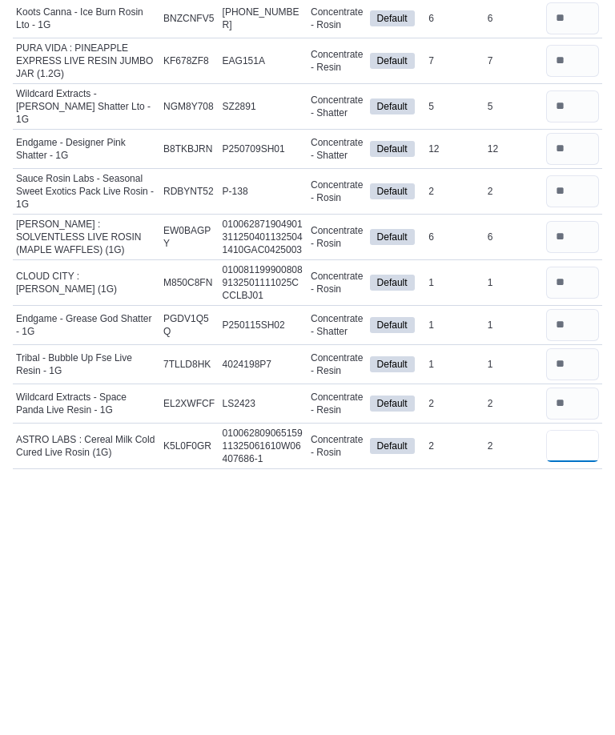
scroll to position [831, 0]
click at [575, 645] on input "number" at bounding box center [572, 661] width 53 height 32
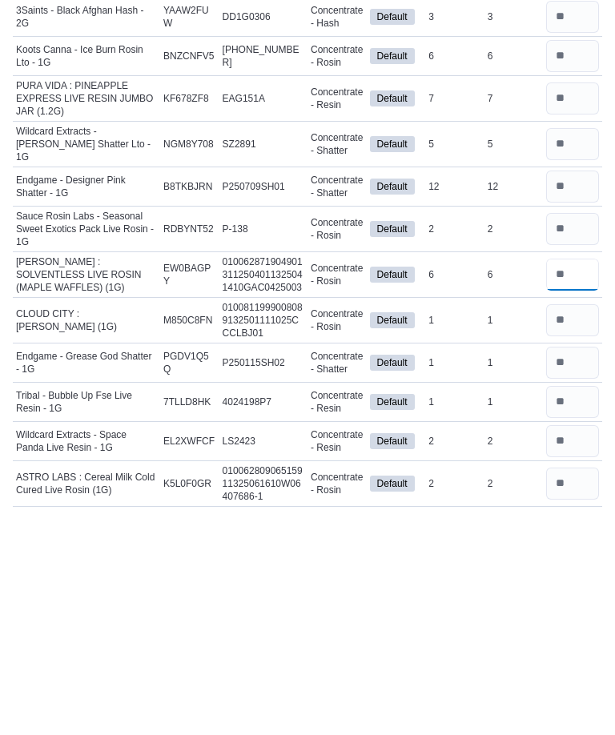
click at [582, 478] on input "number" at bounding box center [572, 494] width 53 height 32
click at [585, 432] on input "number" at bounding box center [572, 448] width 53 height 32
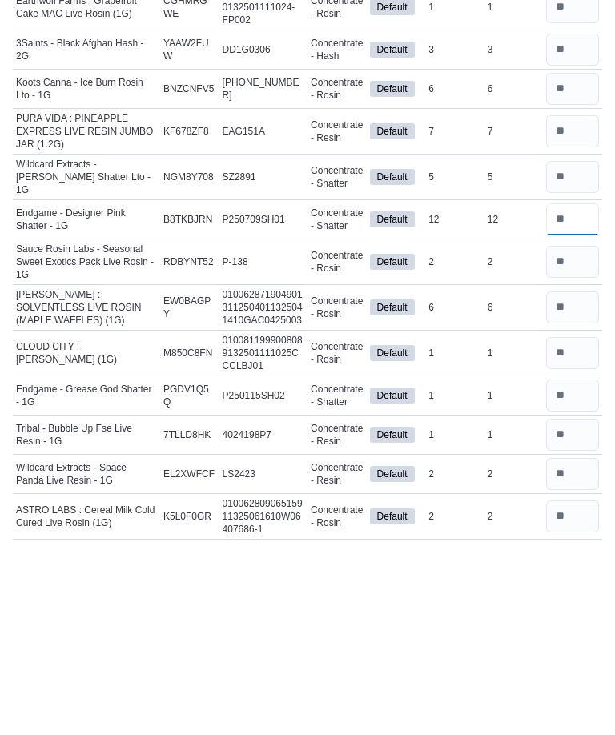
click at [577, 390] on input "number" at bounding box center [572, 406] width 53 height 32
click at [573, 348] on input "number" at bounding box center [572, 364] width 53 height 32
click at [571, 302] on input "number" at bounding box center [572, 318] width 53 height 32
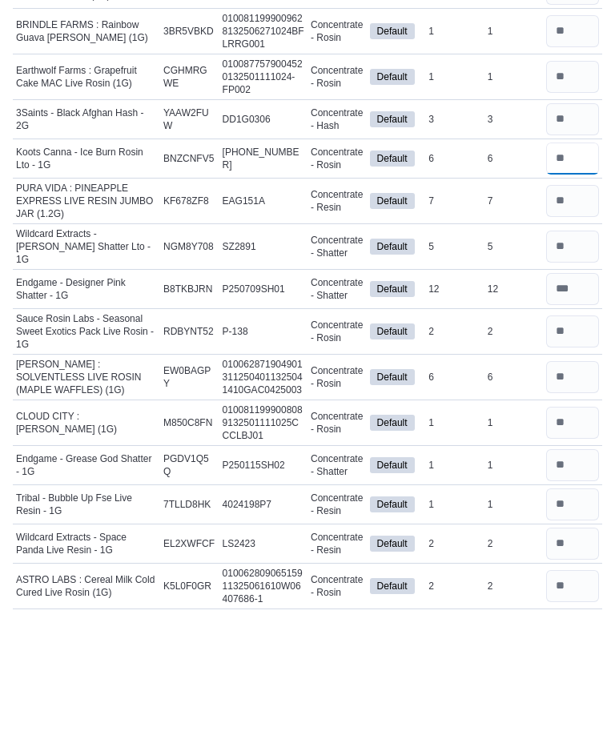
click at [577, 259] on input "number" at bounding box center [572, 275] width 53 height 32
click at [573, 220] on input "number" at bounding box center [572, 236] width 53 height 32
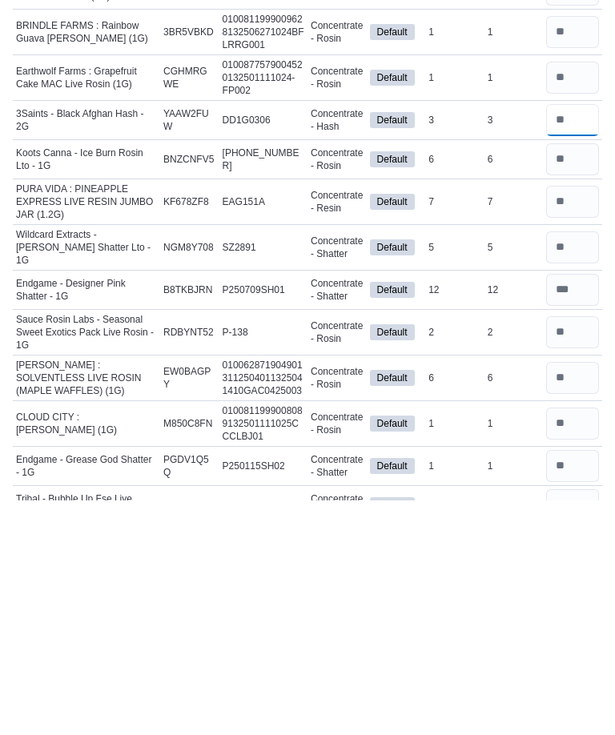
scroll to position [698, 0]
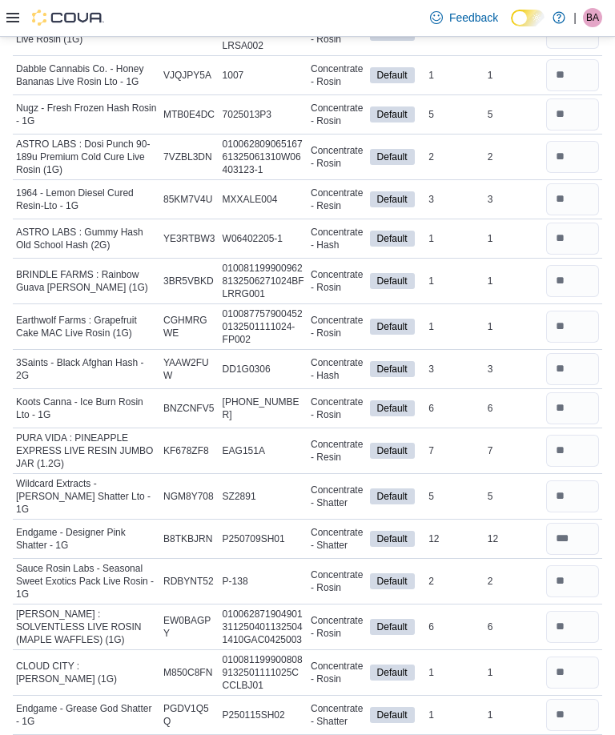
click at [569, 195] on input "number" at bounding box center [572, 199] width 53 height 32
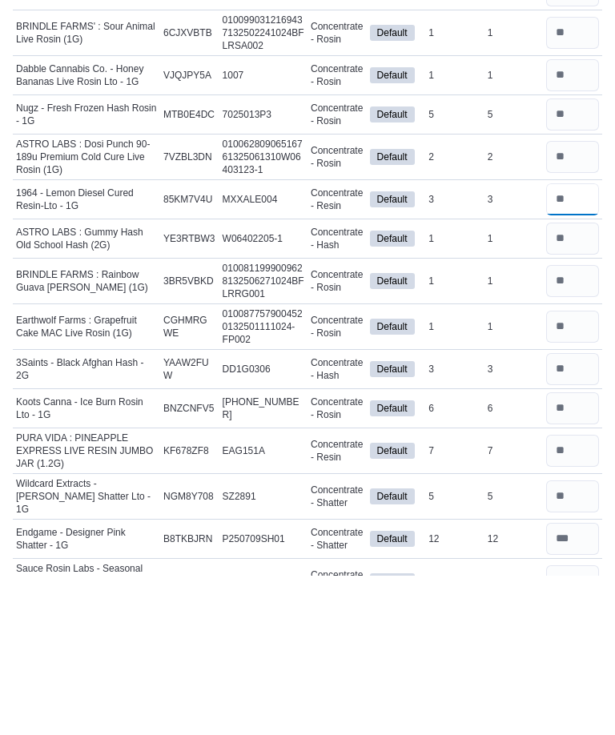
scroll to position [533, 0]
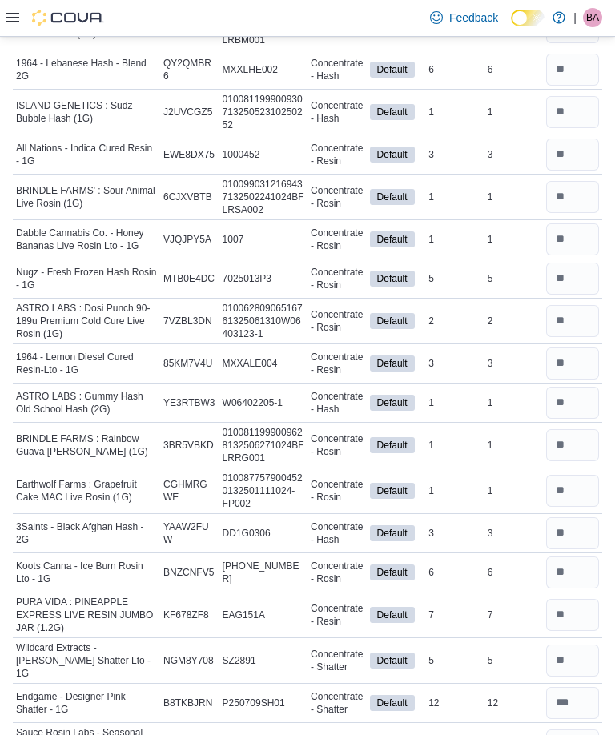
click at [572, 312] on input "number" at bounding box center [572, 321] width 53 height 32
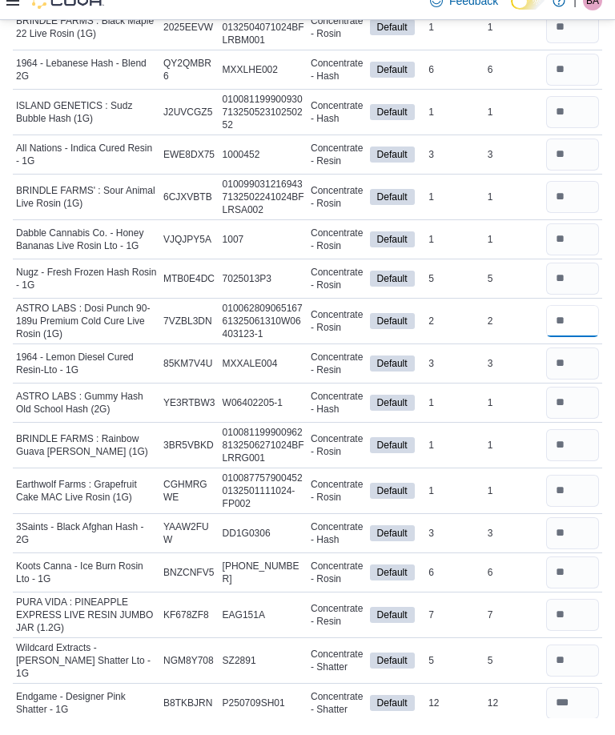
scroll to position [510, 0]
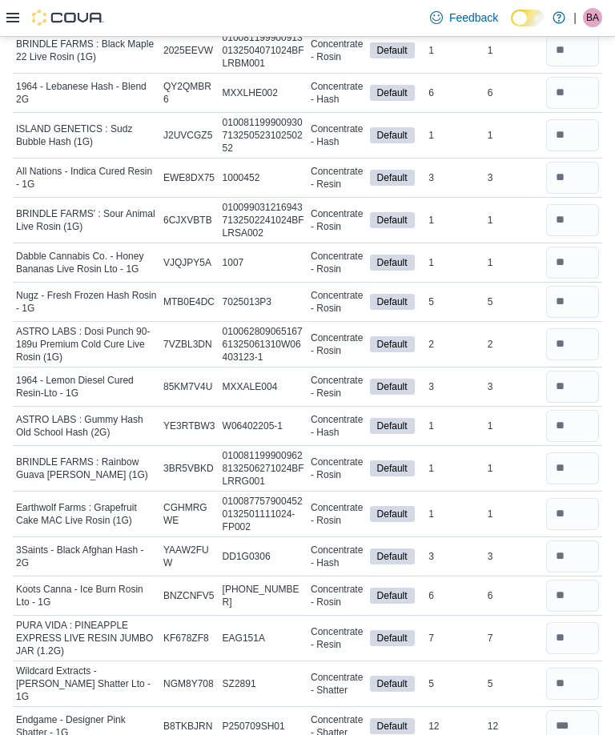
click at [579, 292] on input "number" at bounding box center [572, 302] width 53 height 32
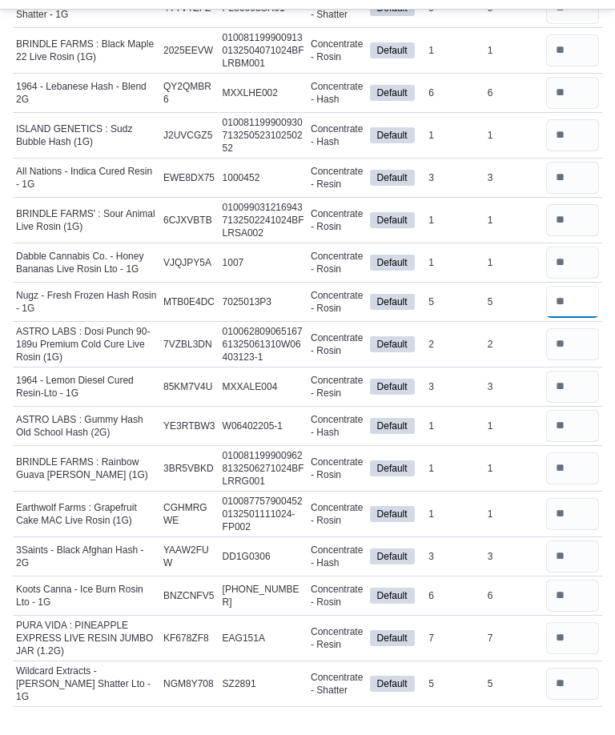
scroll to position [469, 0]
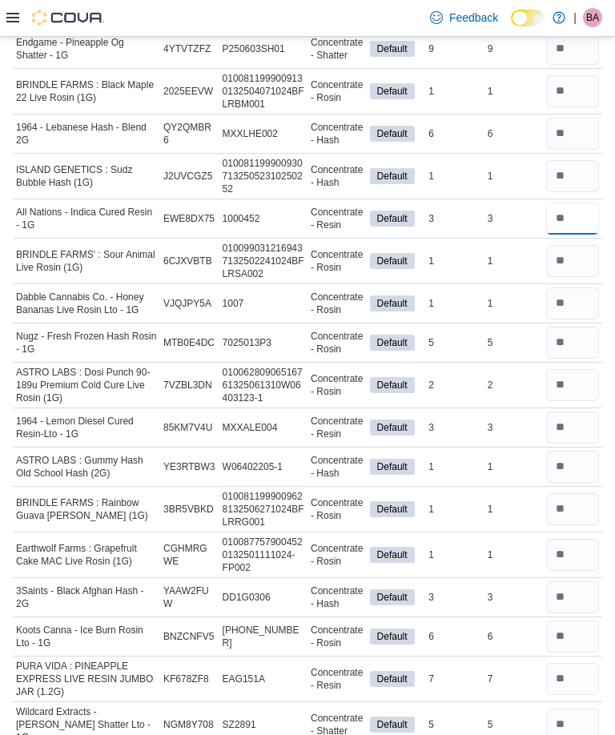
click at [575, 211] on input "number" at bounding box center [572, 219] width 53 height 32
click at [573, 130] on input "number" at bounding box center [572, 134] width 53 height 32
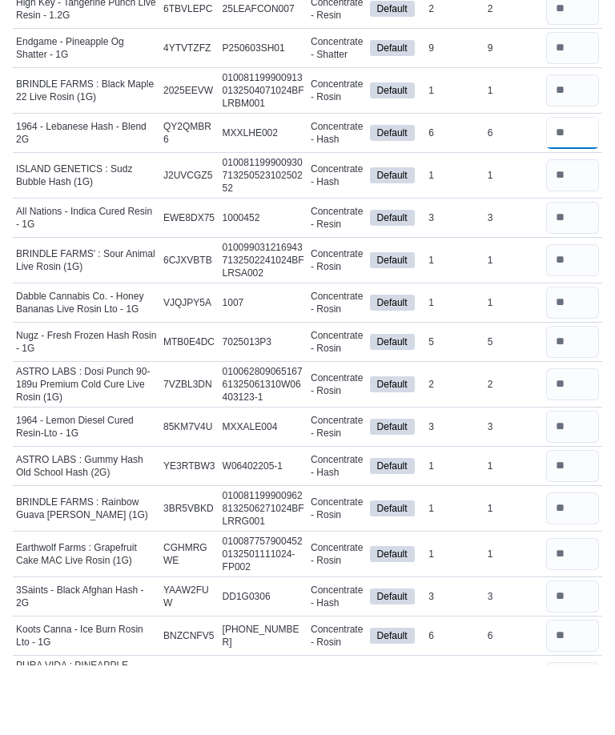
scroll to position [360, 0]
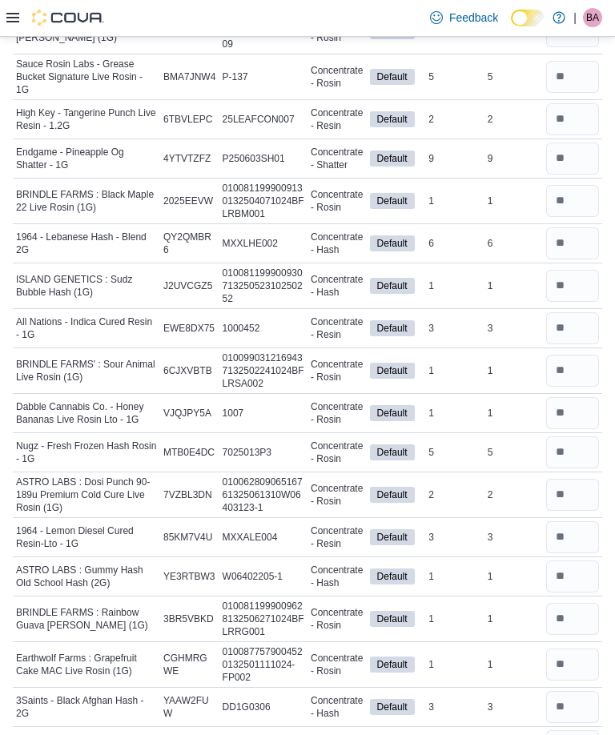
click at [578, 159] on input "number" at bounding box center [572, 159] width 53 height 32
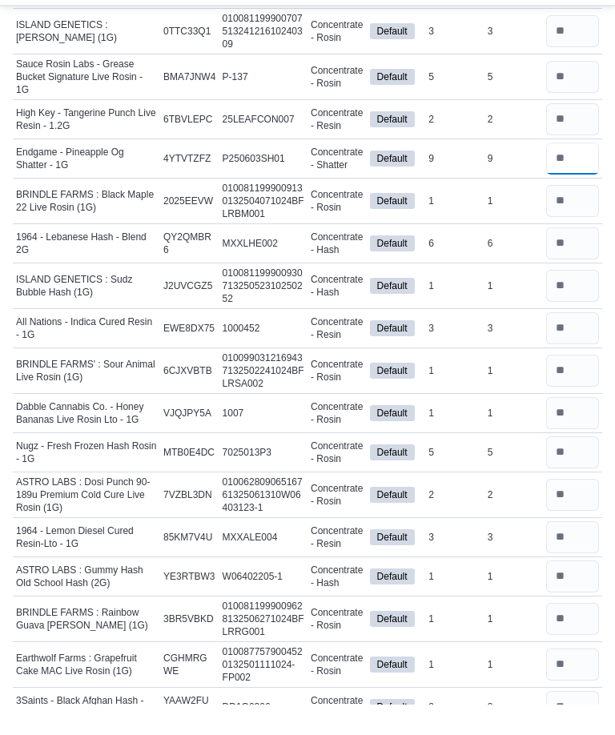
scroll to position [321, 0]
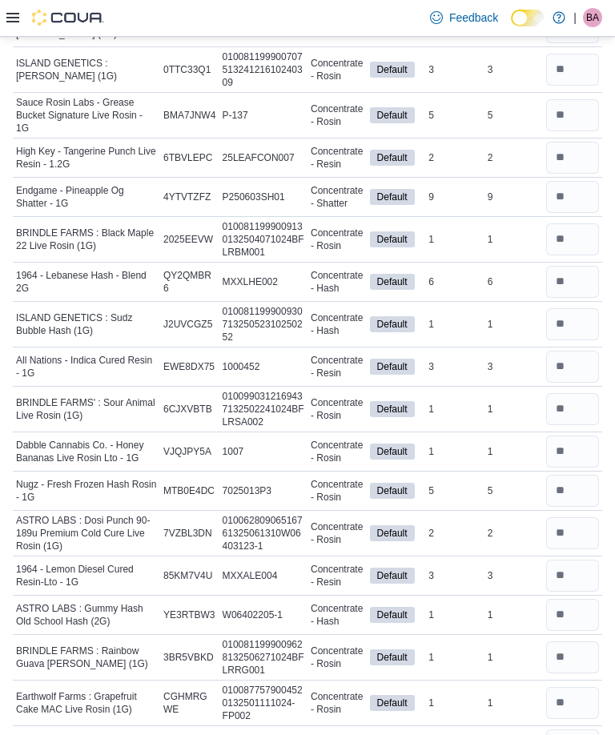
click at [575, 157] on input "number" at bounding box center [572, 158] width 53 height 32
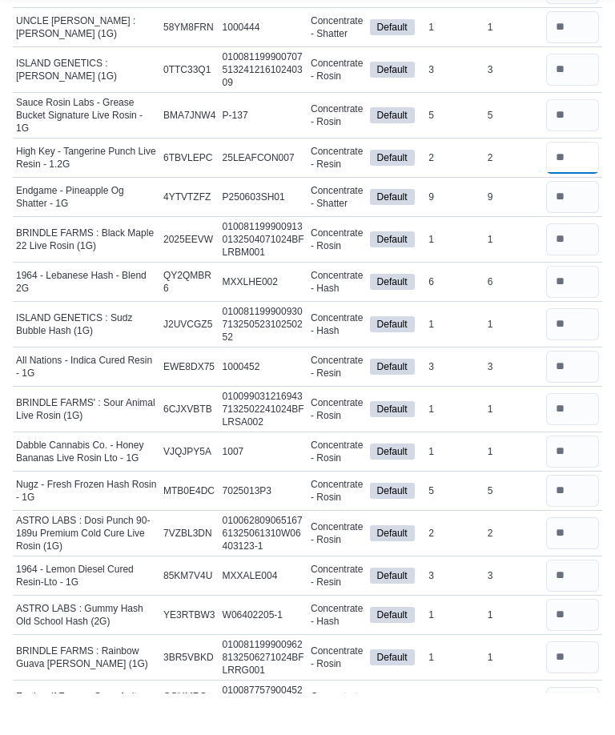
scroll to position [272, 0]
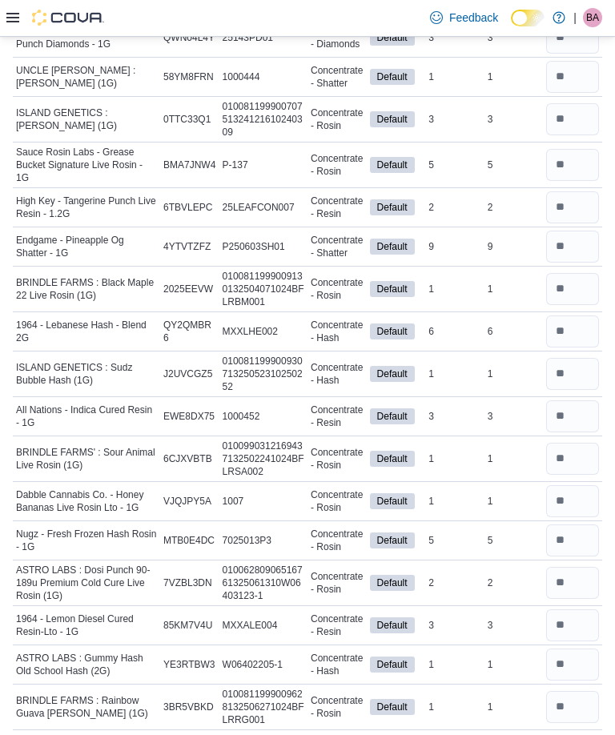
click at [586, 166] on input "number" at bounding box center [572, 165] width 53 height 32
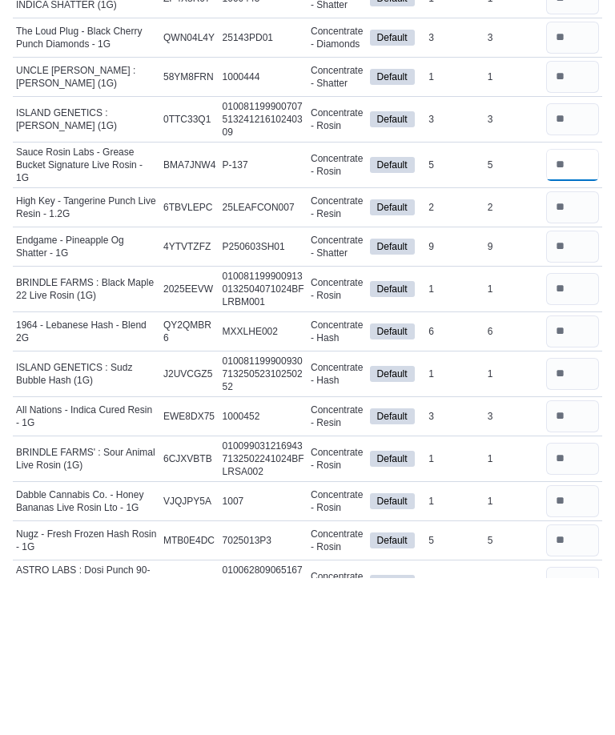
scroll to position [84, 0]
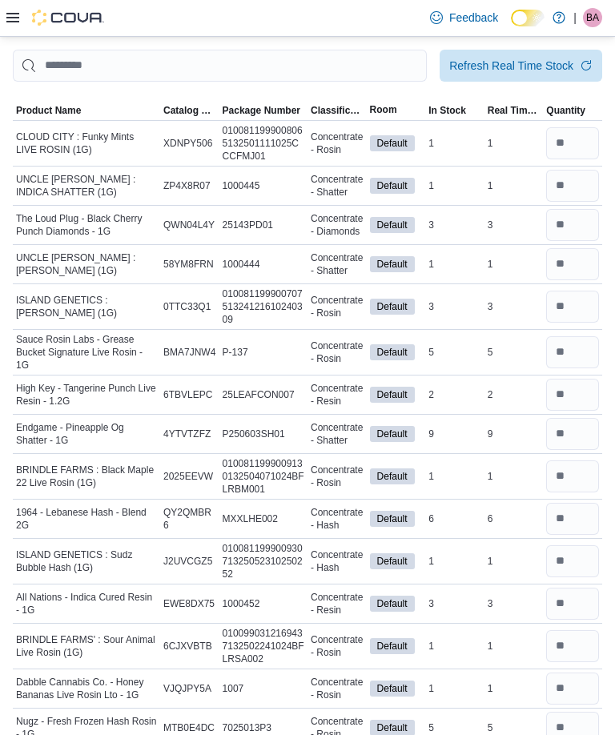
click at [583, 307] on input "number" at bounding box center [572, 307] width 53 height 32
click at [575, 219] on input "number" at bounding box center [572, 225] width 53 height 32
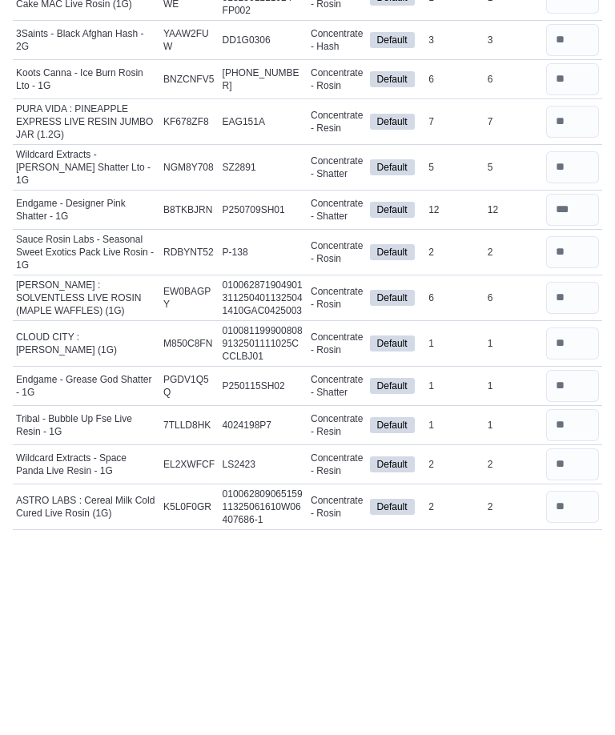
scroll to position [831, 0]
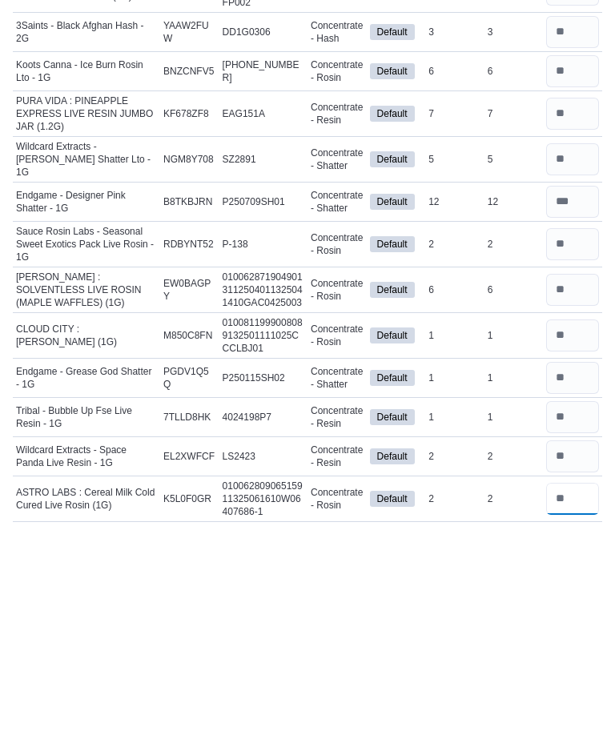
click at [561, 687] on input "number" at bounding box center [572, 703] width 53 height 32
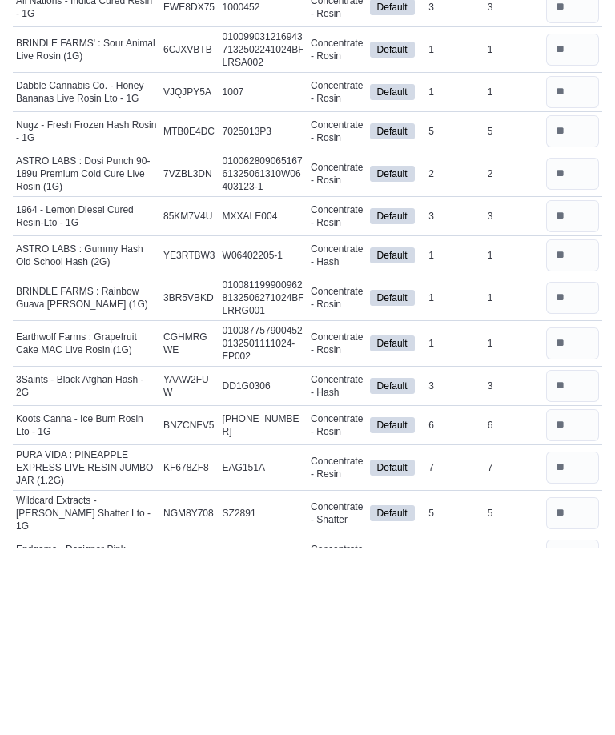
scroll to position [460, 0]
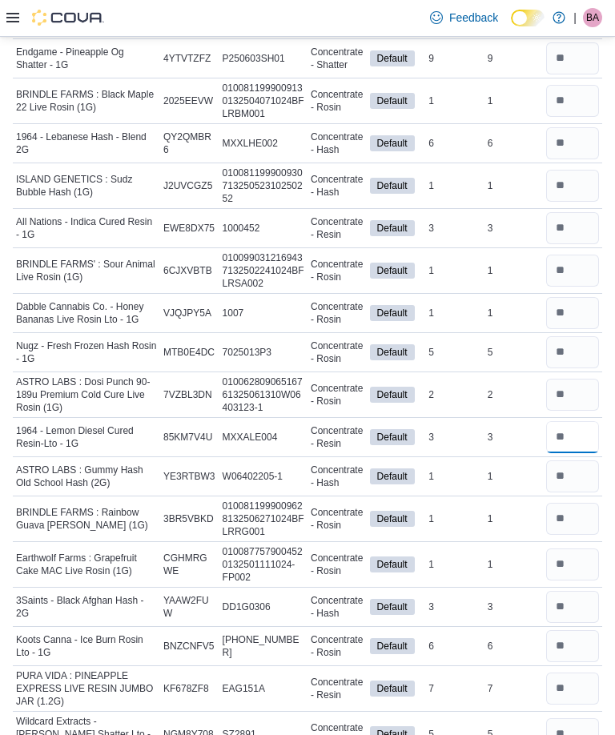
click at [577, 436] on input "number" at bounding box center [572, 437] width 53 height 32
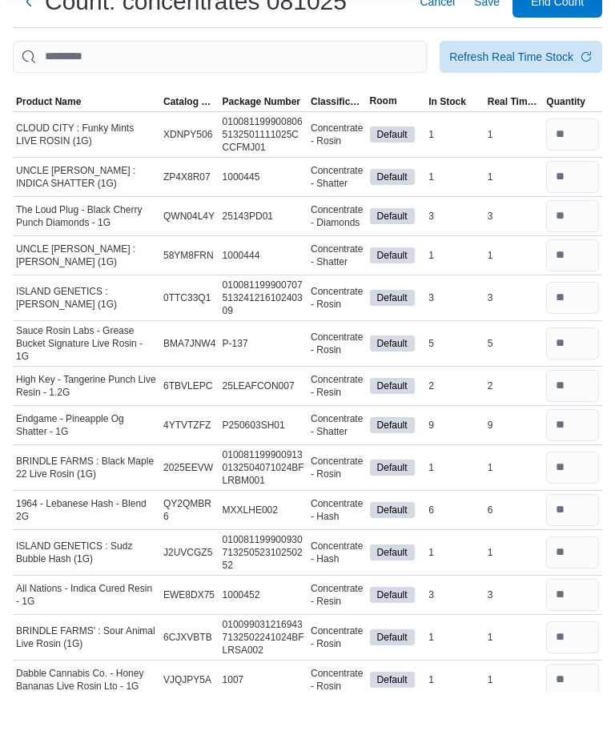
scroll to position [48, 0]
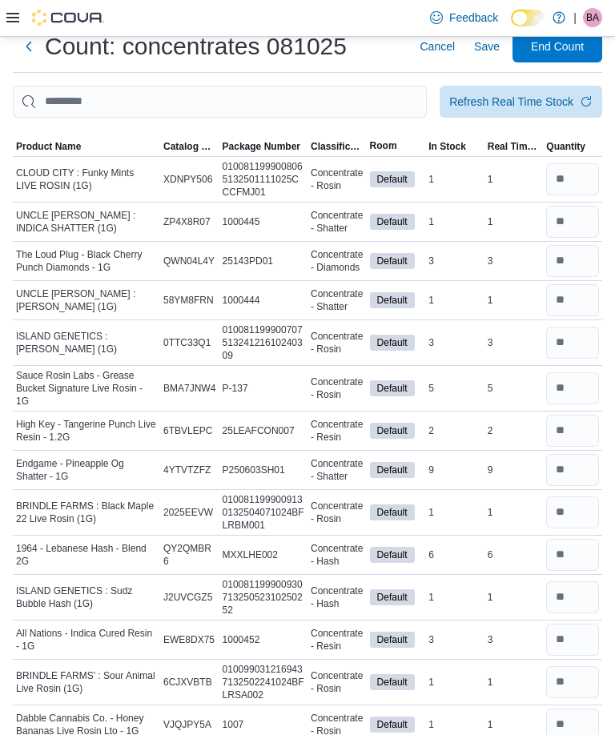
click at [485, 48] on span "Save" at bounding box center [487, 46] width 26 height 16
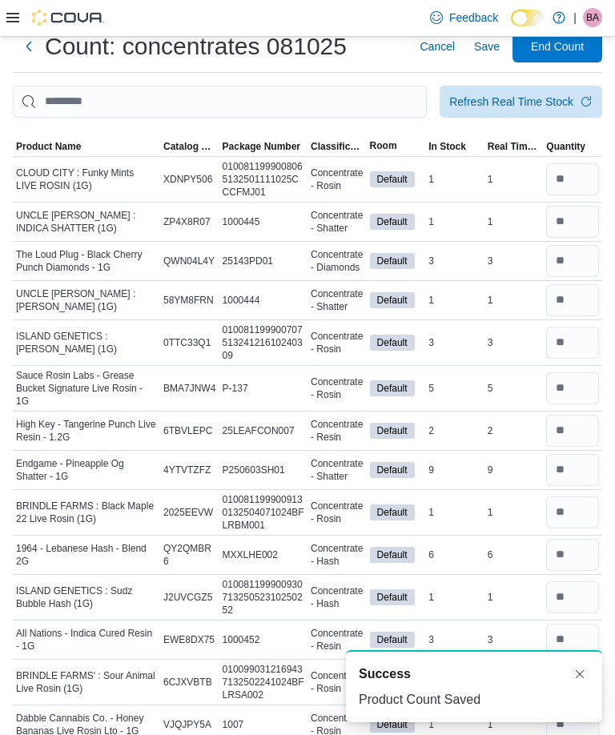
scroll to position [0, 0]
click at [564, 53] on span "End Count" at bounding box center [557, 46] width 53 height 16
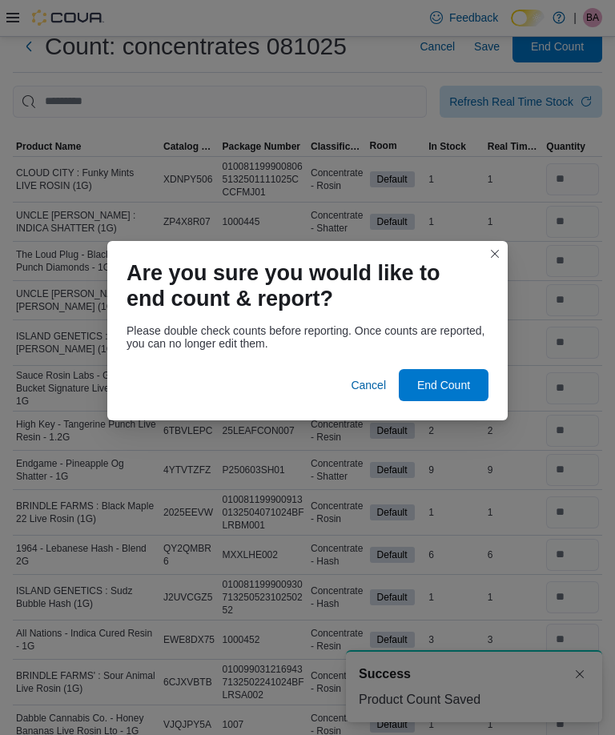
click at [439, 401] on span "End Count" at bounding box center [443, 385] width 70 height 32
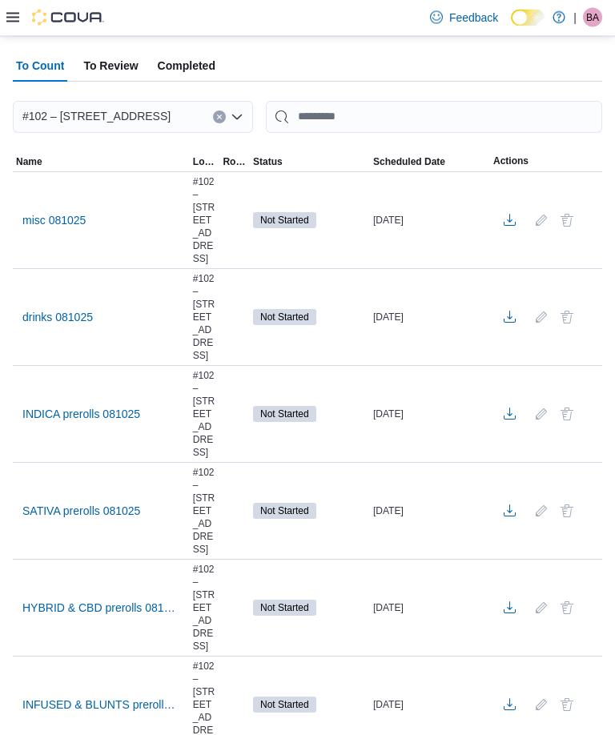
scroll to position [90, 0]
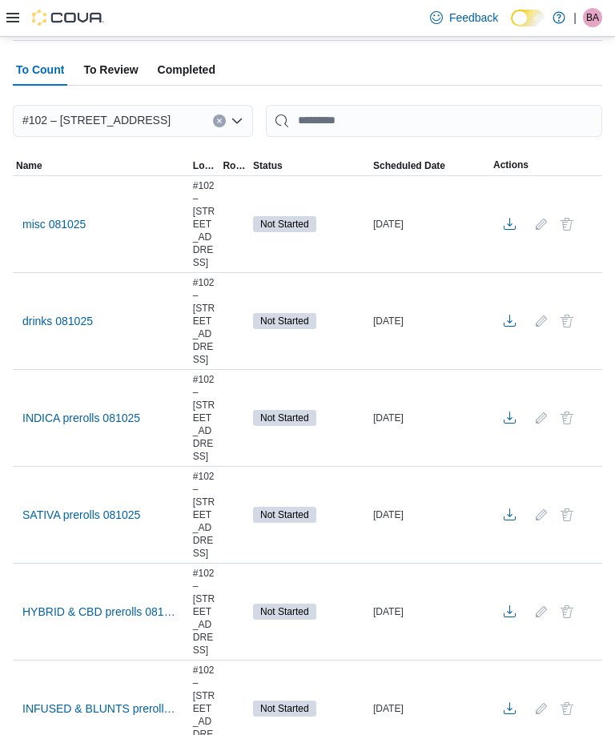
click at [45, 313] on span "drinks 081025" at bounding box center [57, 321] width 70 height 16
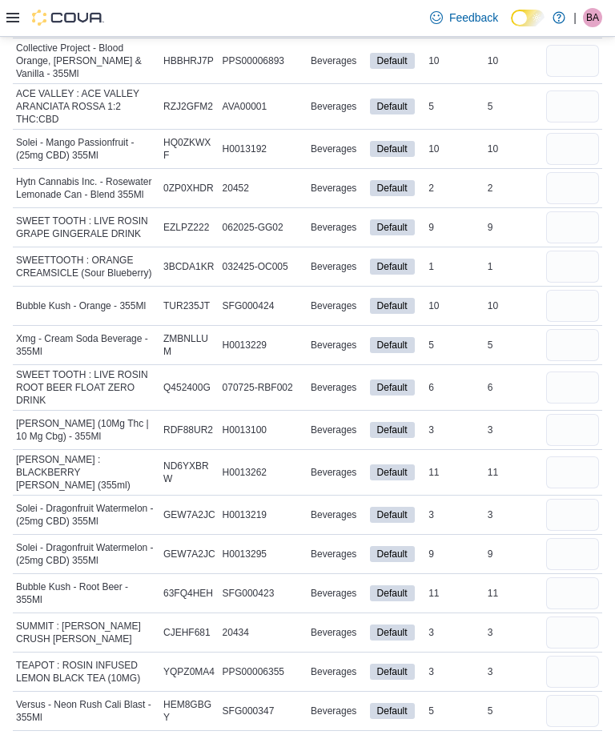
scroll to position [498, 0]
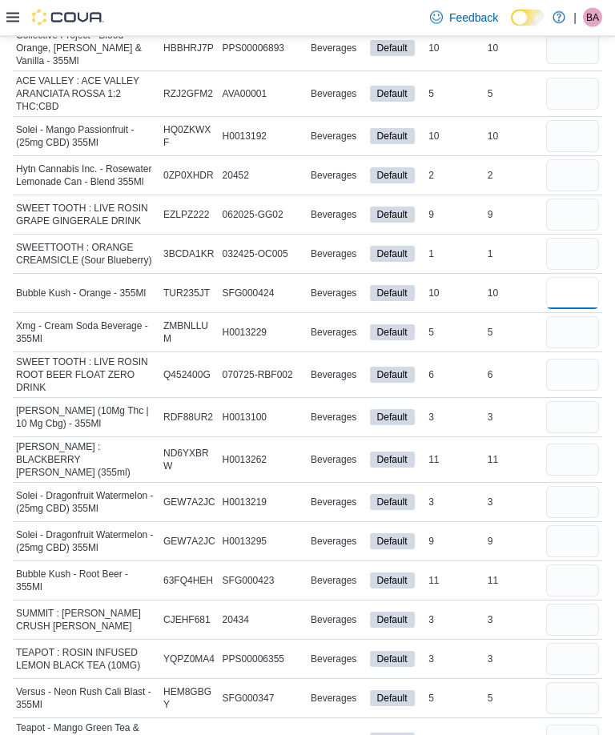
click at [567, 278] on input "number" at bounding box center [572, 294] width 53 height 32
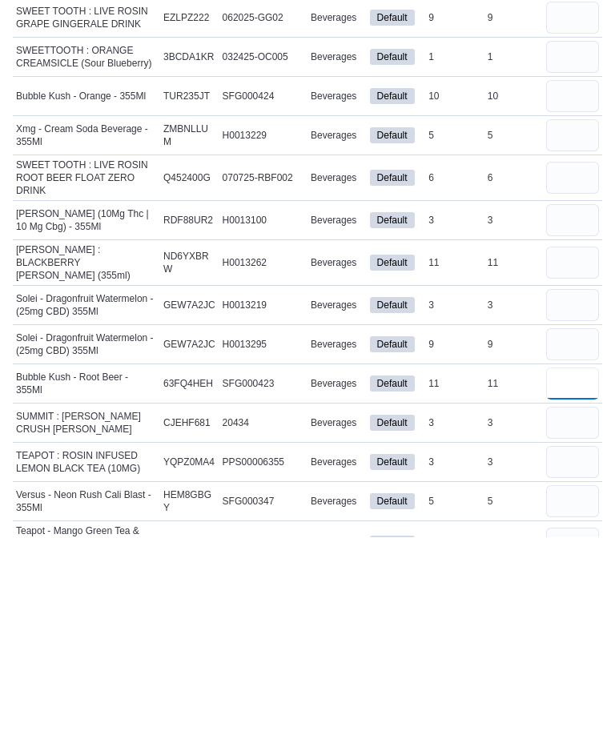
click at [567, 565] on input "number" at bounding box center [572, 581] width 53 height 32
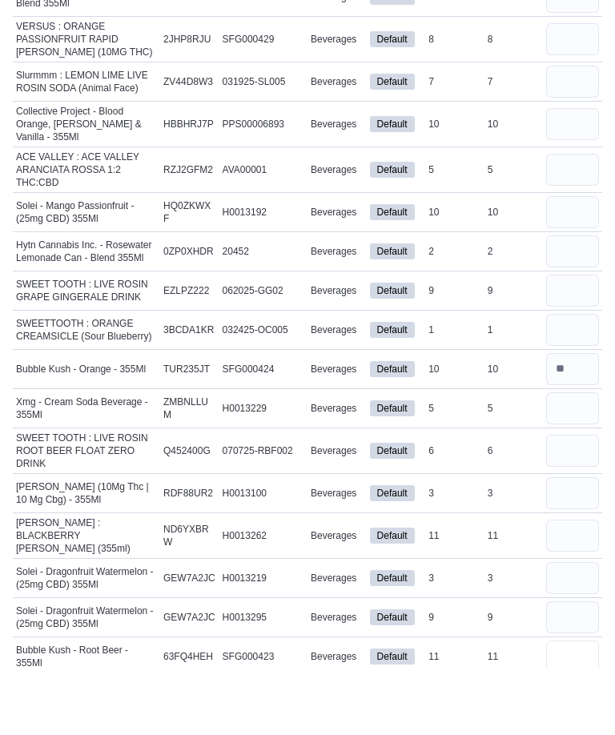
scroll to position [337, 0]
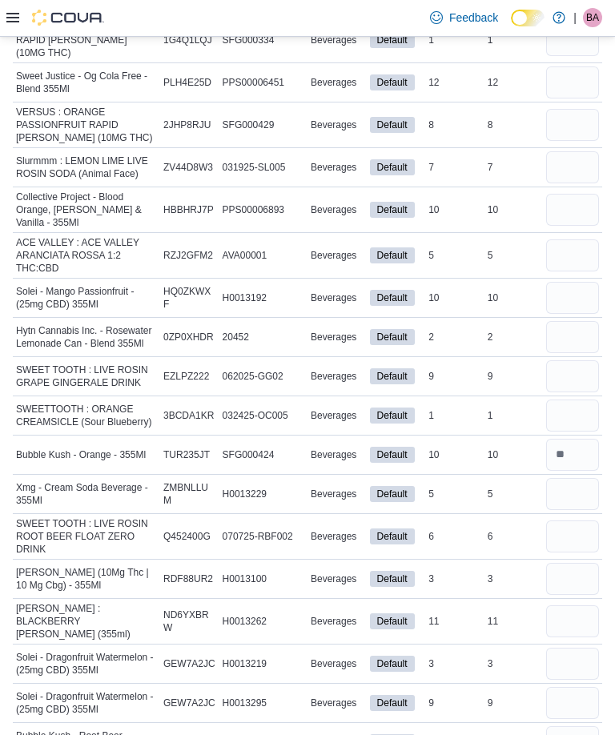
click at [586, 200] on input "number" at bounding box center [572, 210] width 53 height 32
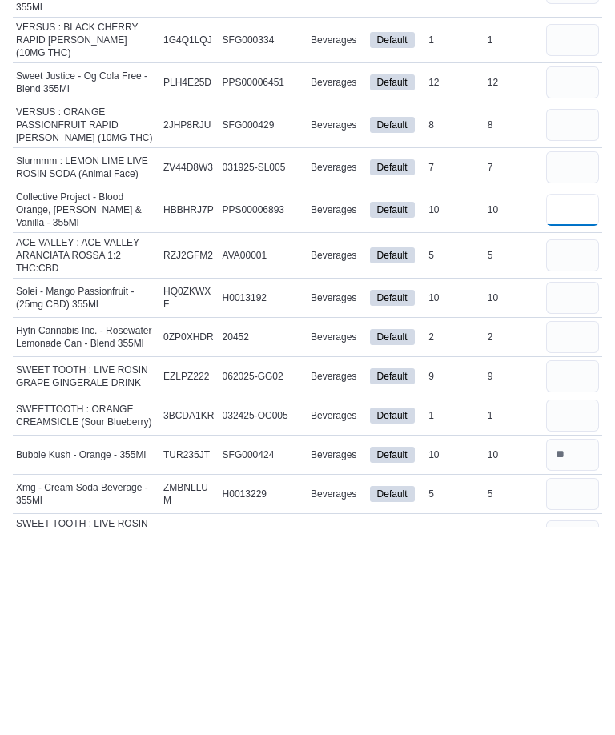
scroll to position [127, 0]
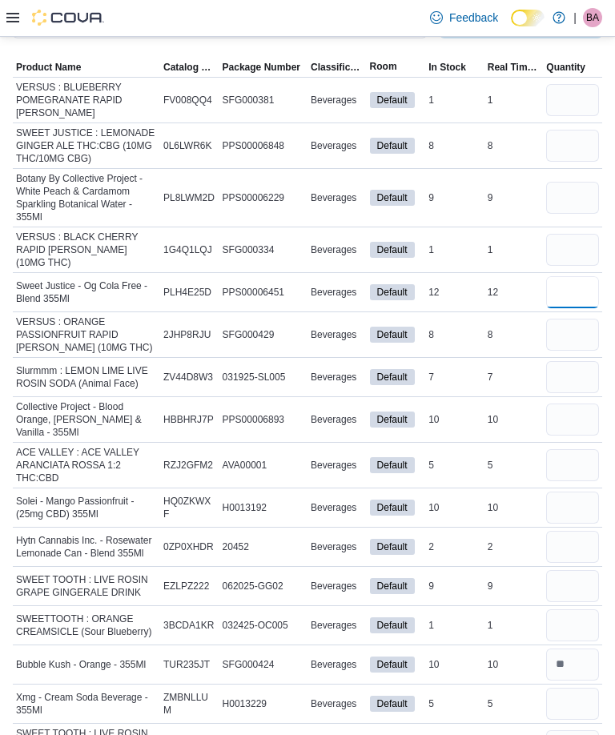
click at [588, 276] on input "number" at bounding box center [572, 292] width 53 height 32
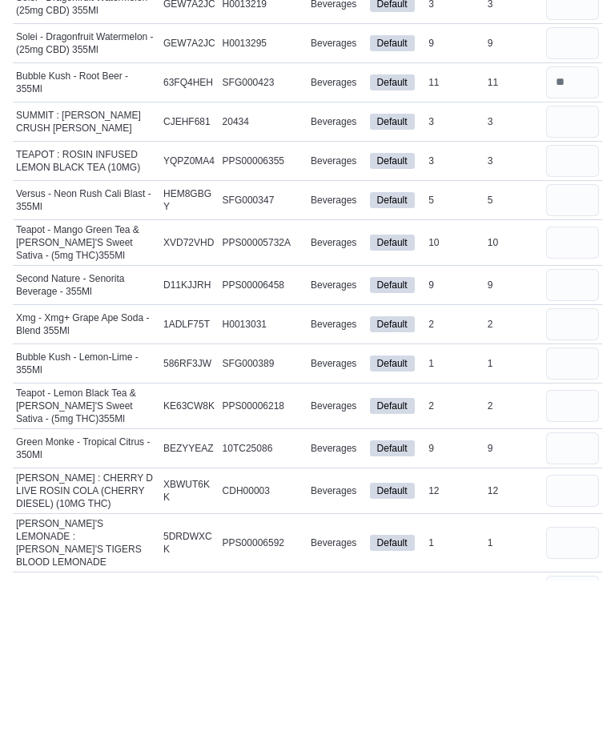
scroll to position [857, 0]
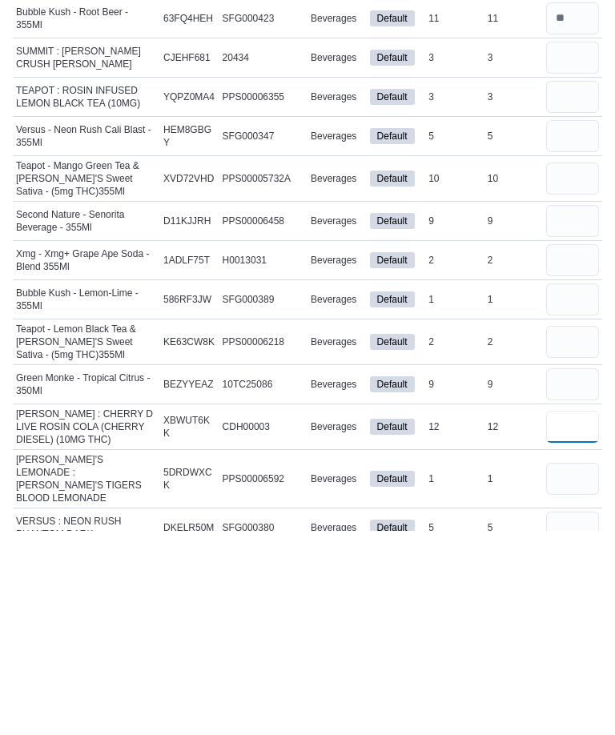
click at [565, 615] on input "number" at bounding box center [572, 631] width 53 height 32
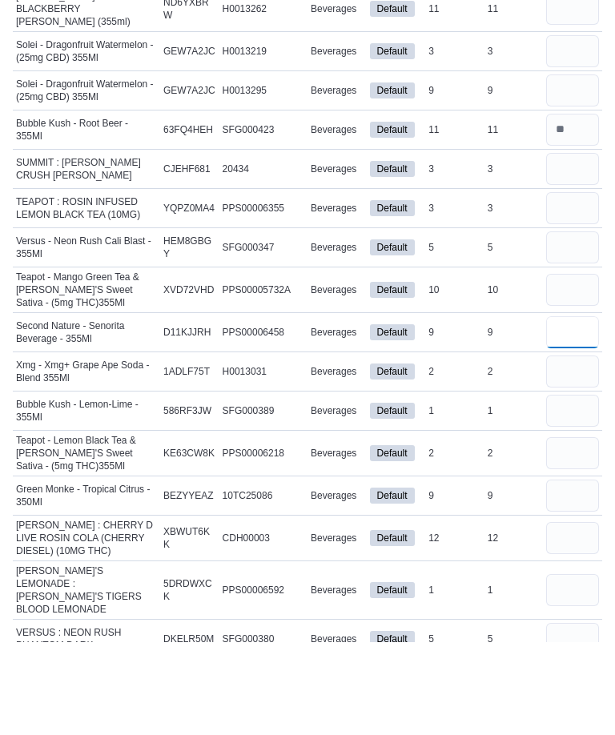
click at [561, 409] on input "number" at bounding box center [572, 425] width 53 height 32
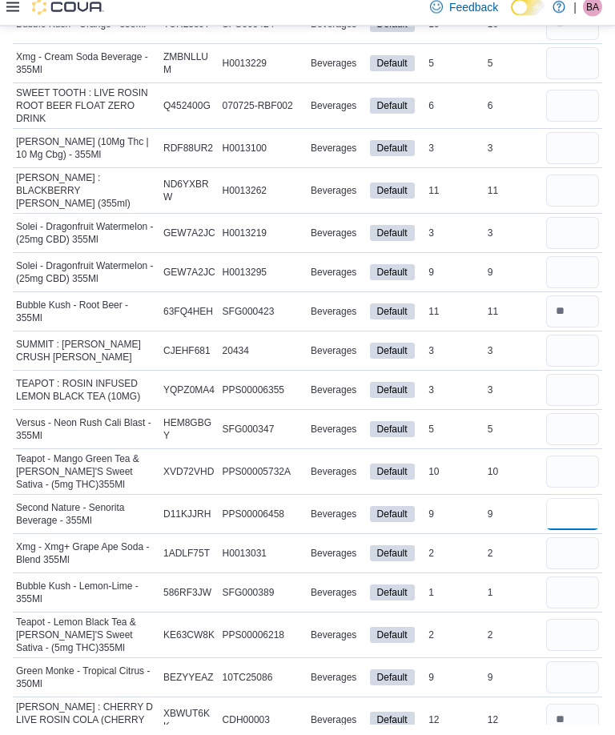
scroll to position [699, 0]
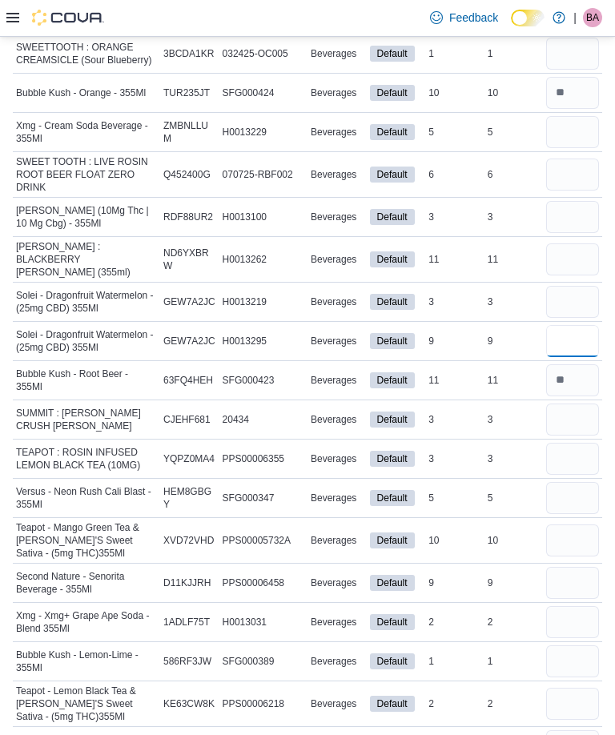
click at [565, 325] on input "number" at bounding box center [572, 341] width 53 height 32
click at [581, 286] on input "number" at bounding box center [572, 302] width 53 height 32
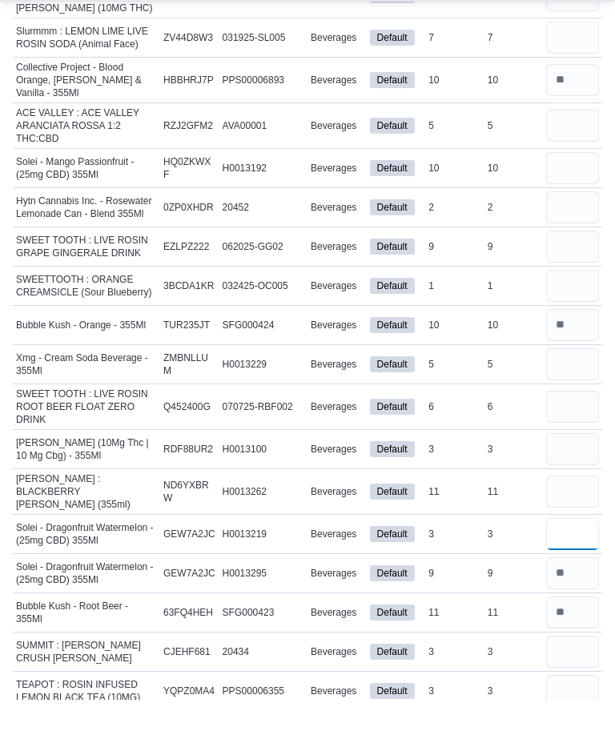
scroll to position [418, 0]
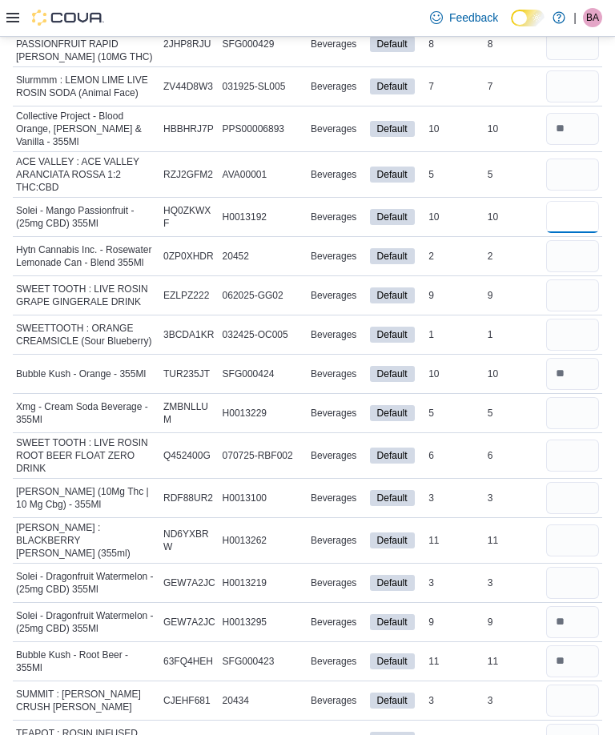
click at [552, 205] on input "number" at bounding box center [572, 217] width 53 height 32
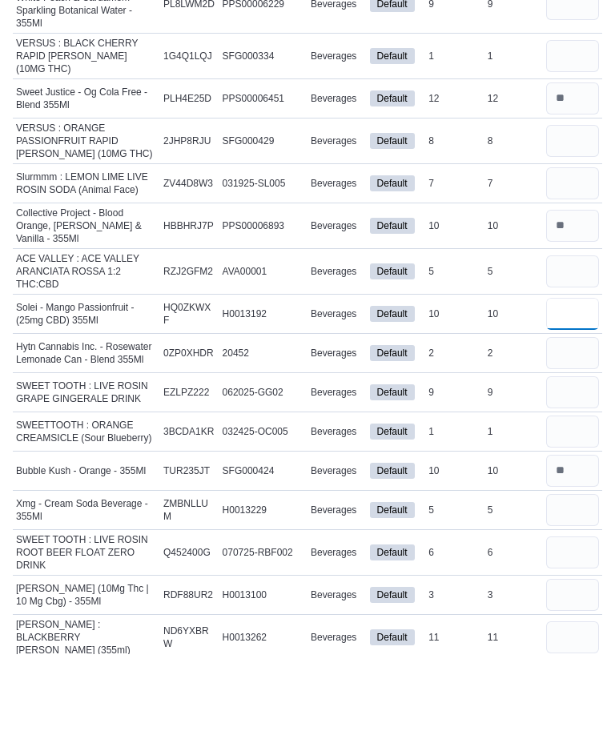
scroll to position [0, 0]
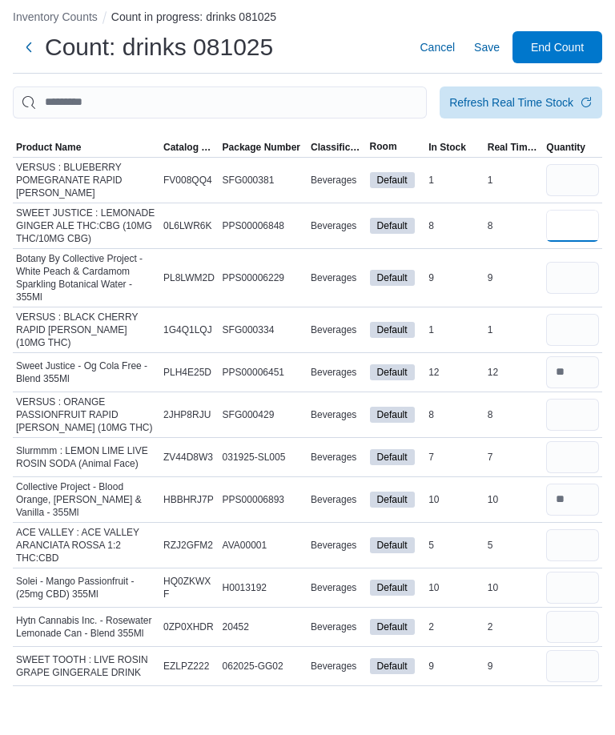
click at [573, 257] on input "number" at bounding box center [572, 273] width 53 height 32
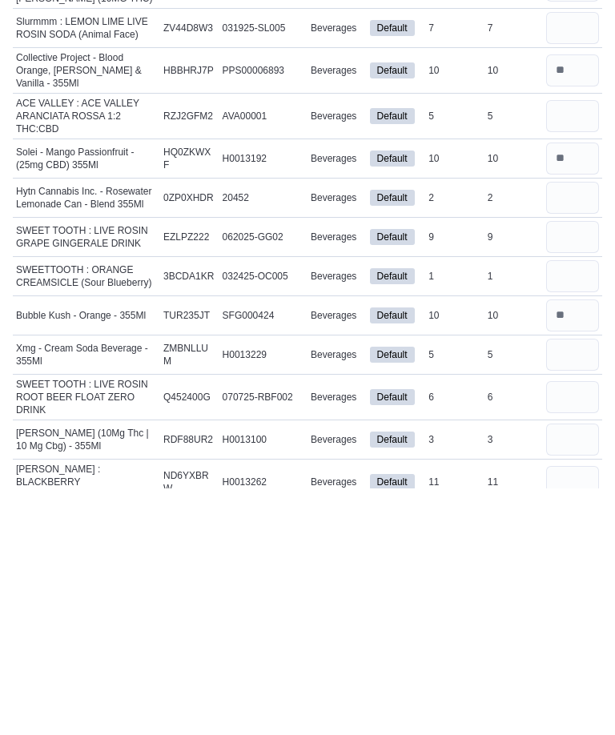
scroll to position [233, 0]
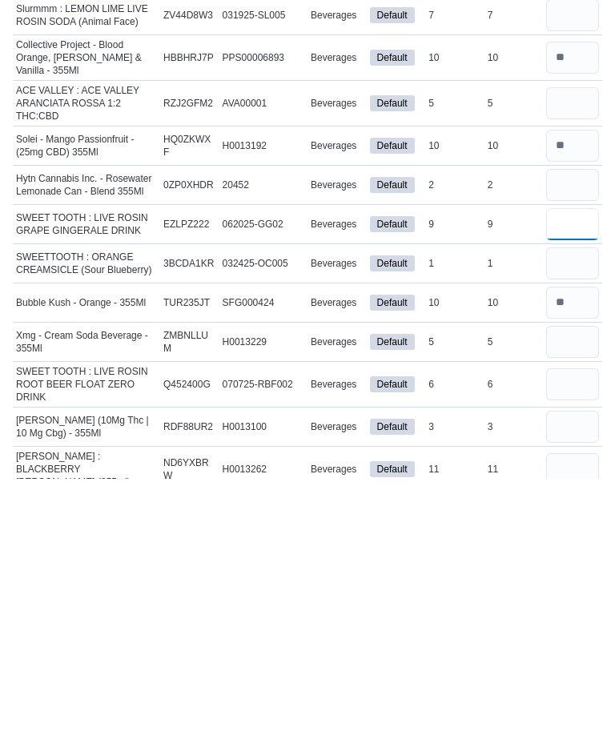
click at [567, 465] on input "number" at bounding box center [572, 481] width 53 height 32
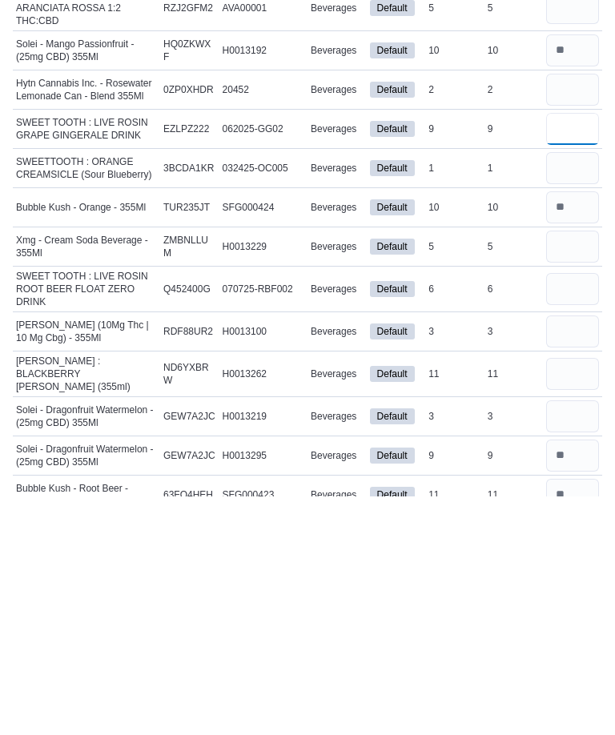
scroll to position [347, 0]
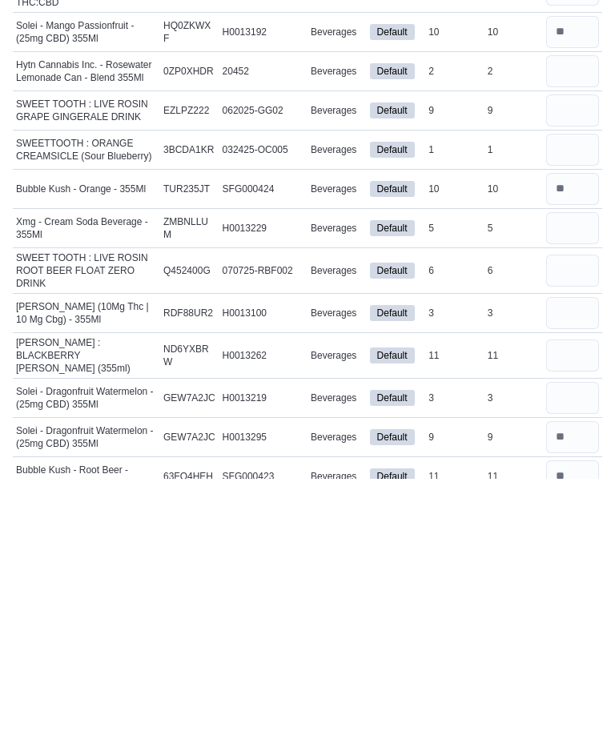
click at [565, 596] on input "number" at bounding box center [572, 612] width 53 height 32
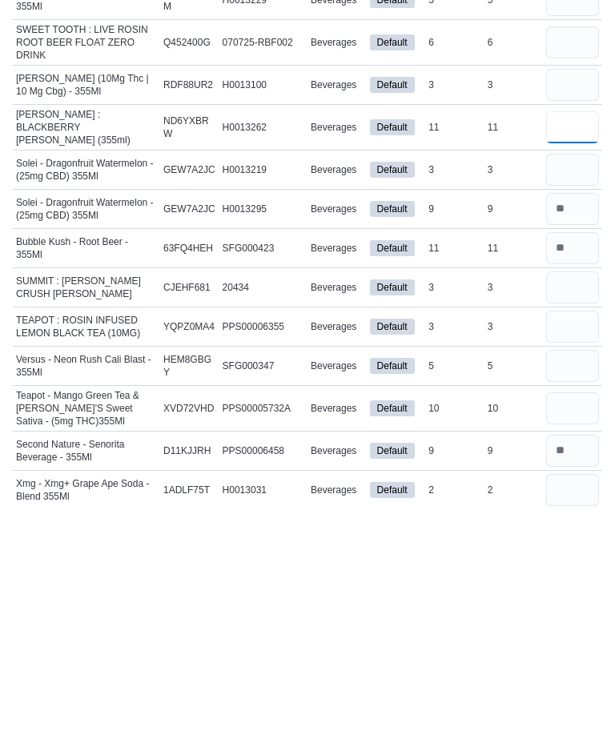
scroll to position [626, 0]
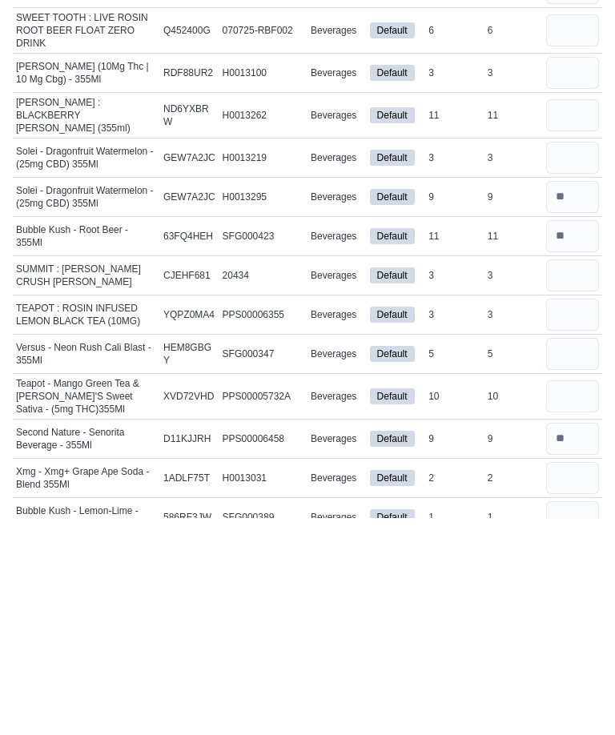
click at [564, 597] on input "number" at bounding box center [572, 613] width 53 height 32
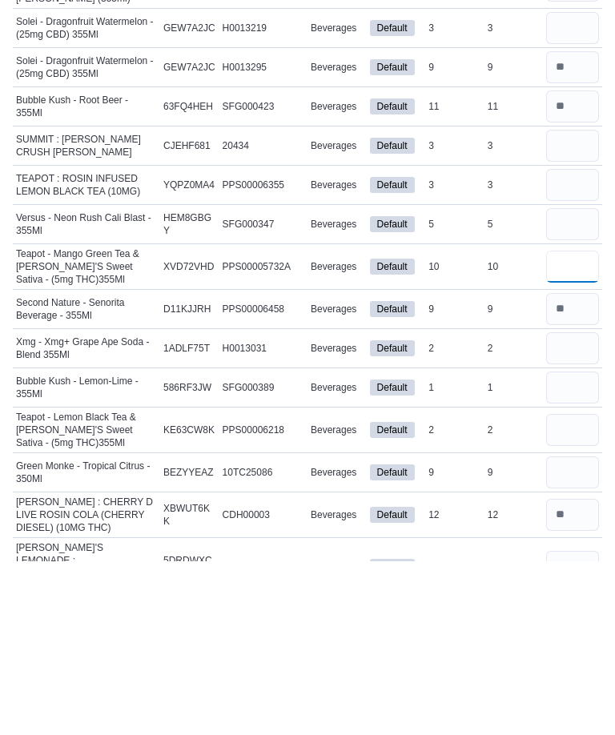
scroll to position [801, 0]
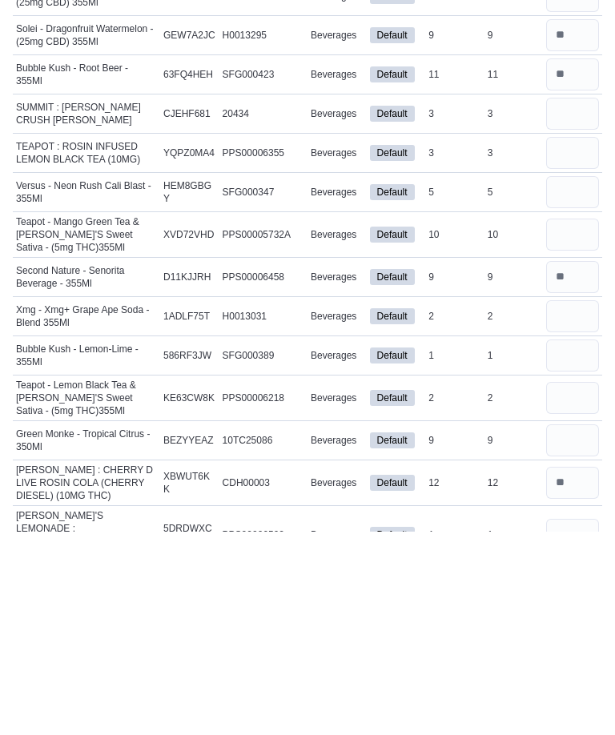
click at [583, 629] on input "number" at bounding box center [572, 645] width 53 height 32
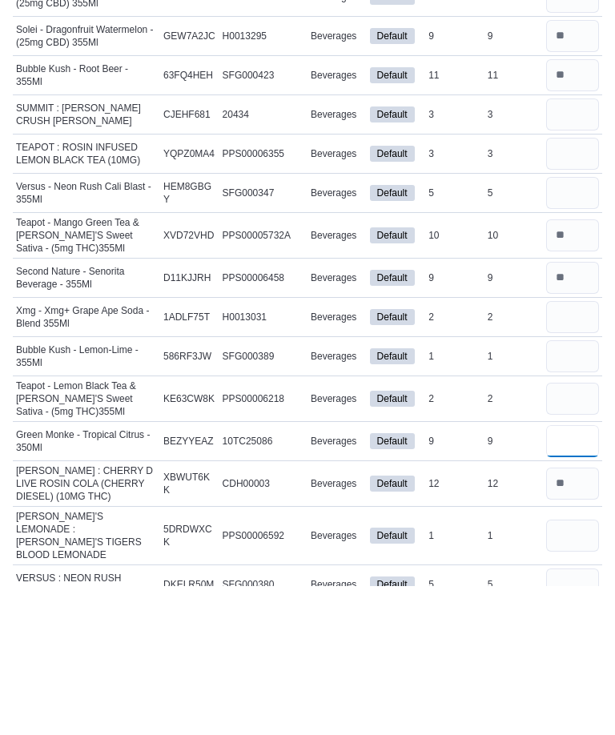
scroll to position [857, 0]
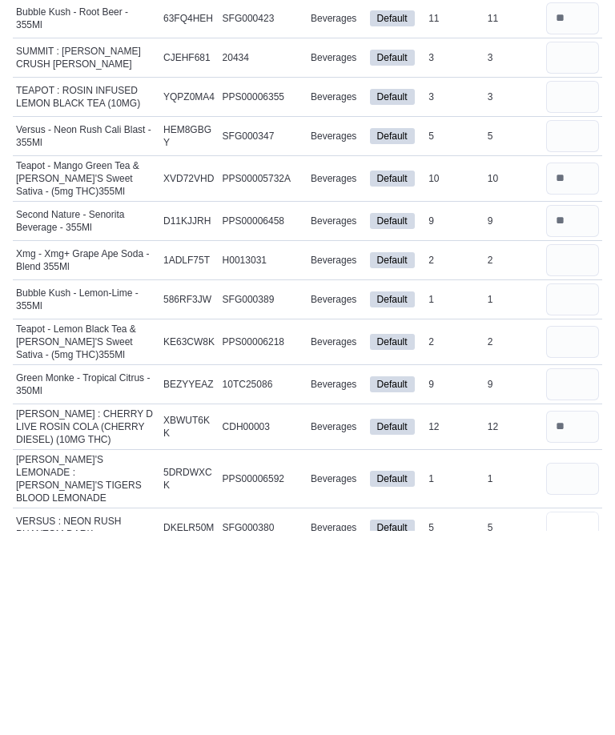
click at [559, 716] on input "number" at bounding box center [572, 732] width 53 height 32
click at [565, 667] on input "number" at bounding box center [572, 683] width 53 height 32
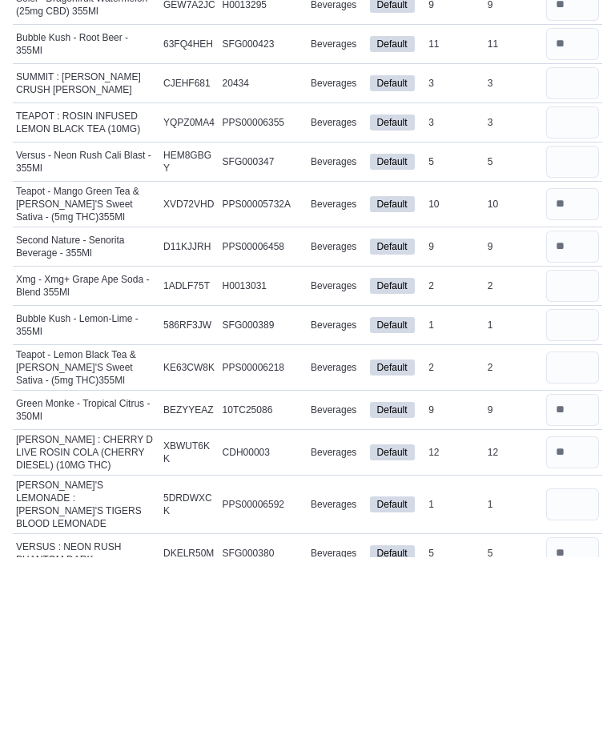
click at [571, 530] on input "number" at bounding box center [572, 546] width 53 height 32
click at [562, 488] on input "number" at bounding box center [572, 504] width 53 height 32
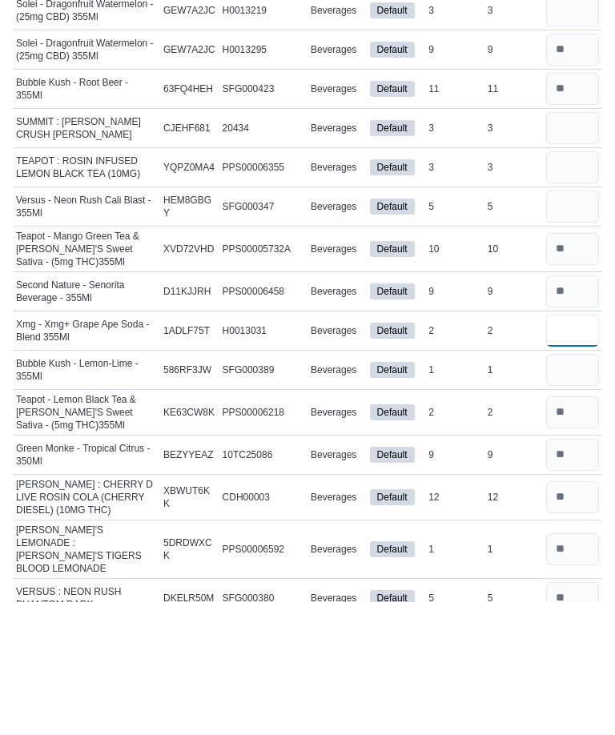
click at [575, 449] on input "number" at bounding box center [572, 465] width 53 height 32
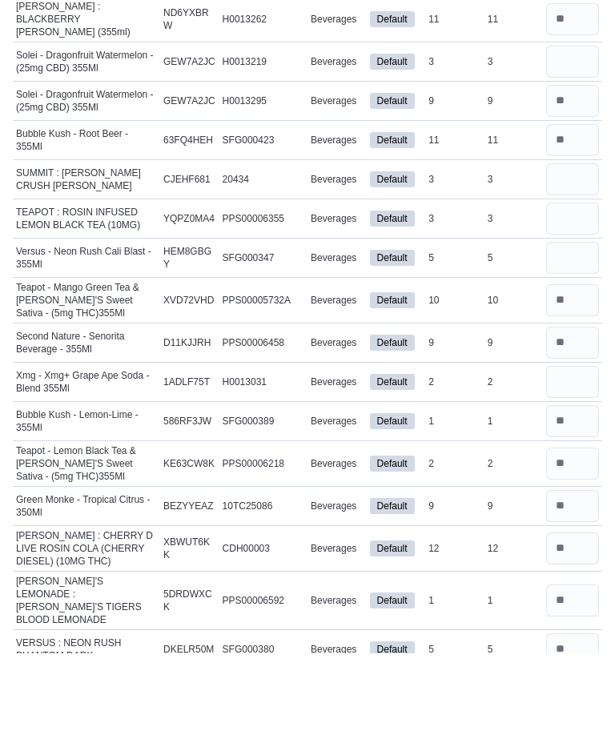
click at [570, 324] on input "number" at bounding box center [572, 340] width 53 height 32
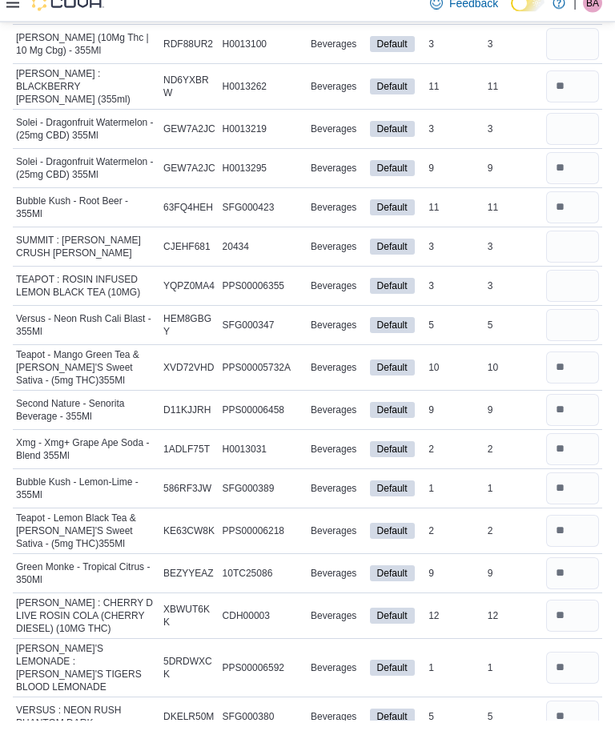
click at [573, 285] on input "number" at bounding box center [572, 301] width 53 height 32
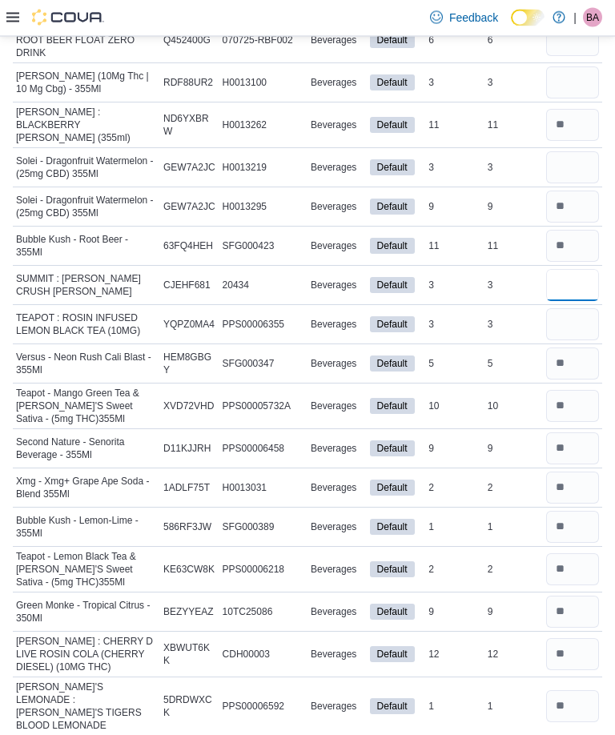
click at [574, 272] on input "number" at bounding box center [572, 286] width 53 height 32
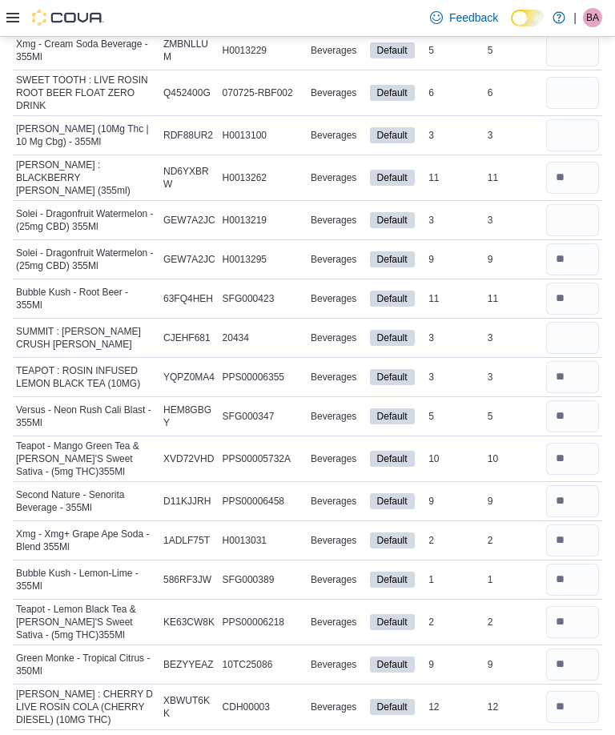
click at [588, 204] on input "number" at bounding box center [572, 220] width 53 height 32
click at [573, 243] on input "number" at bounding box center [572, 259] width 53 height 32
click at [574, 204] on input "number" at bounding box center [572, 220] width 53 height 32
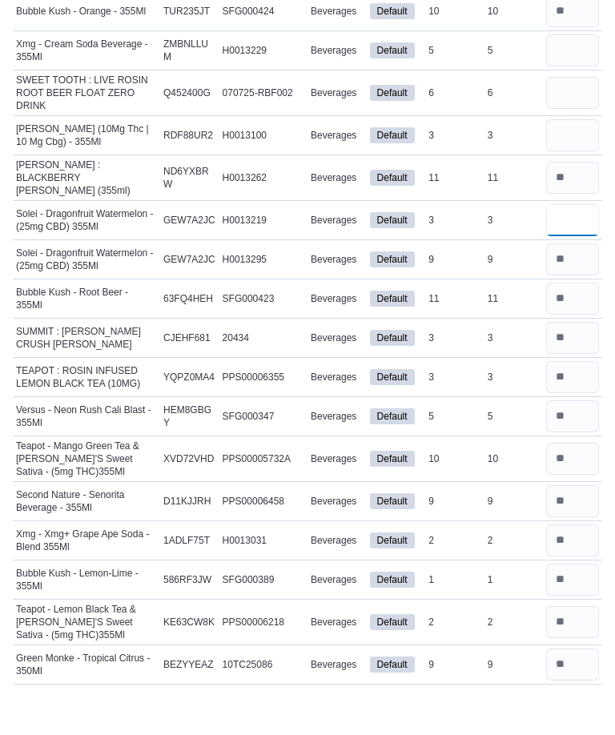
scroll to position [719, 0]
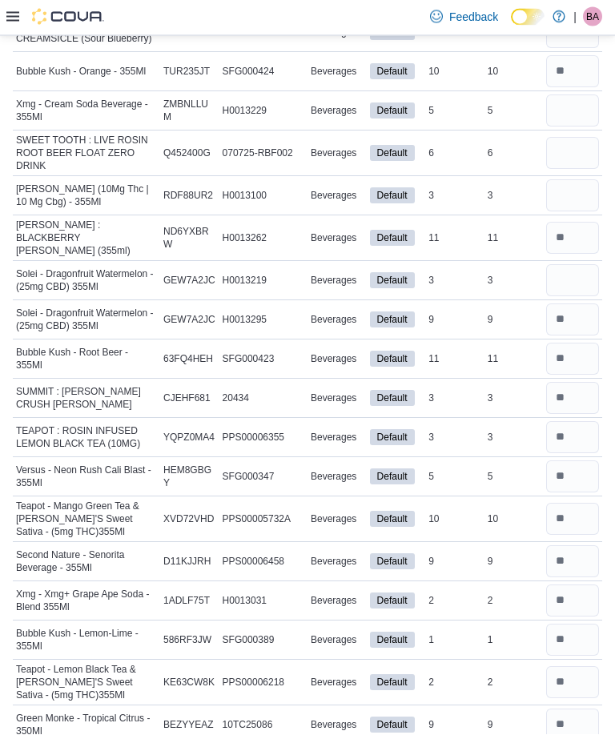
click at [577, 229] on input "number" at bounding box center [572, 239] width 53 height 32
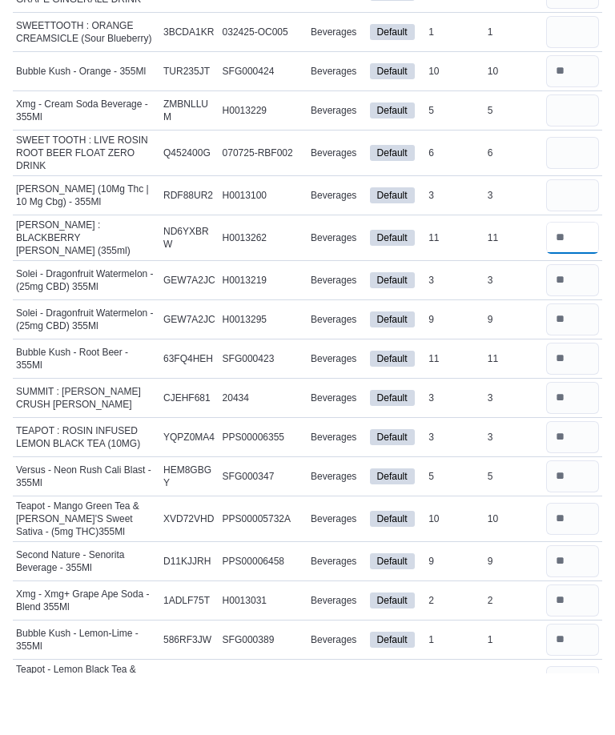
scroll to position [658, 0]
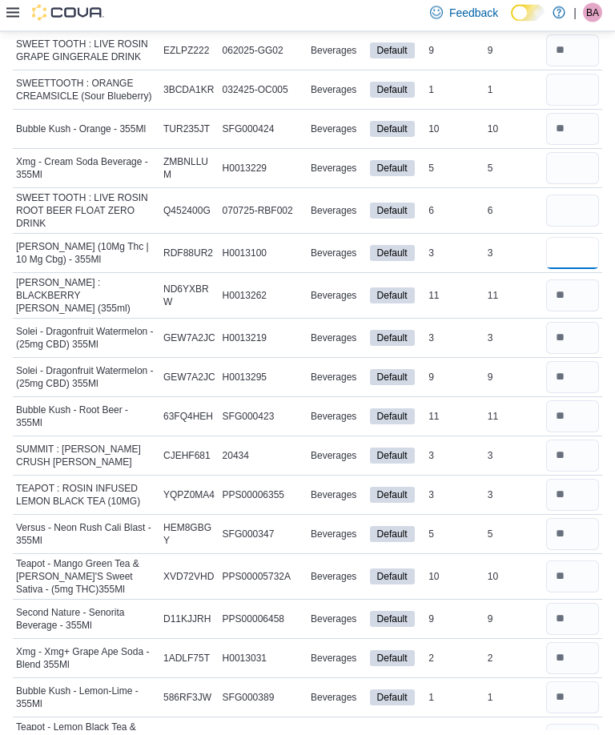
click at [580, 245] on input "number" at bounding box center [572, 259] width 53 height 32
click at [567, 207] on input "number" at bounding box center [572, 216] width 53 height 32
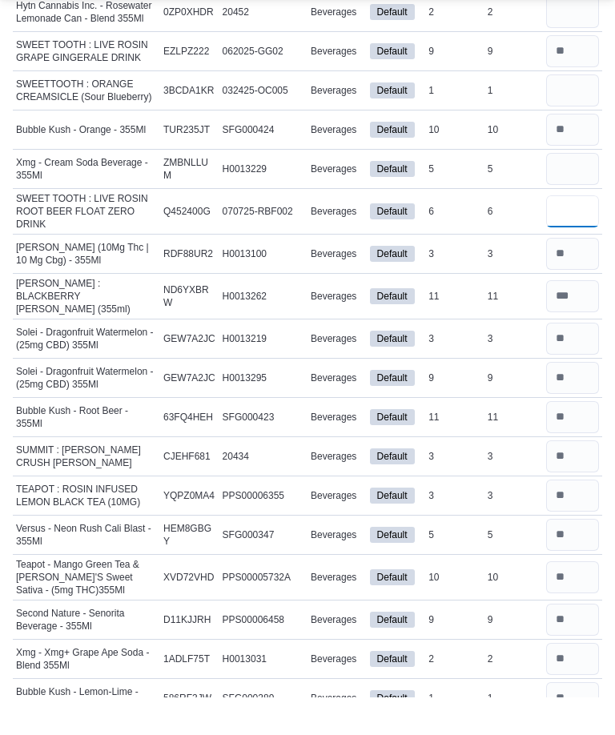
scroll to position [597, 0]
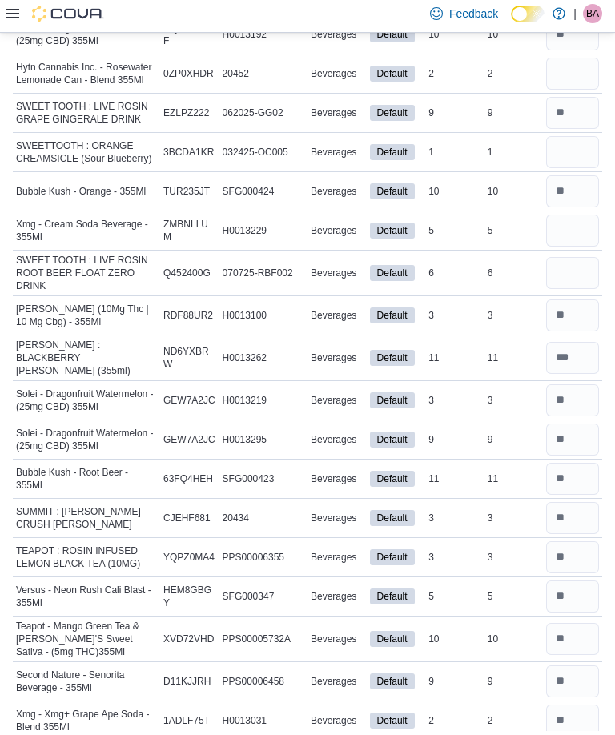
click at [573, 219] on input "number" at bounding box center [572, 235] width 53 height 32
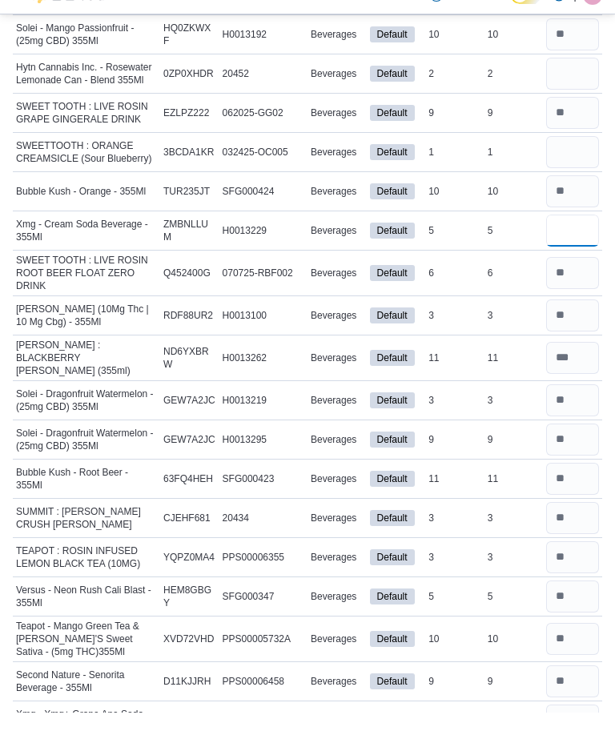
scroll to position [555, 0]
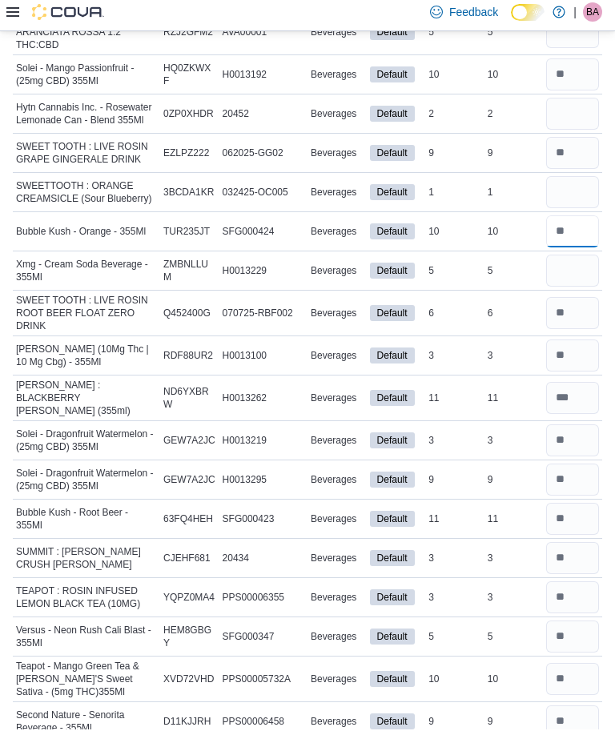
click at [573, 221] on input "number" at bounding box center [572, 237] width 53 height 32
click at [570, 186] on input "number" at bounding box center [572, 198] width 53 height 32
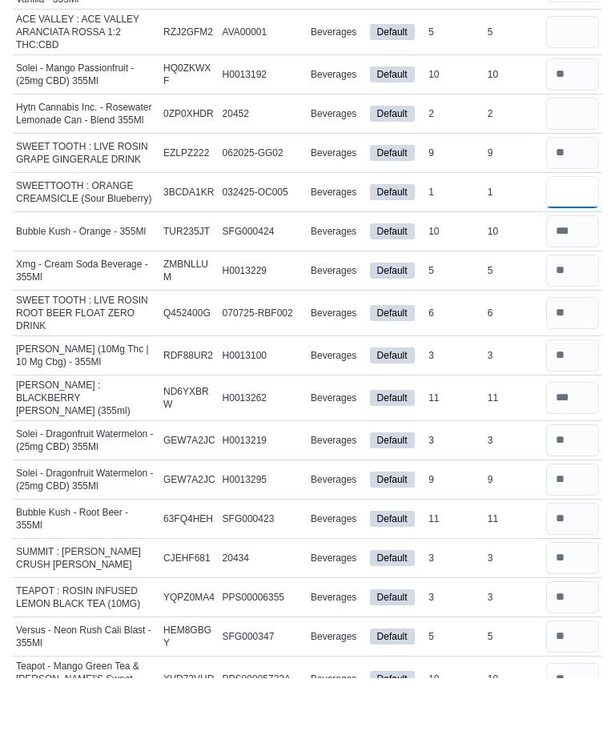
scroll to position [502, 0]
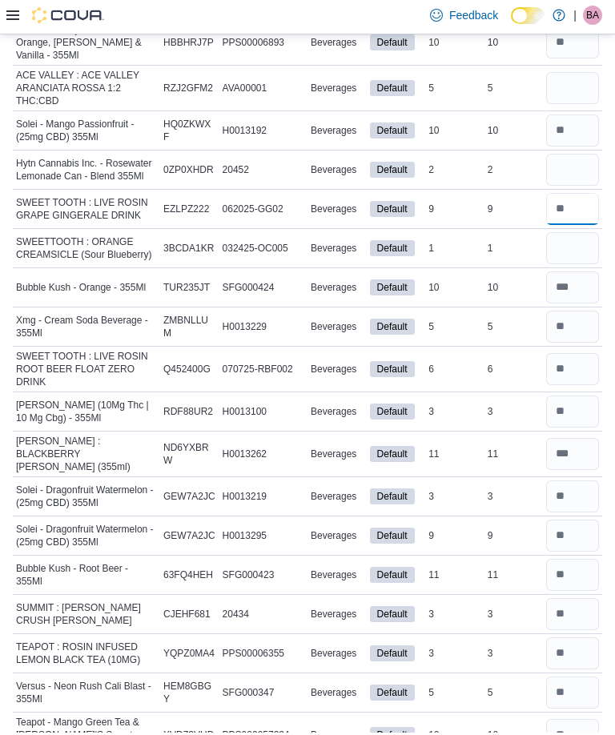
click at [565, 199] on input "number" at bounding box center [572, 211] width 53 height 32
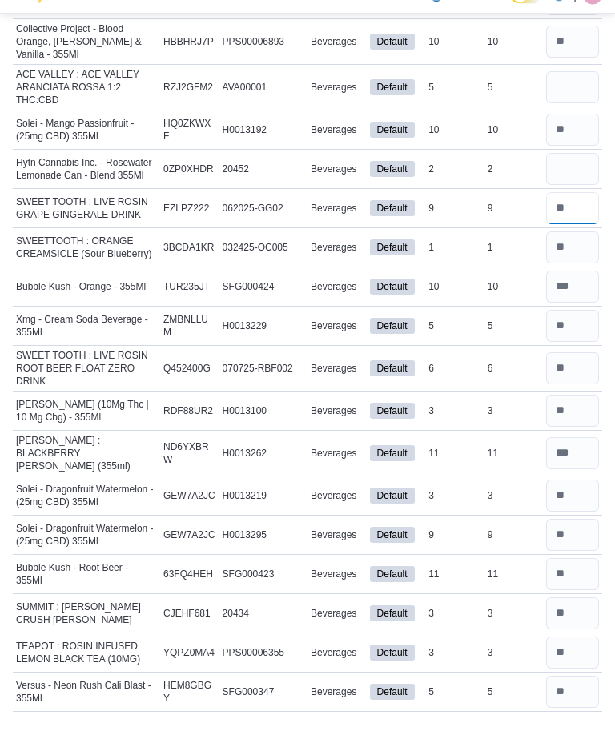
scroll to position [476, 0]
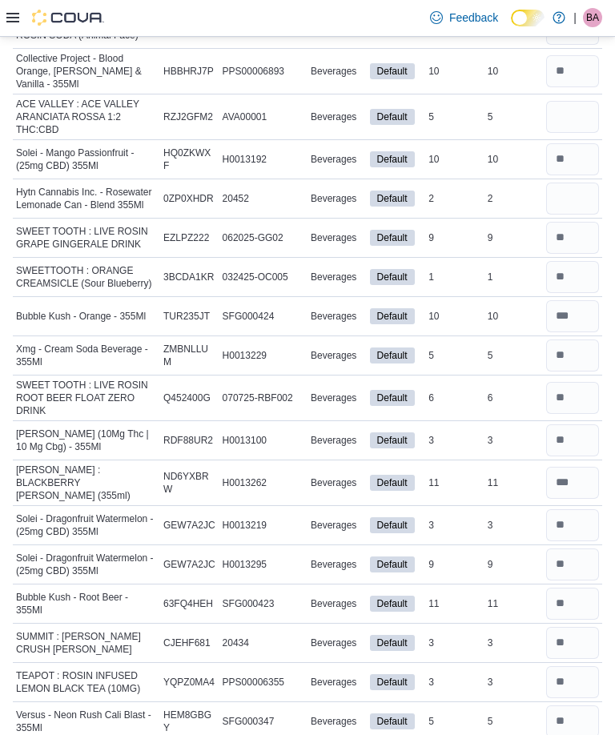
click at [575, 183] on input "number" at bounding box center [572, 199] width 53 height 32
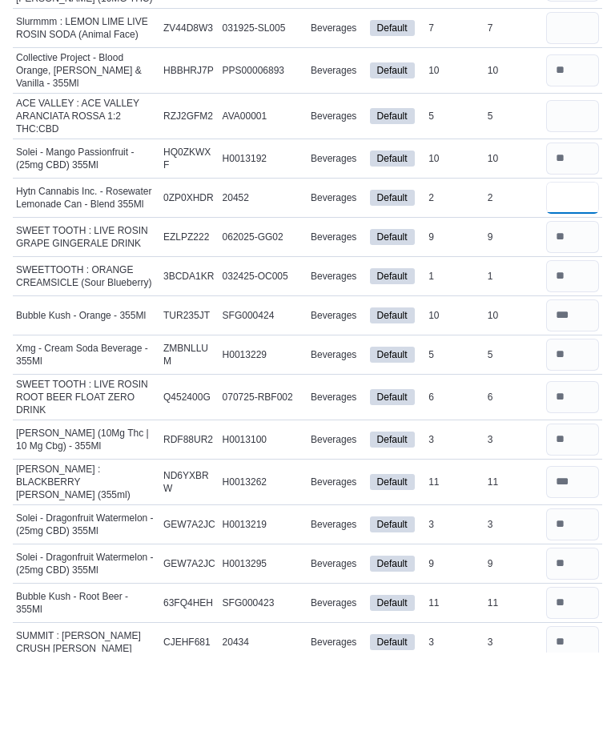
scroll to position [392, 0]
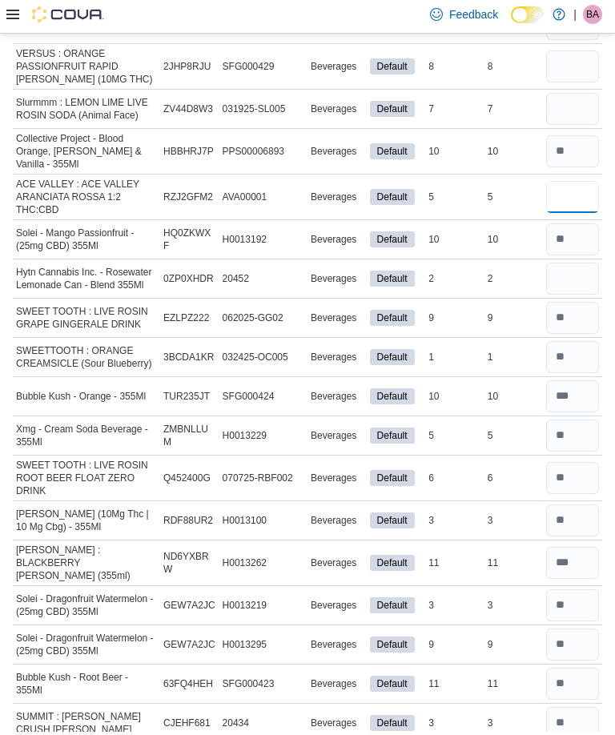
click at [572, 191] on input "number" at bounding box center [572, 200] width 53 height 32
click at [584, 227] on input "number" at bounding box center [572, 243] width 53 height 32
click at [561, 184] on input "number" at bounding box center [572, 200] width 53 height 32
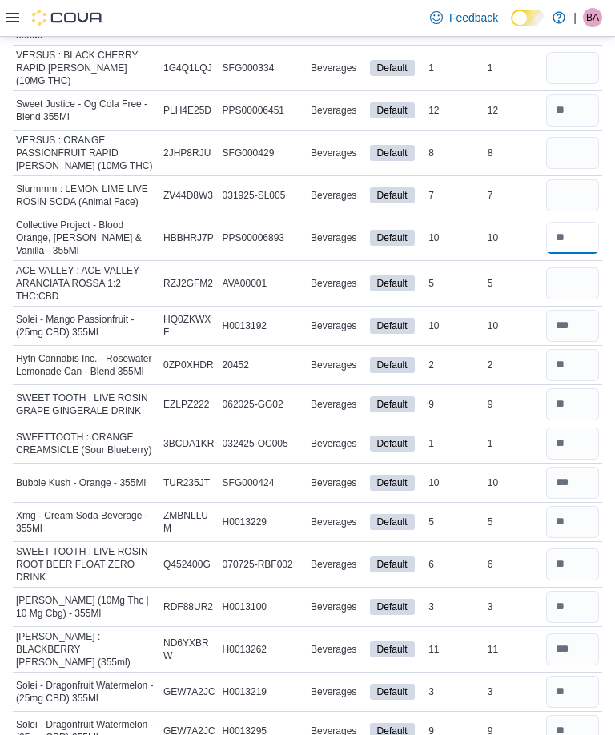
click at [567, 223] on input "number" at bounding box center [572, 238] width 53 height 32
click at [569, 187] on input "number" at bounding box center [572, 195] width 53 height 32
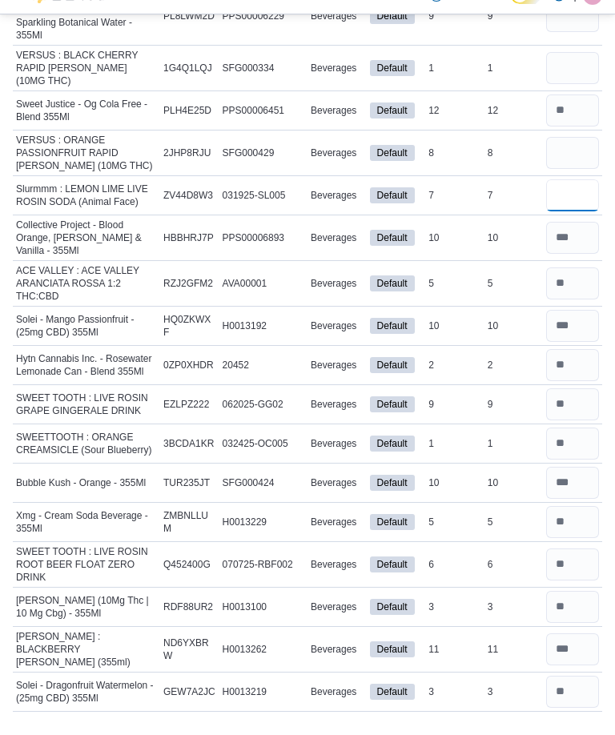
scroll to position [272, 0]
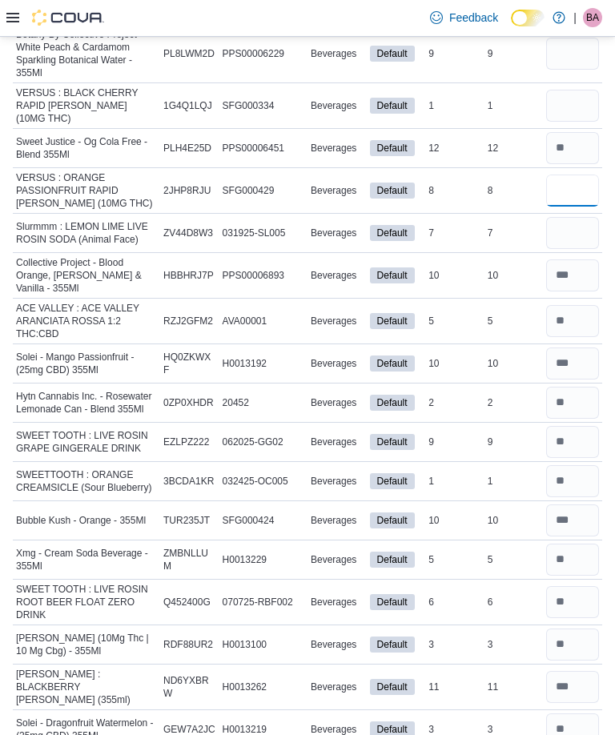
click at [564, 175] on input "number" at bounding box center [572, 191] width 53 height 32
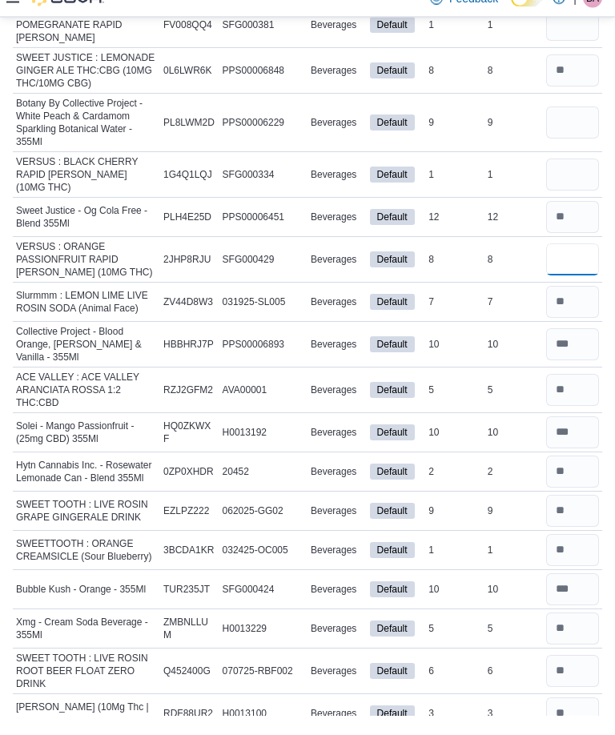
scroll to position [182, 0]
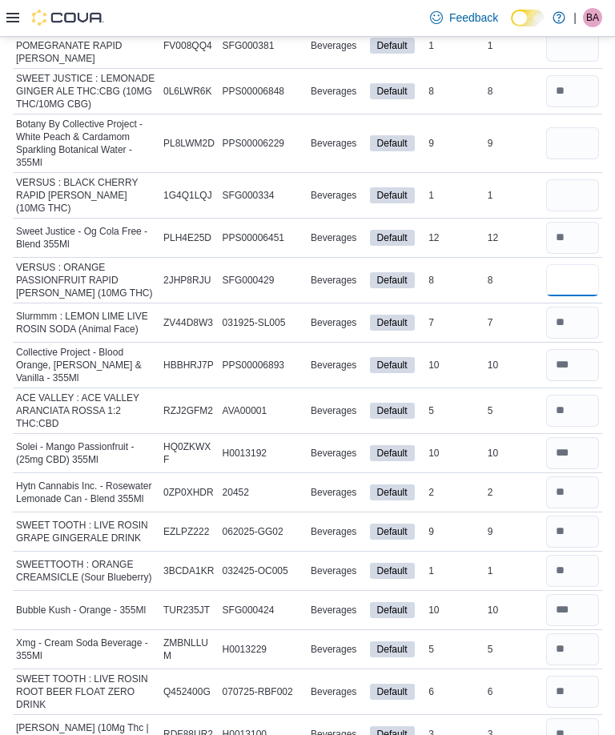
click at [578, 273] on input "*" at bounding box center [572, 280] width 53 height 32
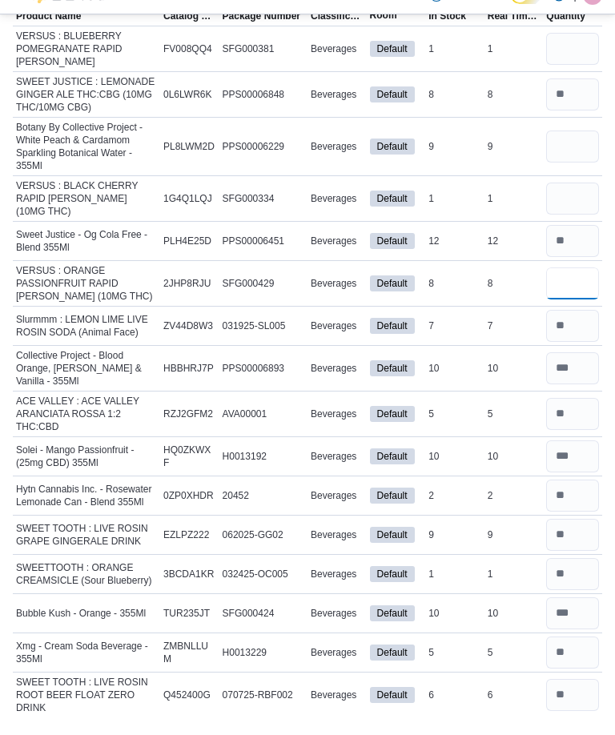
scroll to position [155, 0]
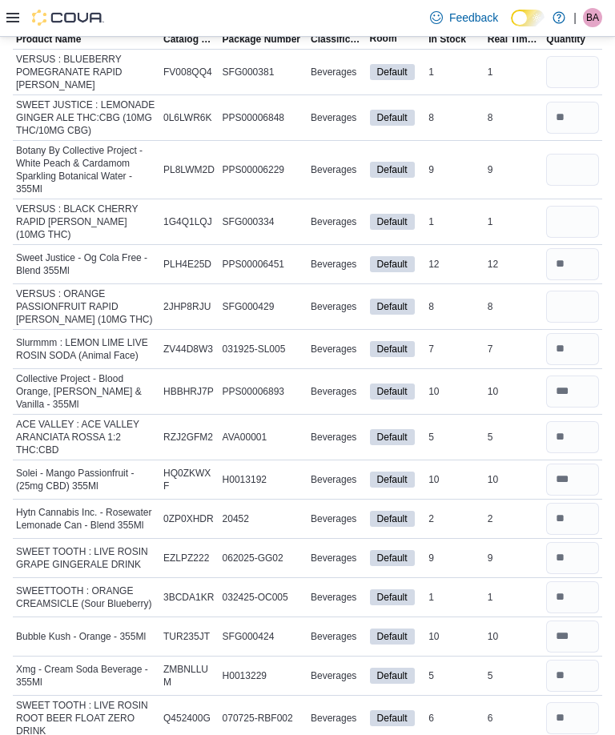
click at [574, 261] on input "number" at bounding box center [572, 264] width 53 height 32
click at [577, 228] on input "number" at bounding box center [572, 222] width 53 height 32
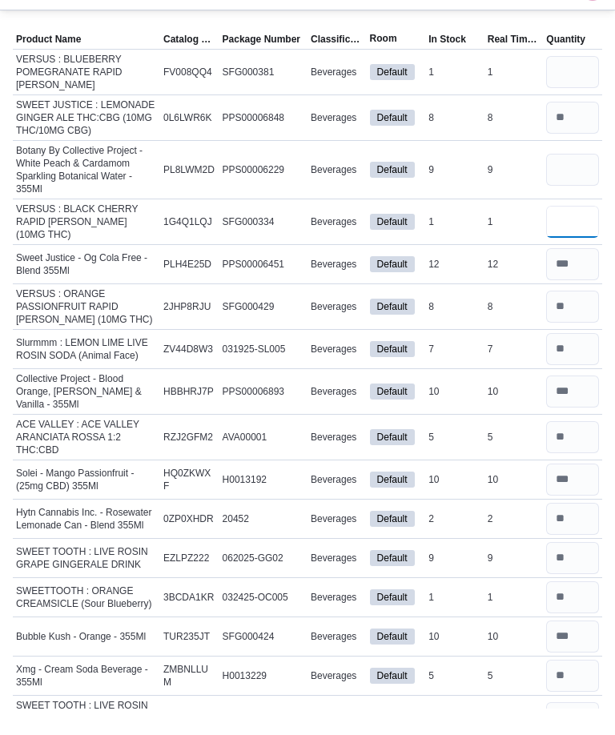
scroll to position [119, 0]
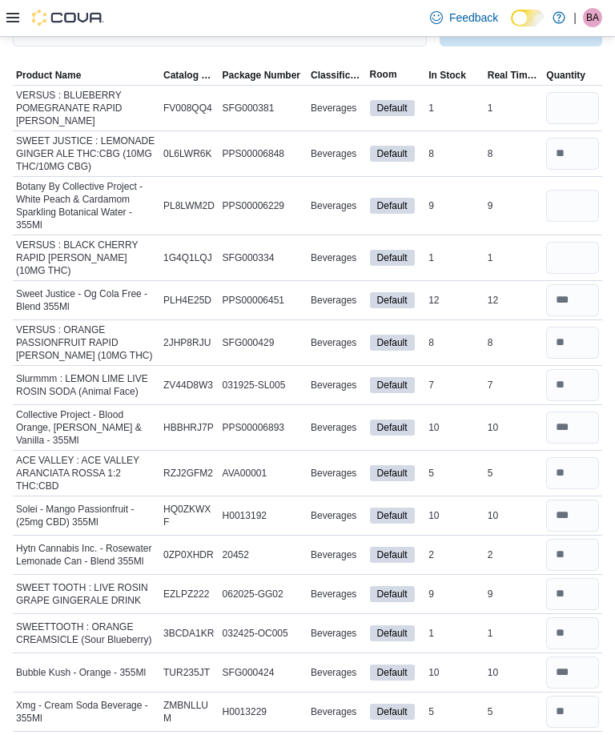
click at [582, 205] on input "number" at bounding box center [572, 206] width 53 height 32
click at [589, 152] on input "number" at bounding box center [572, 154] width 53 height 32
click at [585, 115] on input "number" at bounding box center [572, 108] width 53 height 32
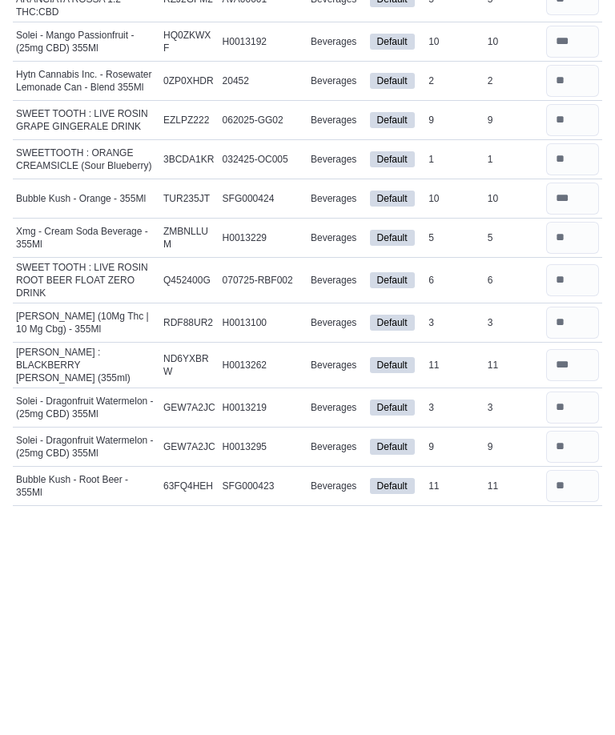
scroll to position [364, 0]
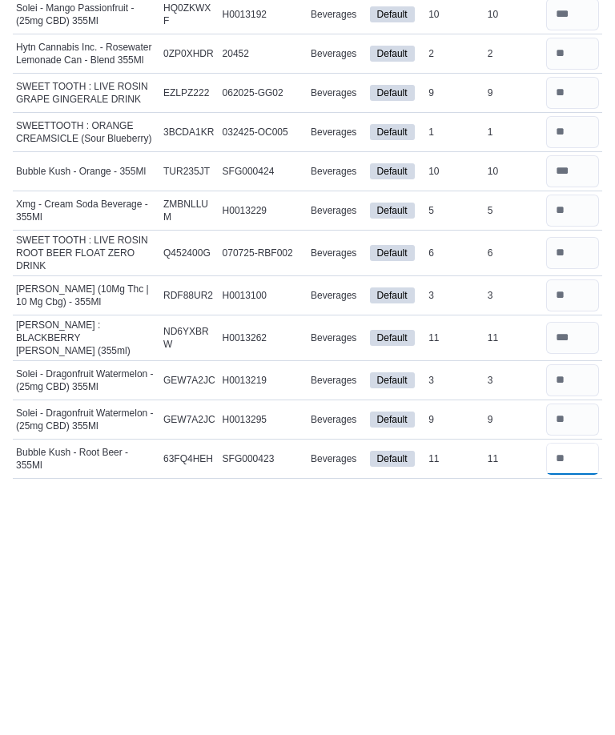
click at [559, 699] on input "number" at bounding box center [572, 715] width 53 height 32
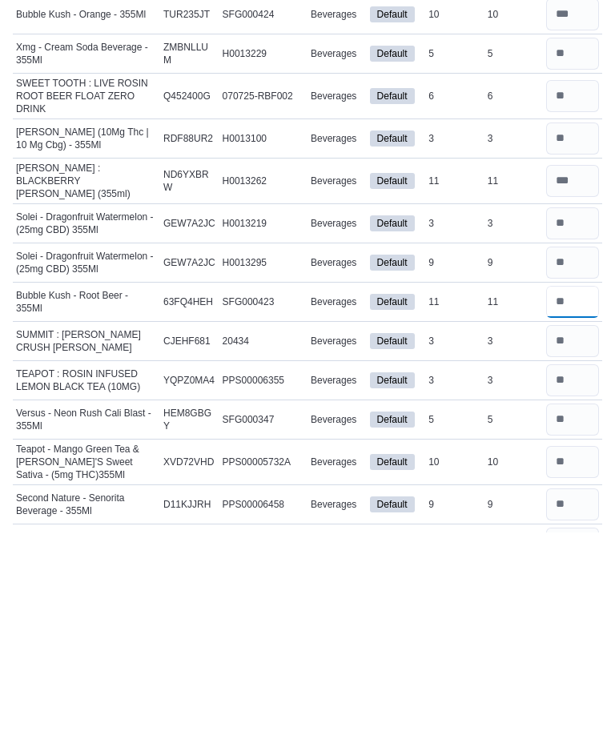
scroll to position [578, 0]
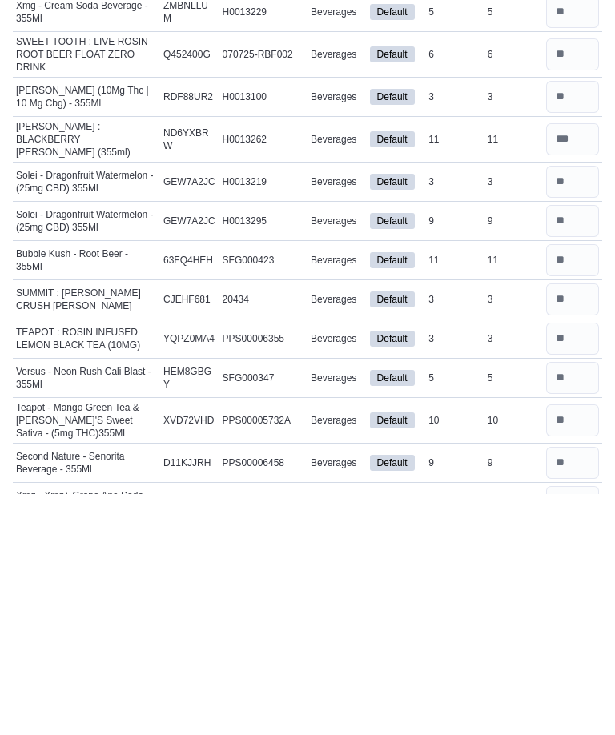
click at [574, 646] on input "number" at bounding box center [572, 662] width 53 height 32
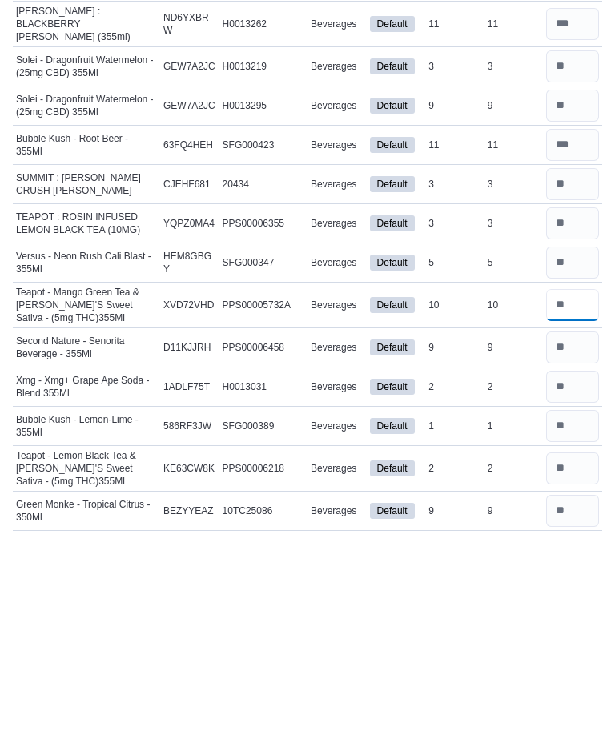
scroll to position [737, 0]
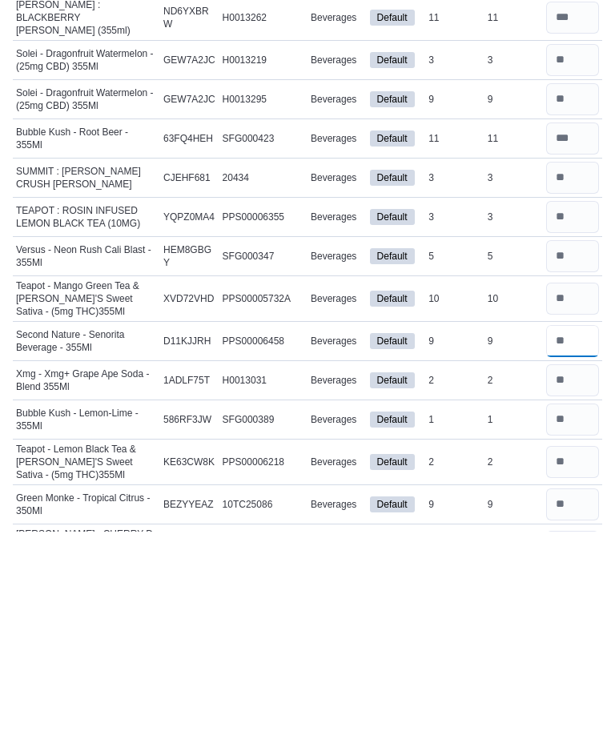
click at [572, 529] on input "number" at bounding box center [572, 545] width 53 height 32
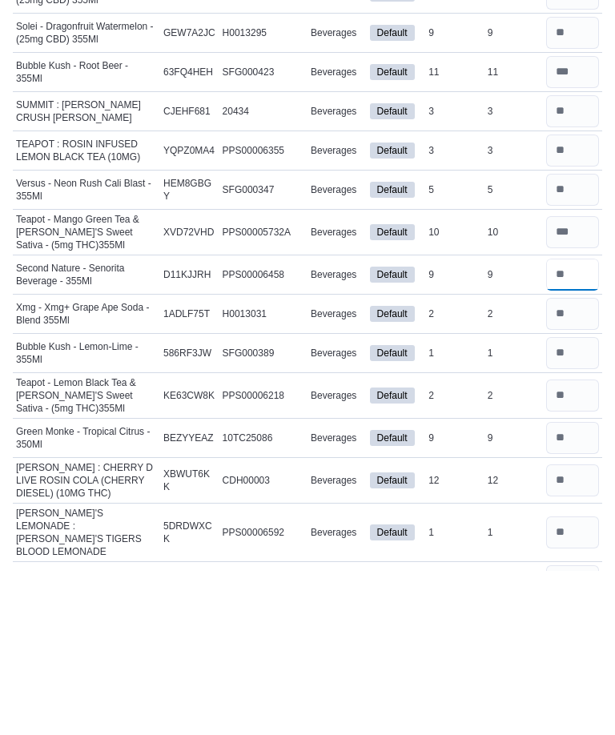
scroll to position [846, 0]
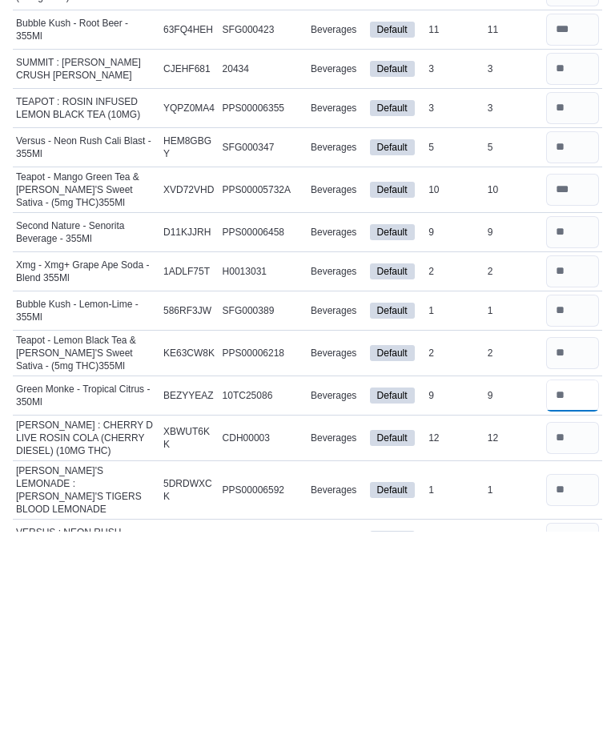
click at [572, 584] on input "number" at bounding box center [572, 600] width 53 height 32
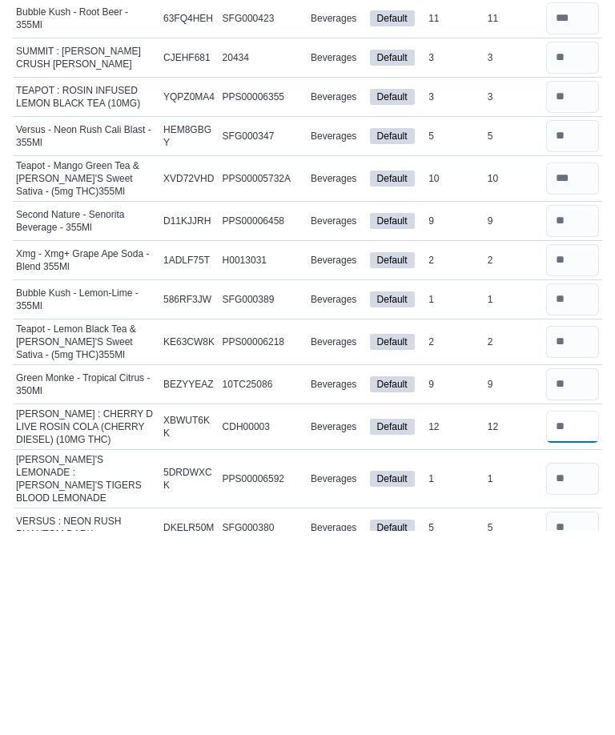
click at [570, 615] on input "number" at bounding box center [572, 631] width 53 height 32
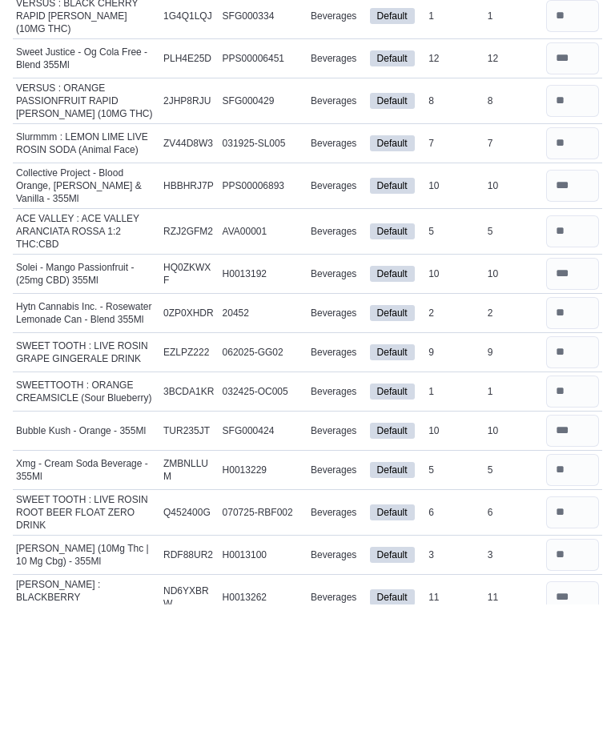
scroll to position [0, 0]
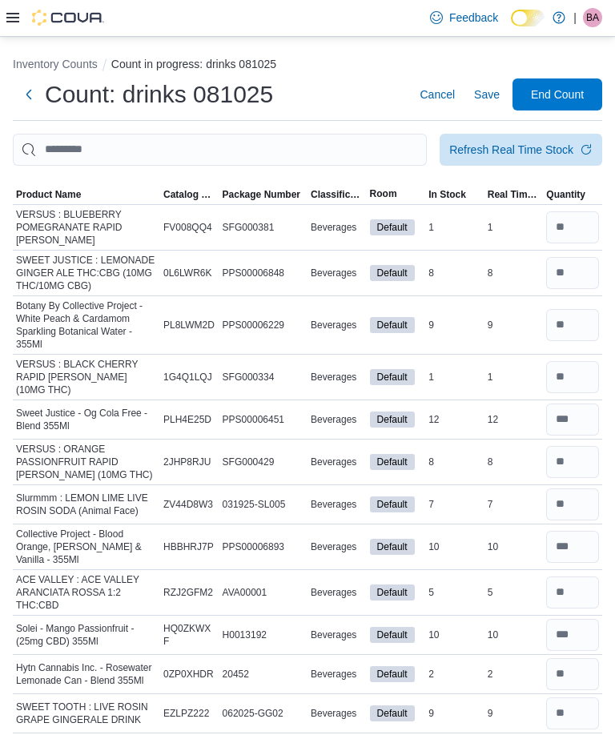
click at [493, 92] on span "Save" at bounding box center [487, 94] width 26 height 16
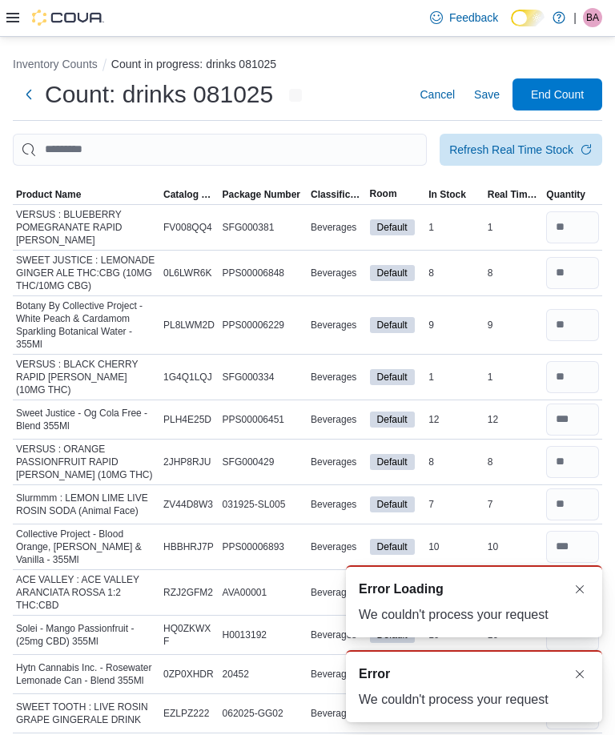
click at [489, 96] on span "Save" at bounding box center [487, 94] width 26 height 16
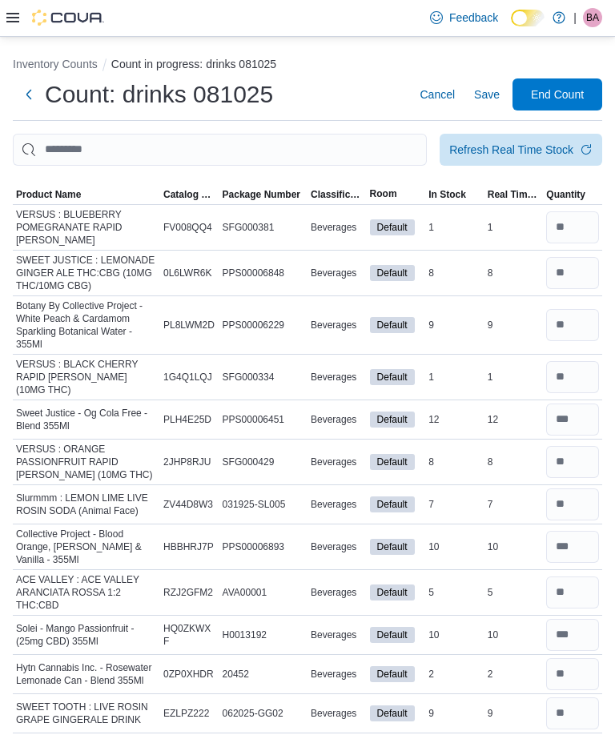
click at [575, 100] on span "End Count" at bounding box center [557, 94] width 53 height 16
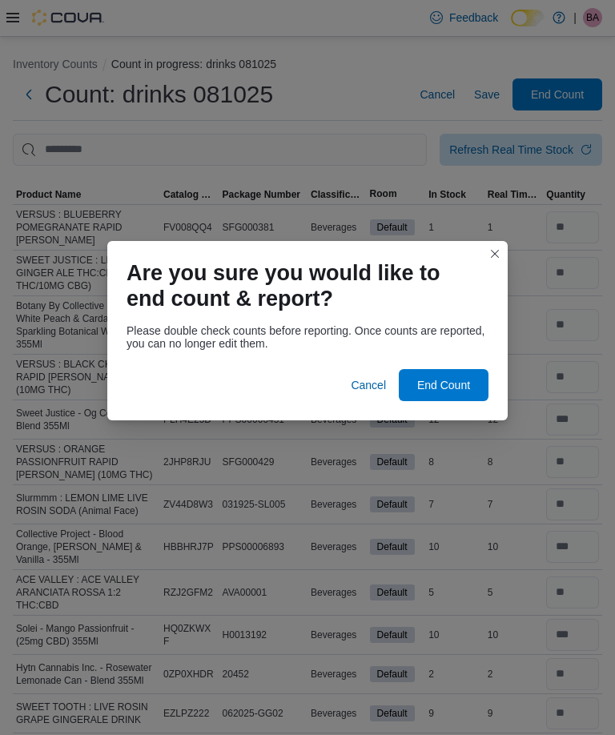
click at [464, 391] on span "End Count" at bounding box center [443, 385] width 70 height 32
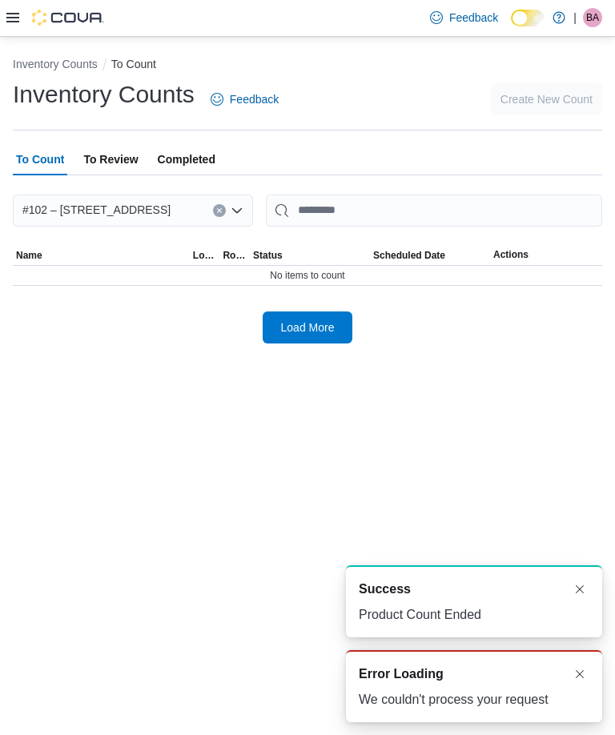
click at [315, 337] on span "Load More" at bounding box center [307, 328] width 70 height 32
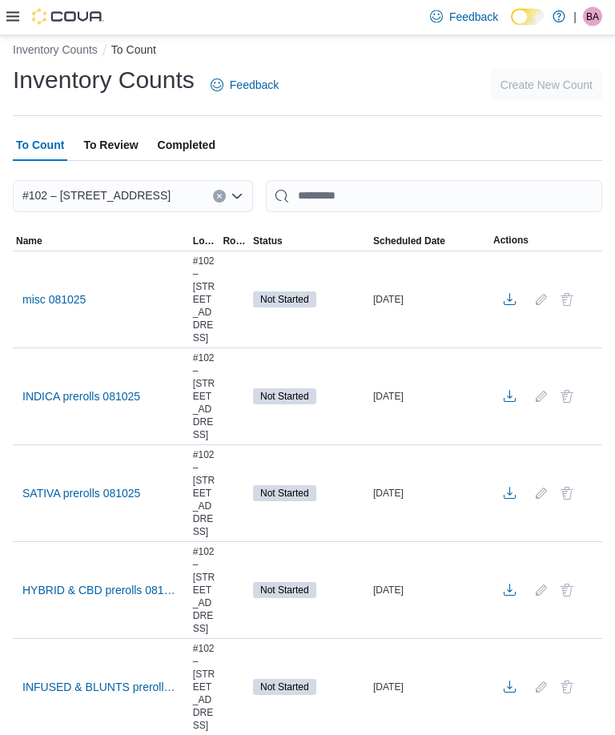
scroll to position [14, 0]
click at [47, 292] on span "misc 081025" at bounding box center [53, 300] width 63 height 16
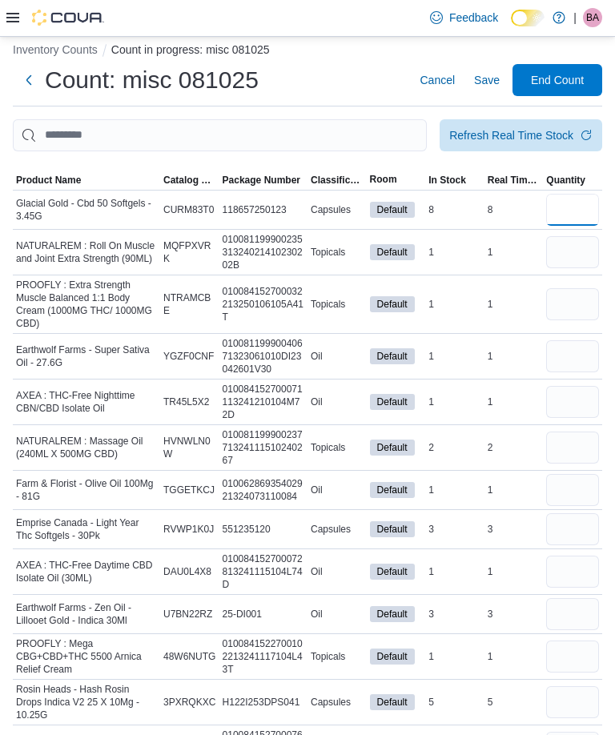
click at [560, 203] on input "number" at bounding box center [572, 210] width 53 height 32
type input "*"
click at [570, 250] on input "number" at bounding box center [572, 253] width 53 height 32
type input "*"
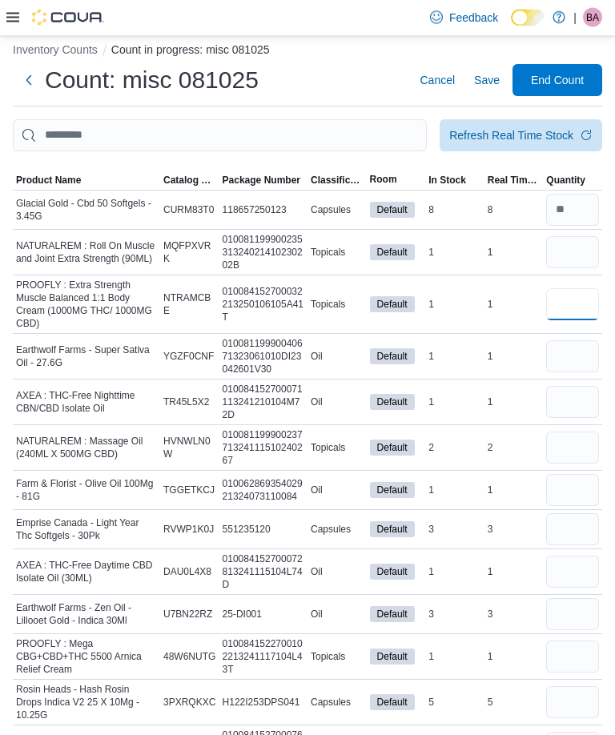
click at [577, 305] on input "number" at bounding box center [572, 305] width 53 height 32
type input "*"
click at [572, 363] on input "number" at bounding box center [572, 357] width 53 height 32
type input "*"
click at [575, 402] on input "number" at bounding box center [572, 403] width 53 height 32
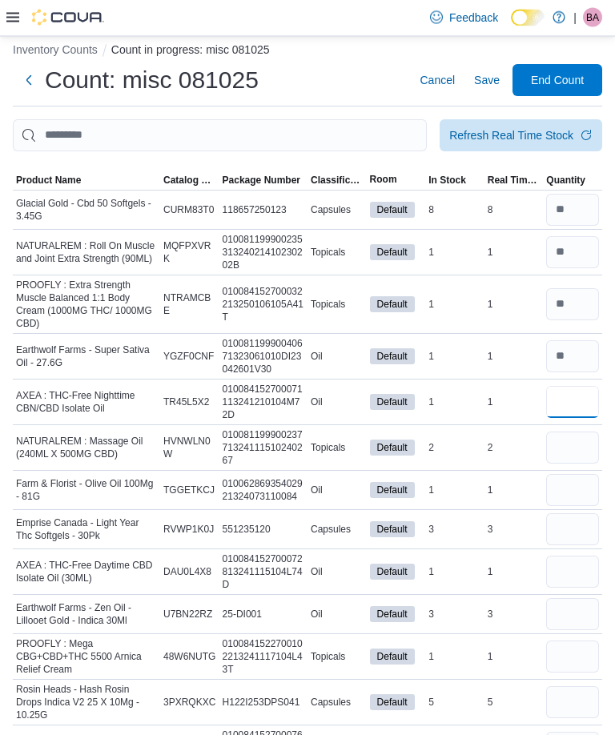
type input "*"
click at [569, 452] on input "number" at bounding box center [572, 448] width 53 height 32
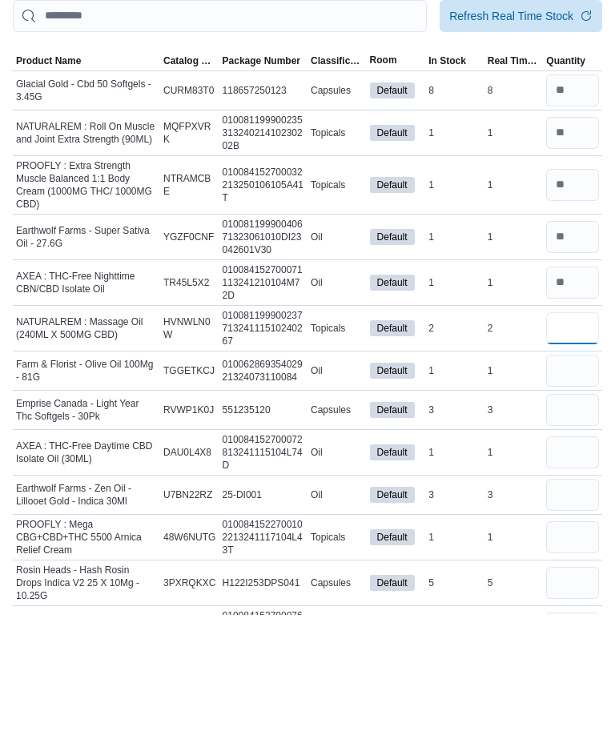
type input "*"
click at [572, 475] on input "number" at bounding box center [572, 491] width 53 height 32
type input "*"
click at [568, 514] on input "number" at bounding box center [572, 530] width 53 height 32
type input "*"
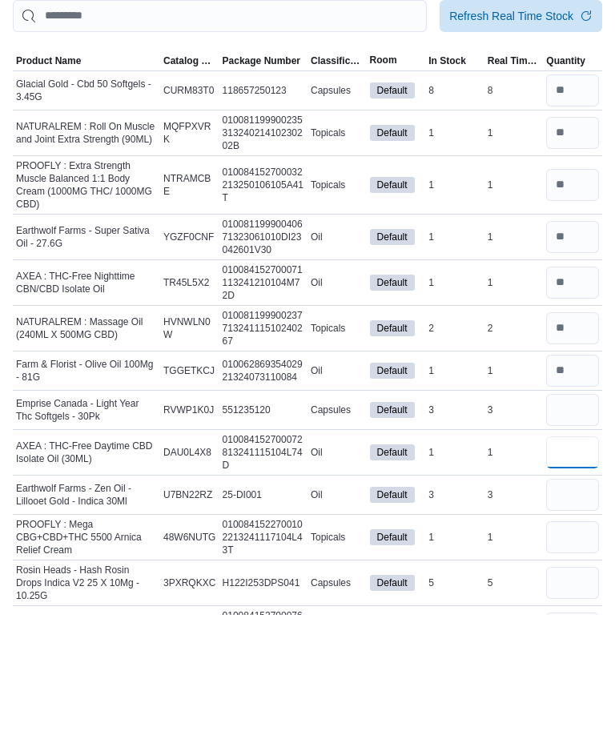
click at [565, 557] on input "number" at bounding box center [572, 573] width 53 height 32
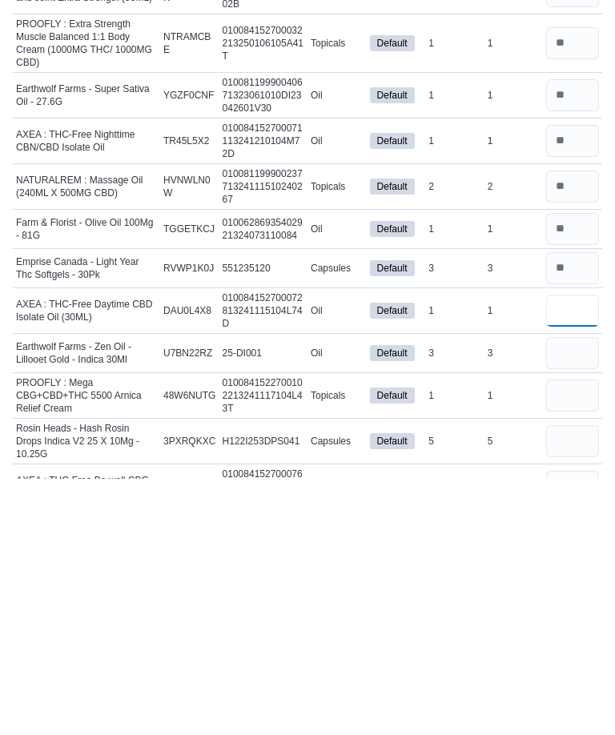
type input "*"
click at [578, 593] on input "number" at bounding box center [572, 609] width 53 height 32
type input "*"
click at [573, 636] on input "number" at bounding box center [572, 652] width 53 height 32
type input "*"
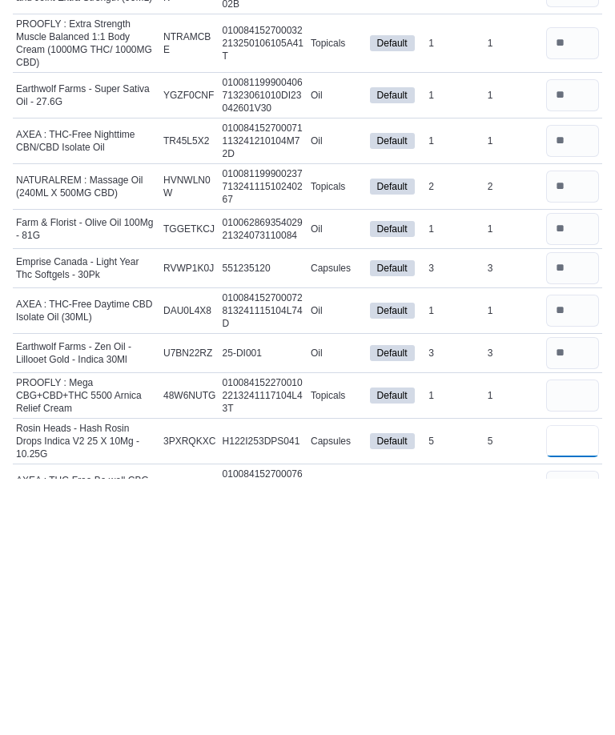
click at [579, 682] on input "number" at bounding box center [572, 698] width 53 height 32
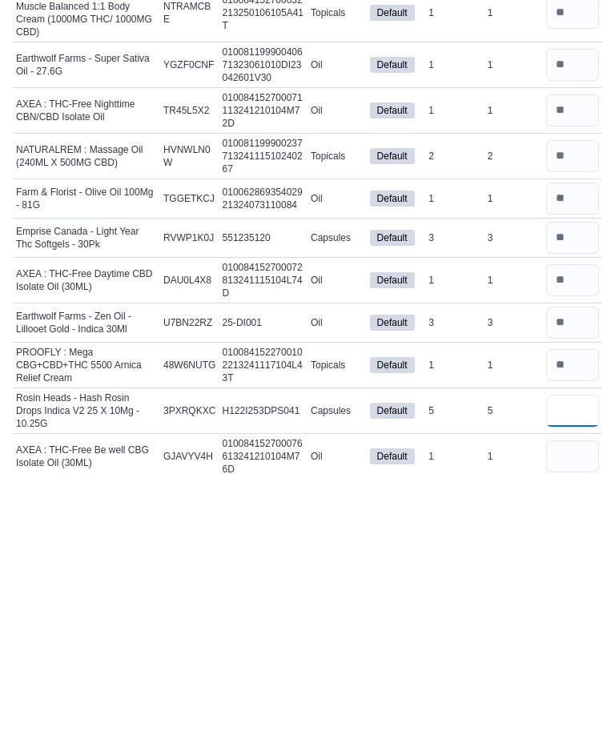
type input "*"
click at [572, 697] on input "number" at bounding box center [572, 713] width 53 height 32
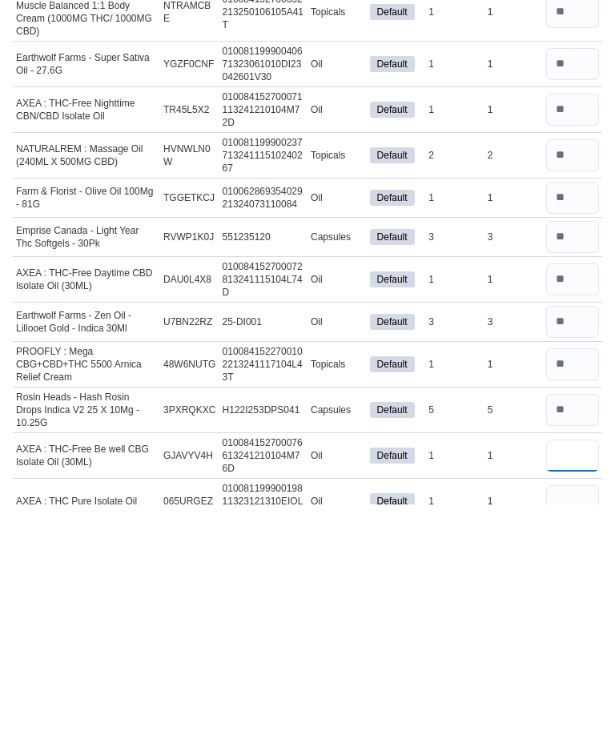
scroll to position [87, 0]
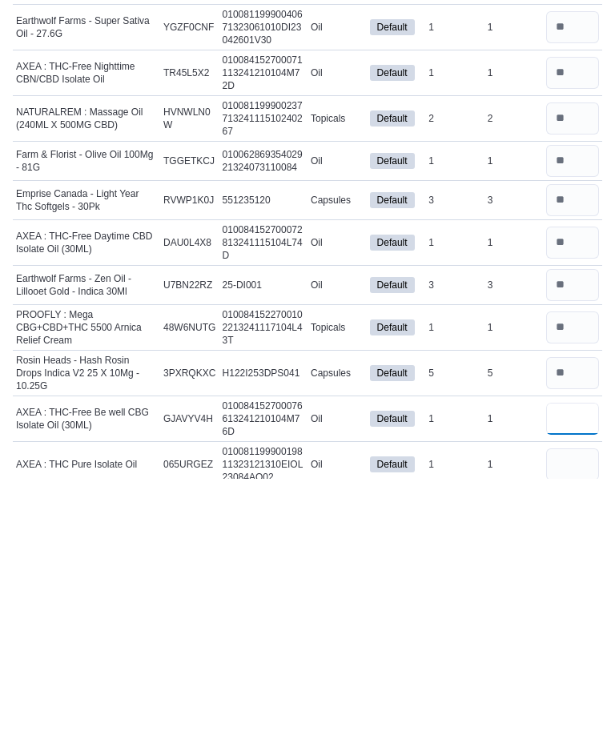
type input "*"
click at [572, 705] on input "number" at bounding box center [572, 721] width 53 height 32
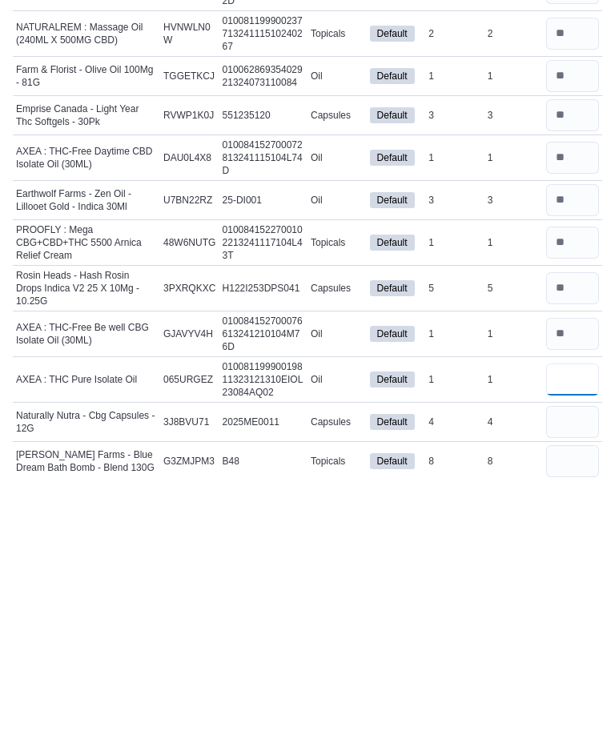
scroll to position [187, 0]
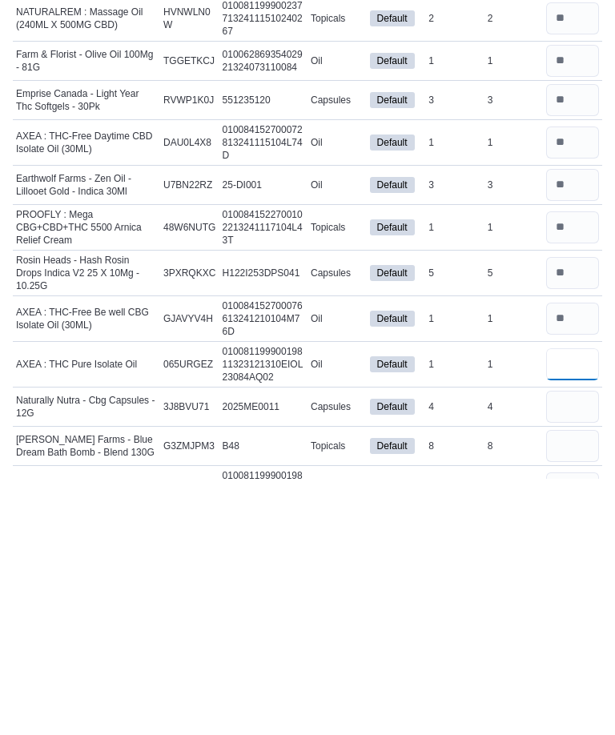
type input "*"
click at [568, 647] on input "number" at bounding box center [572, 663] width 53 height 32
type input "*"
click at [575, 686] on input "number" at bounding box center [572, 702] width 53 height 32
type input "*"
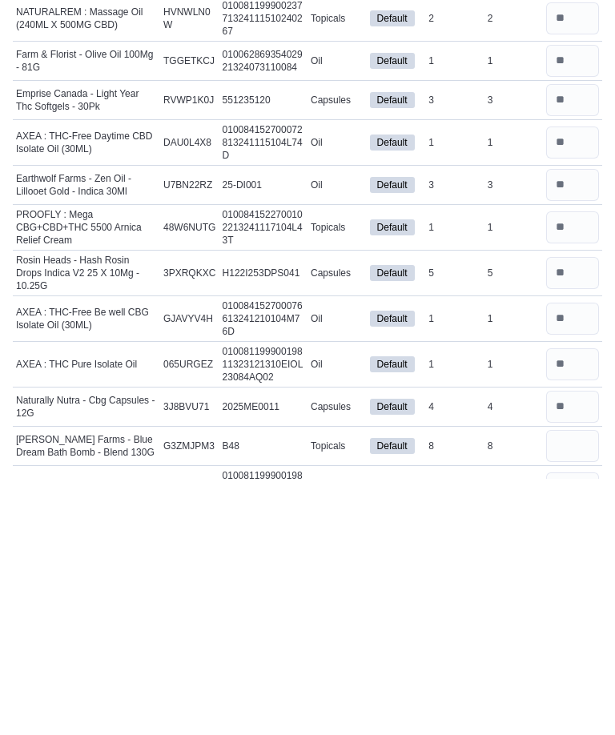
click at [581, 729] on input "number" at bounding box center [572, 745] width 53 height 32
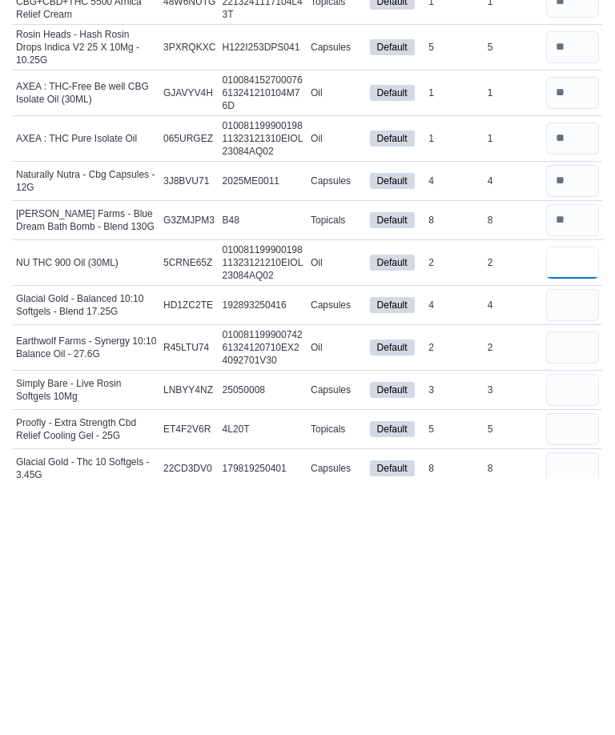
type input "*"
click at [582, 545] on input "number" at bounding box center [572, 561] width 53 height 32
type input "*"
click at [588, 588] on input "number" at bounding box center [572, 604] width 53 height 32
type input "*"
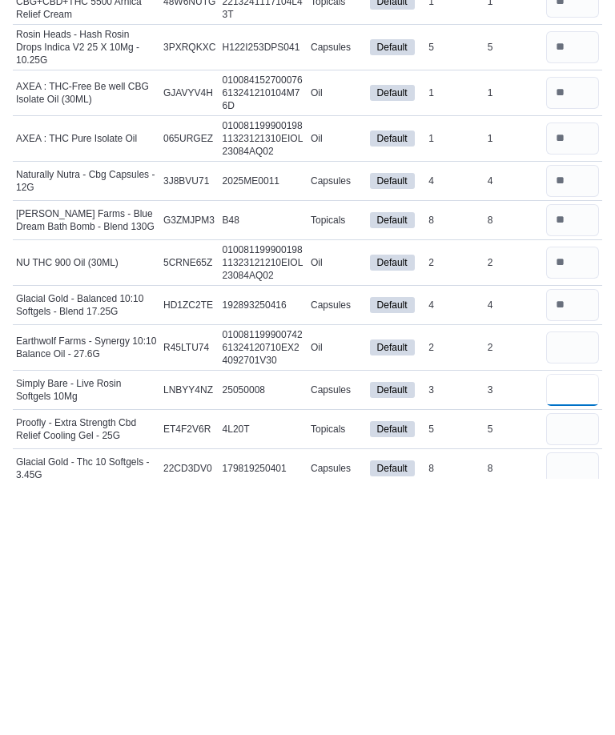
click at [573, 630] on input "number" at bounding box center [572, 646] width 53 height 32
type input "*"
click at [575, 670] on input "number" at bounding box center [572, 686] width 53 height 32
type input "*"
click at [580, 709] on input "number" at bounding box center [572, 725] width 53 height 32
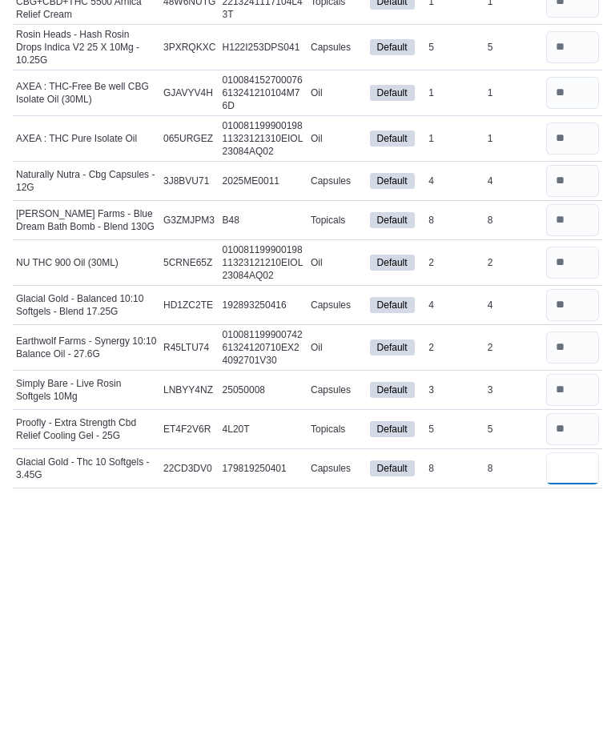
scroll to position [464, 0]
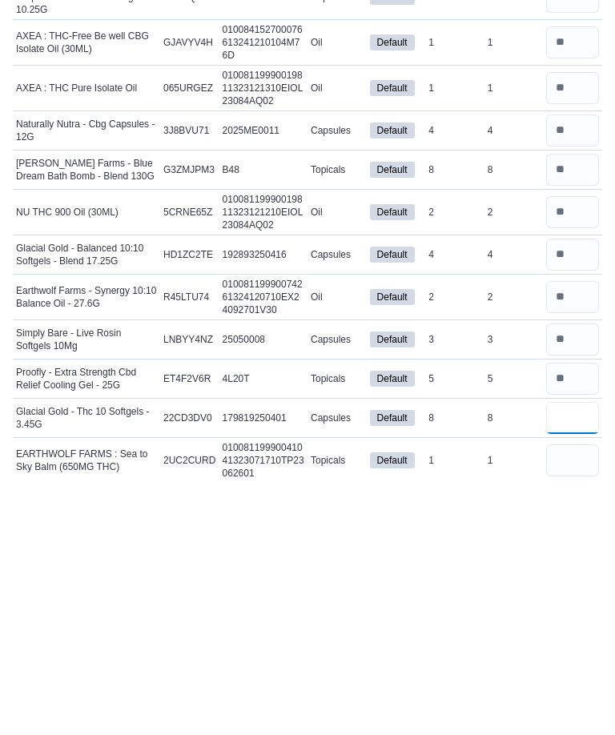
type input "*"
click at [574, 701] on input "number" at bounding box center [572, 717] width 53 height 32
type input "*"
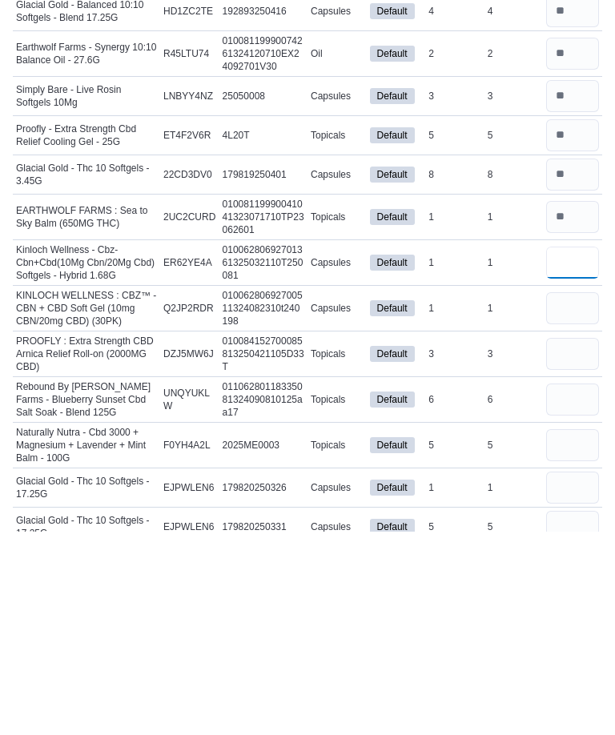
type input "*"
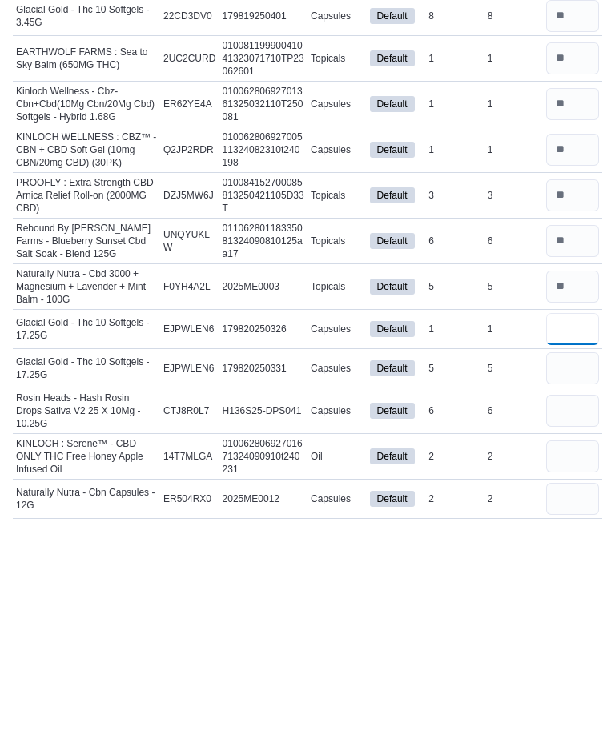
scroll to position [921, 0]
type input "*"
click at [577, 598] on input "number" at bounding box center [572, 614] width 53 height 32
type input "*"
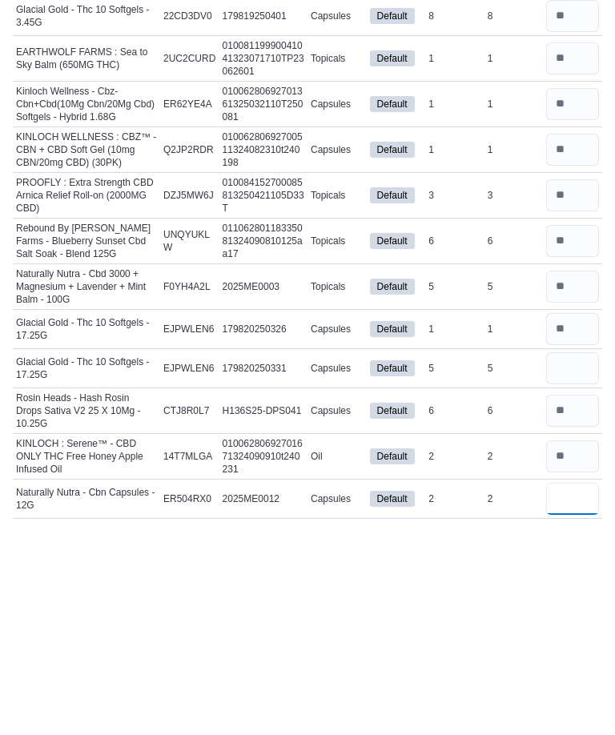
type input "*"
click at [583, 644] on input "number" at bounding box center [572, 660] width 53 height 32
type input "*"
click at [577, 598] on input "number" at bounding box center [572, 614] width 53 height 32
type input "*"
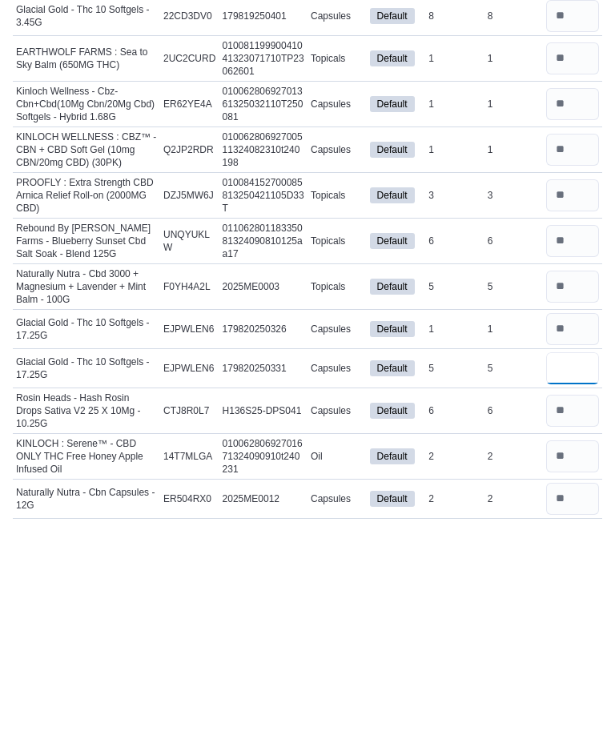
click at [573, 556] on input "number" at bounding box center [572, 572] width 53 height 32
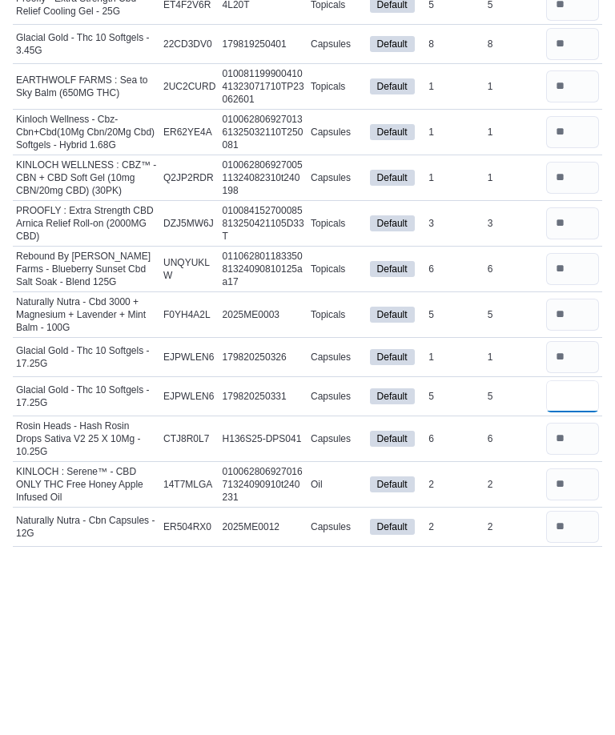
type input "*"
click at [561, 474] on input "number" at bounding box center [572, 490] width 53 height 32
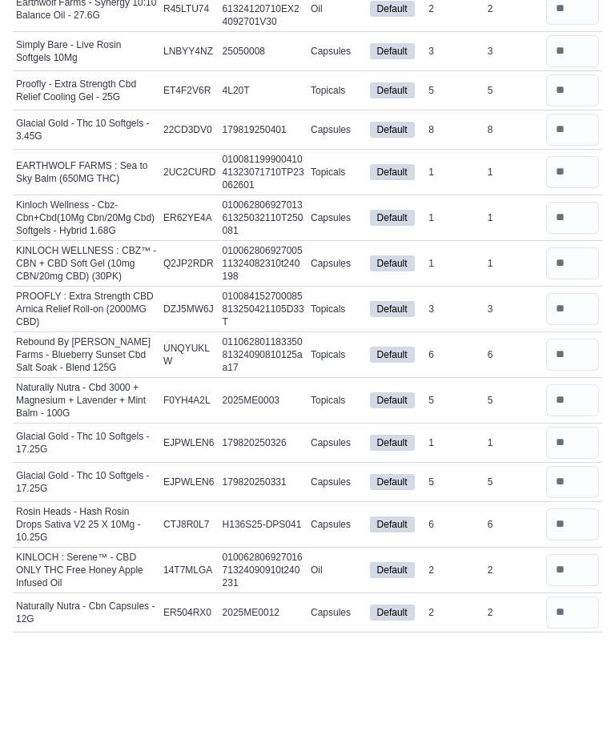
click at [584, 383] on input "number" at bounding box center [572, 399] width 53 height 32
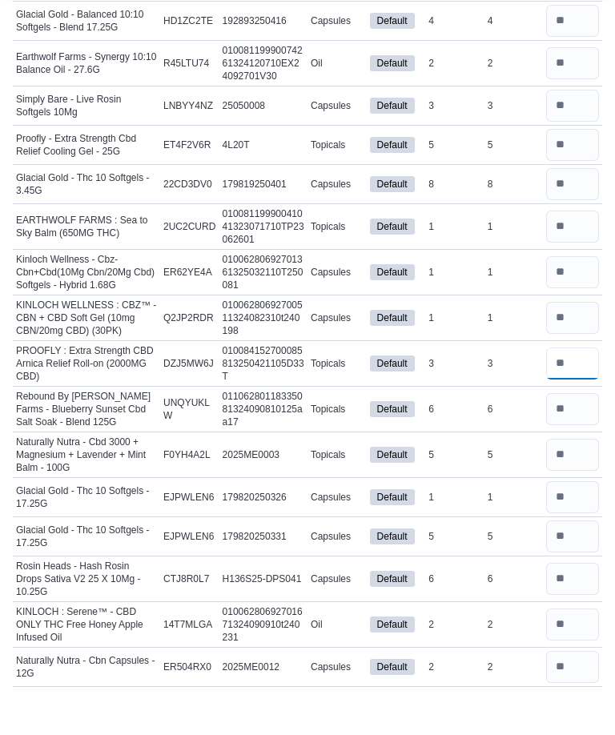
scroll to position [894, 0]
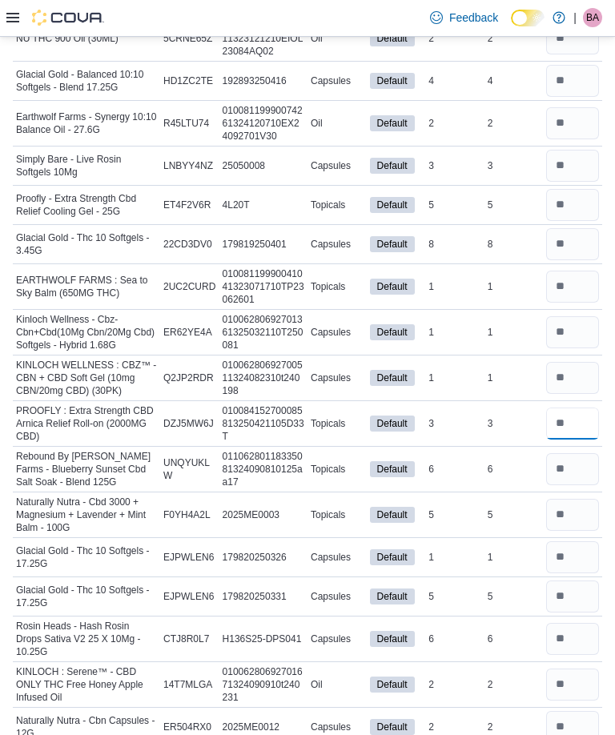
type input "*"
click at [569, 246] on input "number" at bounding box center [572, 244] width 53 height 32
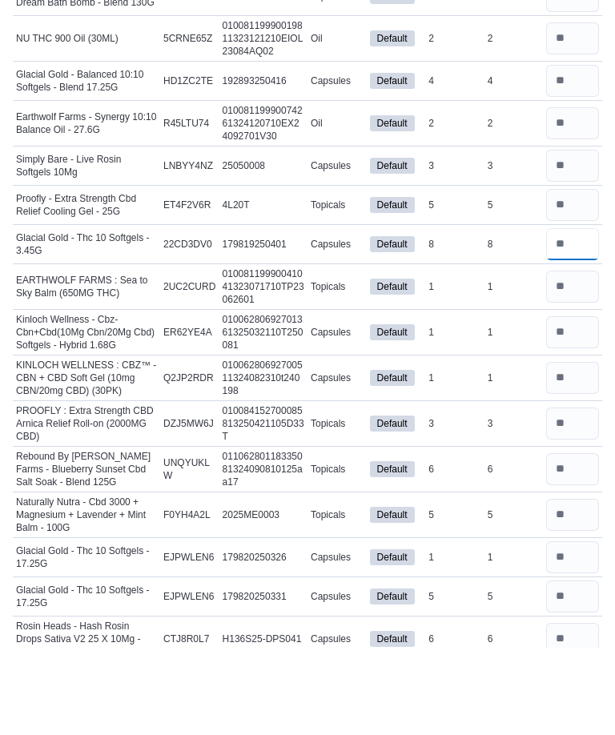
scroll to position [805, 0]
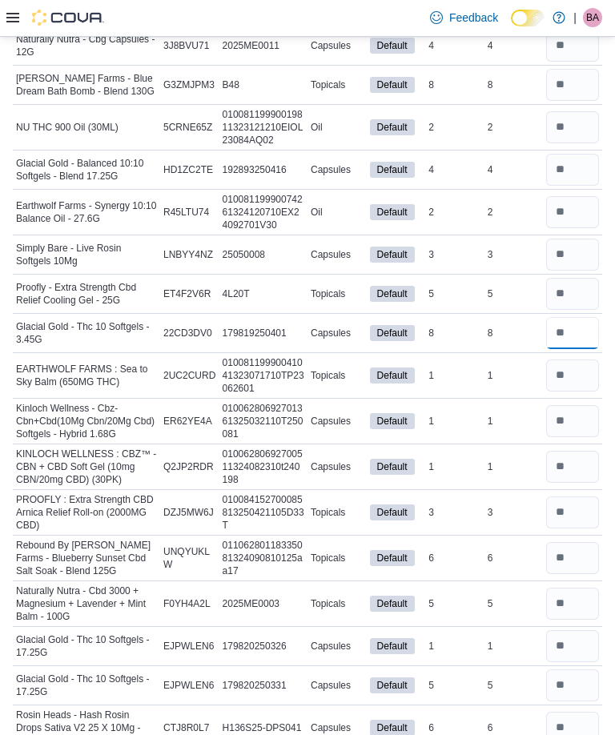
type input "*"
click at [575, 292] on input "number" at bounding box center [572, 294] width 53 height 32
click at [565, 258] on input "number" at bounding box center [572, 255] width 53 height 32
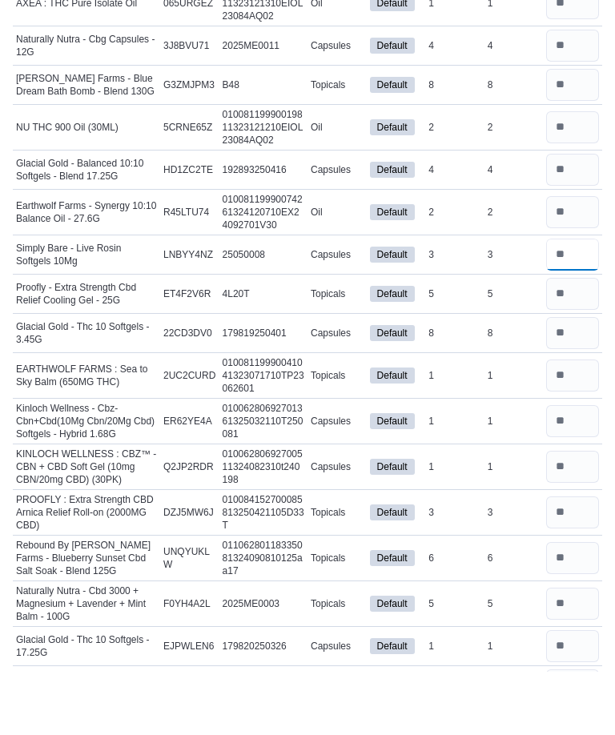
scroll to position [741, 0]
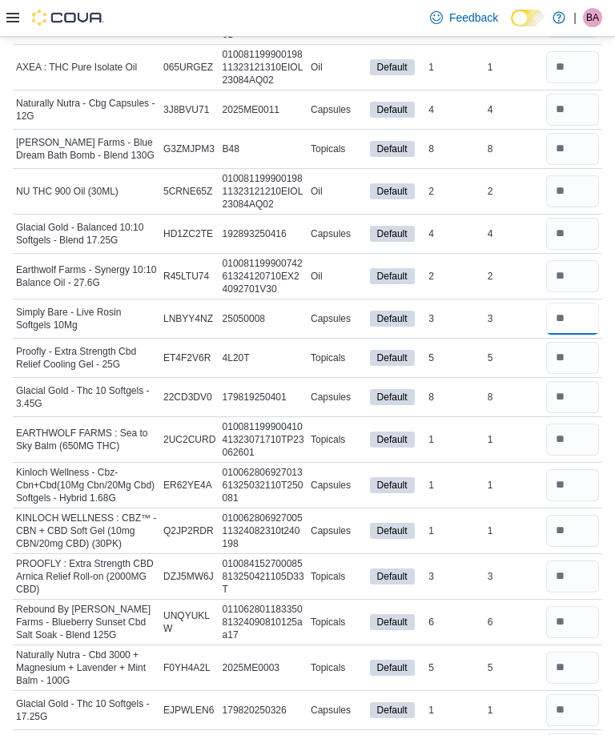
type input "*"
click at [565, 276] on input "number" at bounding box center [572, 276] width 53 height 32
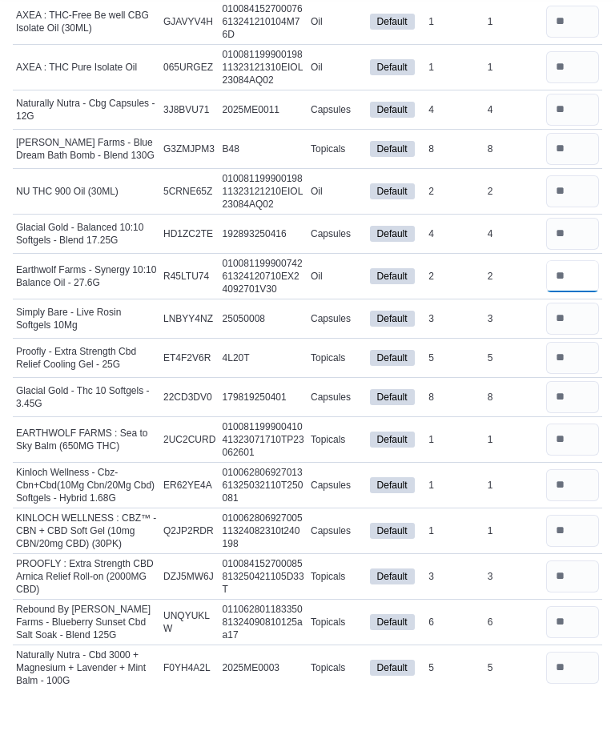
scroll to position [691, 0]
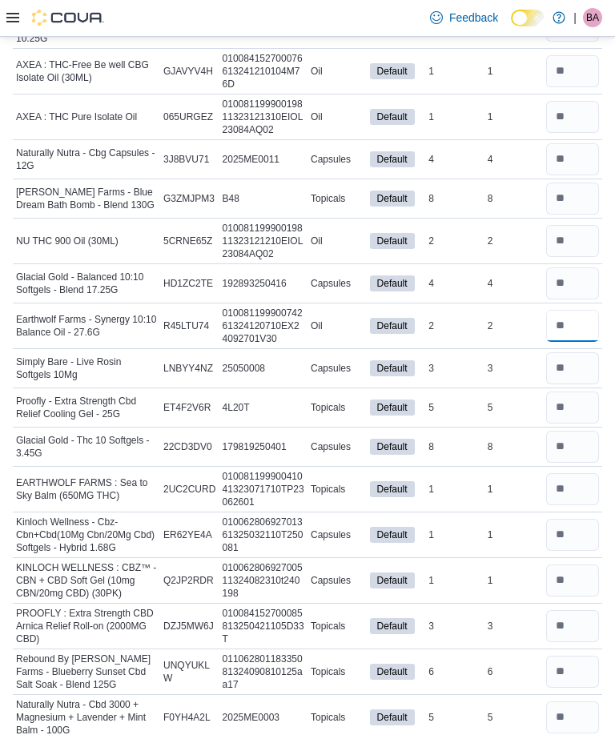
type input "*"
click at [569, 280] on input "number" at bounding box center [572, 284] width 53 height 32
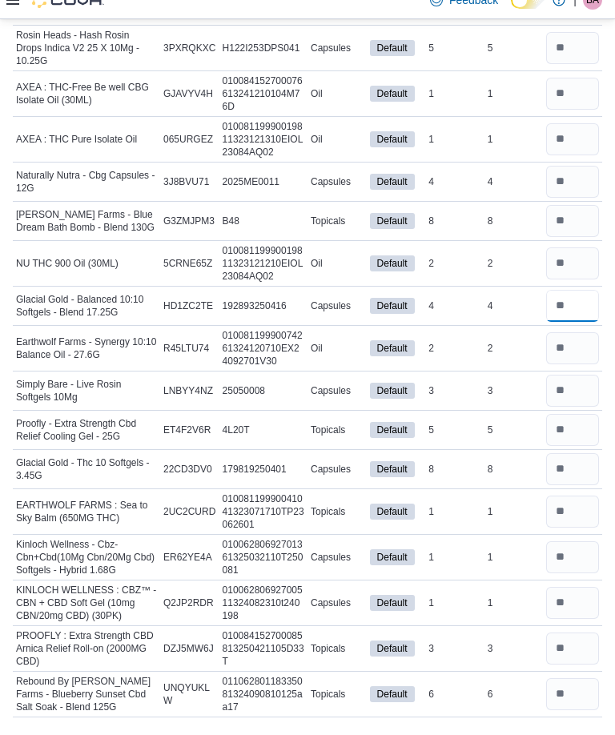
scroll to position [629, 0]
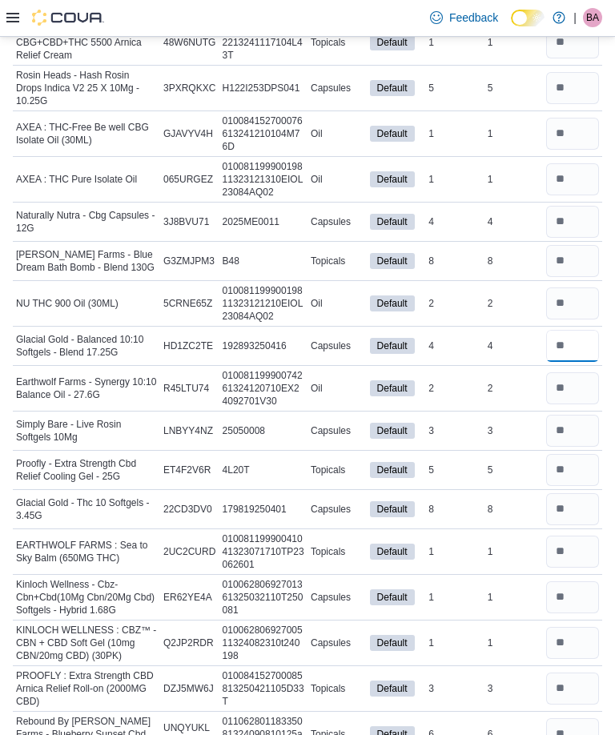
type input "*"
click at [580, 304] on input "number" at bounding box center [572, 304] width 53 height 32
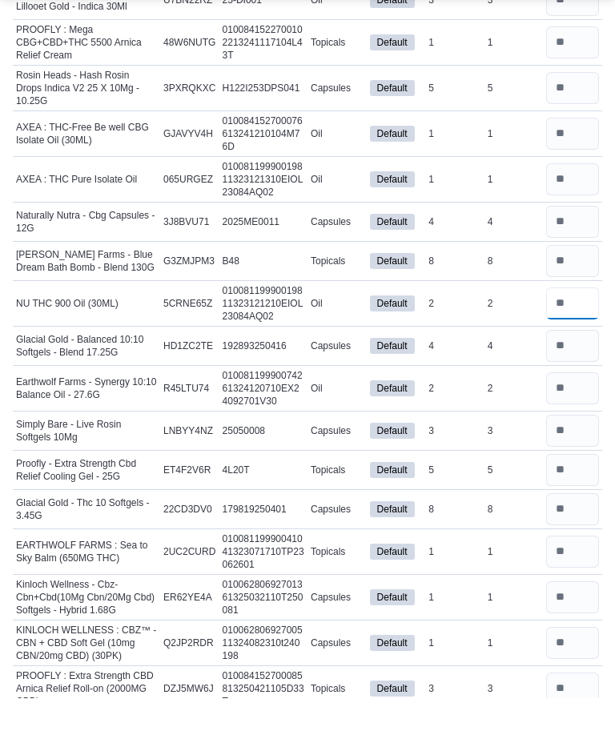
scroll to position [585, 0]
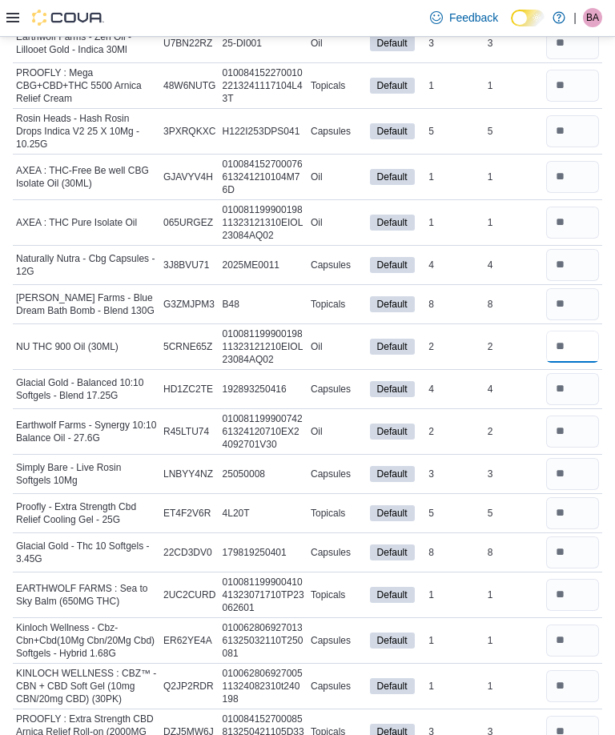
type input "*"
click at [568, 305] on input "number" at bounding box center [572, 304] width 53 height 32
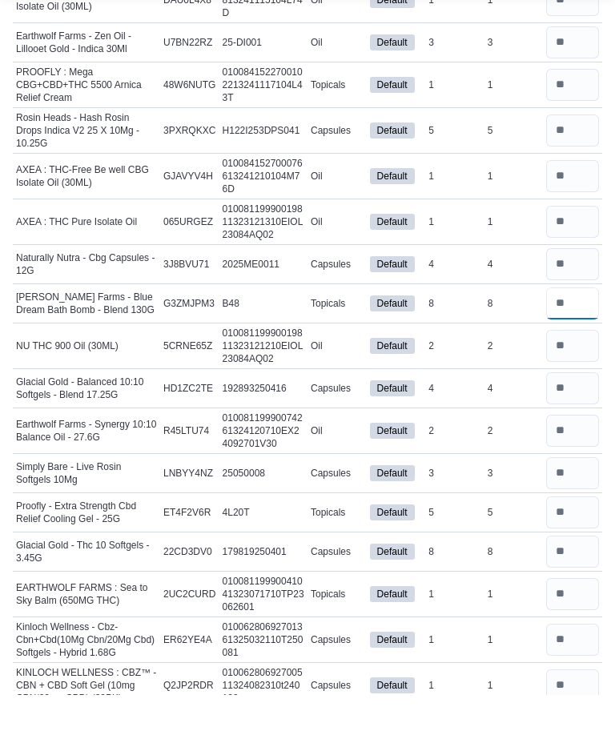
scroll to position [545, 0]
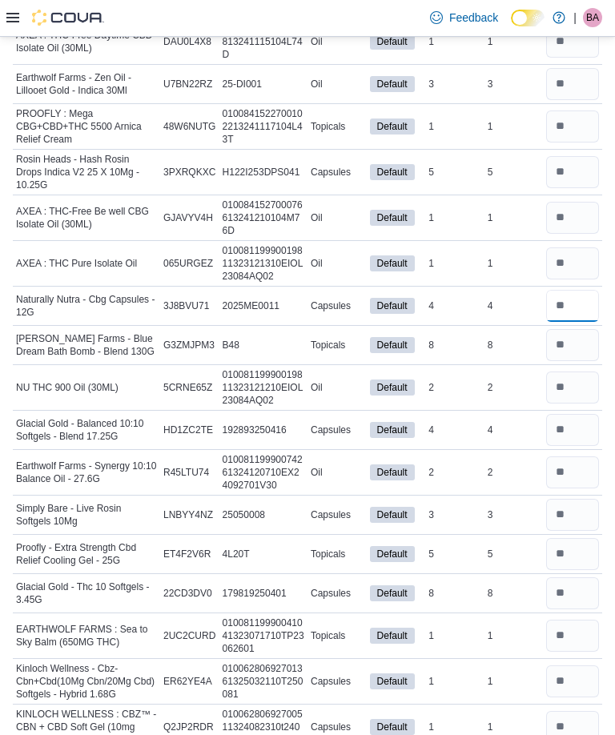
click at [585, 302] on input "number" at bounding box center [572, 306] width 53 height 32
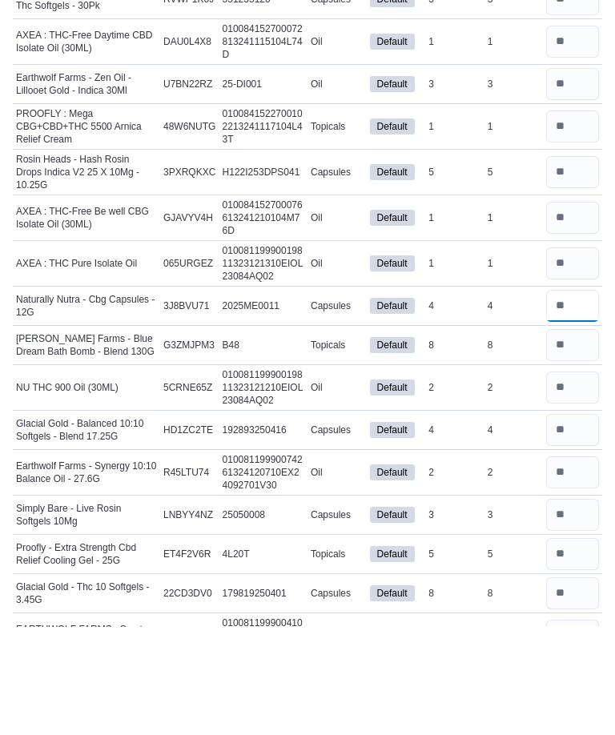
scroll to position [436, 0]
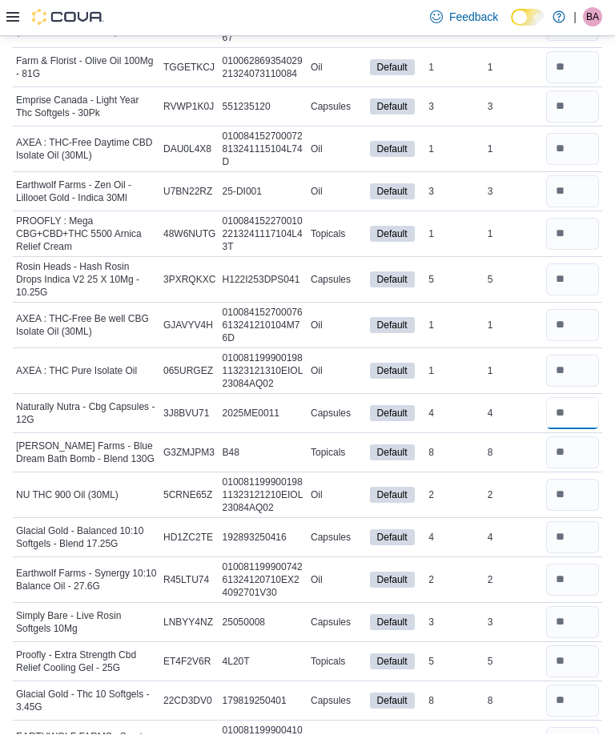
type input "*"
click at [579, 280] on input "number" at bounding box center [572, 280] width 53 height 32
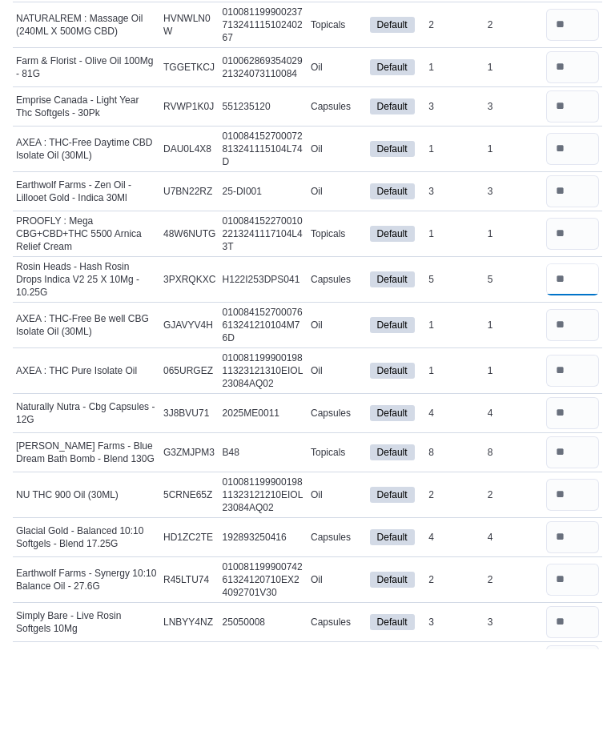
scroll to position [345, 0]
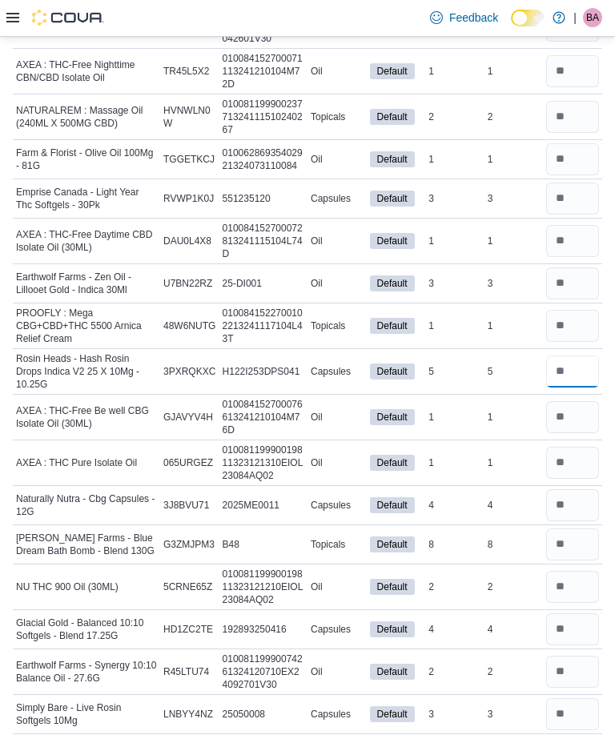
type input "*"
click at [570, 283] on input "number" at bounding box center [572, 284] width 53 height 32
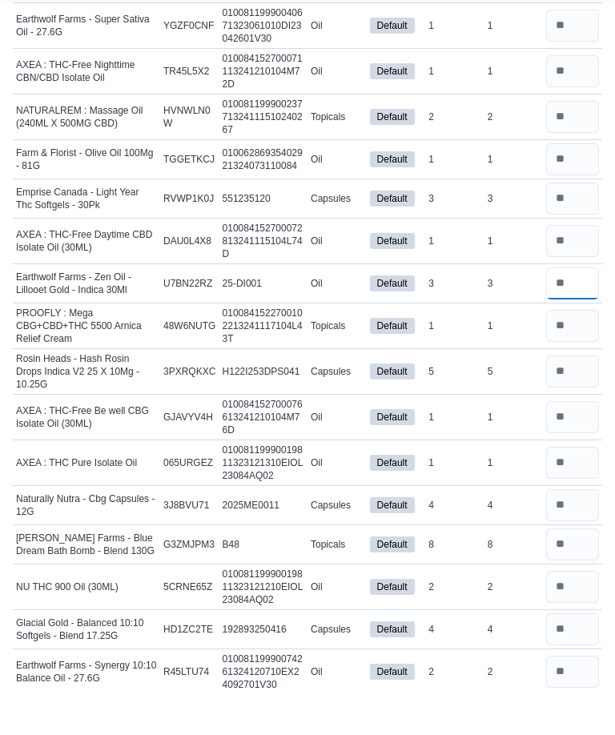
scroll to position [291, 0]
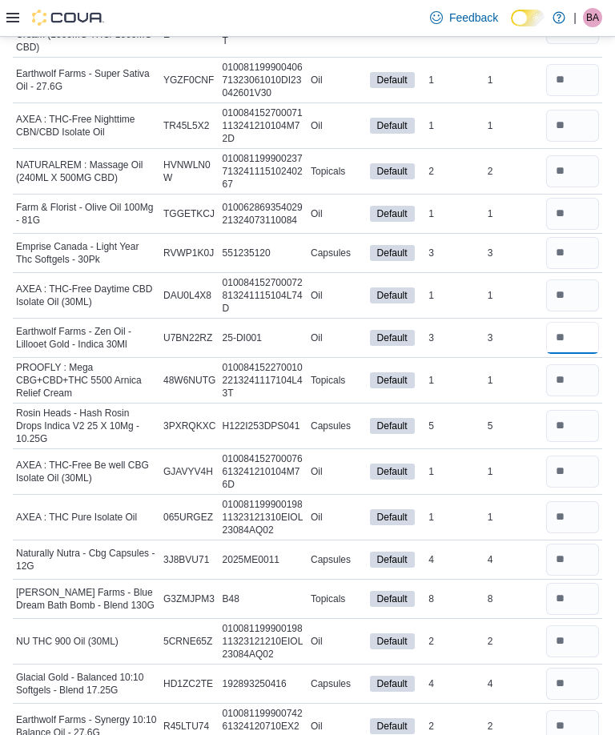
type input "*"
click at [575, 244] on input "number" at bounding box center [572, 253] width 53 height 32
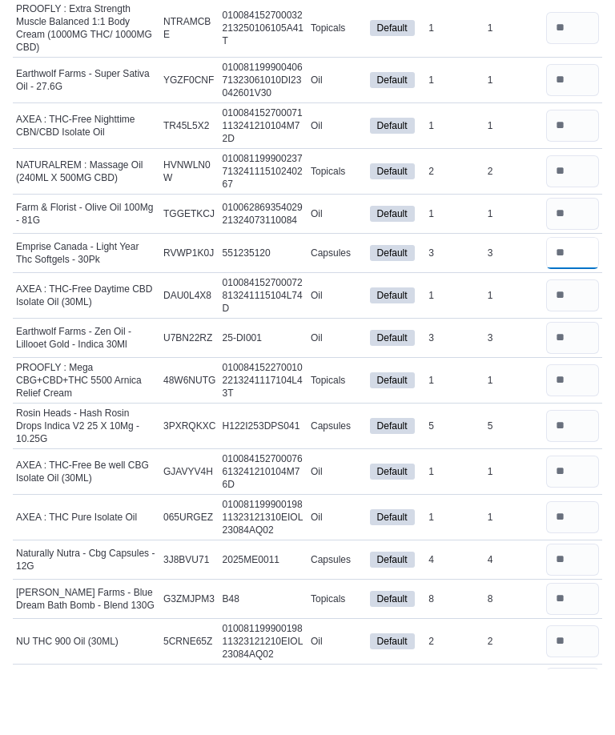
scroll to position [224, 0]
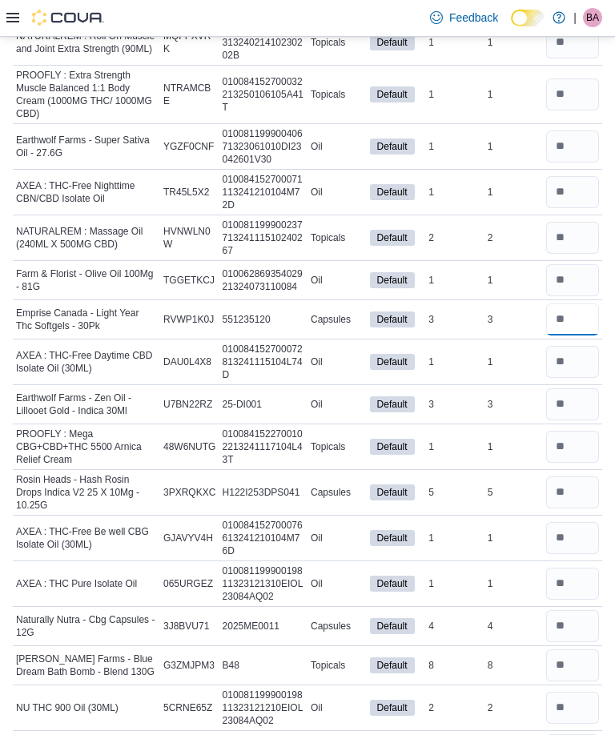
type input "*"
click at [571, 239] on input "number" at bounding box center [572, 238] width 53 height 32
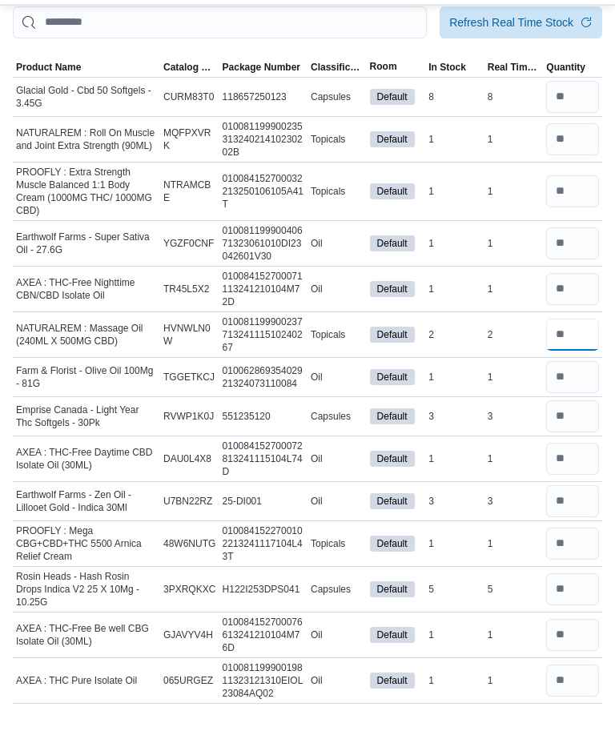
scroll to position [79, 0]
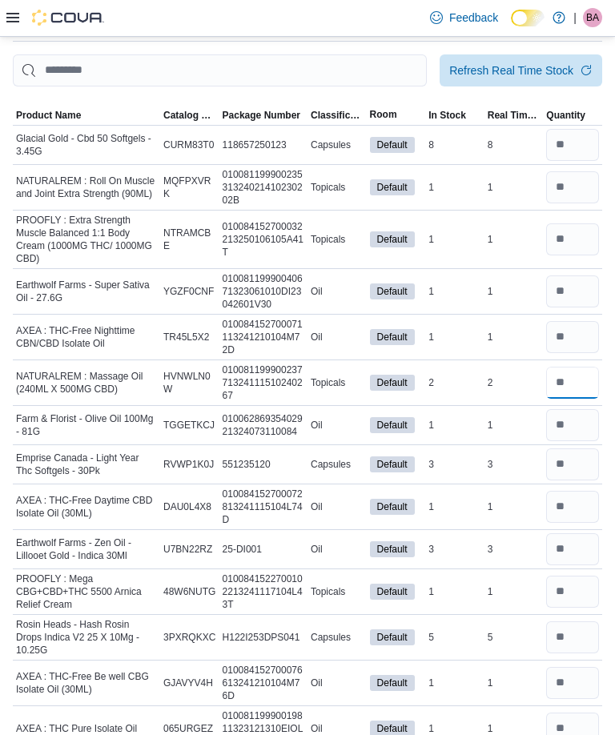
type input "*"
click at [561, 125] on span "Quantity" at bounding box center [572, 115] width 59 height 19
click at [565, 135] on input "number" at bounding box center [572, 145] width 53 height 32
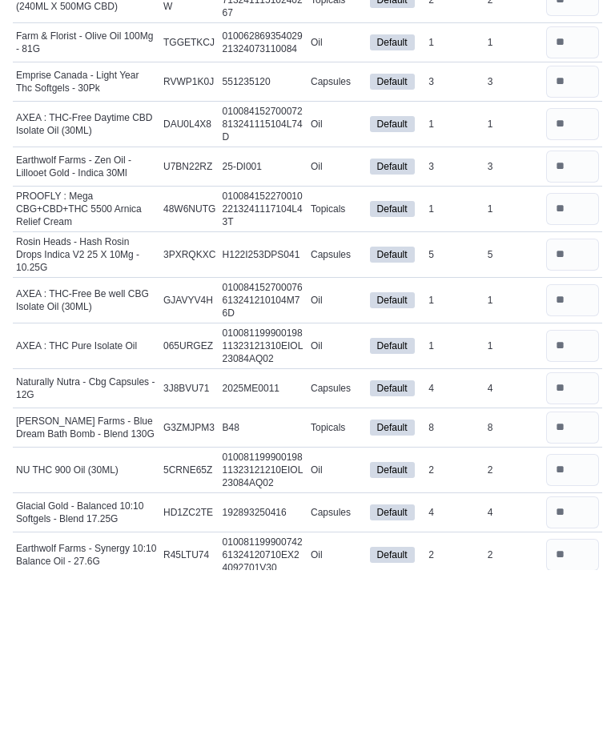
scroll to position [313, 0]
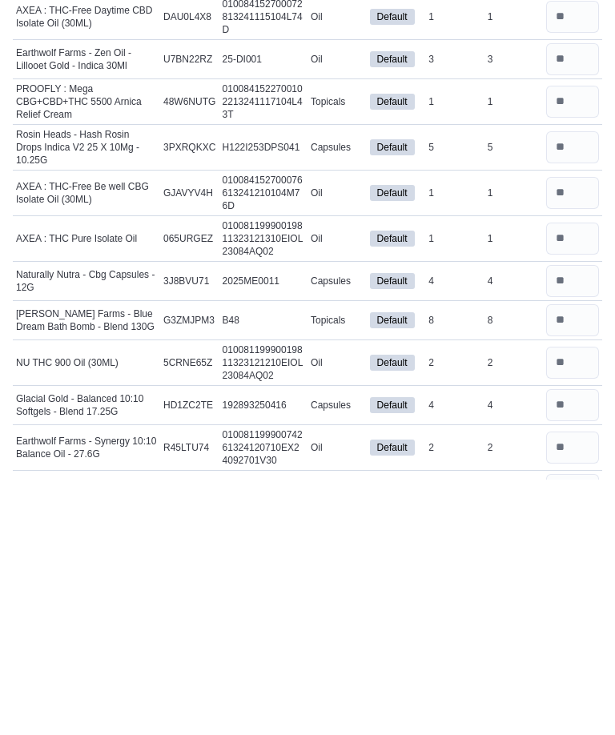
type input "*"
click at [563, 561] on input "number" at bounding box center [572, 577] width 53 height 32
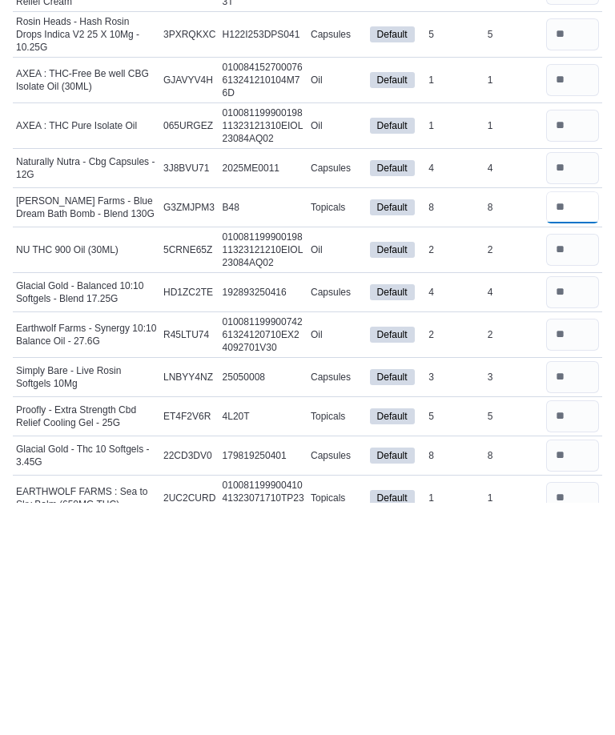
scroll to position [452, 0]
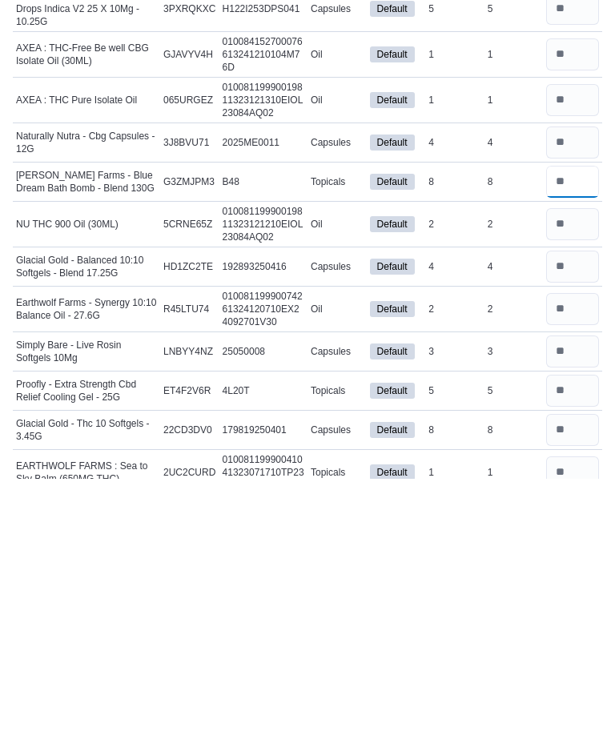
type input "*"
click at [566, 631] on input "number" at bounding box center [572, 647] width 53 height 32
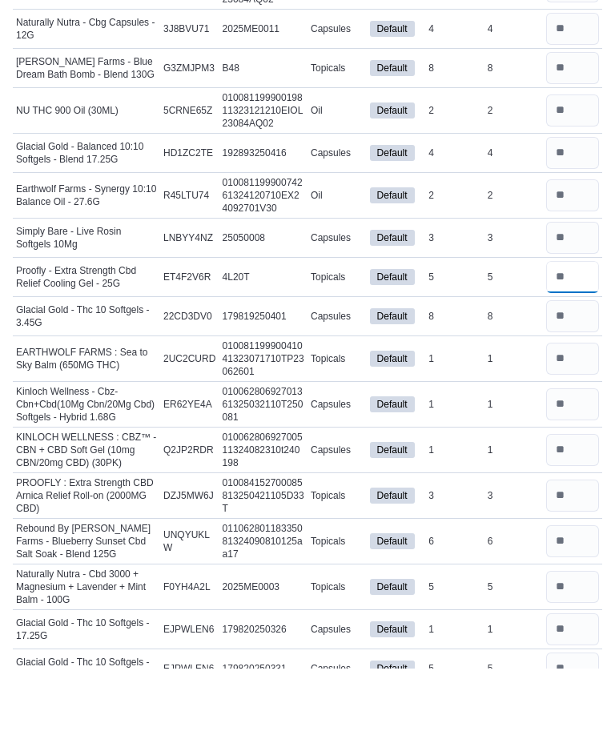
scroll to position [786, 0]
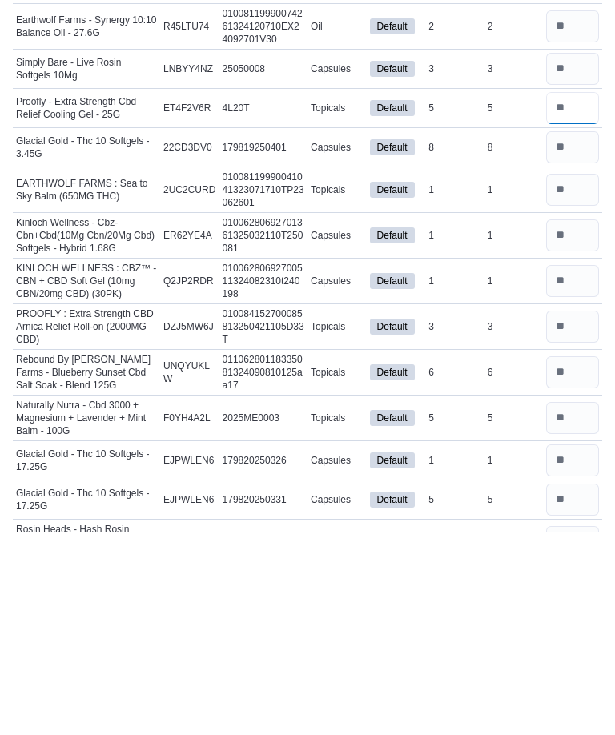
type input "*"
click at [574, 561] on input "number" at bounding box center [572, 577] width 53 height 32
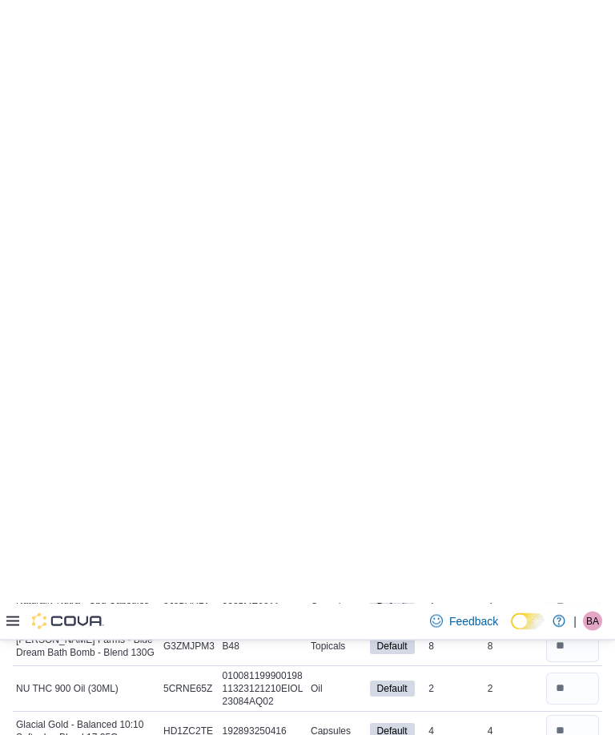
scroll to position [847, 0]
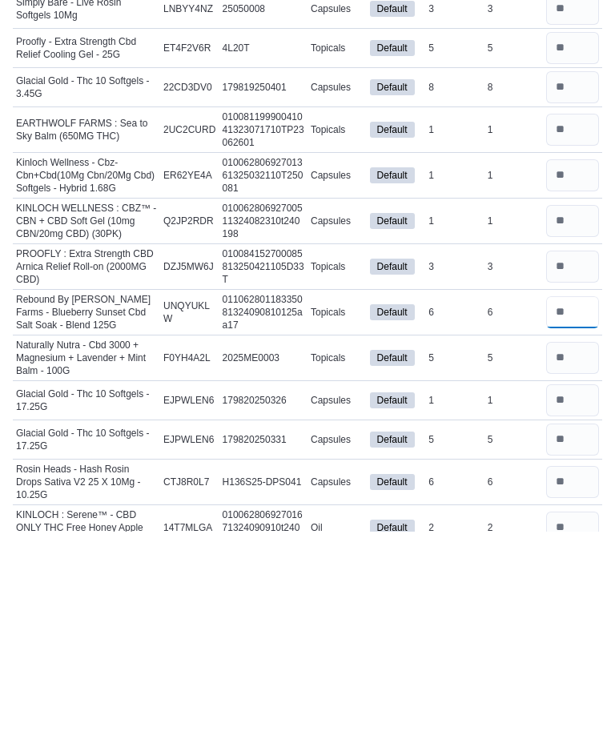
type input "*"
click at [571, 546] on input "number" at bounding box center [572, 562] width 53 height 32
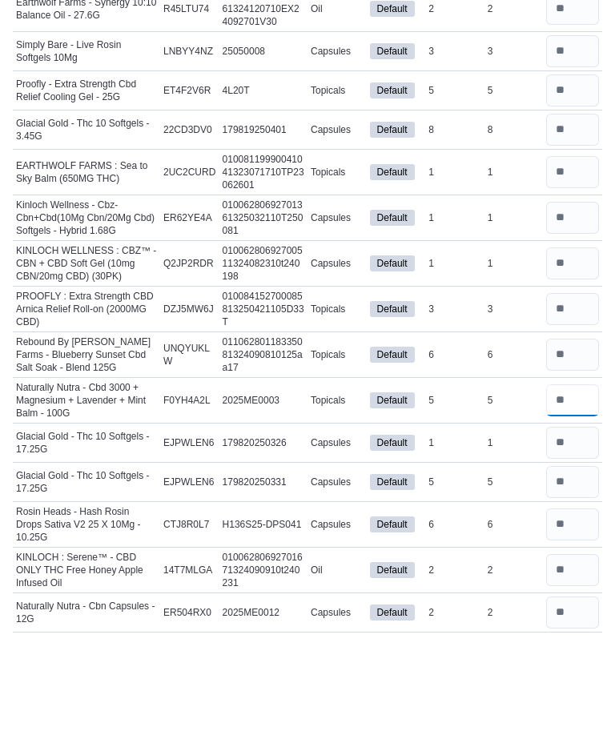
scroll to position [0, 0]
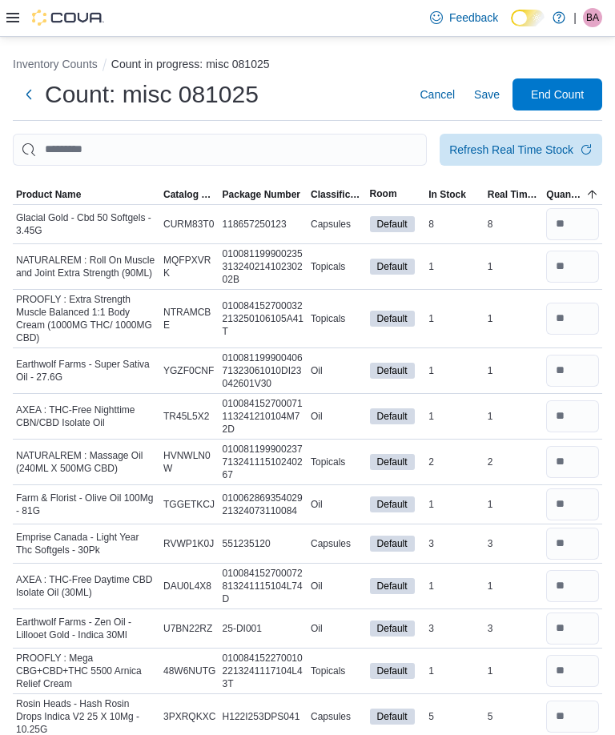
type input "*"
click at [486, 90] on span "Save" at bounding box center [487, 94] width 26 height 16
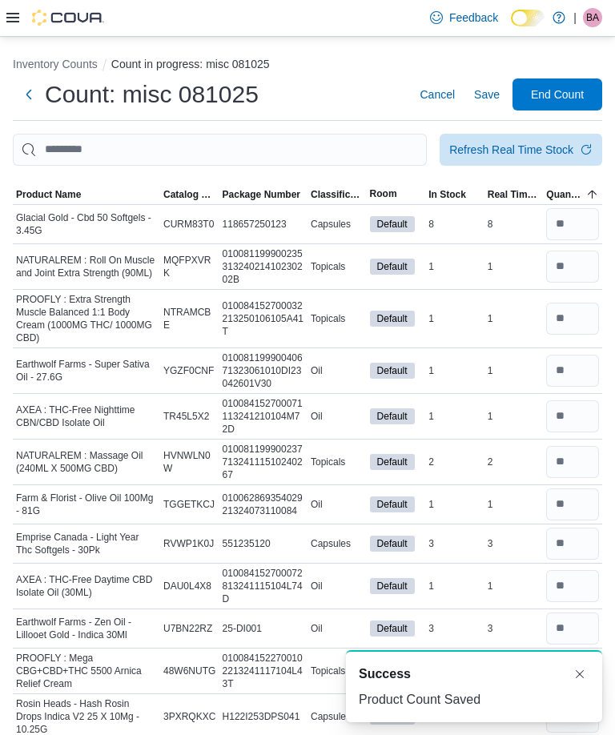
click at [561, 92] on span "End Count" at bounding box center [557, 94] width 53 height 16
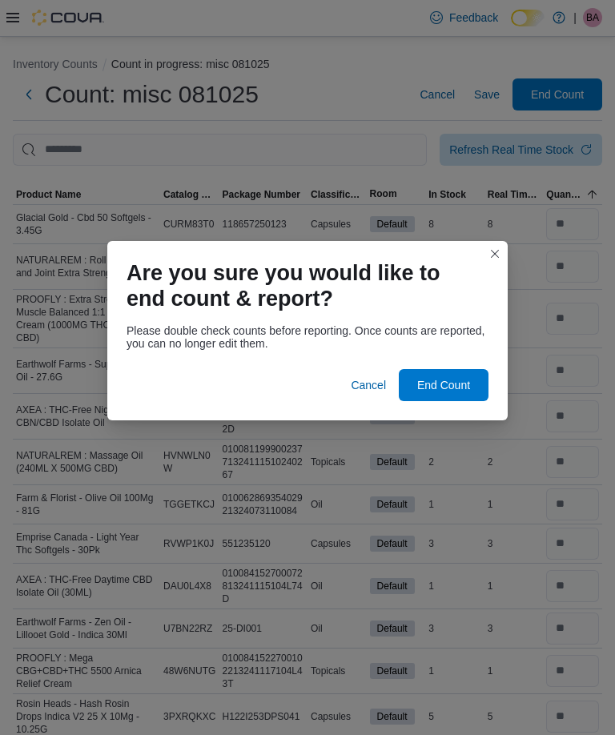
click at [457, 380] on span "End Count" at bounding box center [443, 385] width 53 height 16
